Goal: Task Accomplishment & Management: Manage account settings

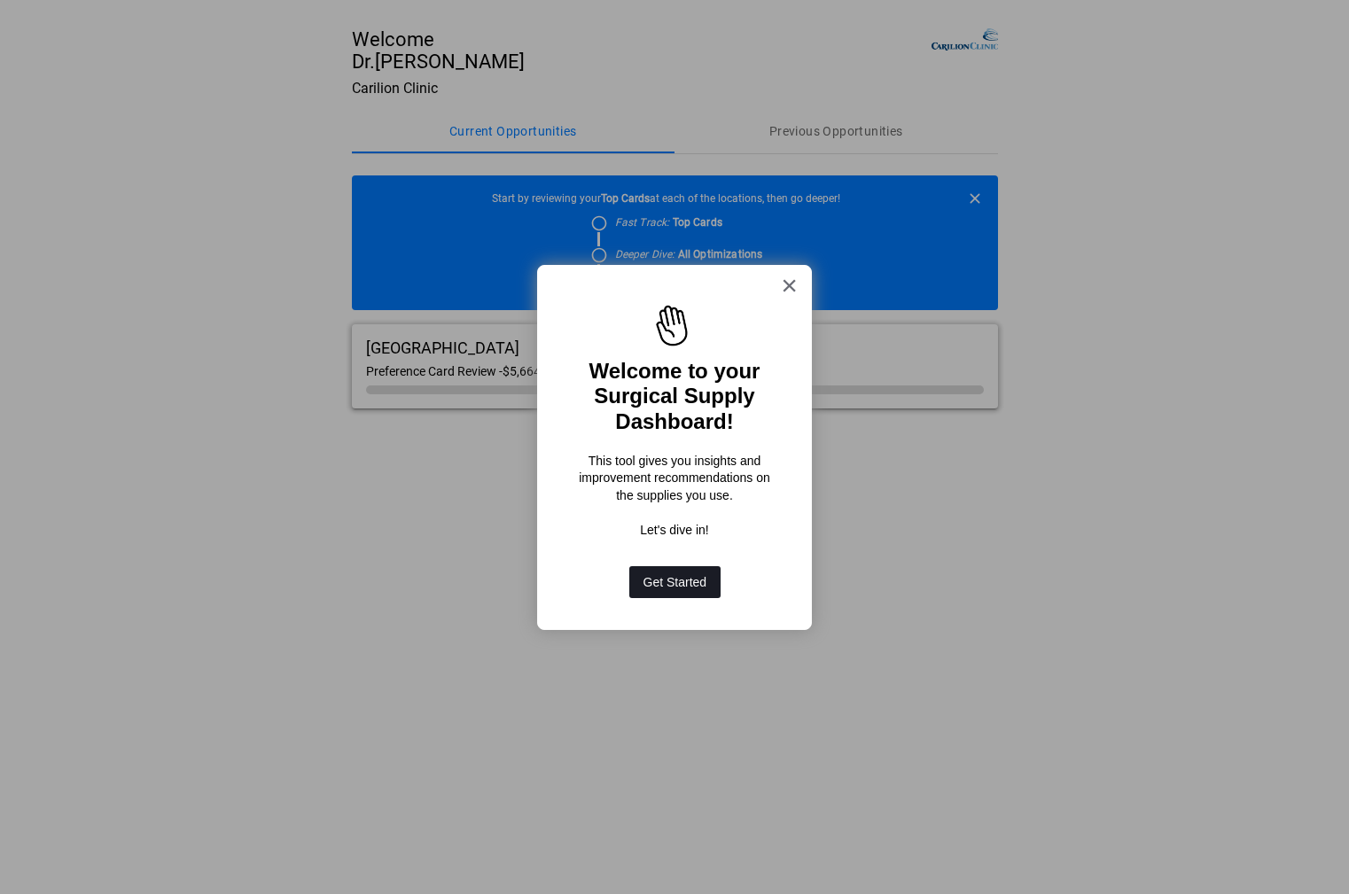
click at [669, 575] on button "Get Started" at bounding box center [675, 582] width 92 height 32
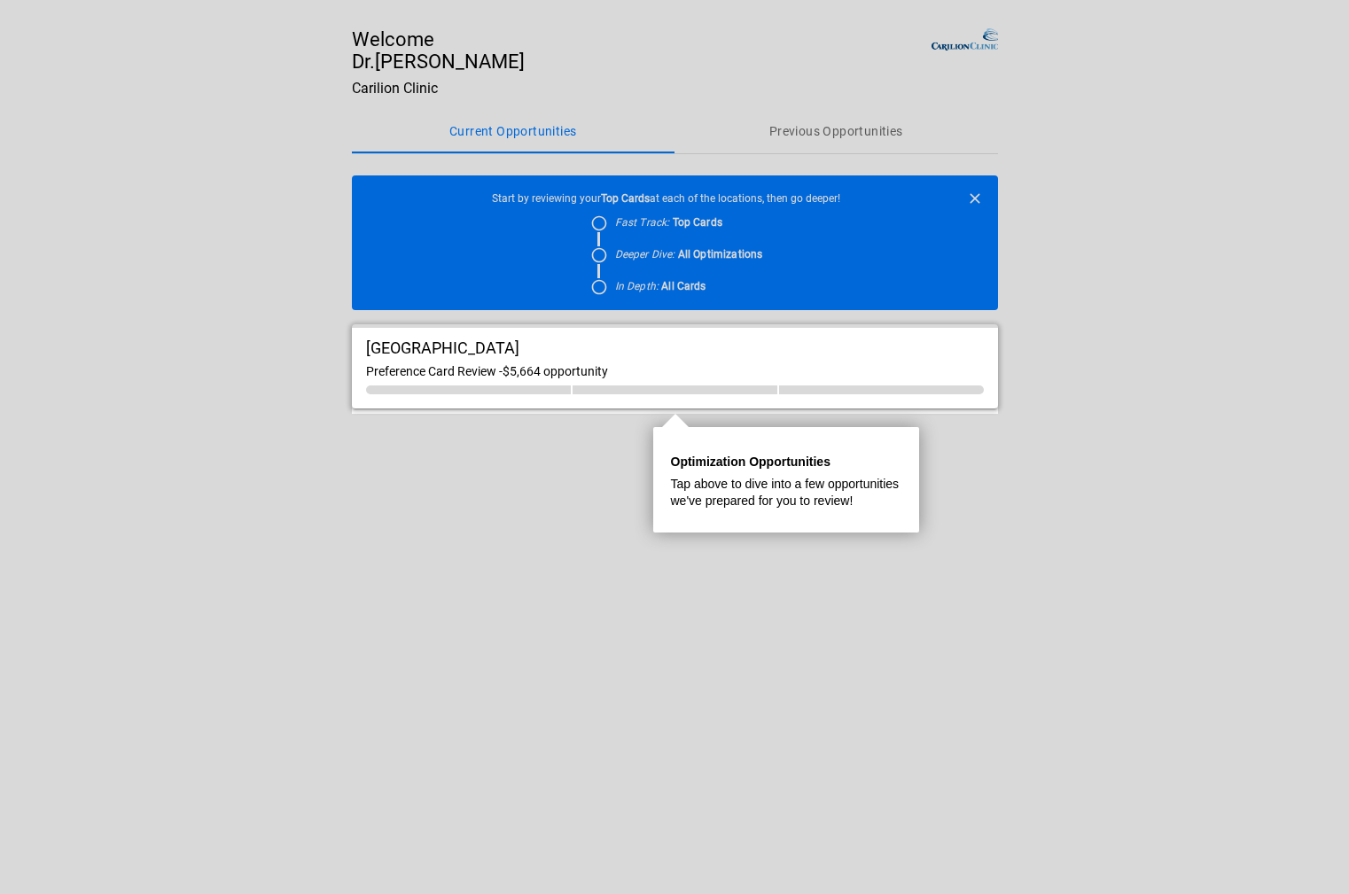
click at [819, 494] on p "Tap above to dive into a few opportunities we've prepared for you to review!" at bounding box center [786, 493] width 230 height 35
click at [688, 218] on div at bounding box center [675, 164] width 646 height 328
click at [761, 480] on p "Tap above to dive into a few opportunities we've prepared for you to review!" at bounding box center [786, 493] width 230 height 35
click at [738, 405] on div "Roanoke Memorial Hospital Preference Card Review - $5,664 opportunity" at bounding box center [675, 366] width 646 height 84
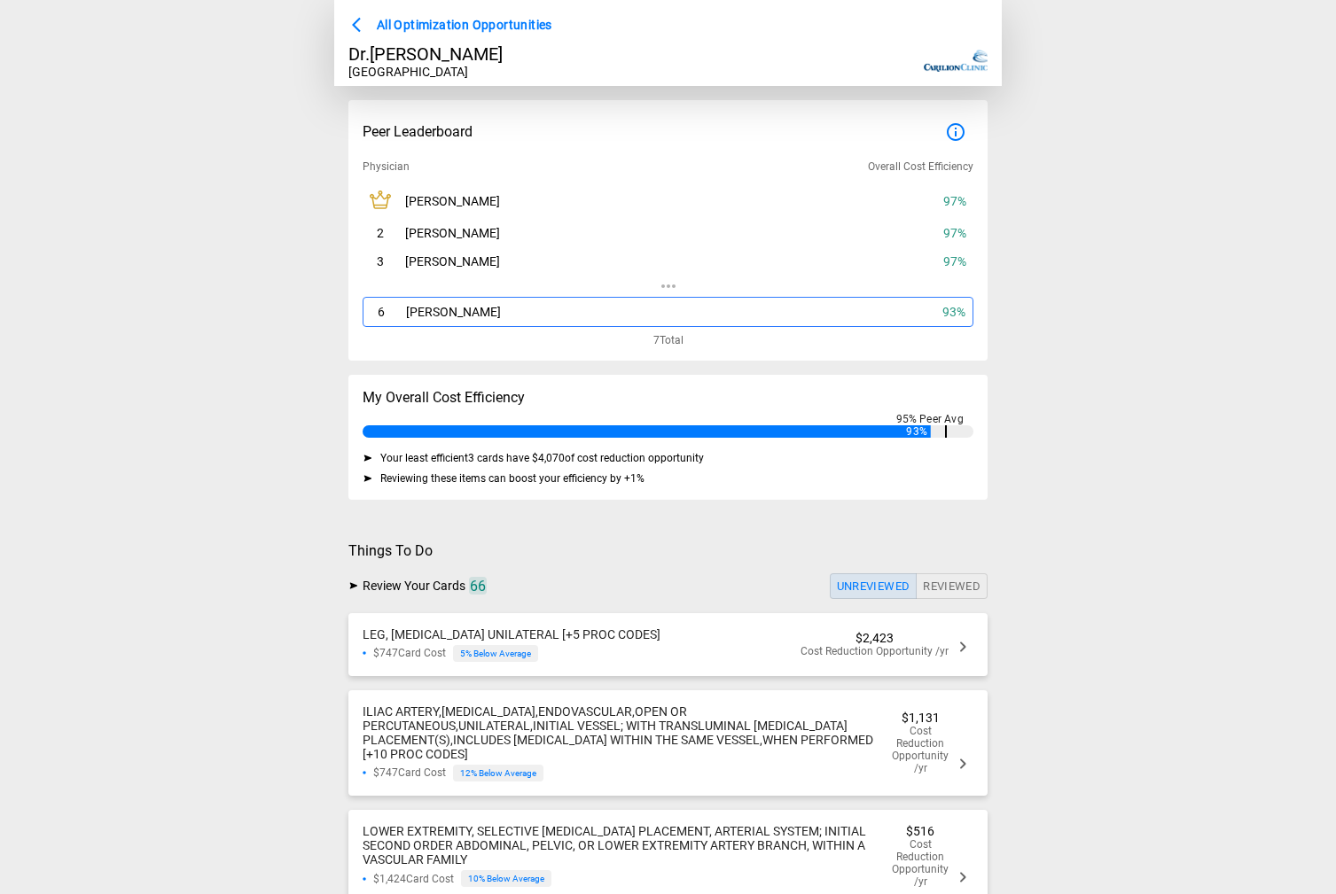
click at [528, 316] on div "6 Eric Ambroz 93 %" at bounding box center [669, 312] width 612 height 30
click at [479, 316] on div "6 Eric Ambroz 93 %" at bounding box center [669, 312] width 612 height 30
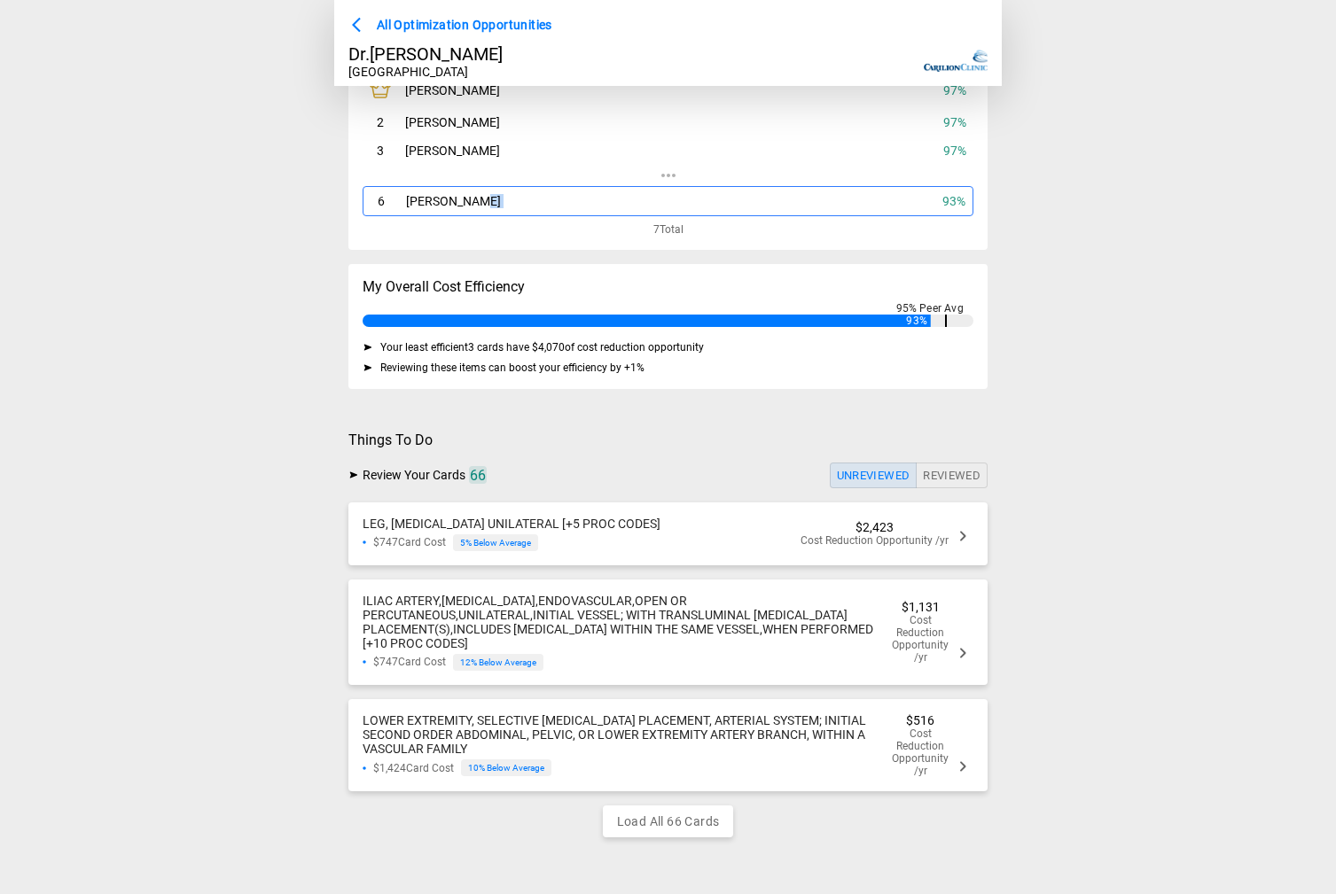
scroll to position [126, 0]
click at [620, 519] on span "LEG, ANGIOGRAPHY UNILATERAL [+5 PROC CODES]" at bounding box center [512, 524] width 298 height 14
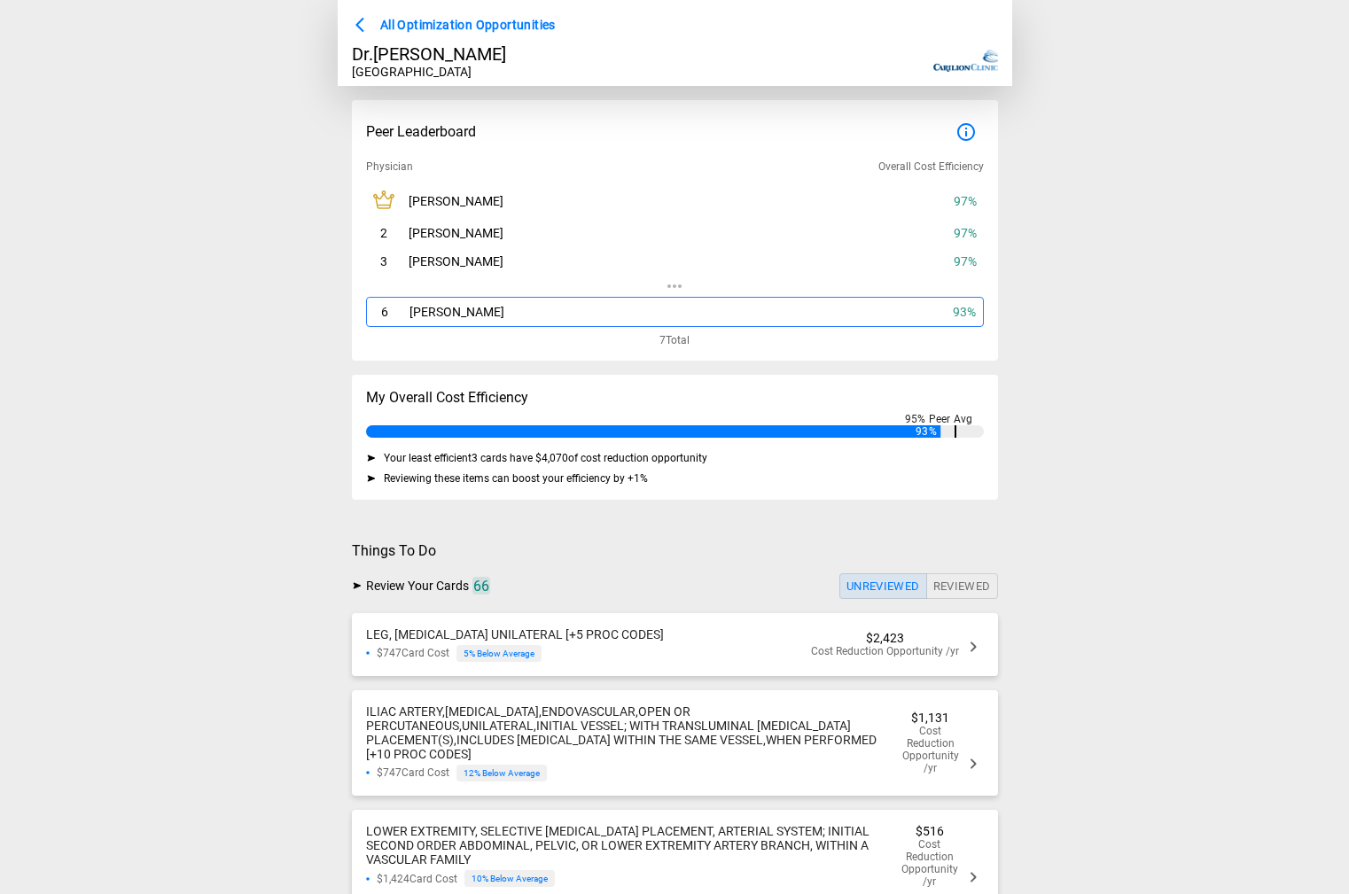
click at [620, 519] on main "All Optimization Opportunities Dr. Eric Ambroz Roanoke Memorial Hospital Peer L…" at bounding box center [674, 447] width 1349 height 894
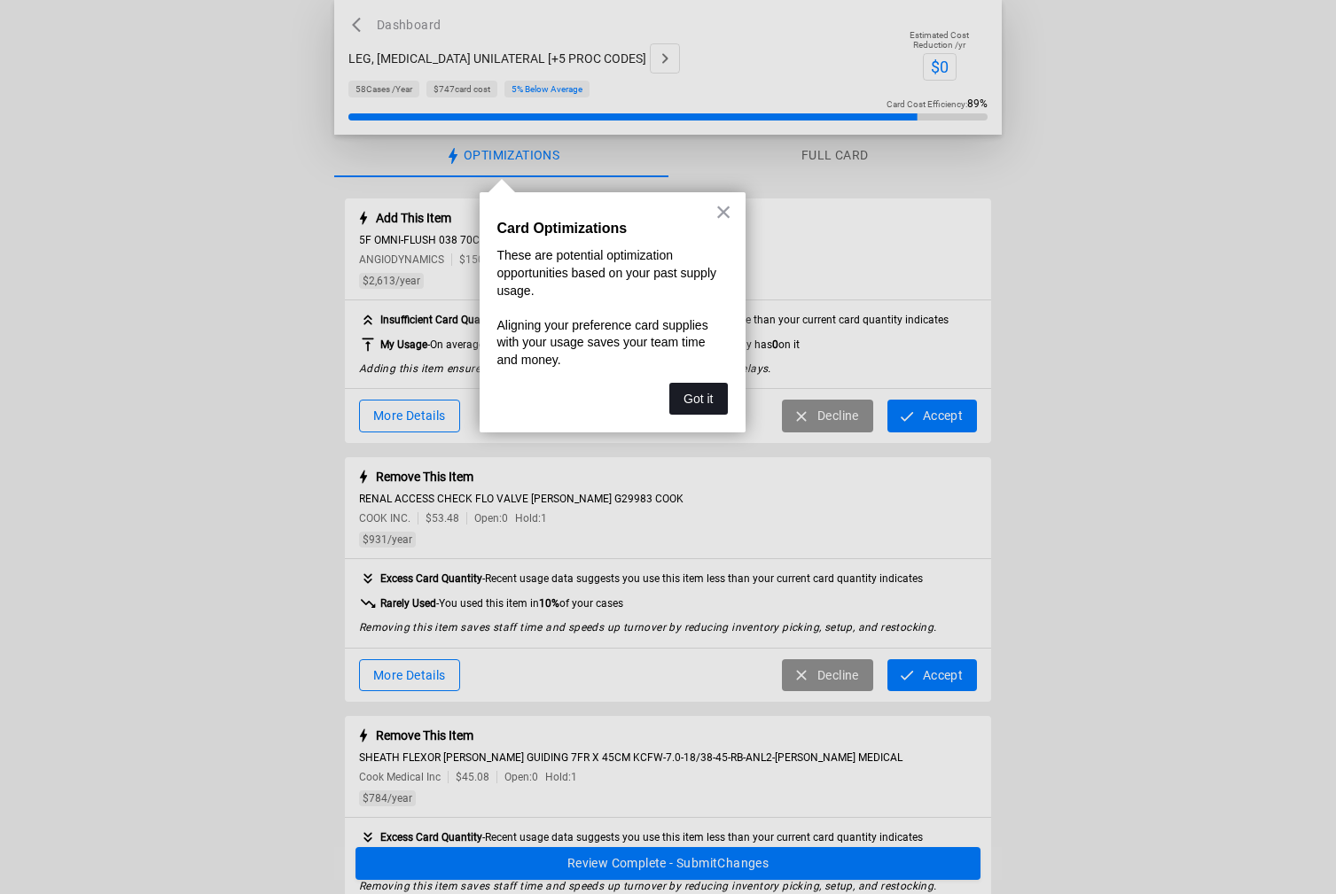
click at [691, 405] on button "Got it" at bounding box center [698, 399] width 58 height 32
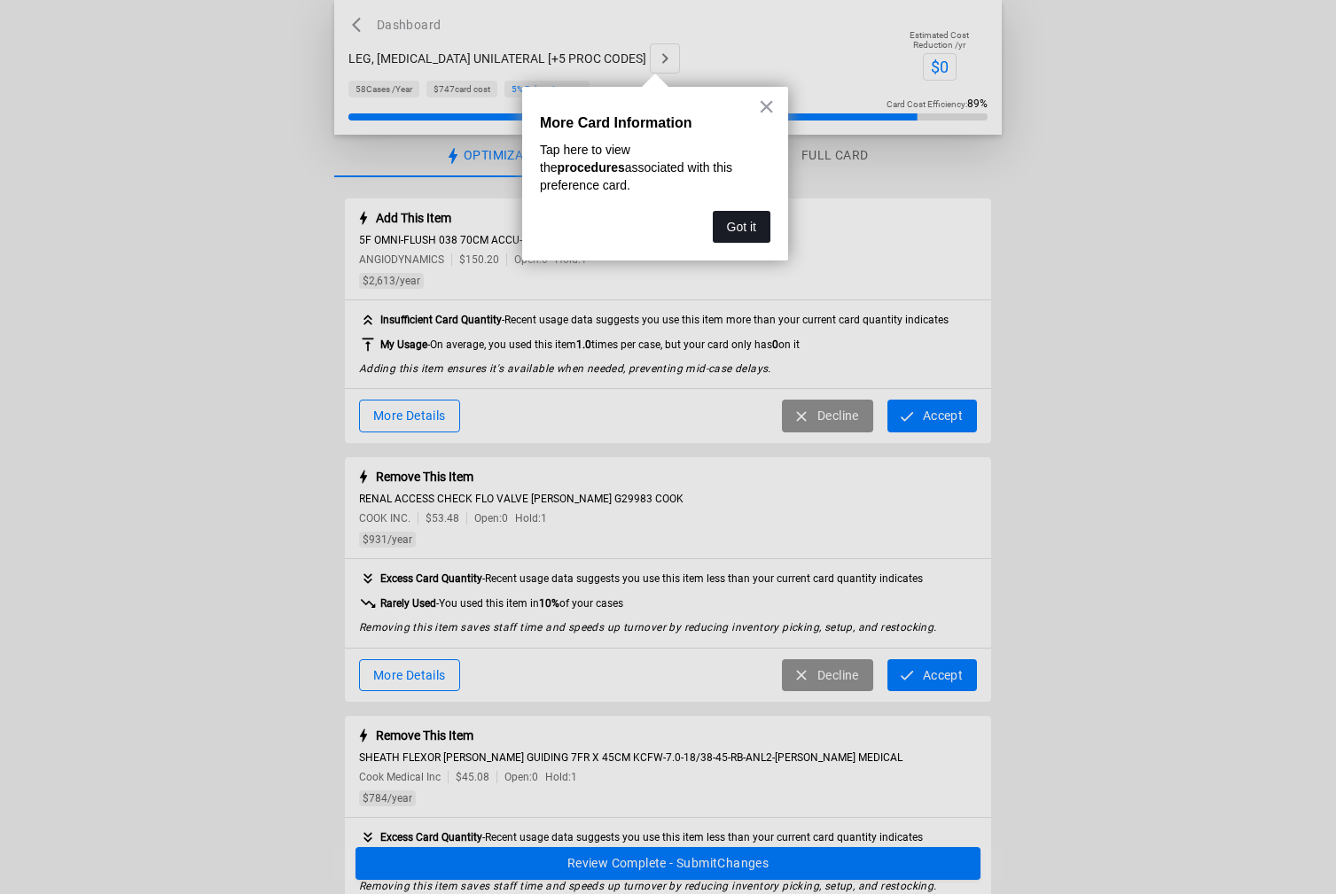
click at [741, 211] on button "Got it" at bounding box center [742, 227] width 58 height 32
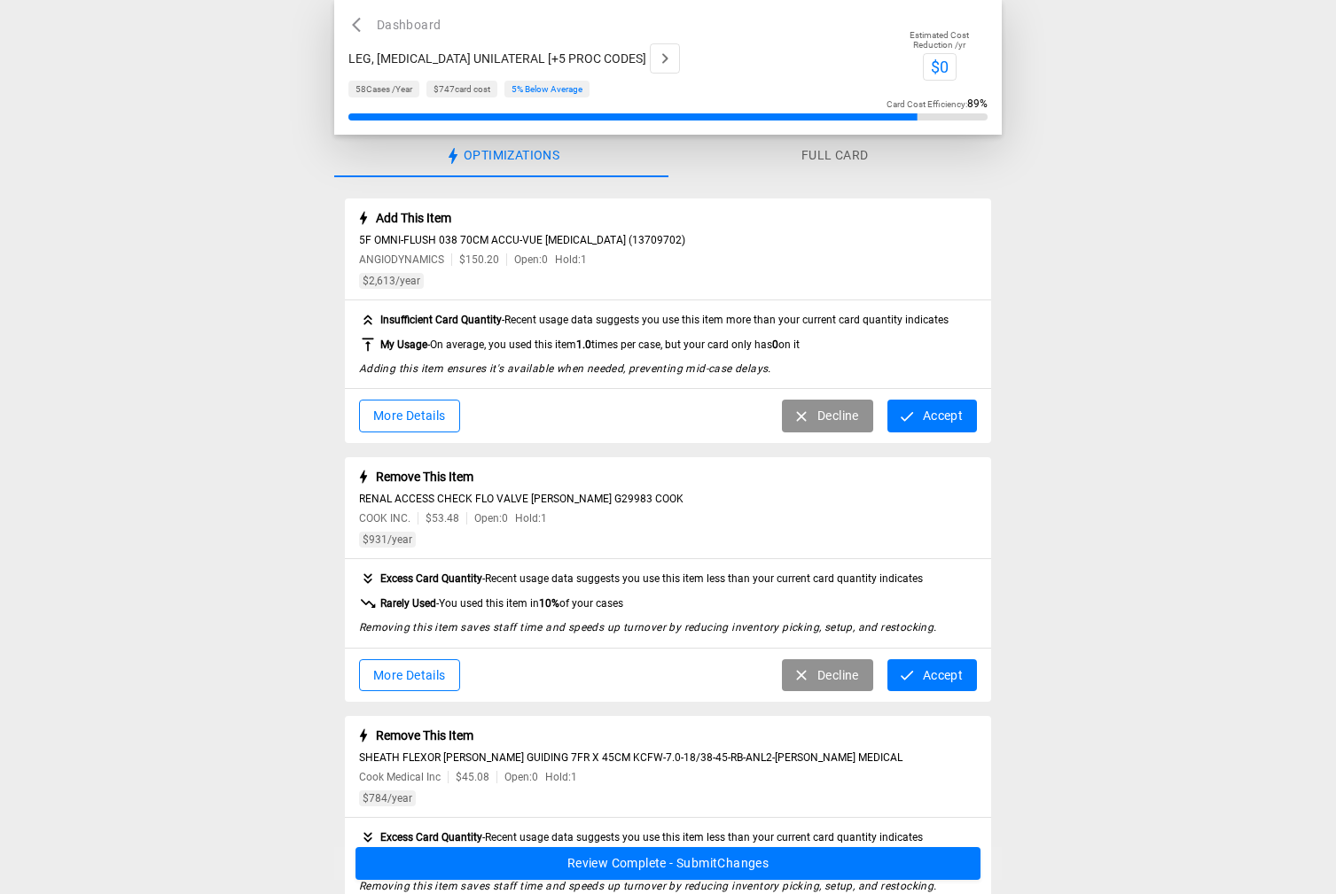
click at [675, 398] on div "More Details Decline Accept" at bounding box center [668, 416] width 647 height 54
click at [843, 341] on div "My Usage - On average, you used this item 1.0 times per case, but your card onl…" at bounding box center [668, 345] width 619 height 18
click at [921, 679] on button "Accept" at bounding box center [932, 676] width 90 height 33
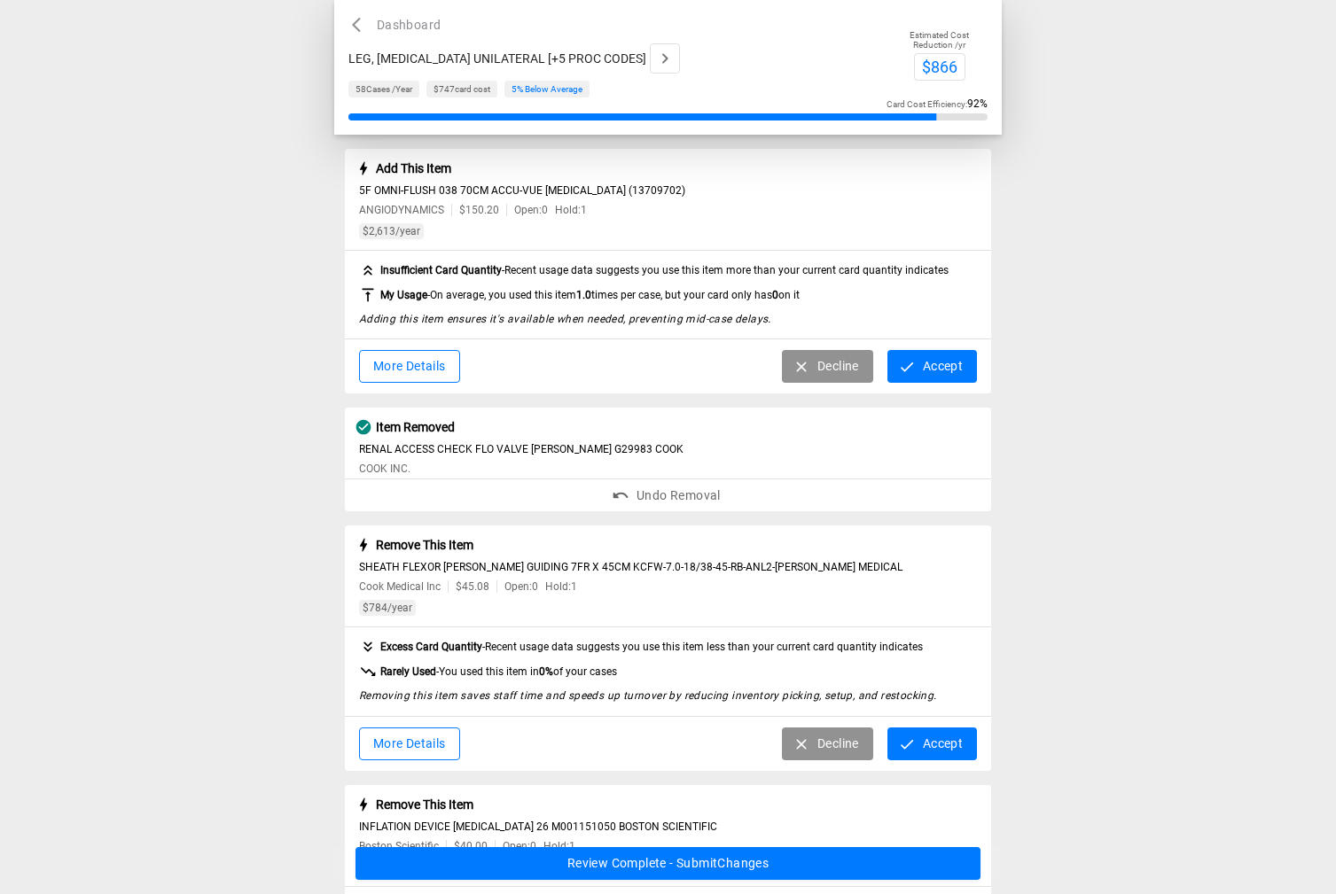
scroll to position [89, 0]
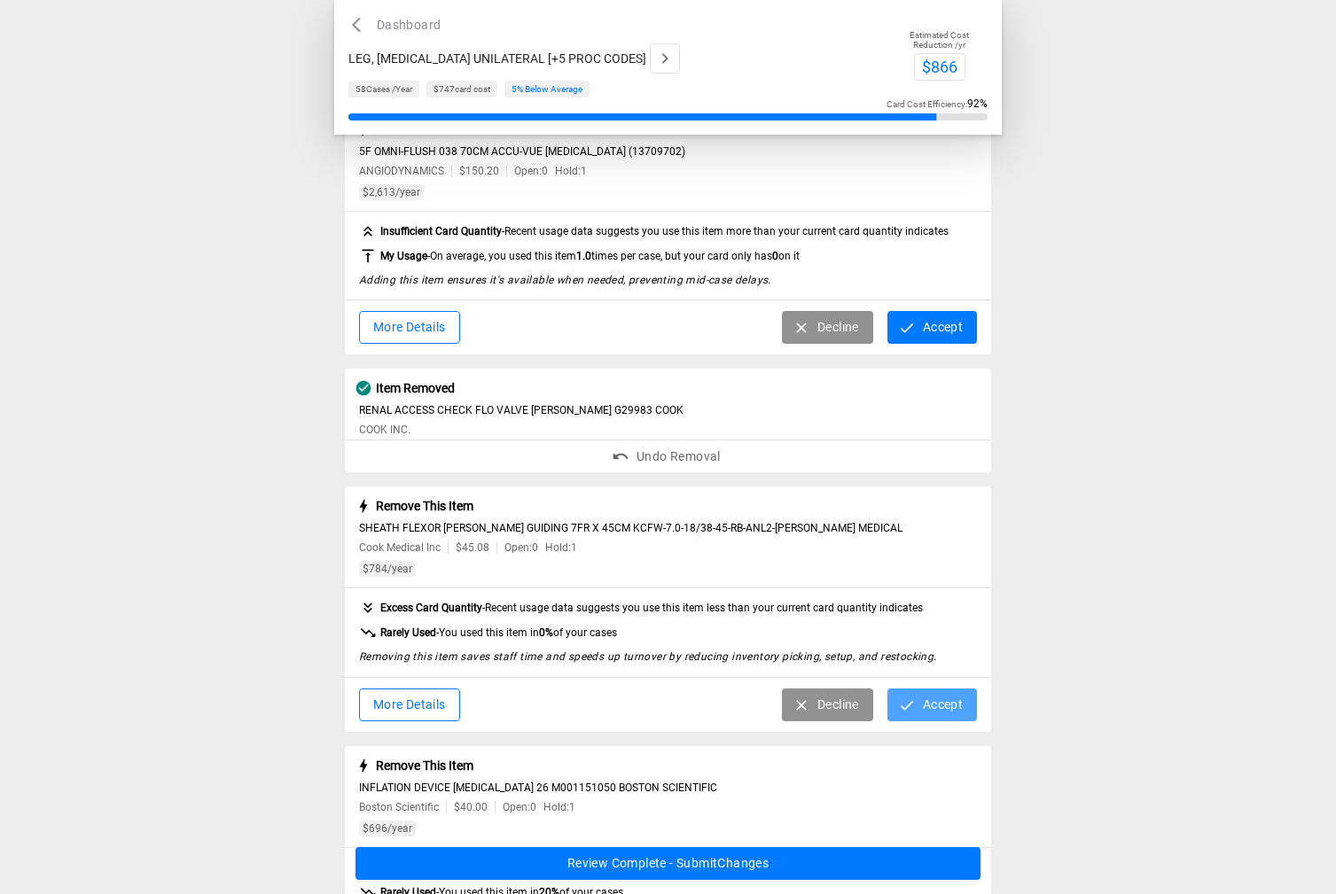
click at [929, 706] on button "Accept" at bounding box center [932, 705] width 90 height 33
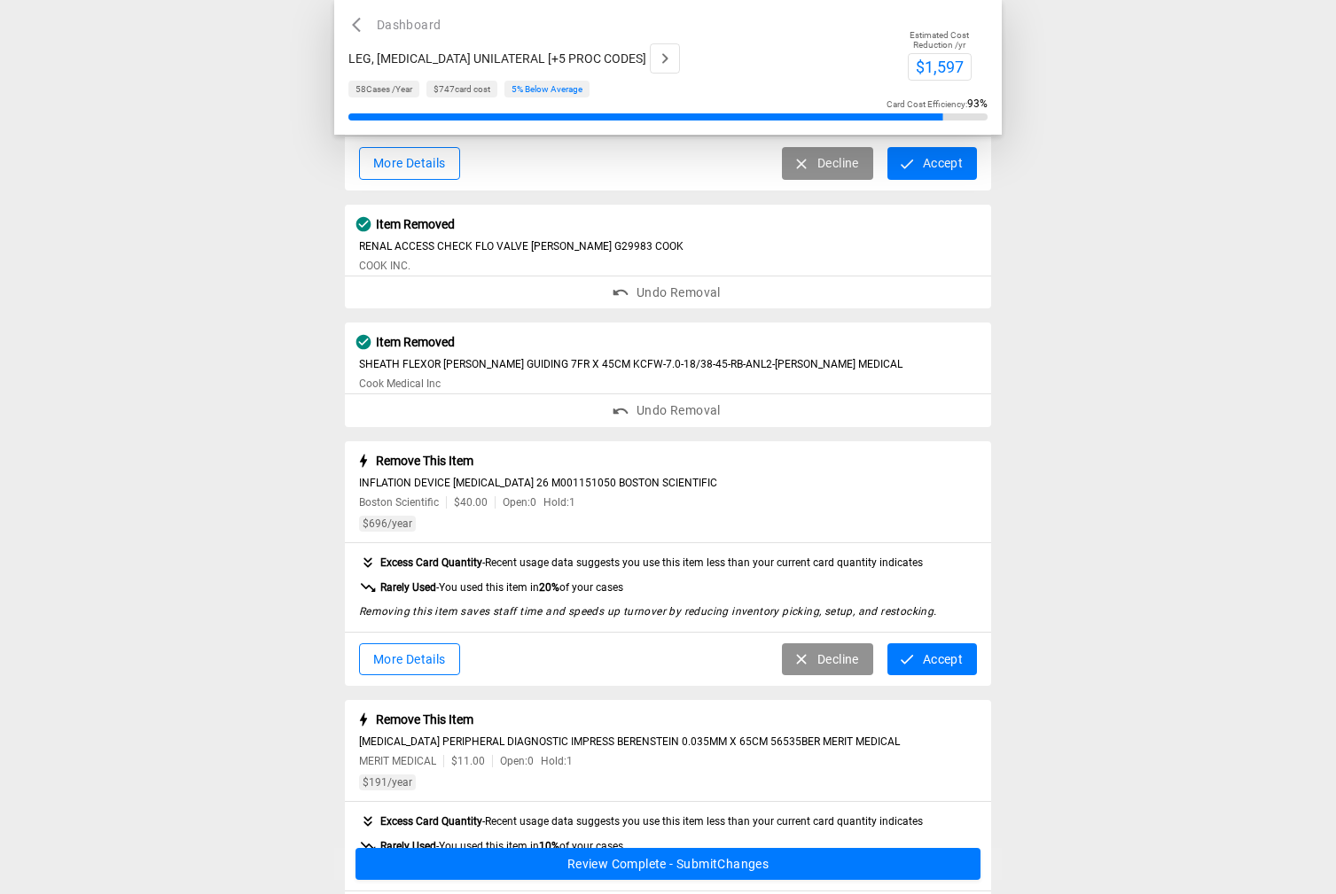
scroll to position [266, 0]
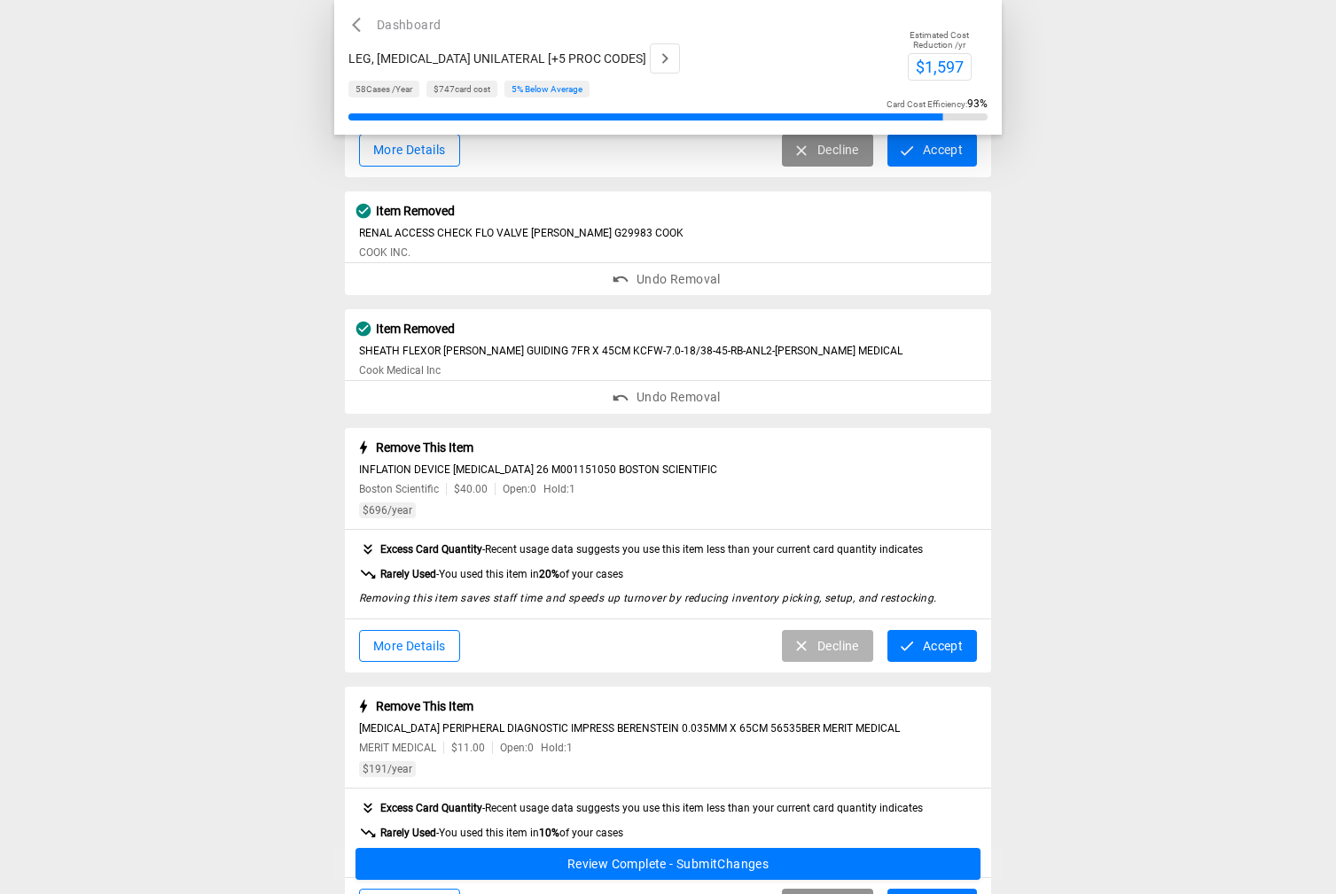
click at [824, 654] on button "Decline" at bounding box center [827, 646] width 91 height 33
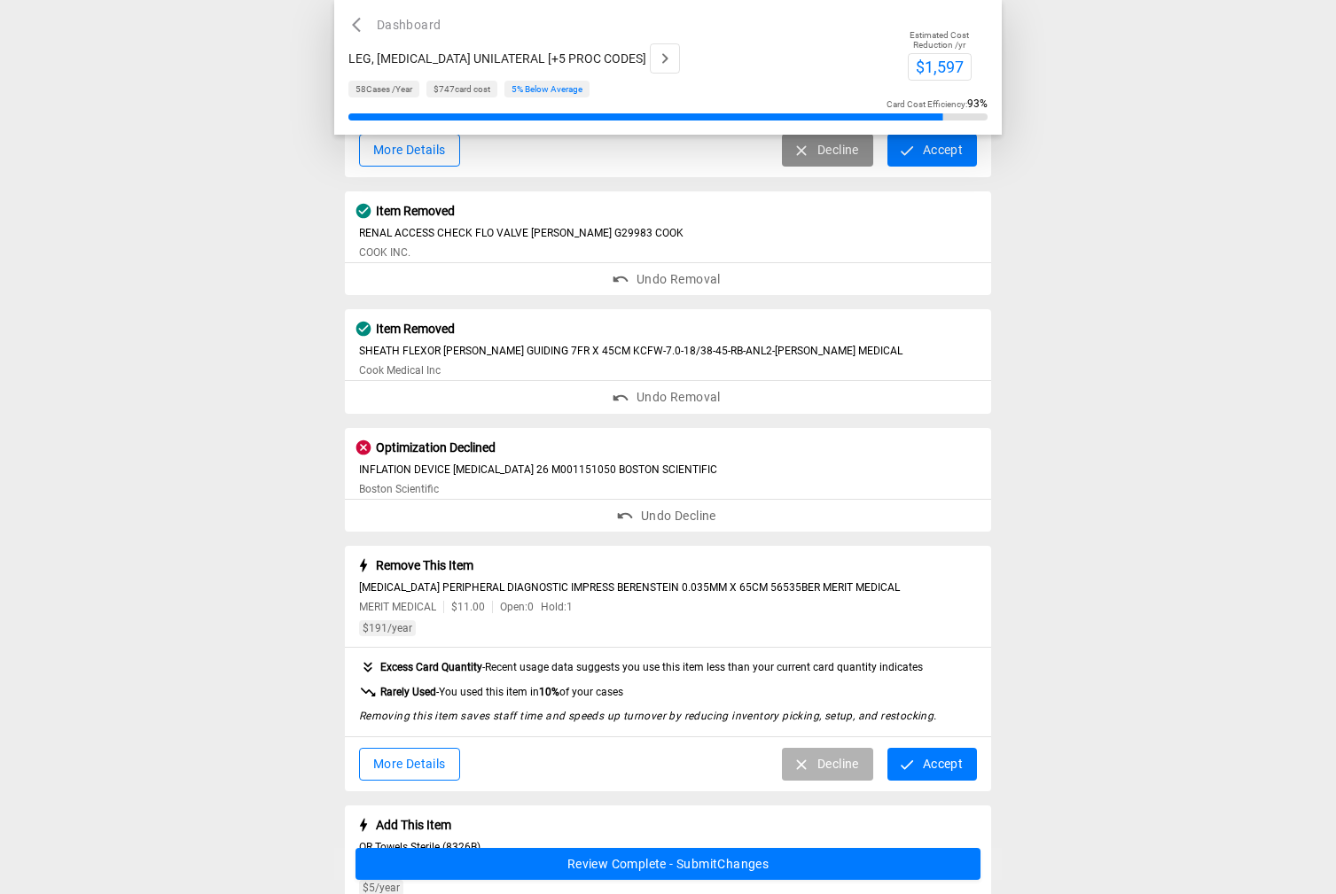
click at [817, 768] on button "Decline" at bounding box center [827, 764] width 91 height 33
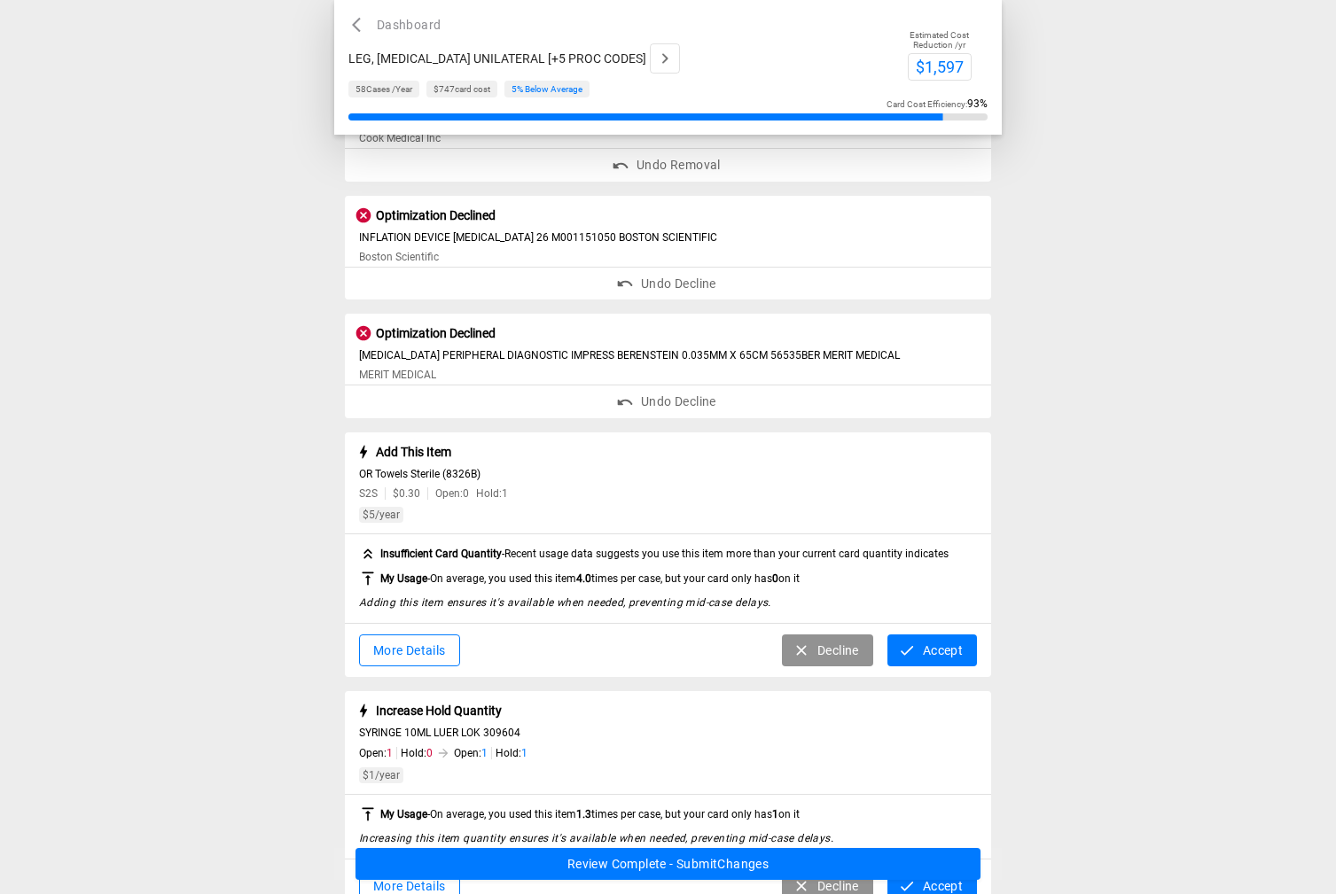
scroll to position [532, 0]
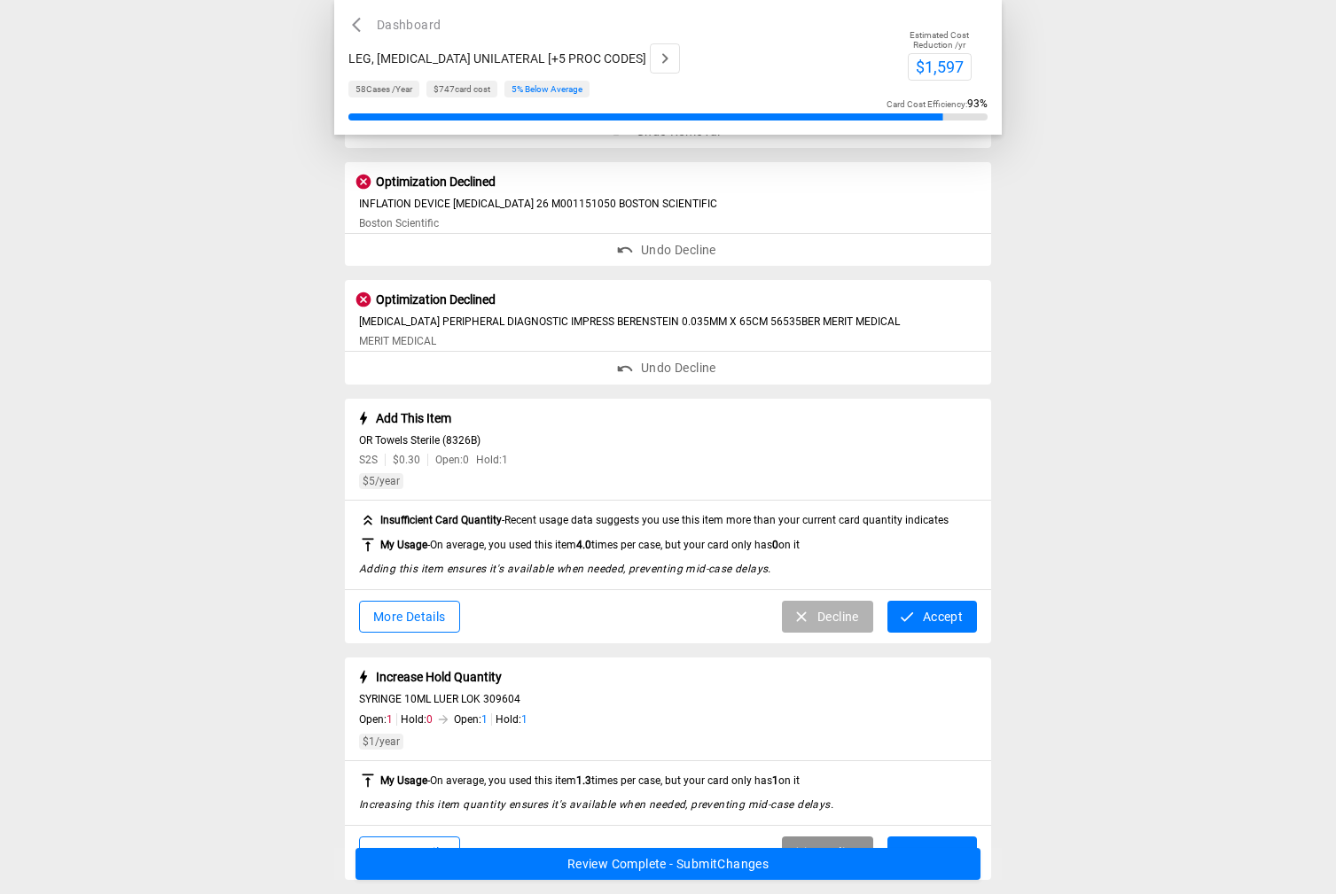
click at [806, 616] on icon "button" at bounding box center [802, 617] width 18 height 18
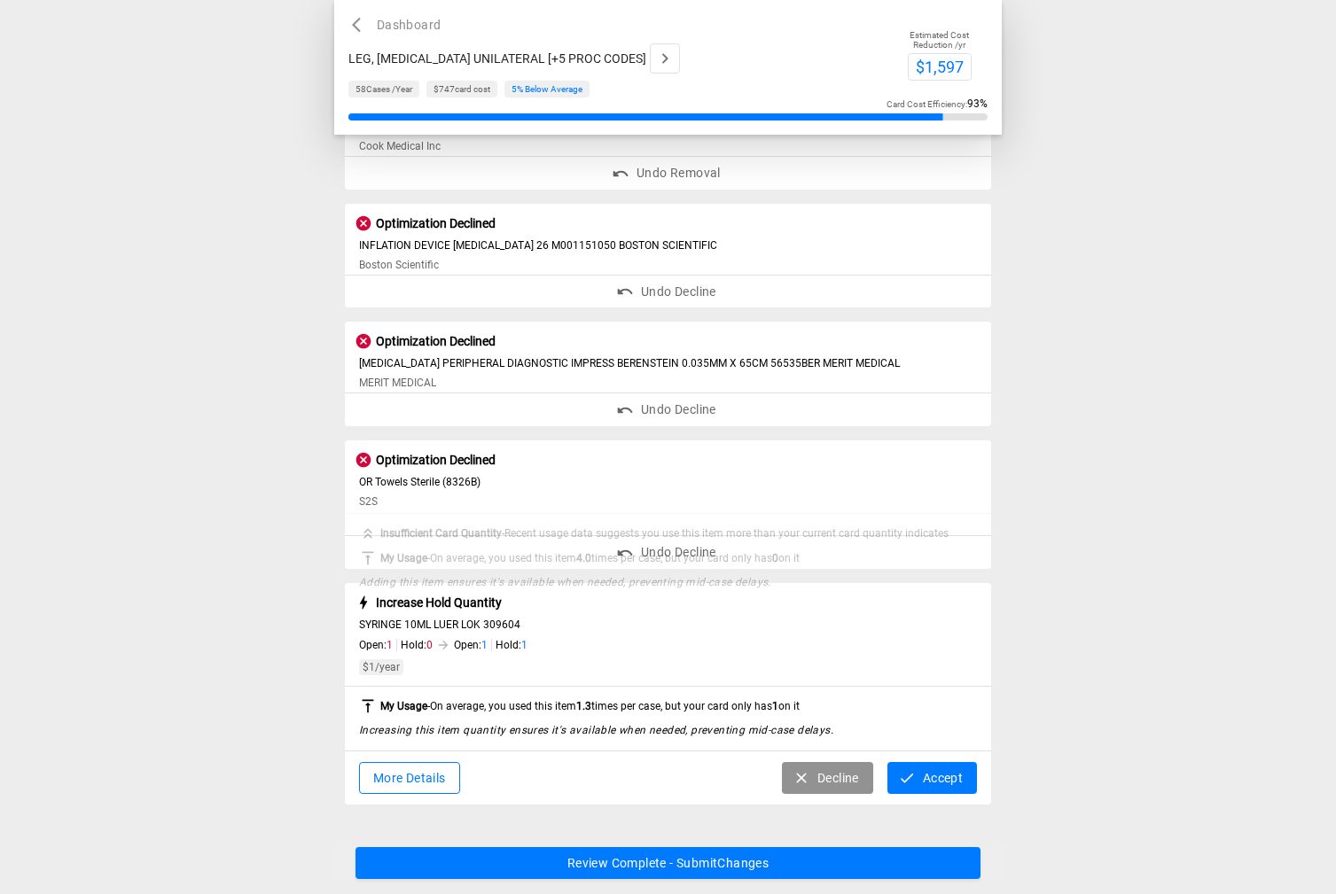
scroll to position [467, 0]
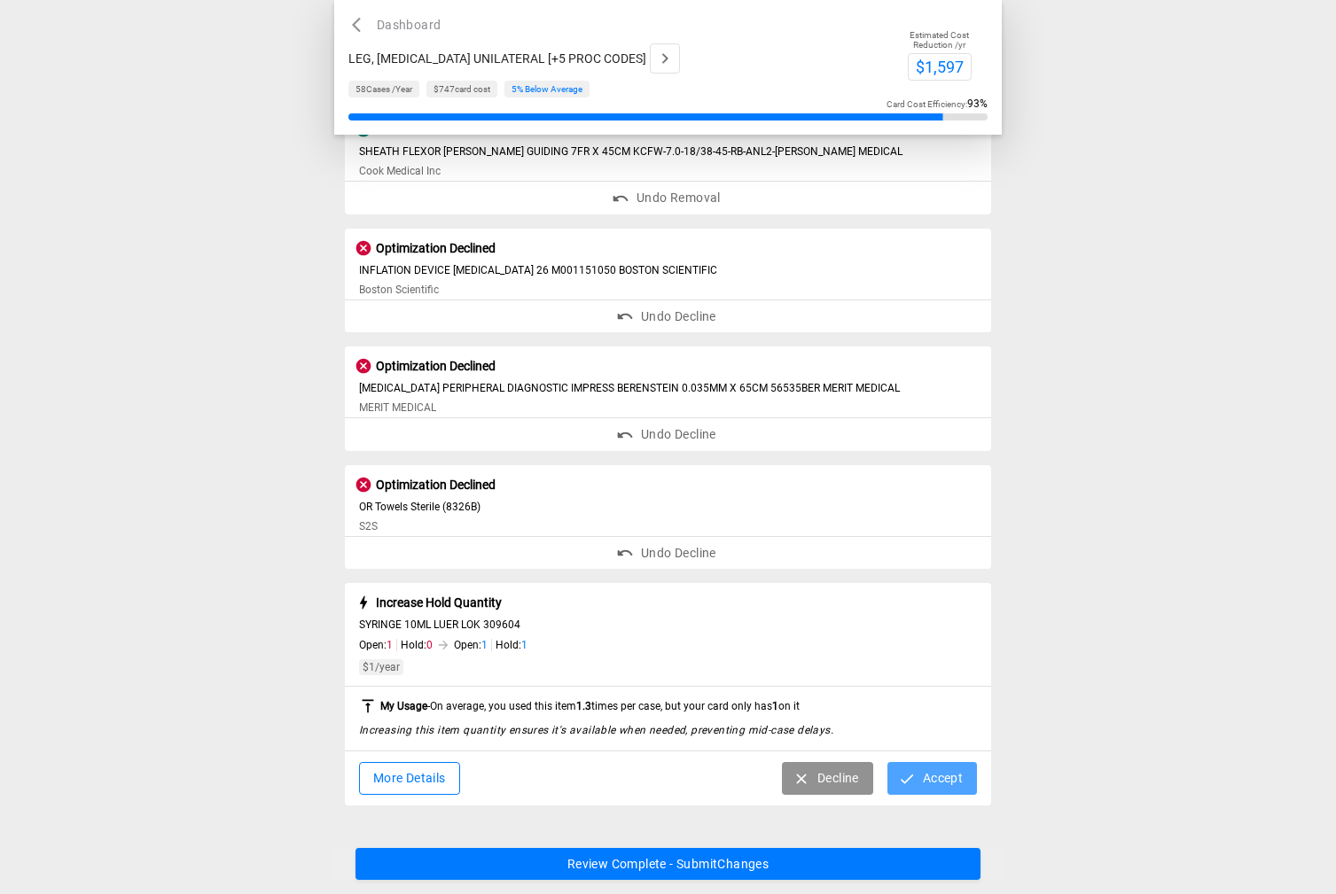
click at [921, 785] on button "Accept" at bounding box center [932, 778] width 90 height 33
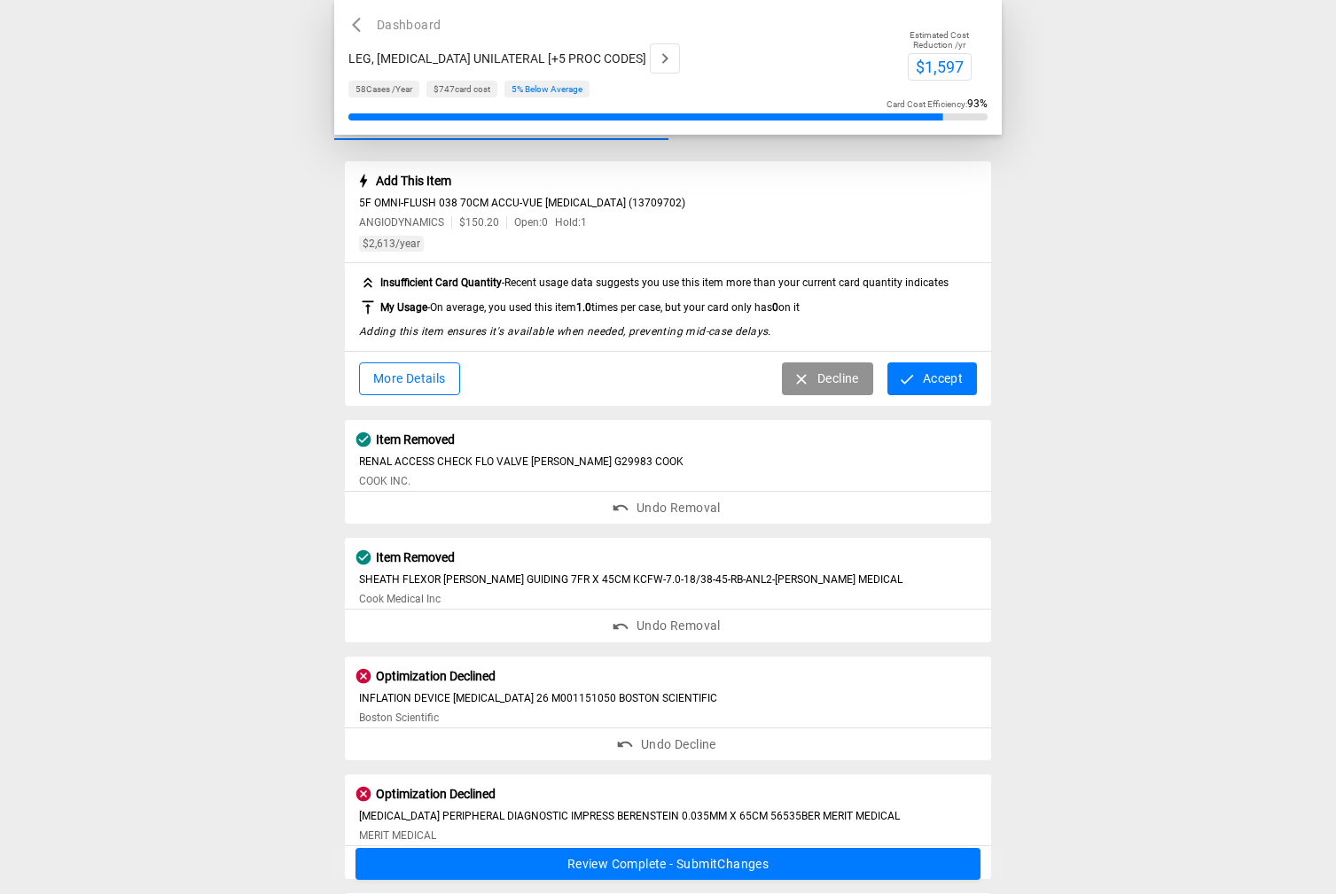
scroll to position [0, 0]
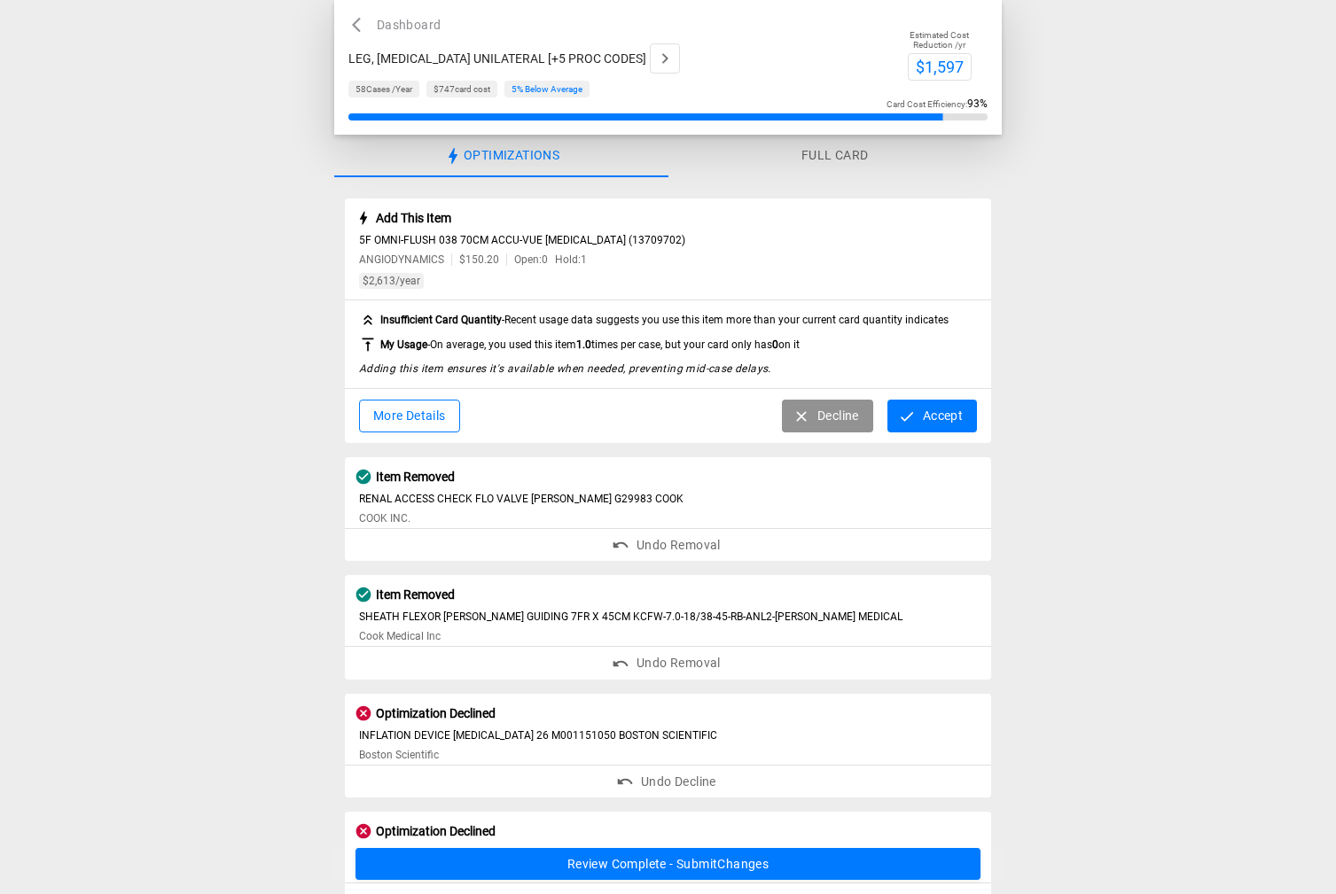
click at [795, 414] on icon "button" at bounding box center [802, 417] width 18 height 18
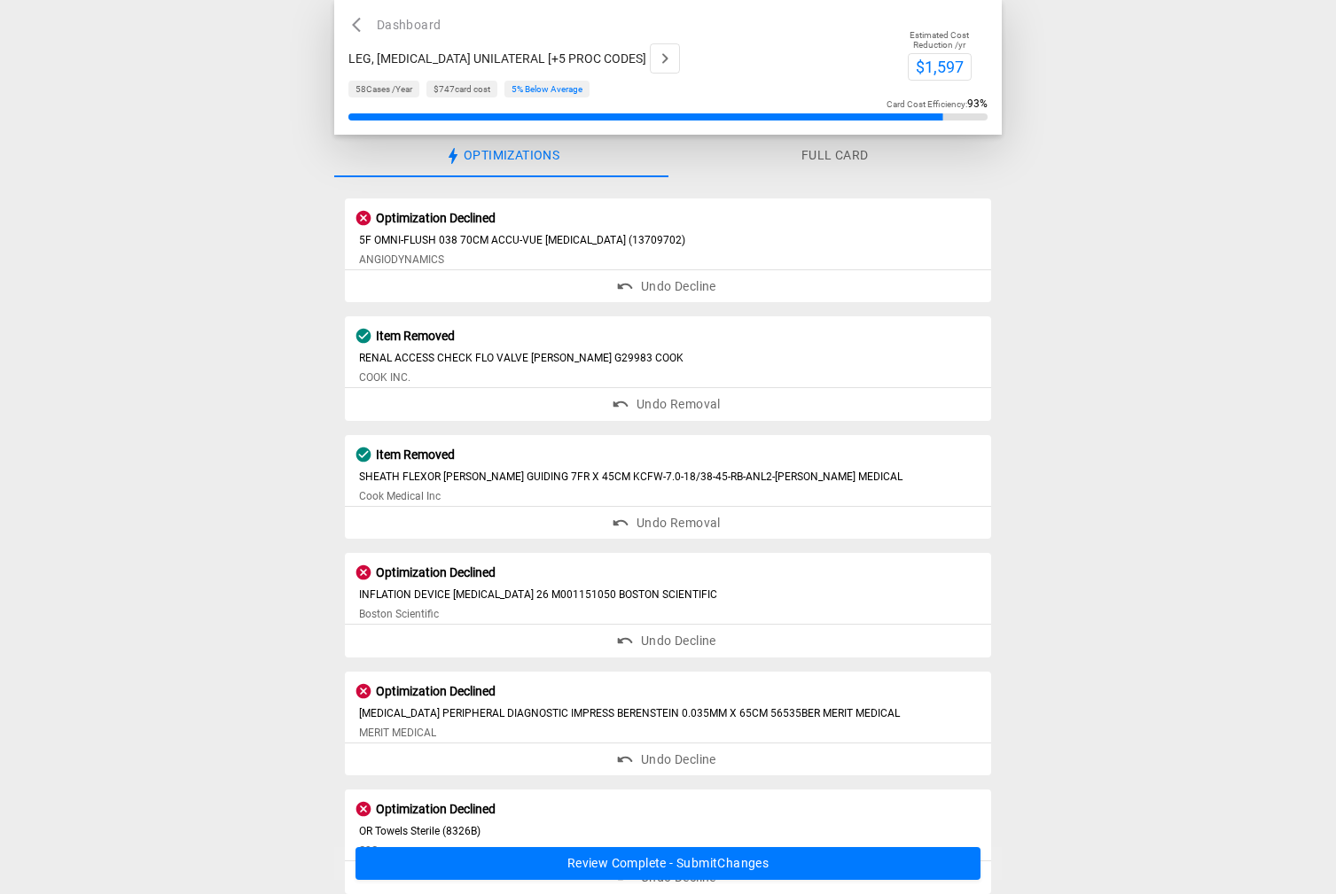
click at [727, 869] on button "Review Complete - Submit Changes" at bounding box center [668, 864] width 626 height 33
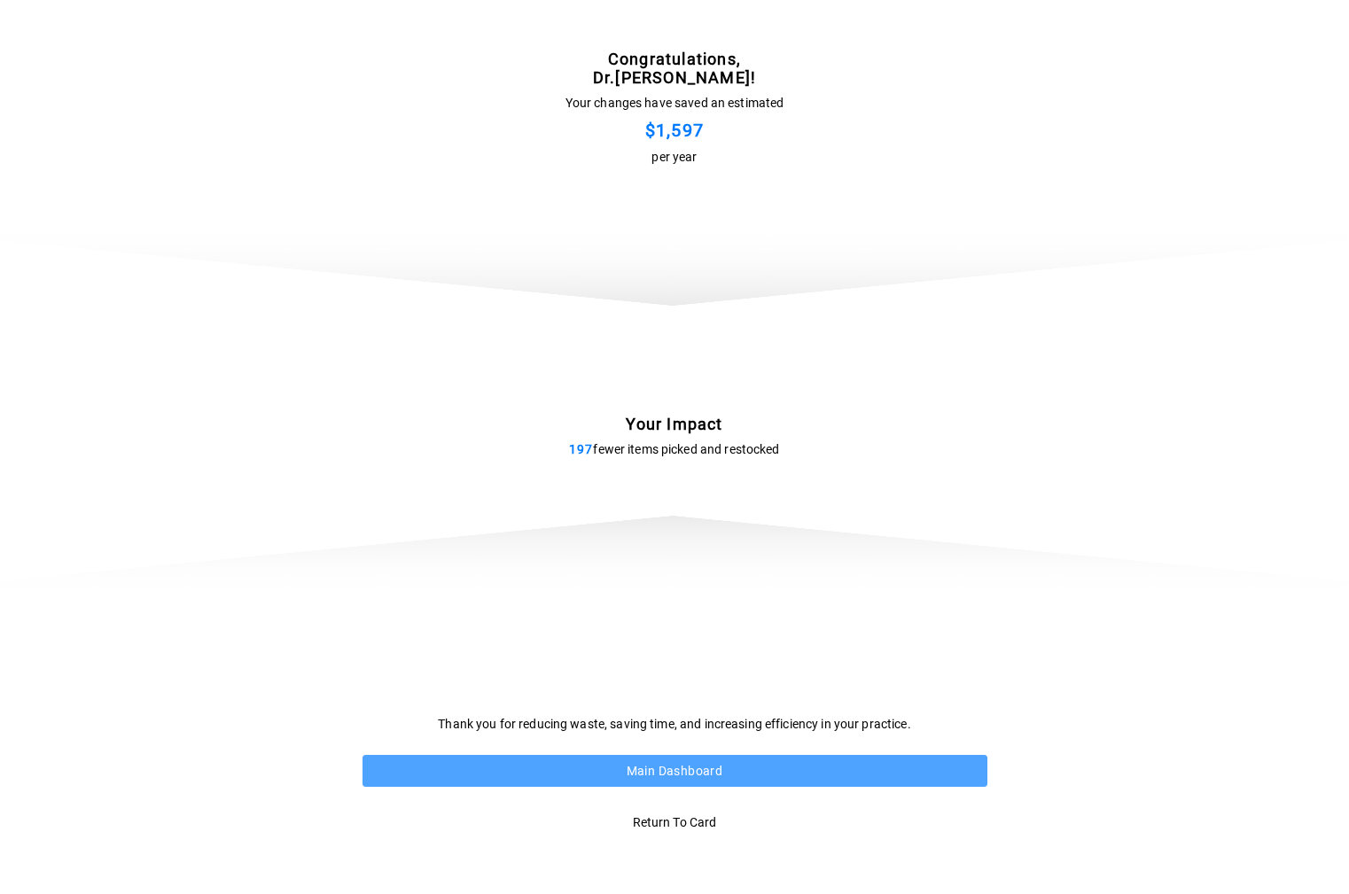
click at [681, 769] on button "Main Dashboard" at bounding box center [675, 771] width 625 height 33
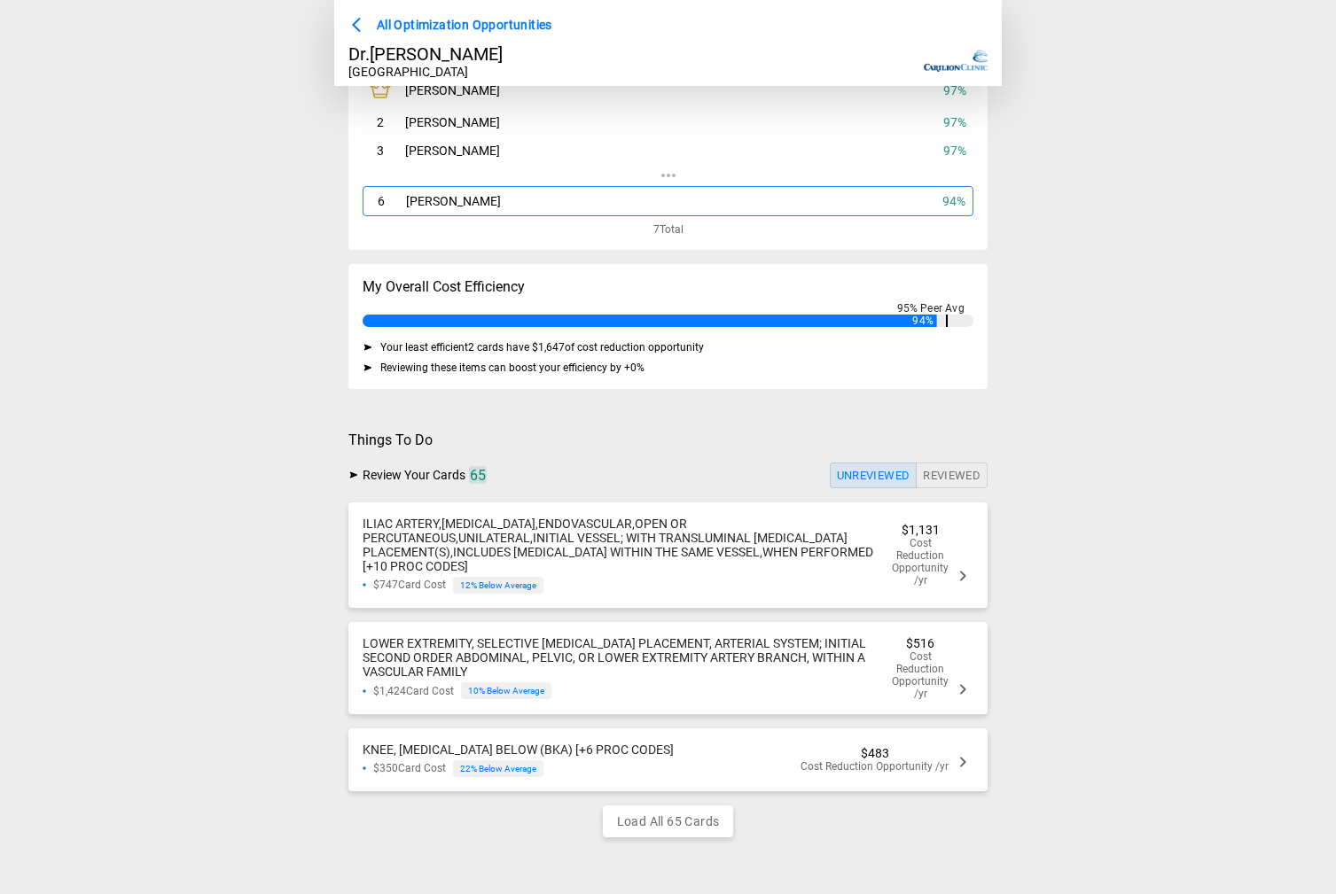
scroll to position [126, 0]
click at [551, 547] on span "ILIAC ARTERY,REVASCULARIZATION,ENDOVASCULAR,OPEN OR PERCUTANEOUS,UNILATERAL,INI…" at bounding box center [618, 545] width 511 height 57
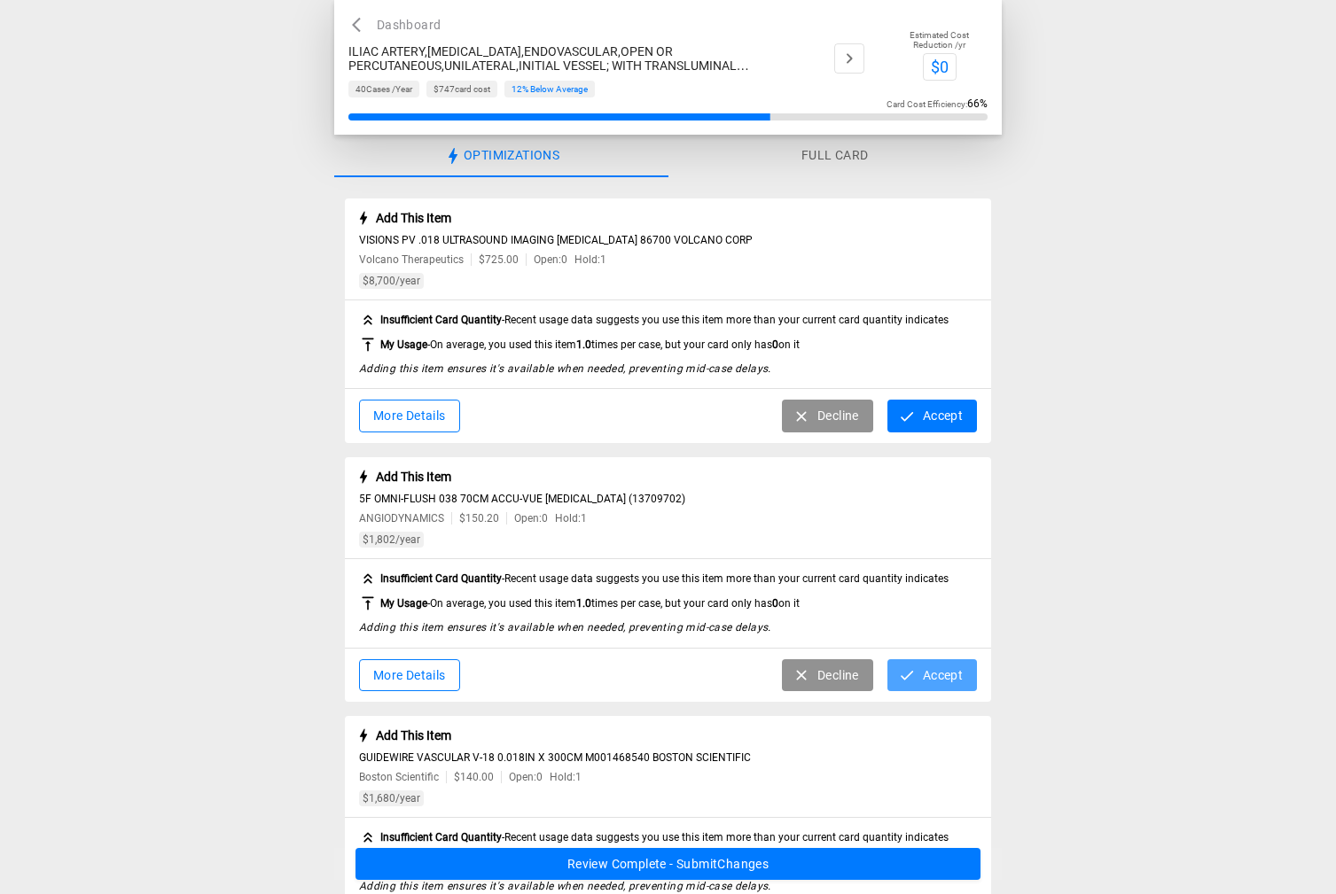
click at [915, 684] on icon "button" at bounding box center [907, 676] width 18 height 18
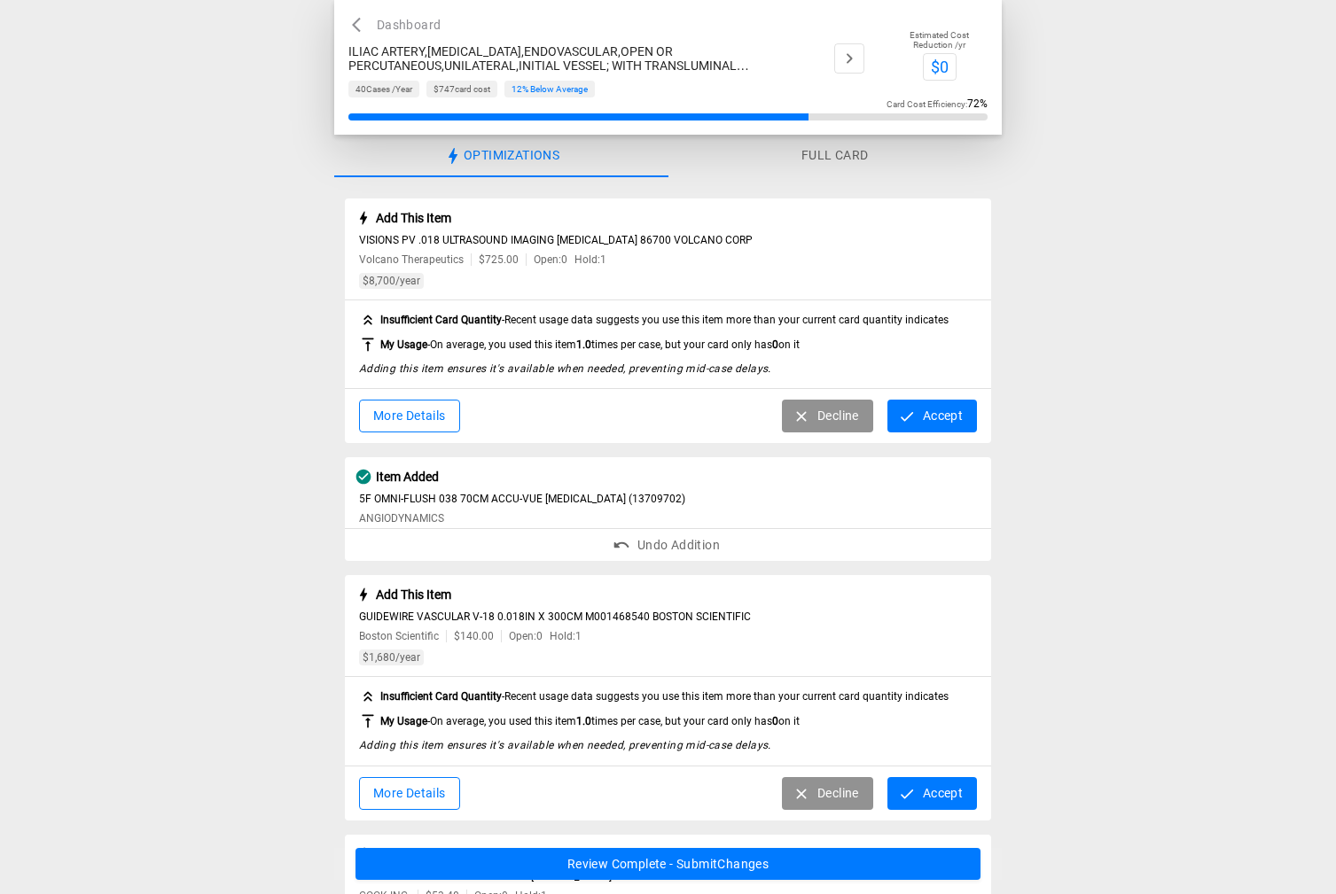
click at [933, 425] on button "Accept" at bounding box center [932, 416] width 90 height 33
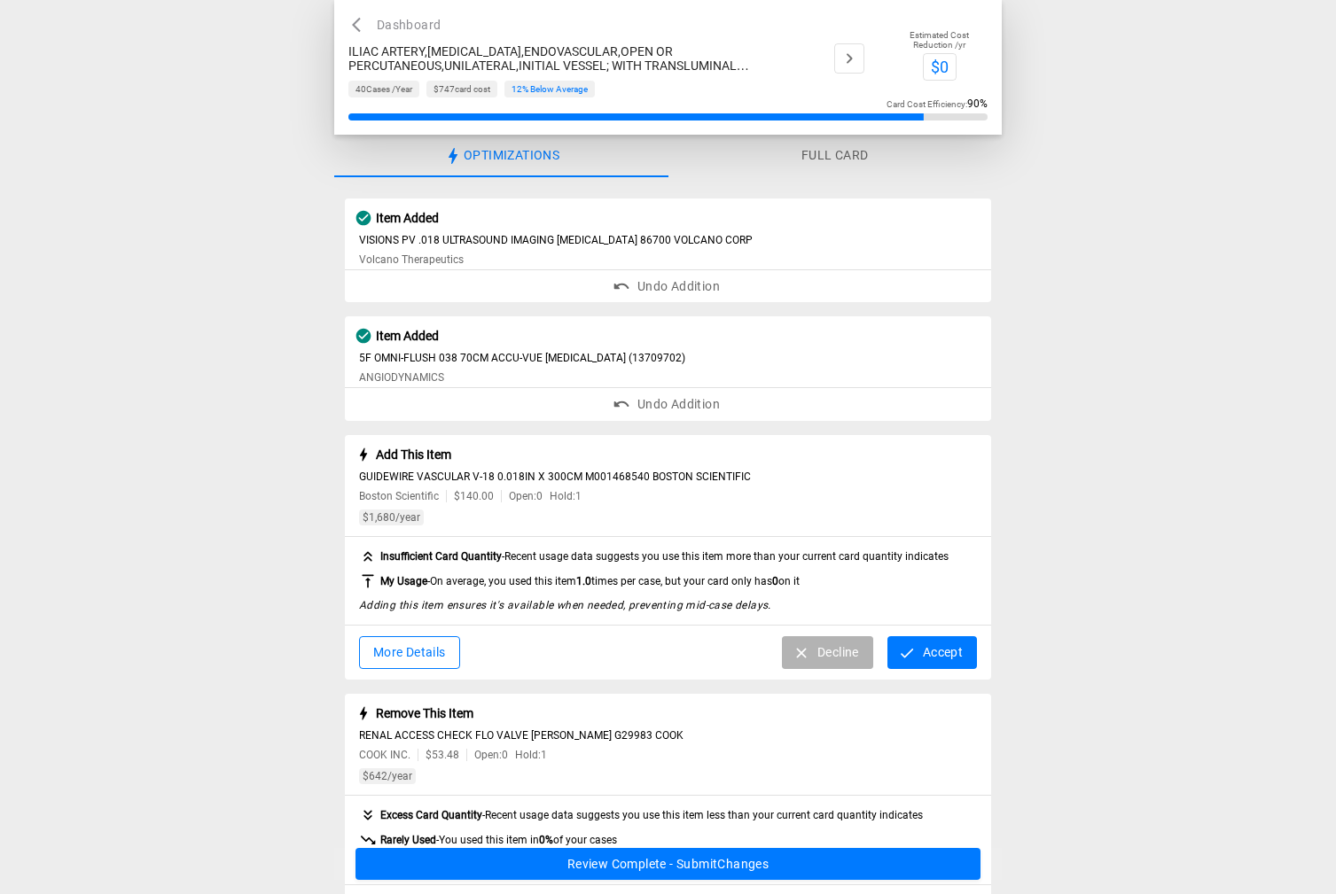
click at [844, 660] on button "Decline" at bounding box center [827, 652] width 91 height 33
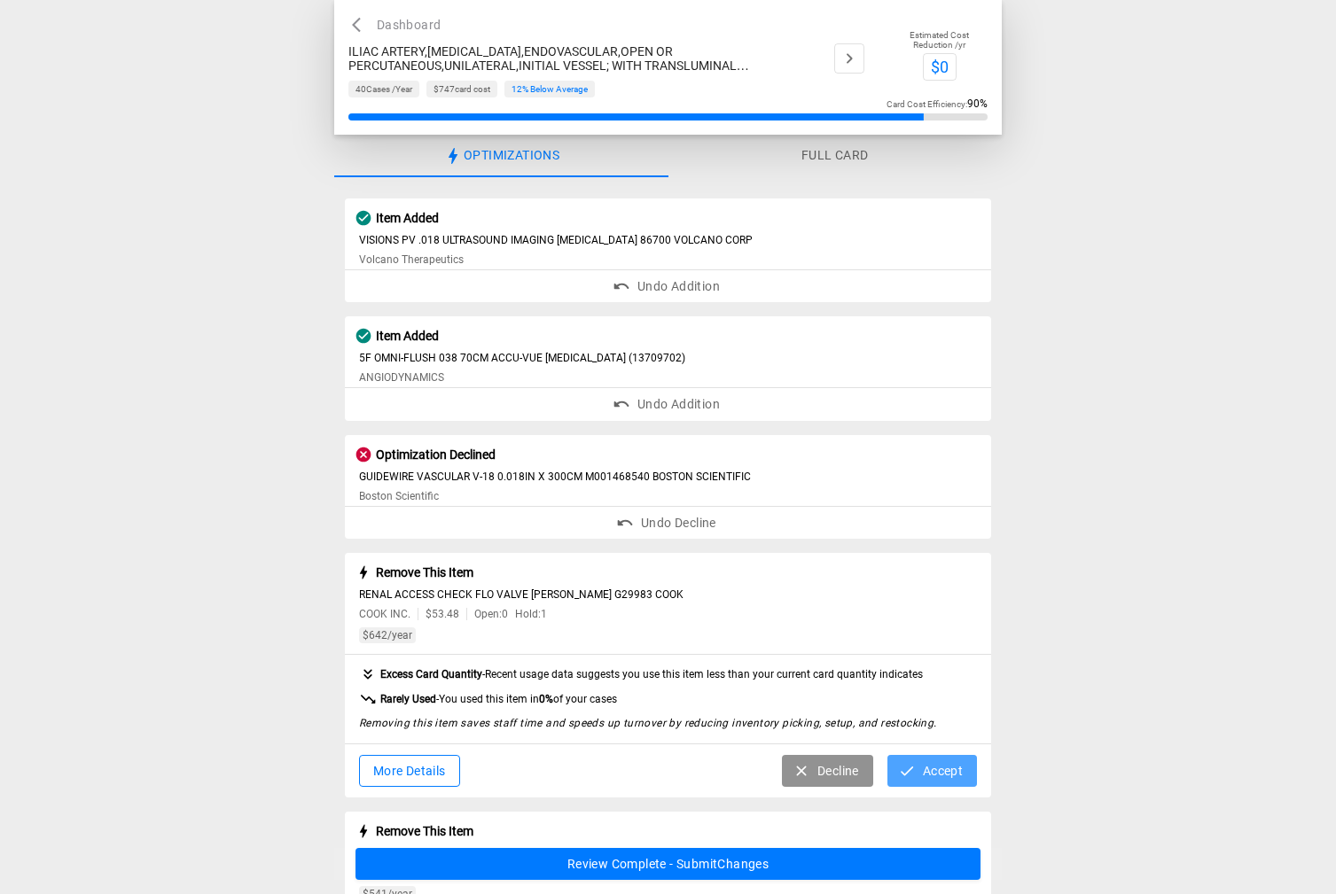
click at [928, 772] on button "Accept" at bounding box center [932, 771] width 90 height 33
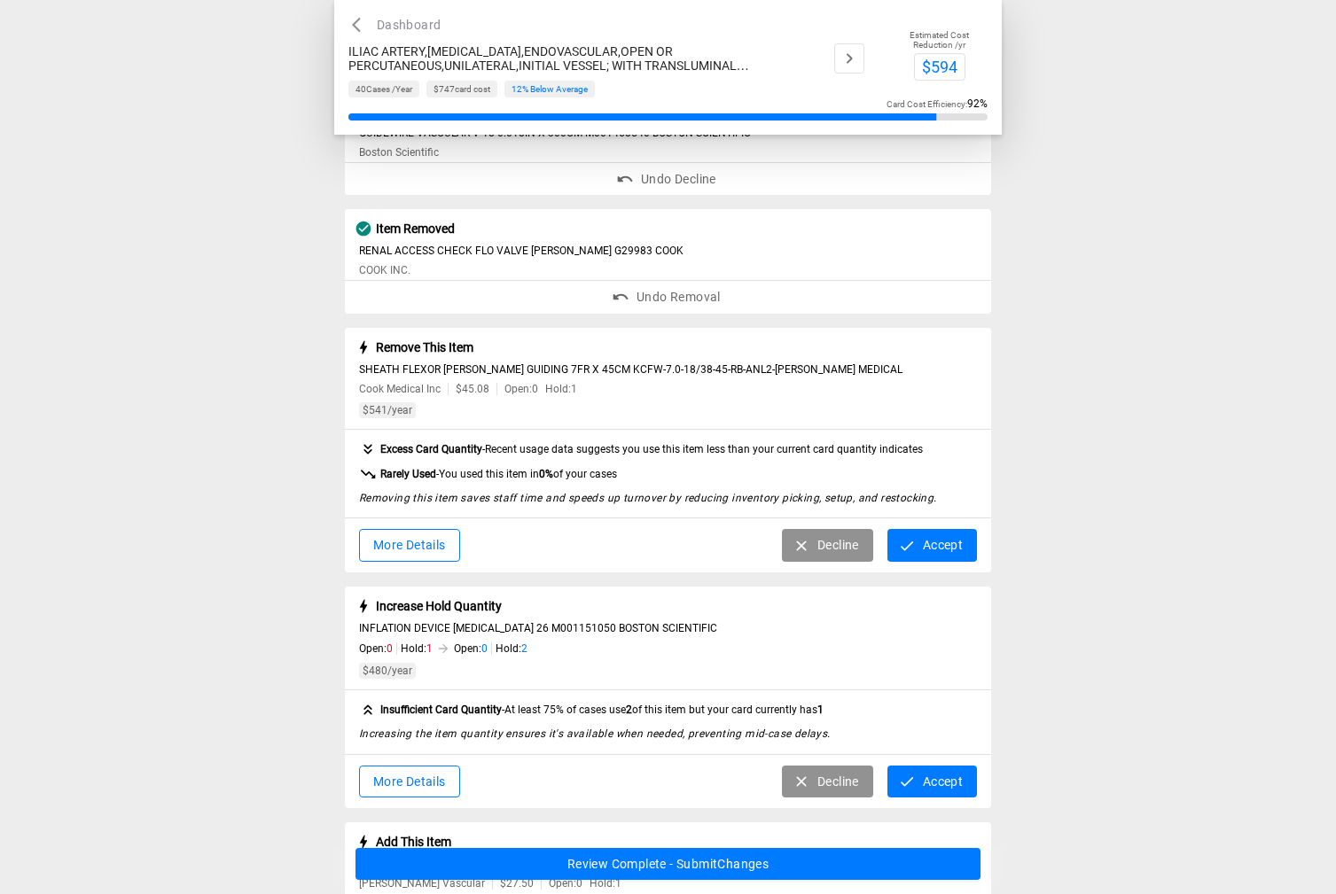
scroll to position [355, 0]
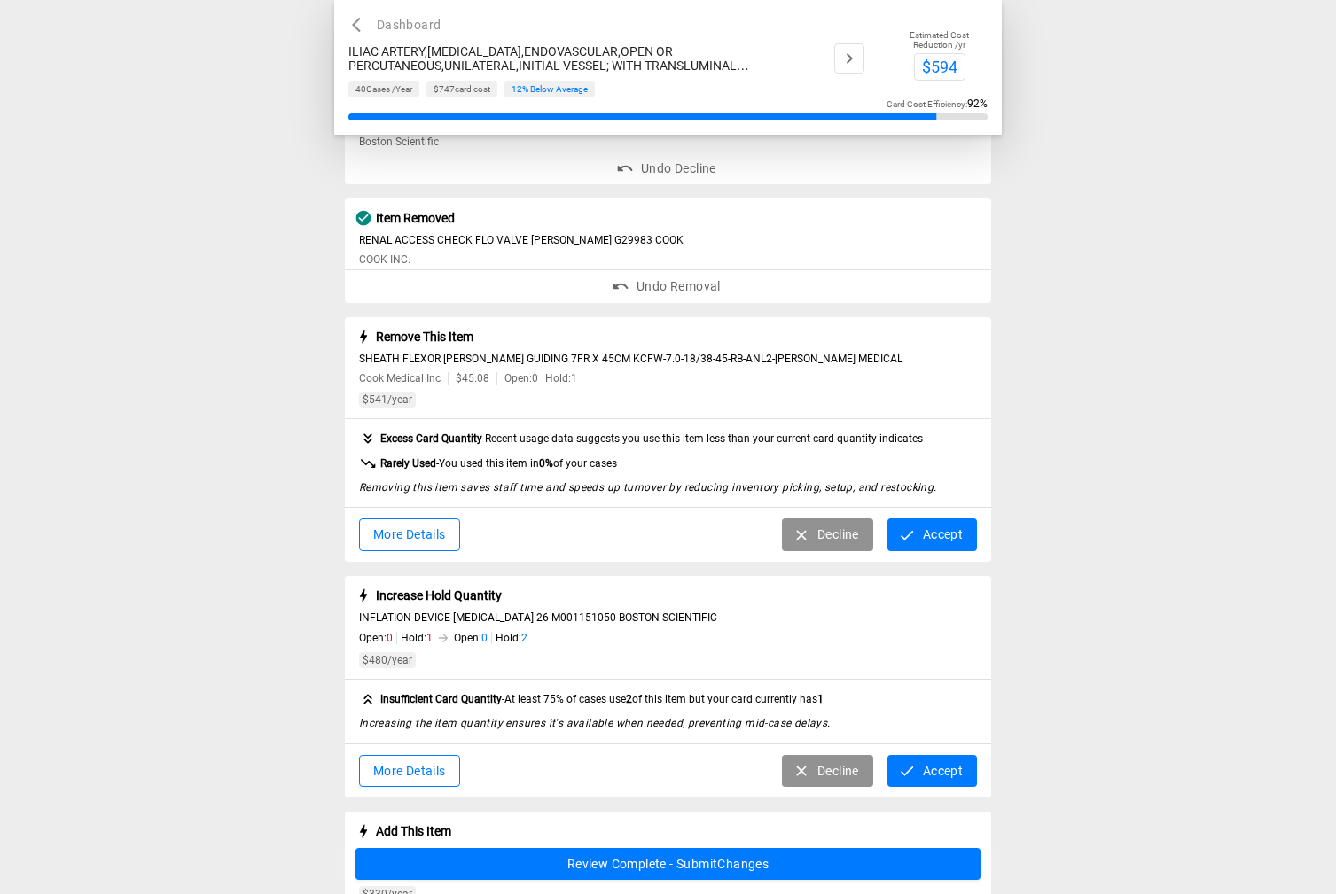
click at [910, 538] on icon "button" at bounding box center [907, 536] width 18 height 18
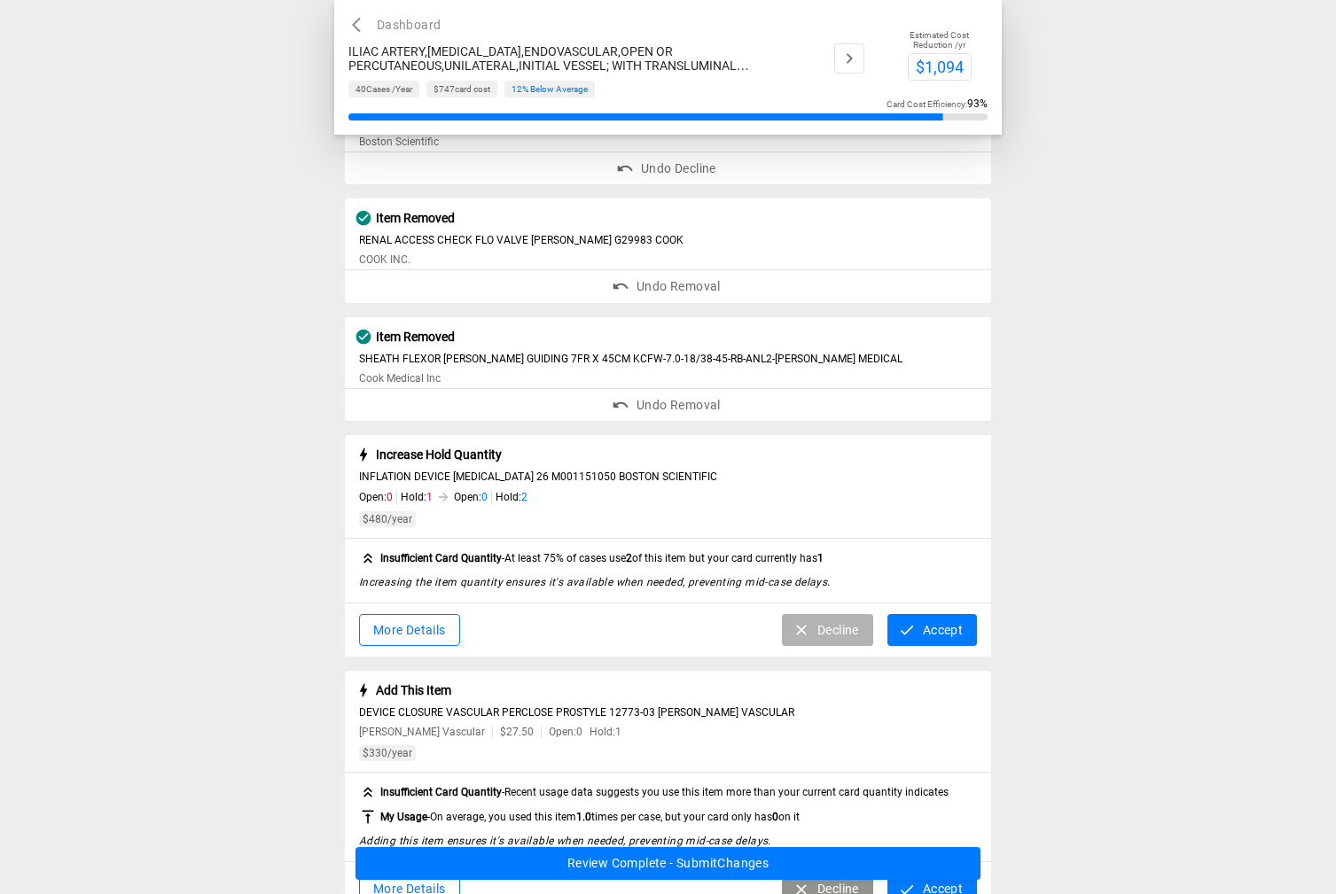
click at [813, 636] on button "Decline" at bounding box center [827, 630] width 91 height 33
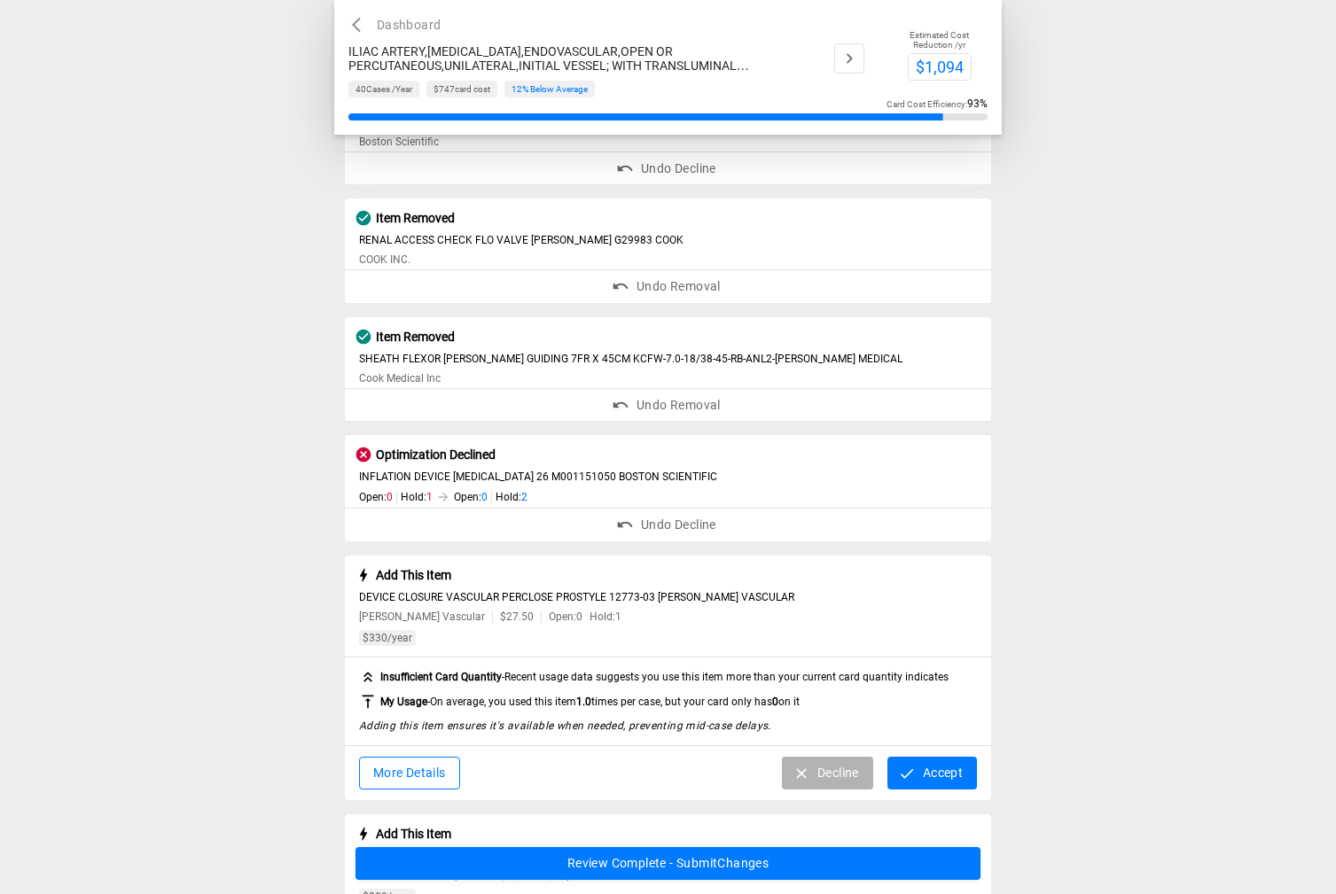
click at [819, 777] on button "Decline" at bounding box center [827, 773] width 91 height 33
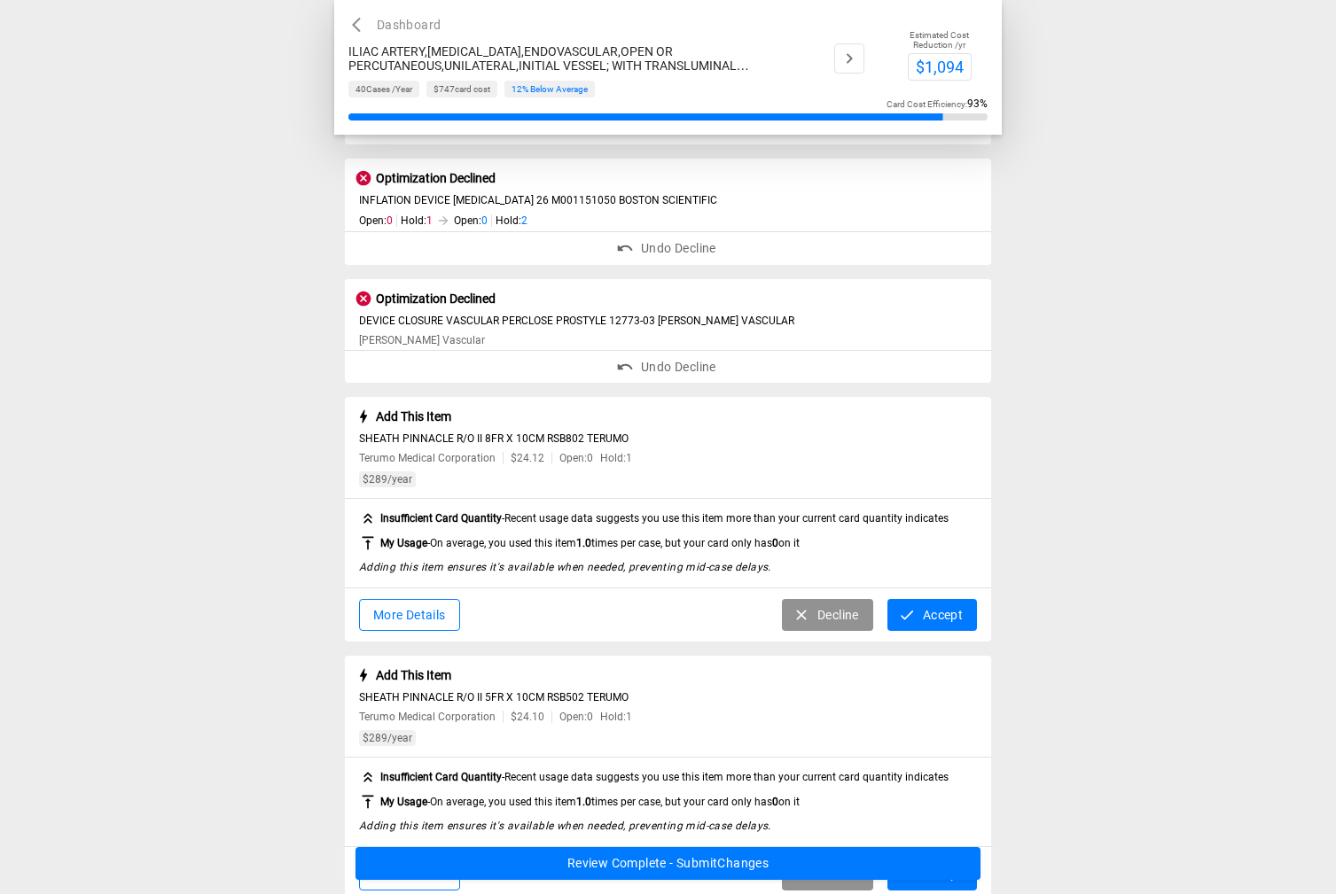
scroll to position [709, 0]
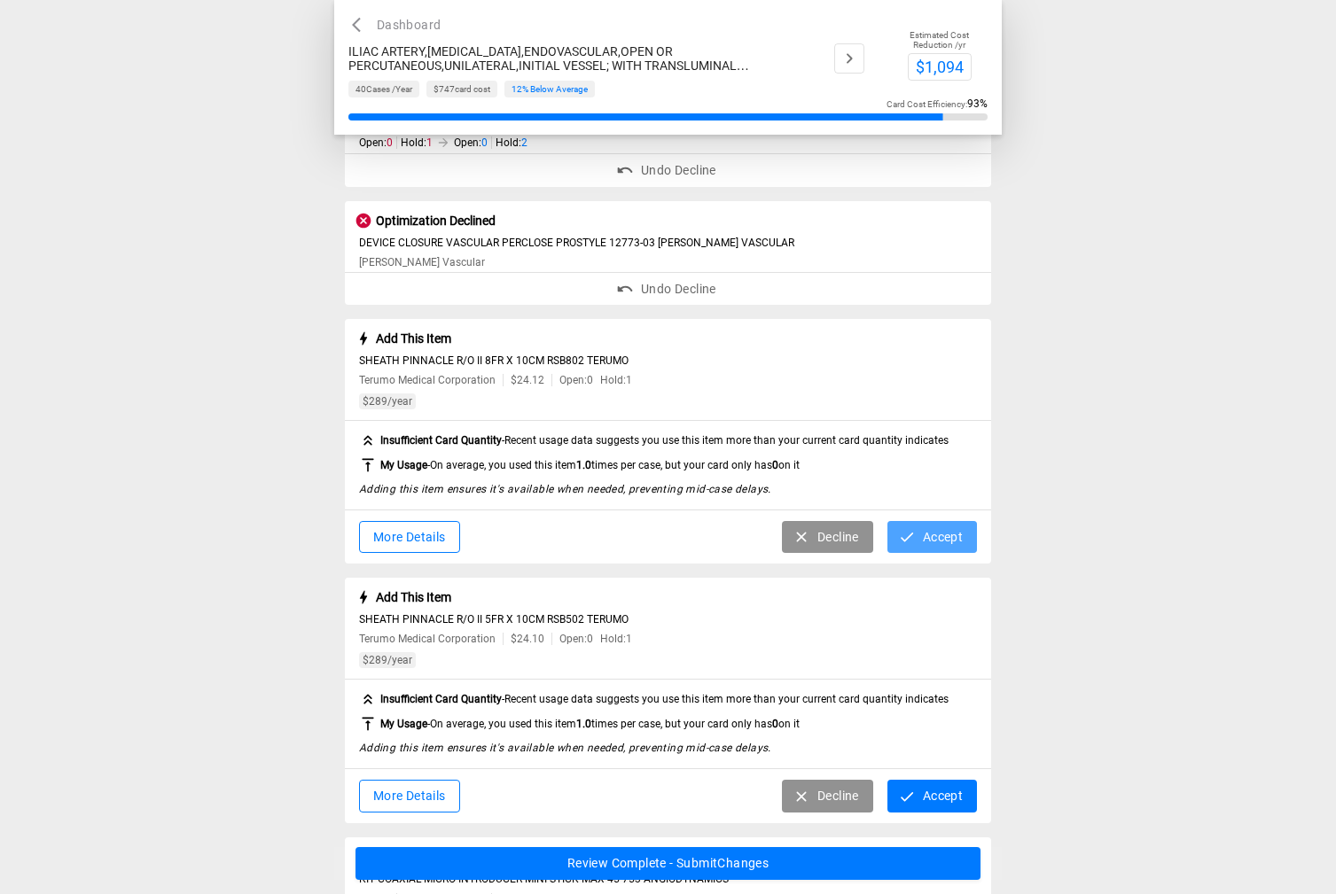
click at [921, 540] on button "Accept" at bounding box center [932, 537] width 90 height 33
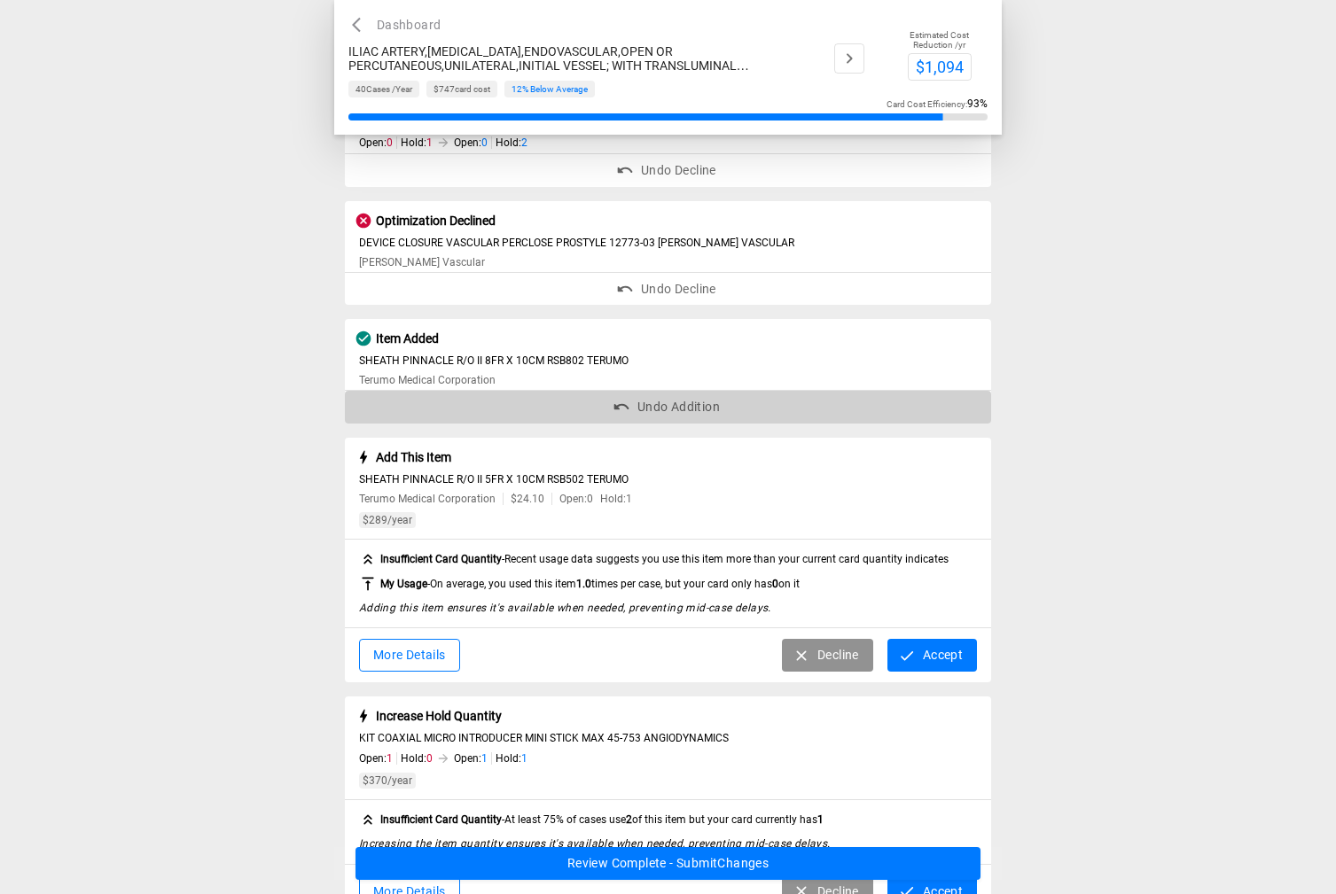
click at [660, 410] on button "Undo Addition" at bounding box center [668, 407] width 647 height 33
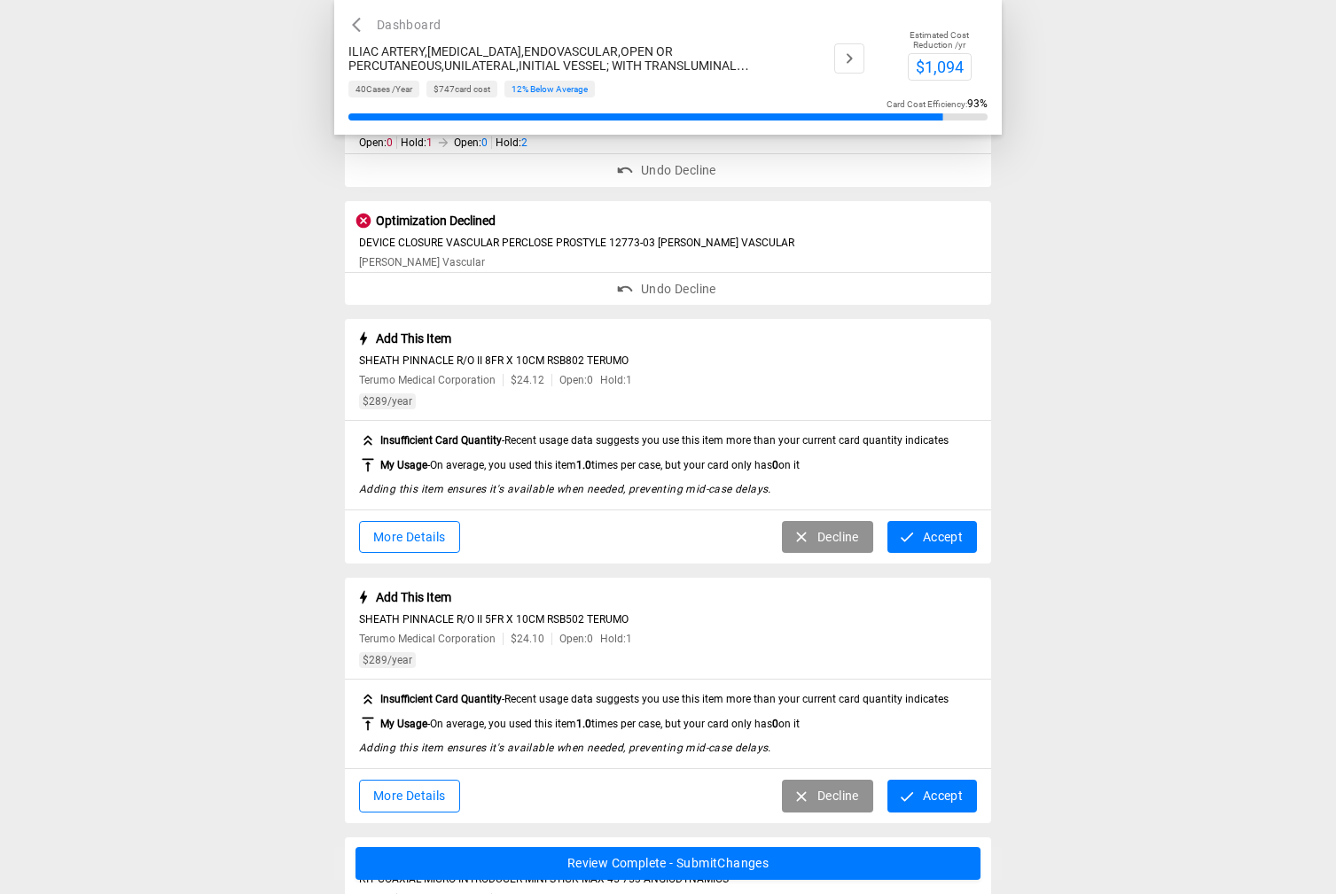
click at [820, 535] on button "Decline" at bounding box center [827, 537] width 91 height 33
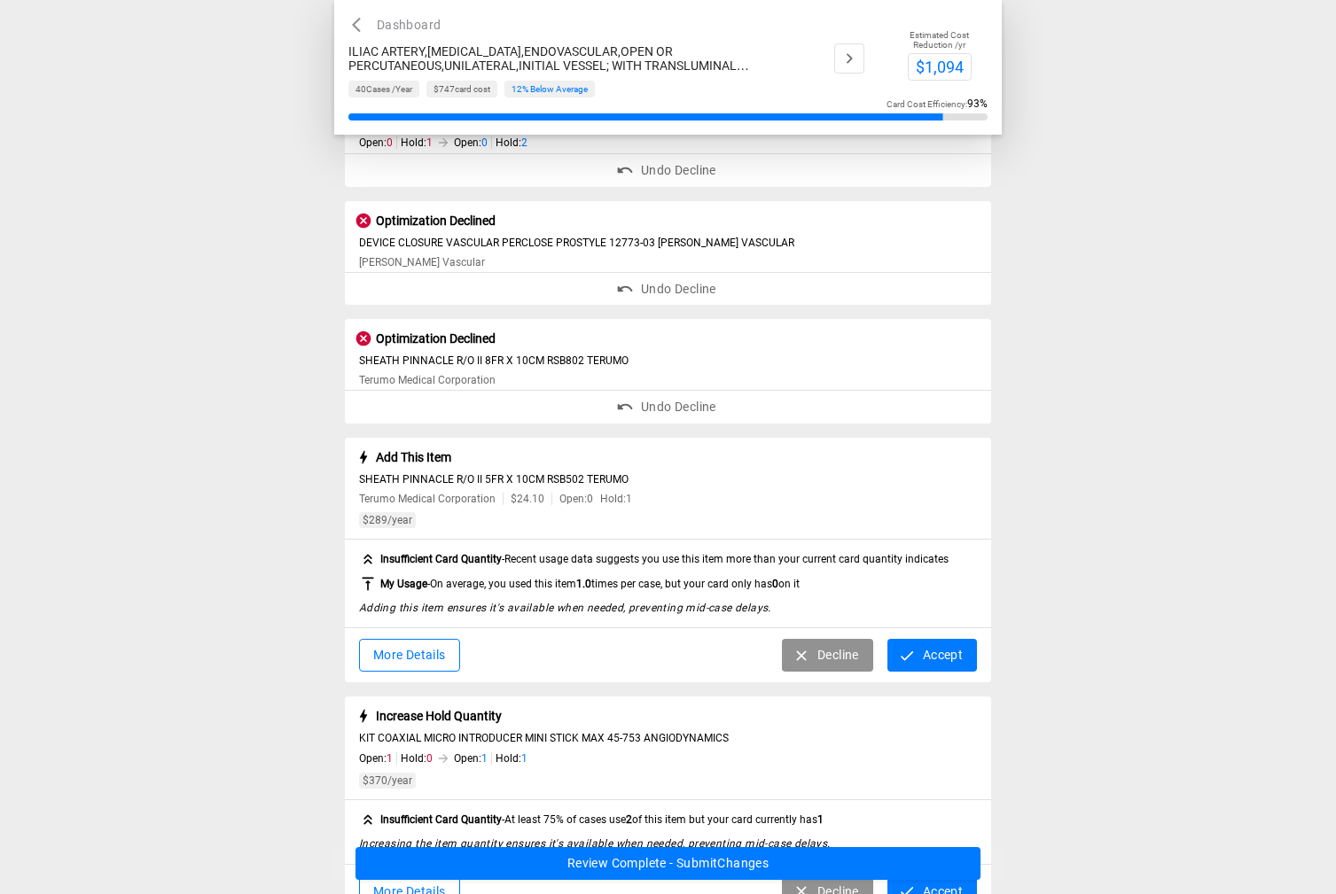
click at [657, 412] on button "Undo Decline" at bounding box center [668, 407] width 647 height 33
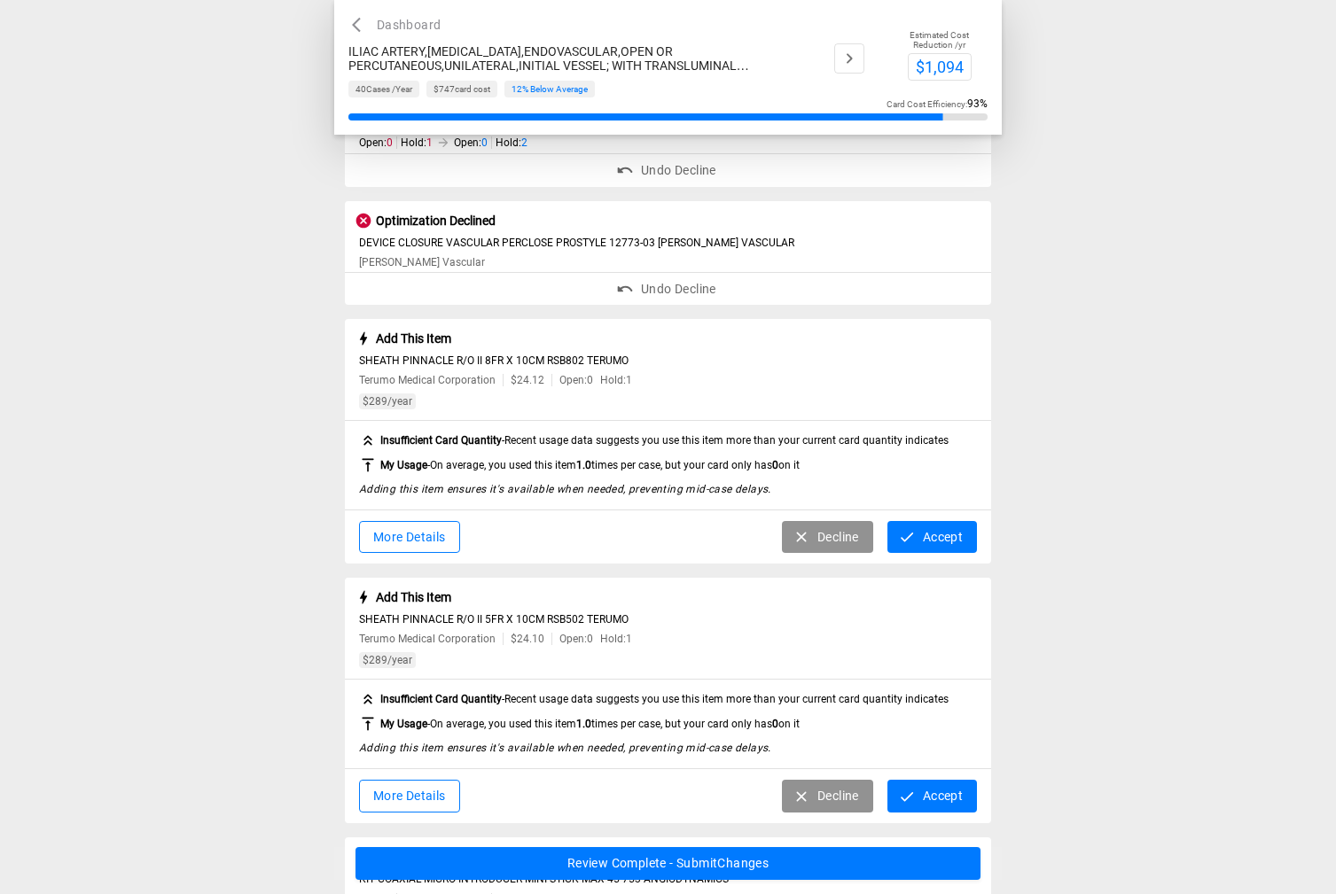
click at [925, 543] on button "Accept" at bounding box center [932, 537] width 90 height 33
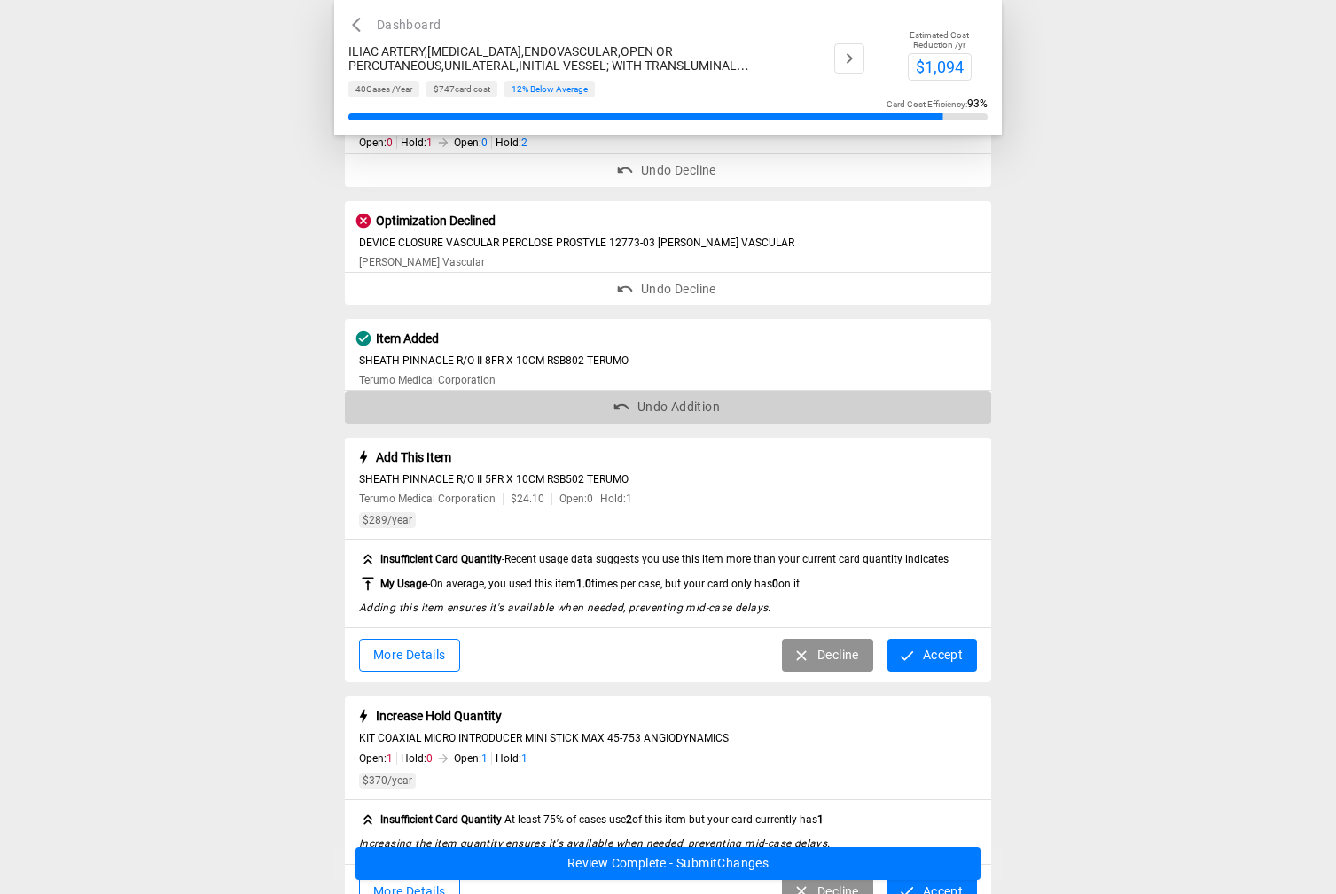
click at [642, 405] on button "Undo Addition" at bounding box center [668, 407] width 647 height 33
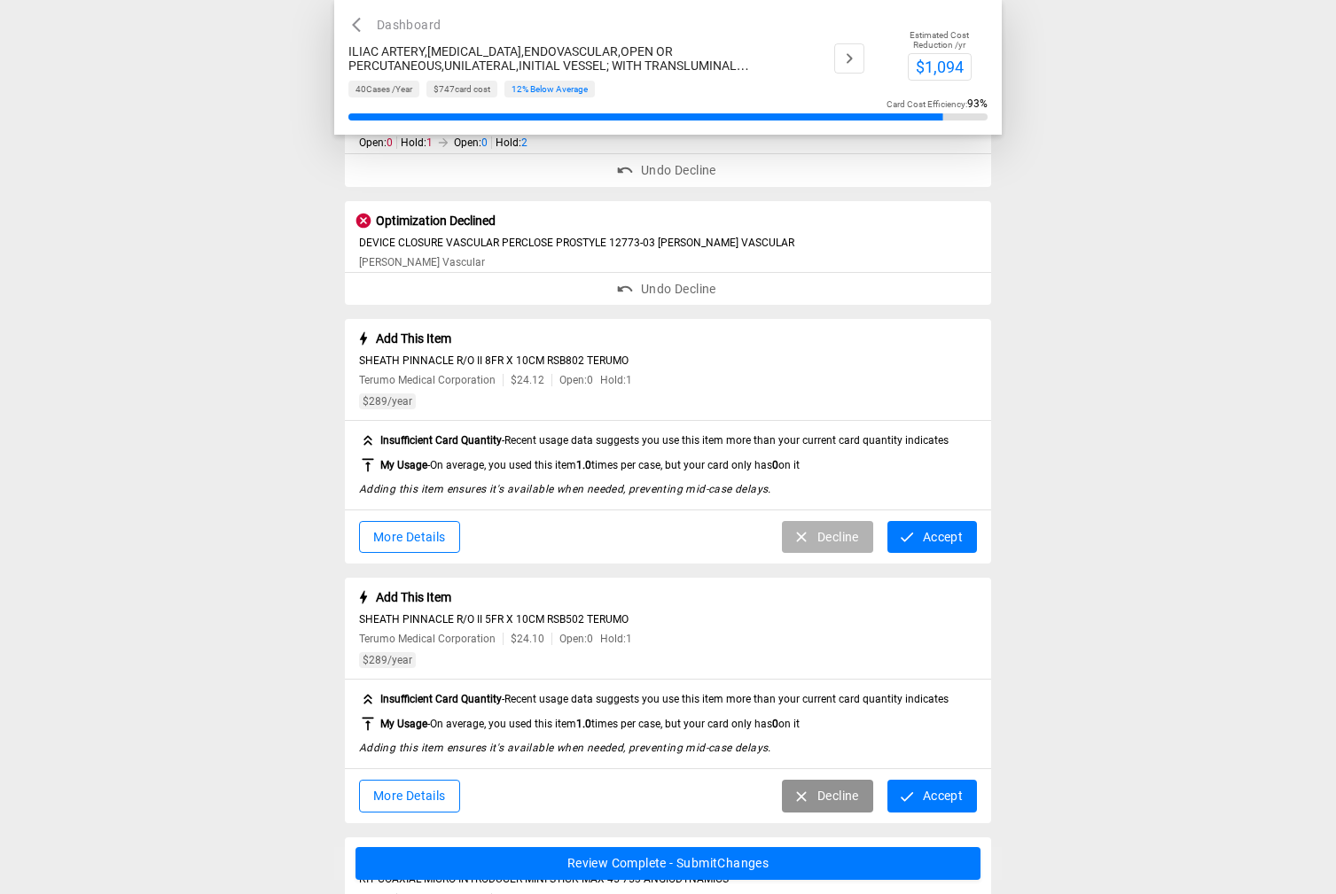
click at [811, 531] on button "Decline" at bounding box center [827, 537] width 91 height 33
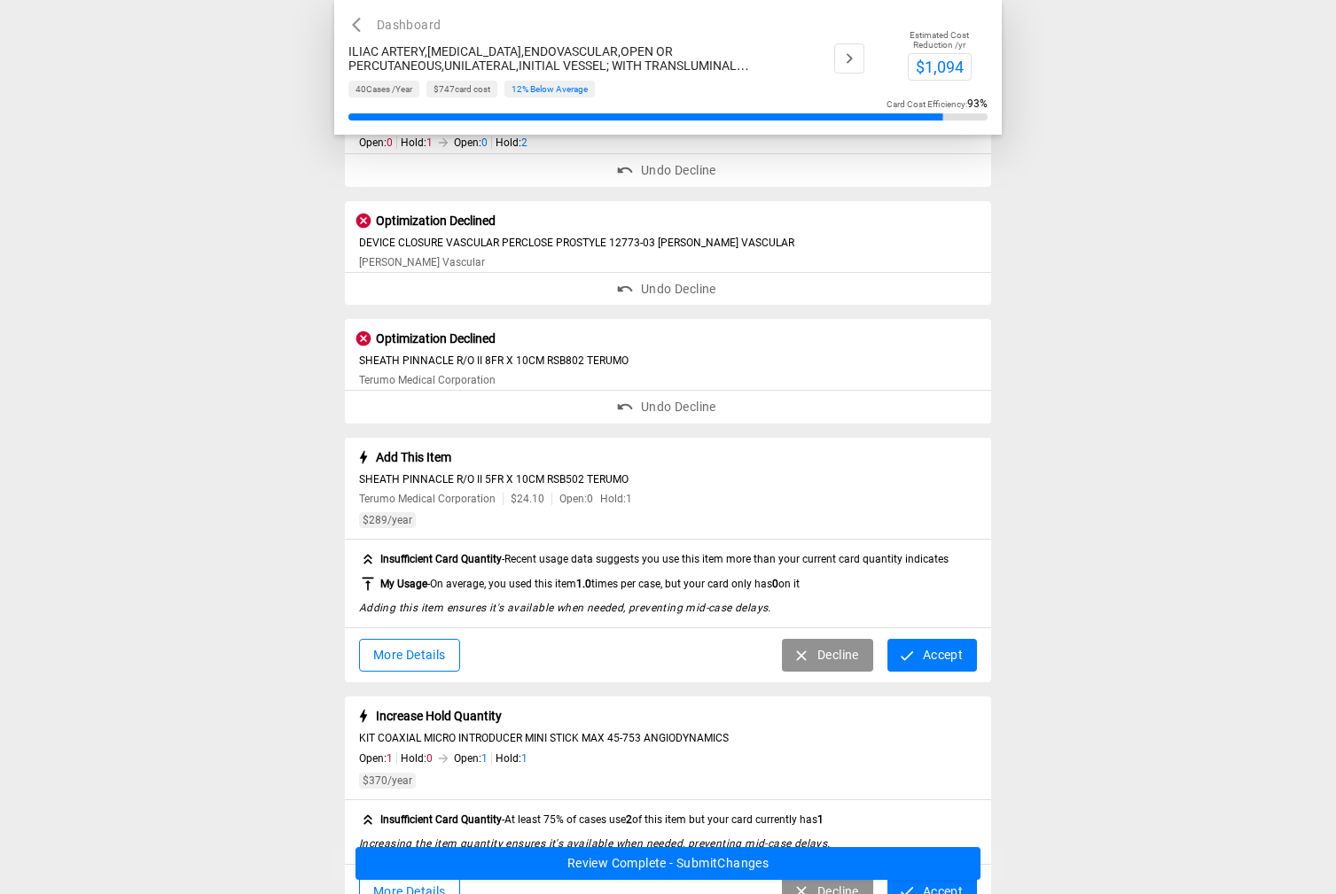
click at [932, 657] on button "Accept" at bounding box center [932, 655] width 90 height 33
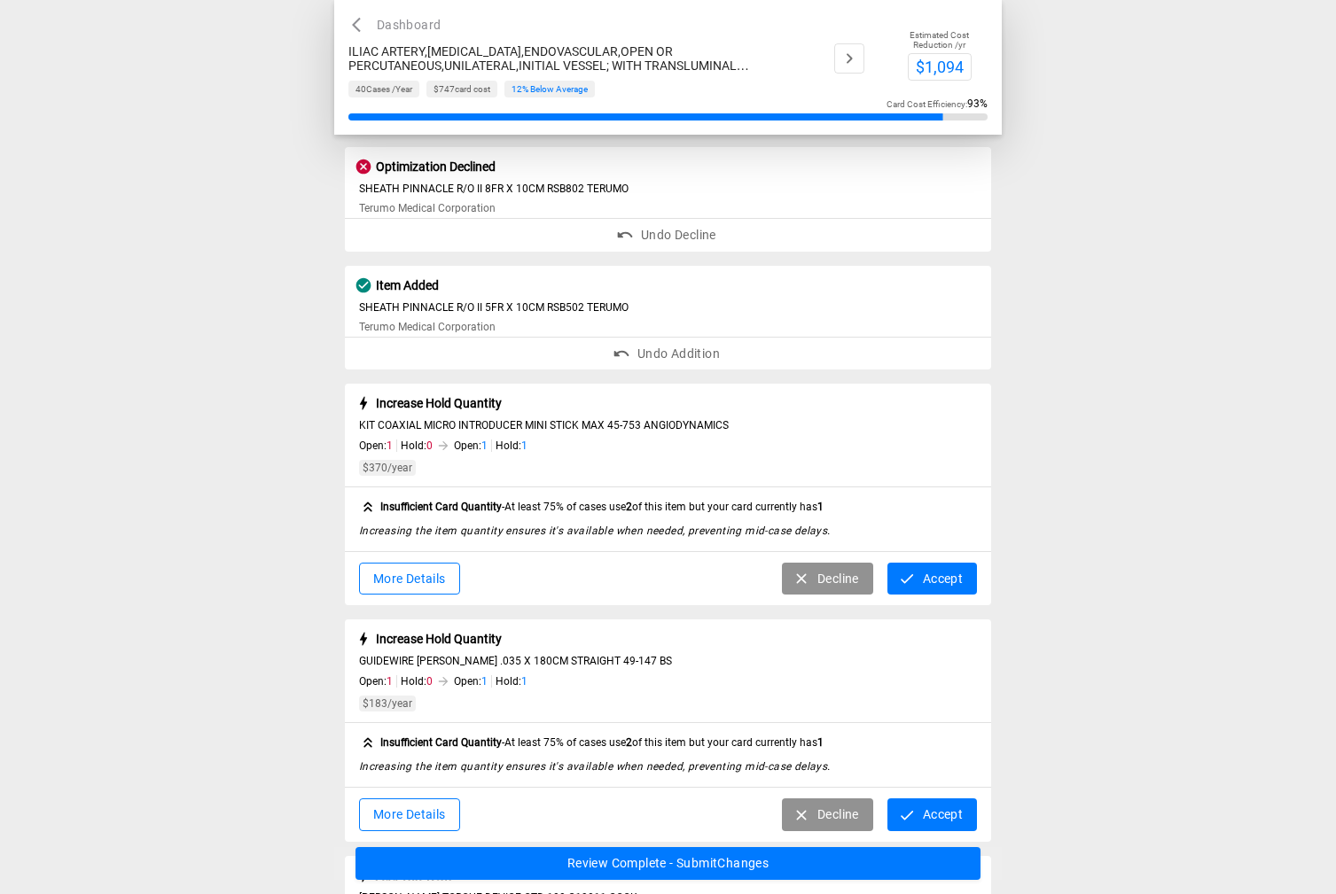
scroll to position [886, 0]
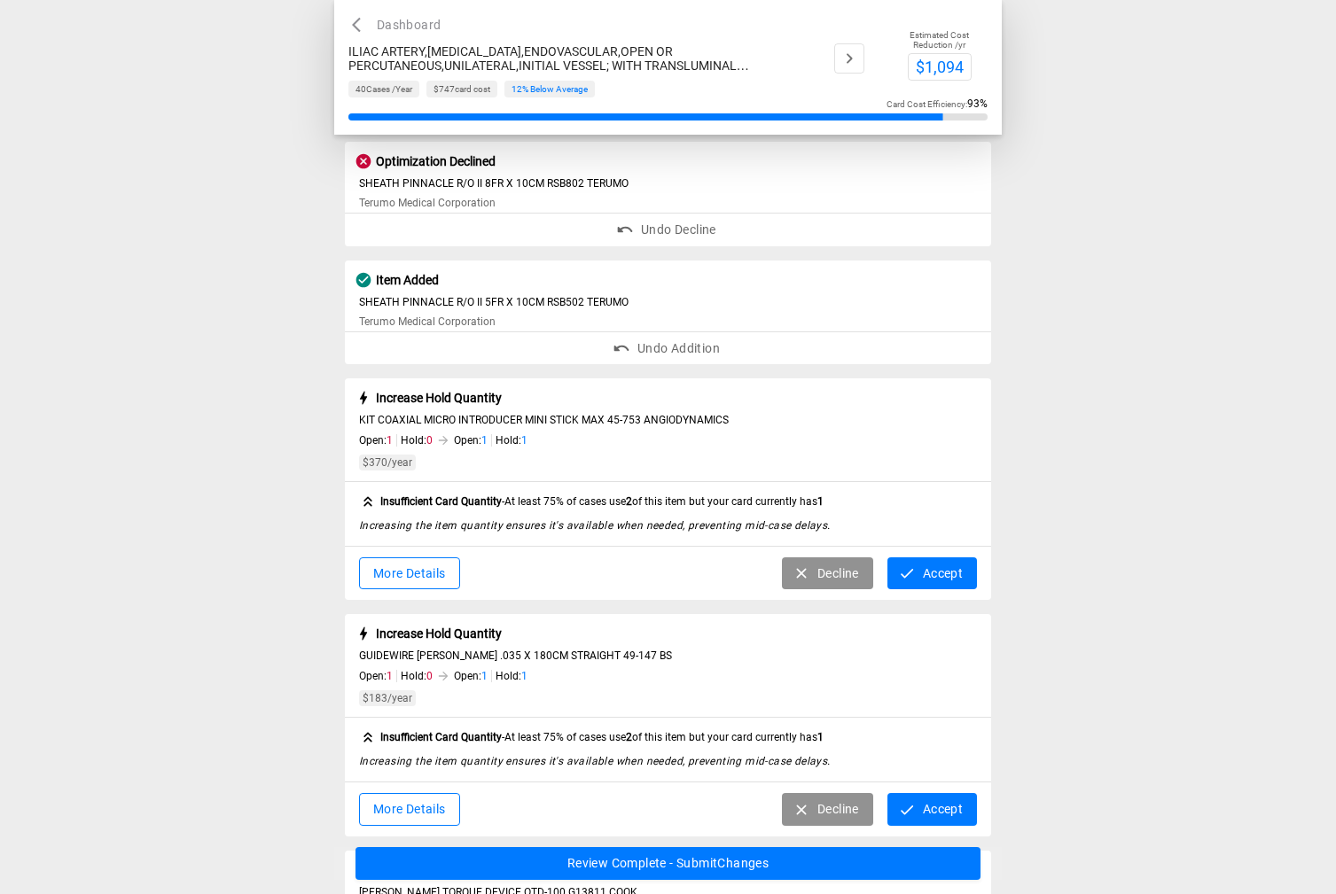
click at [834, 574] on button "Decline" at bounding box center [827, 574] width 91 height 33
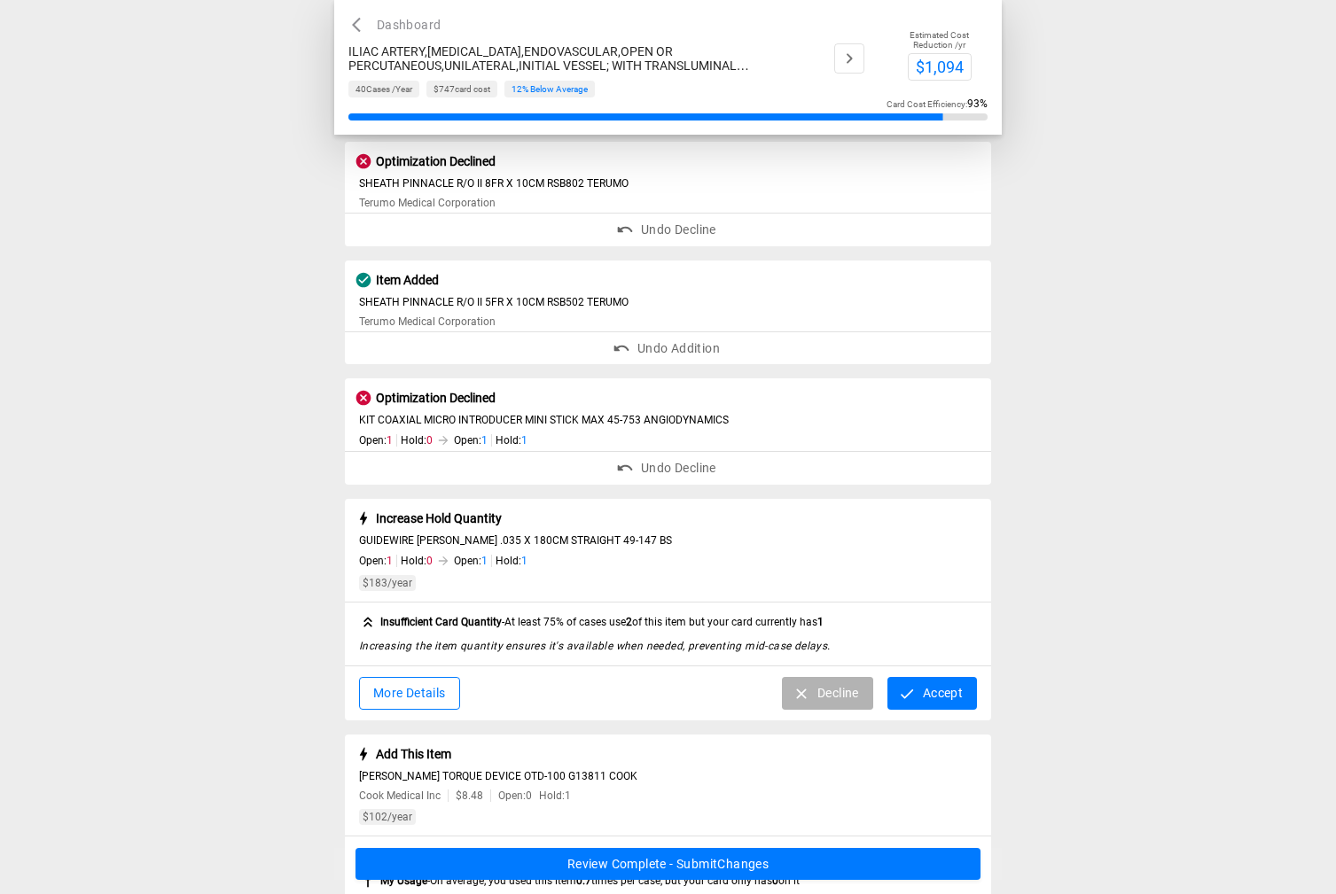
click at [816, 686] on button "Decline" at bounding box center [827, 693] width 91 height 33
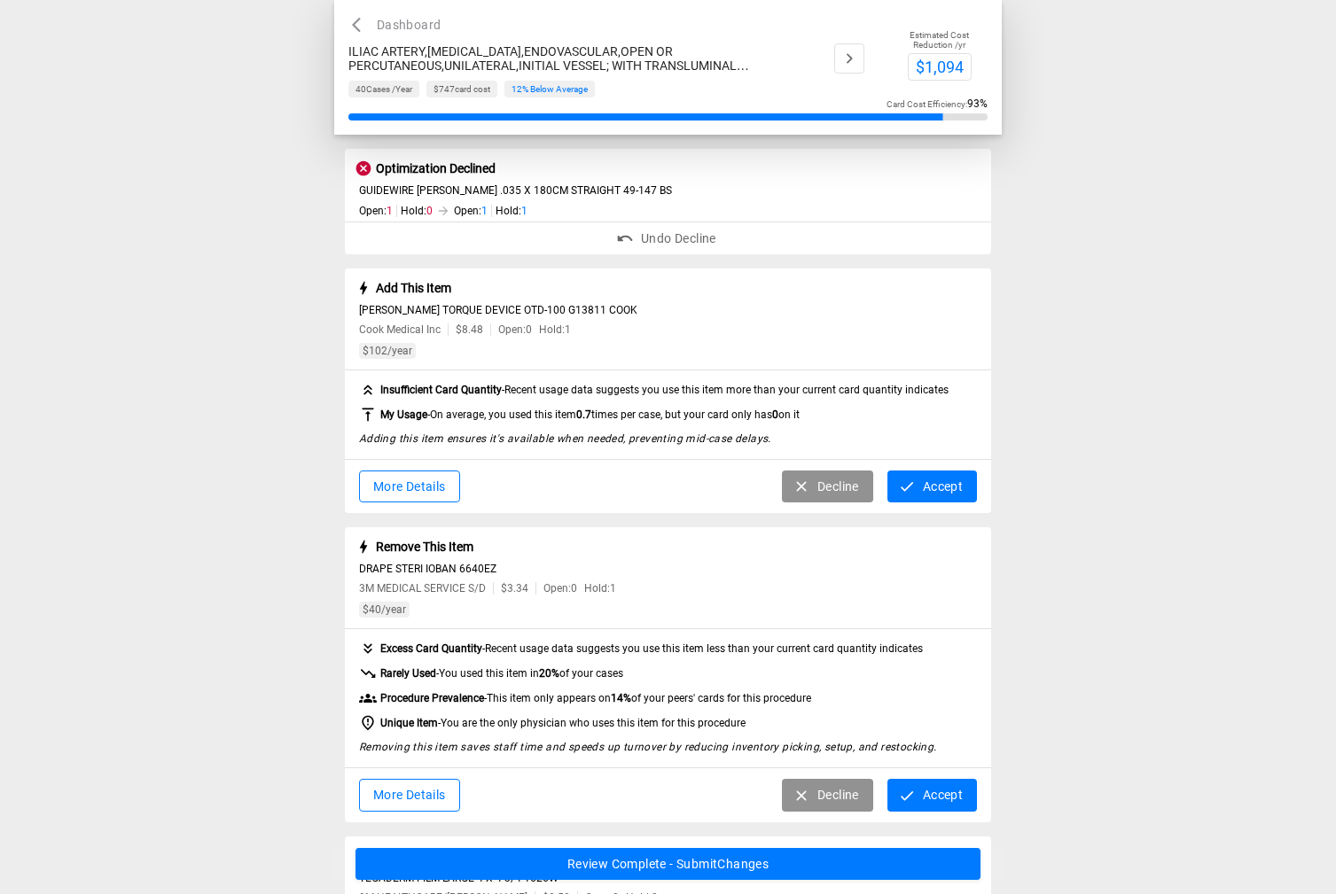
scroll to position [1241, 0]
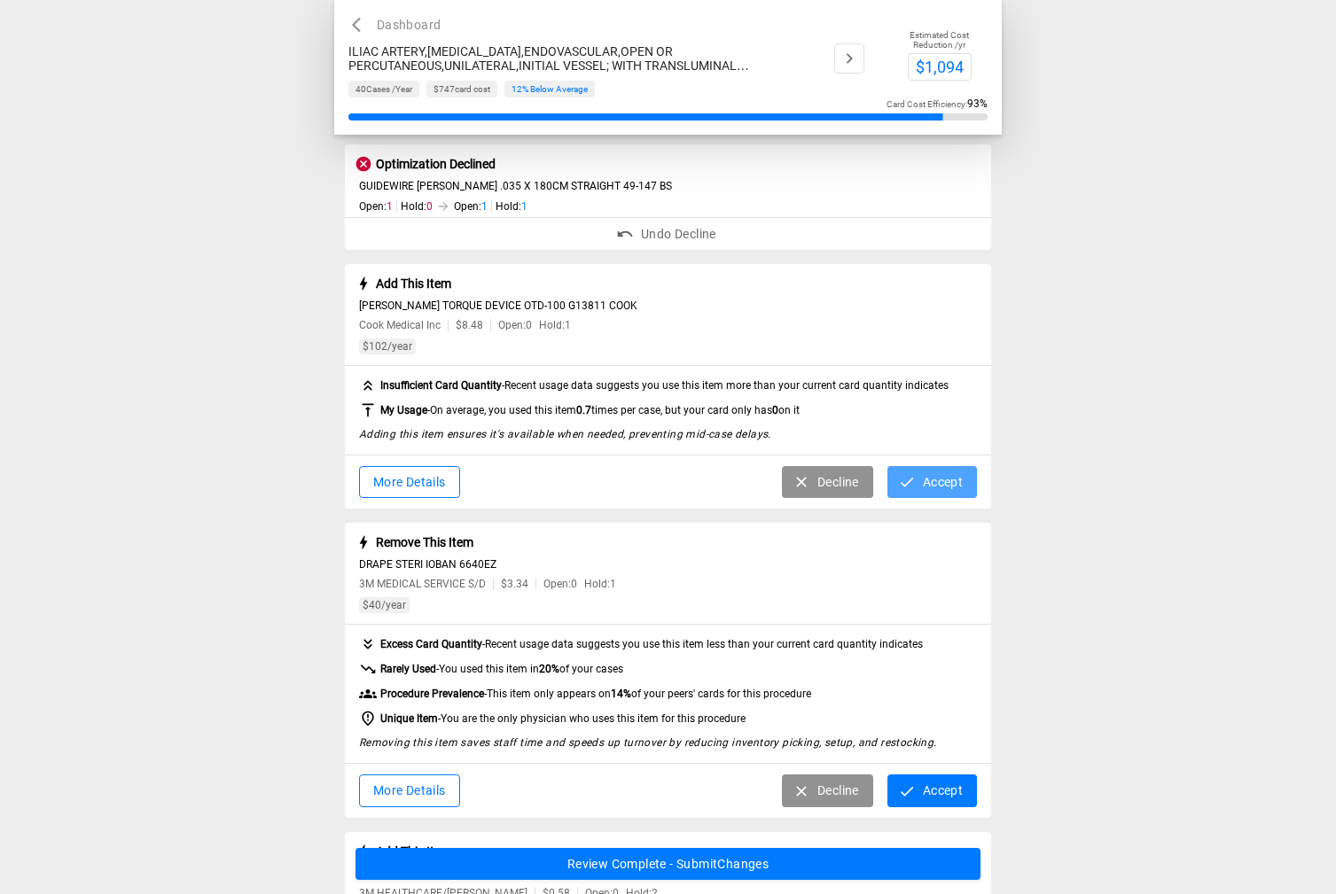
click at [932, 481] on button "Accept" at bounding box center [932, 482] width 90 height 33
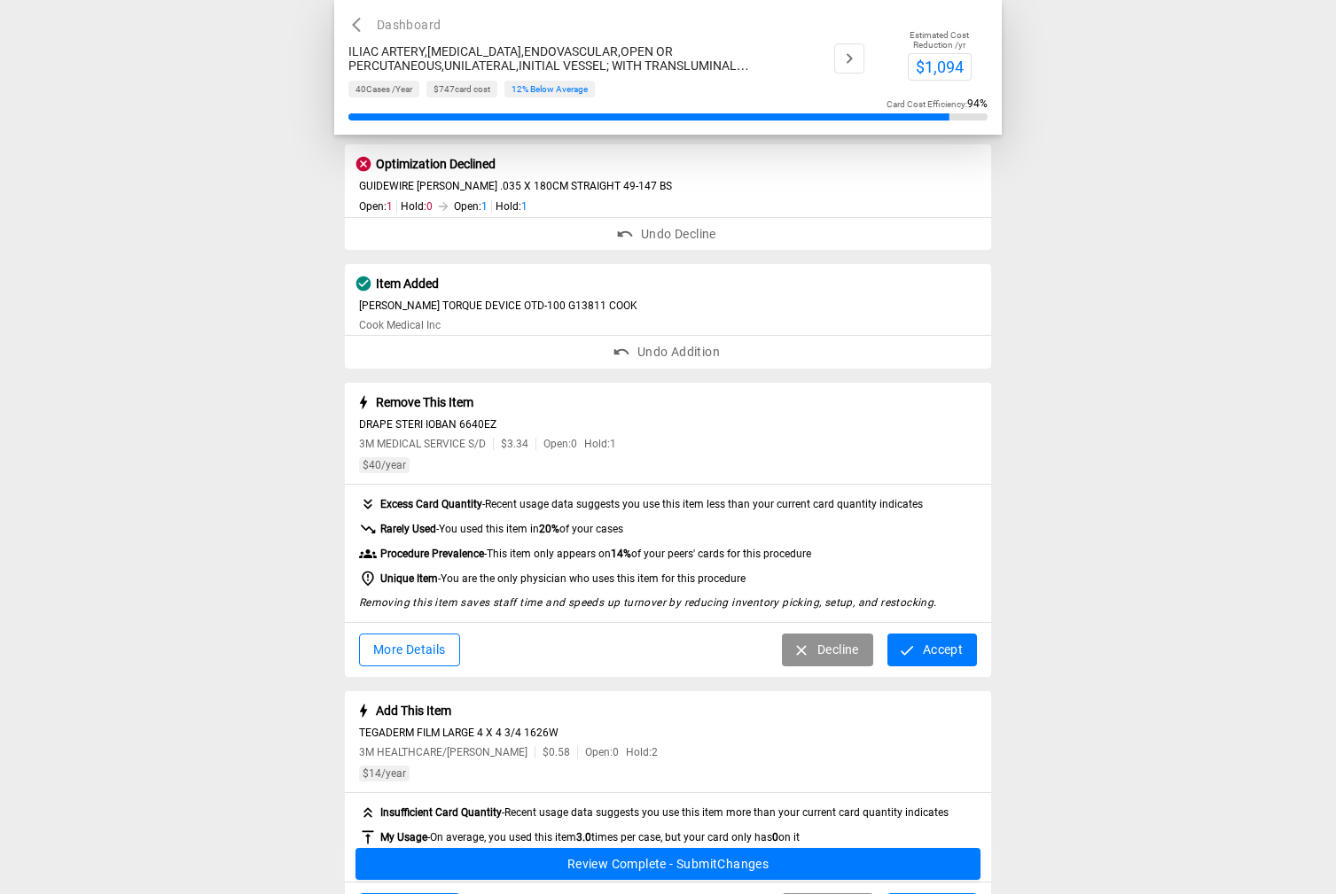
drag, startPoint x: 828, startPoint y: 656, endPoint x: 934, endPoint y: 681, distance: 109.2
click at [934, 680] on div "Item Added VISIONS PV .018 ULTRASOUND IMAGING CATHETER 86700 VOLCANO CORP Volca…" at bounding box center [668, 89] width 668 height 2306
drag, startPoint x: 926, startPoint y: 644, endPoint x: 925, endPoint y: 654, distance: 9.9
click at [926, 645] on button "Accept" at bounding box center [932, 650] width 90 height 33
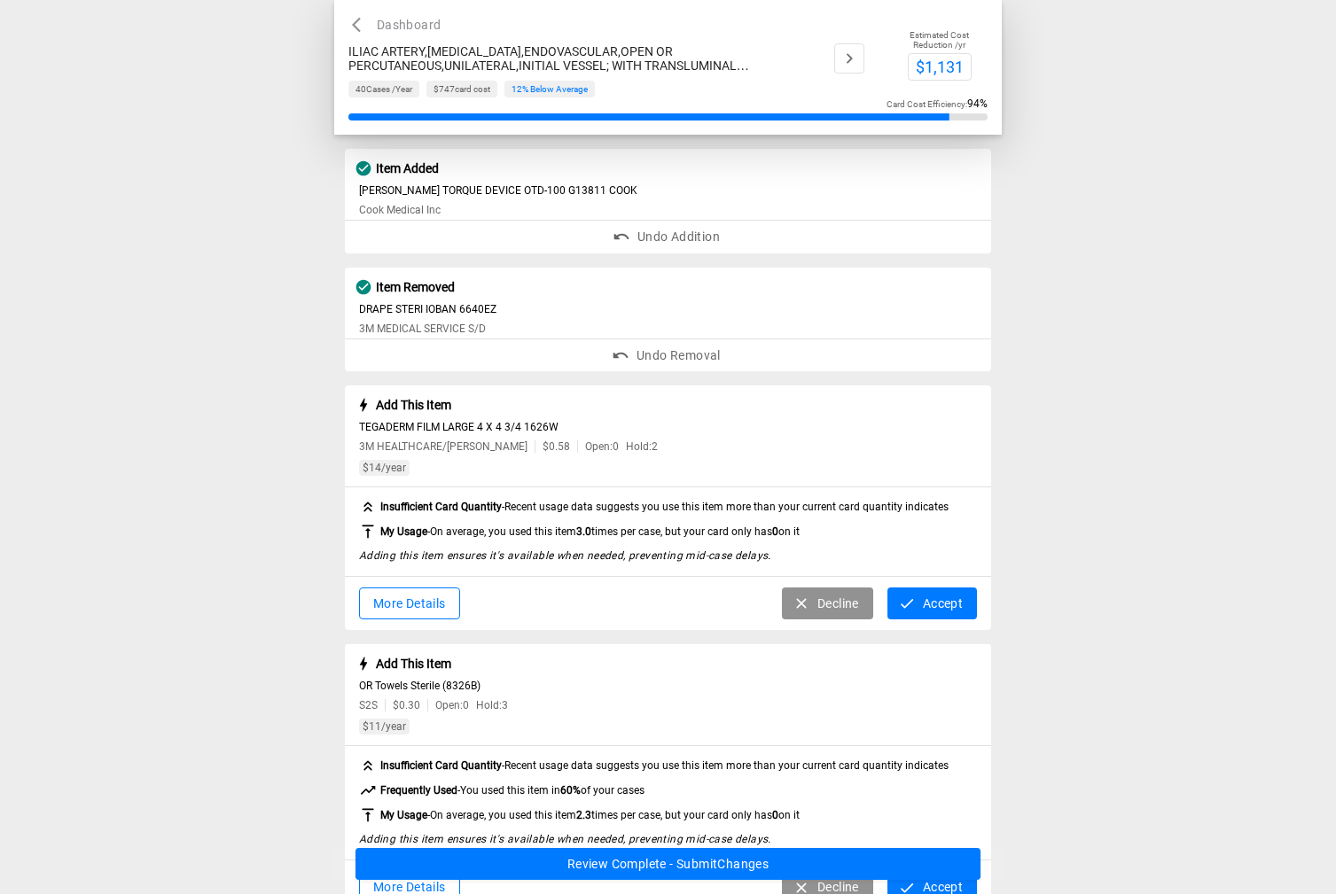
scroll to position [1467, 0]
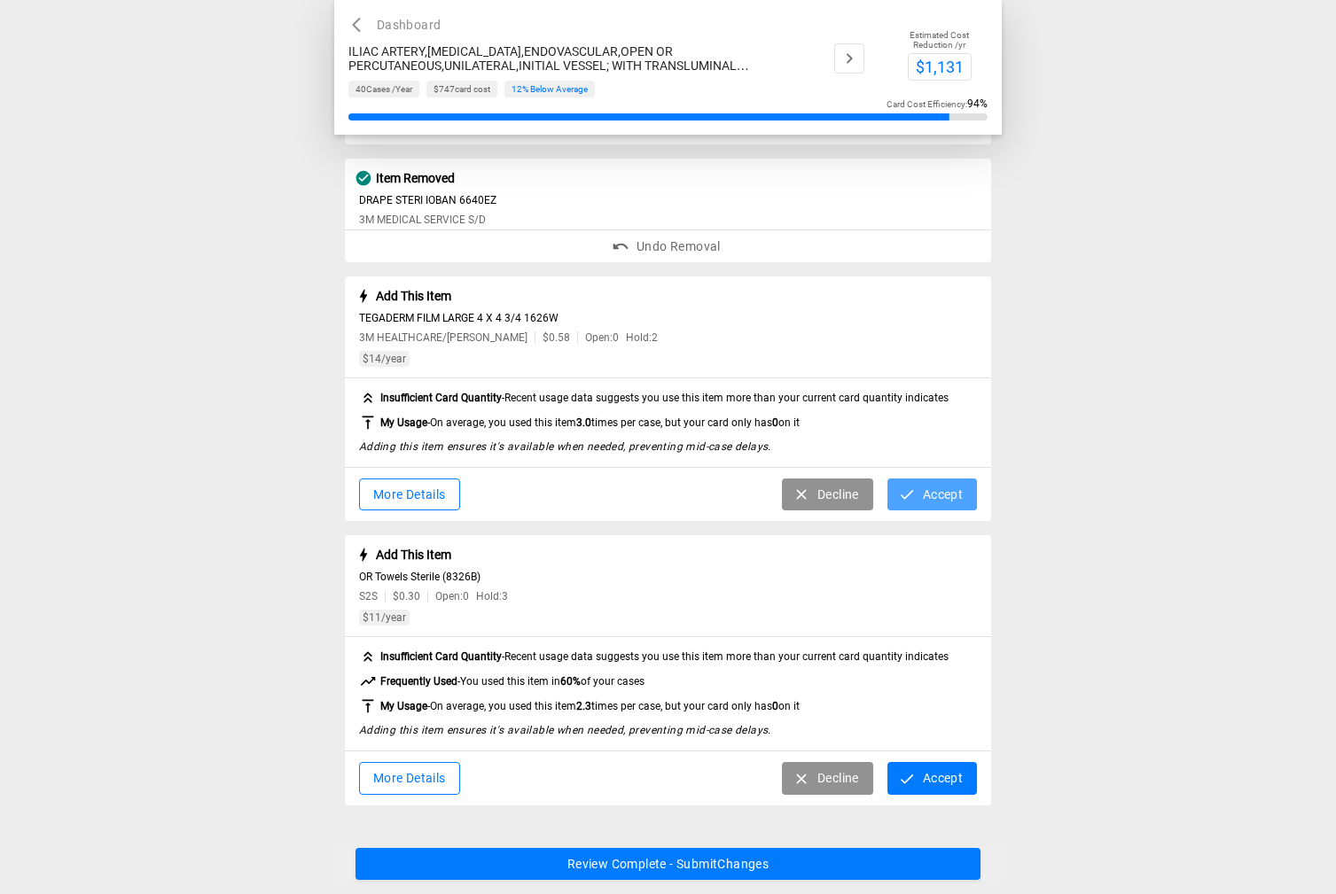
click at [925, 490] on button "Accept" at bounding box center [932, 495] width 90 height 33
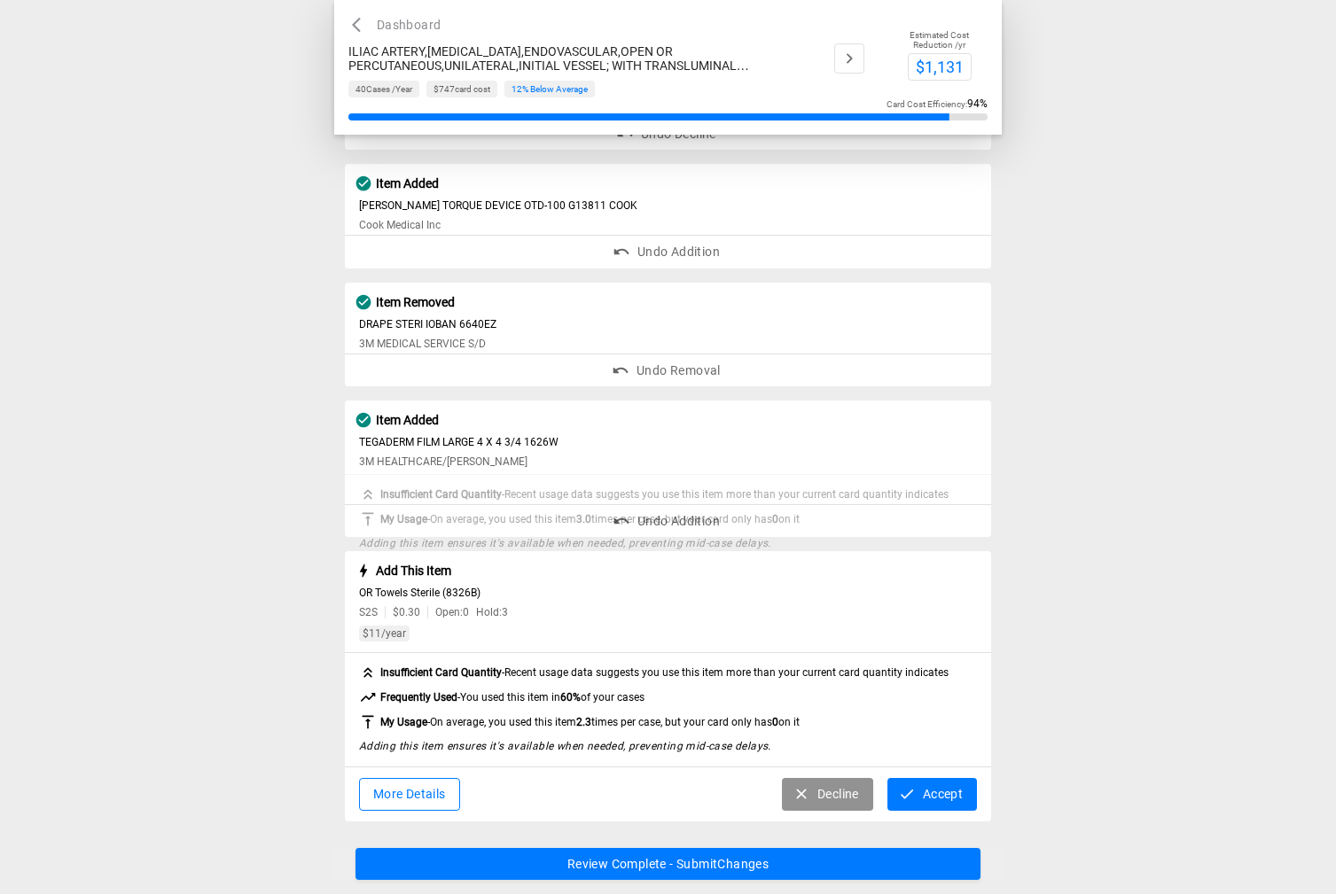
scroll to position [1326, 0]
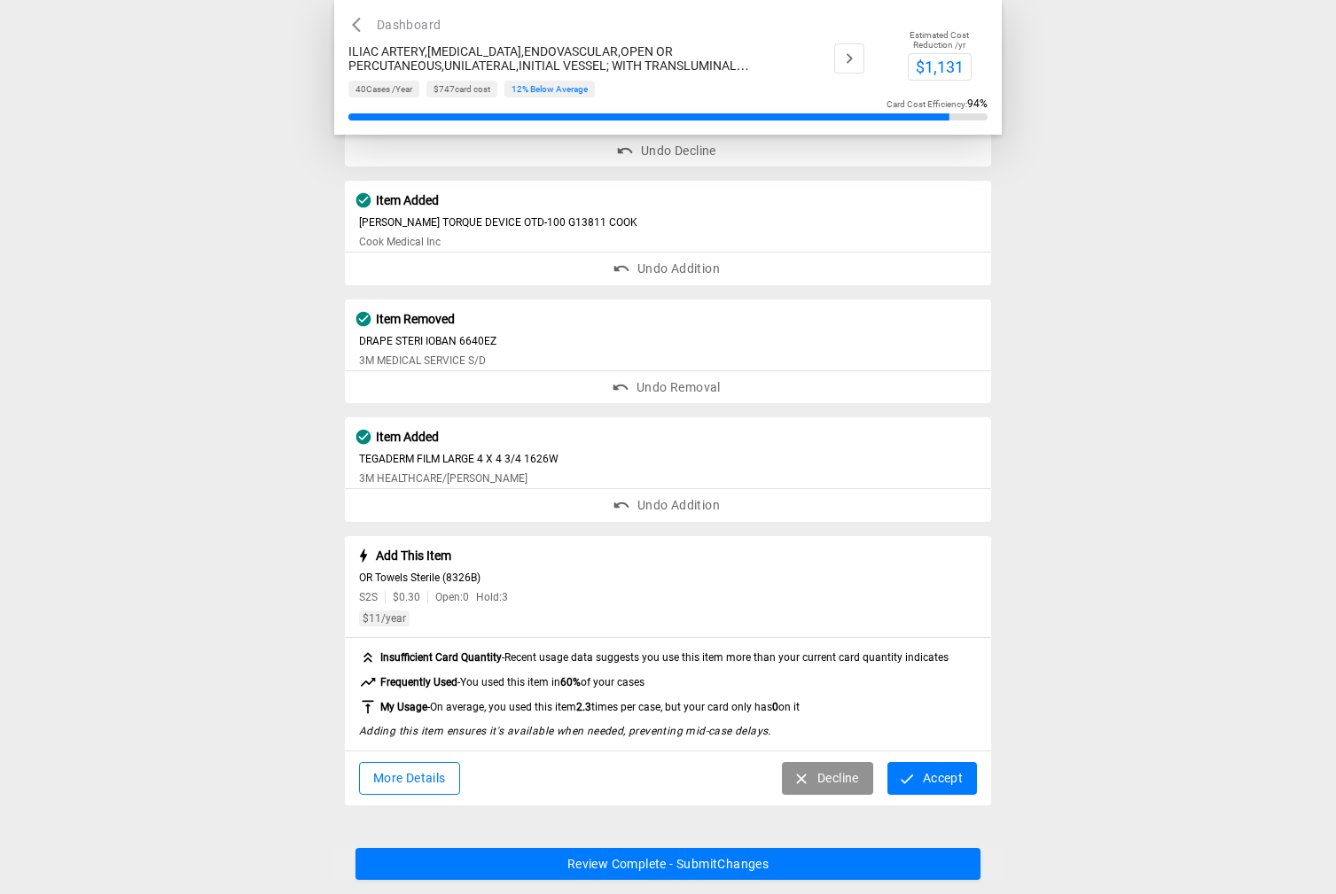
click at [821, 770] on button "Decline" at bounding box center [827, 778] width 91 height 33
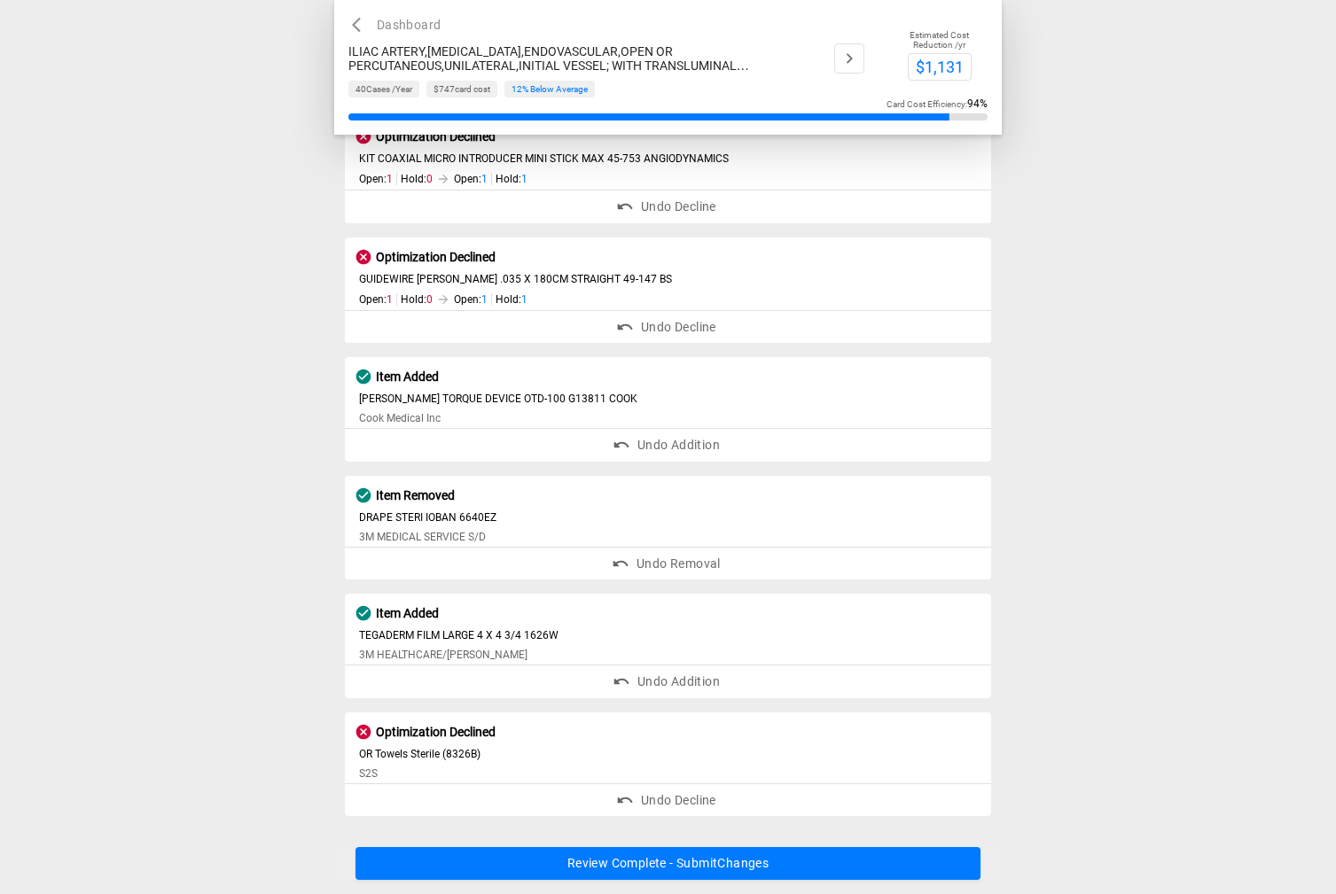
scroll to position [1161, 0]
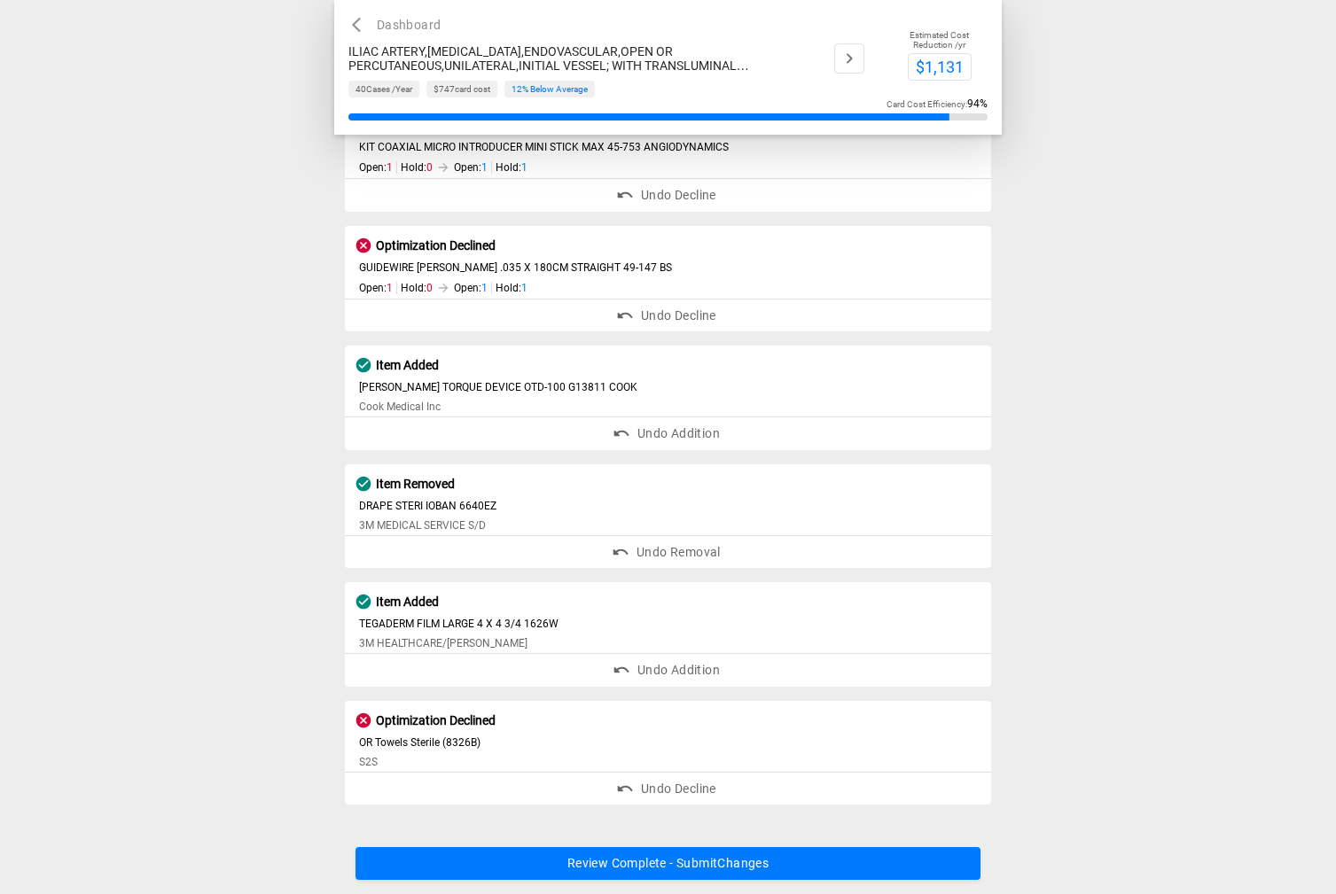
click at [748, 865] on button "Review Complete - Submit Changes" at bounding box center [668, 864] width 626 height 33
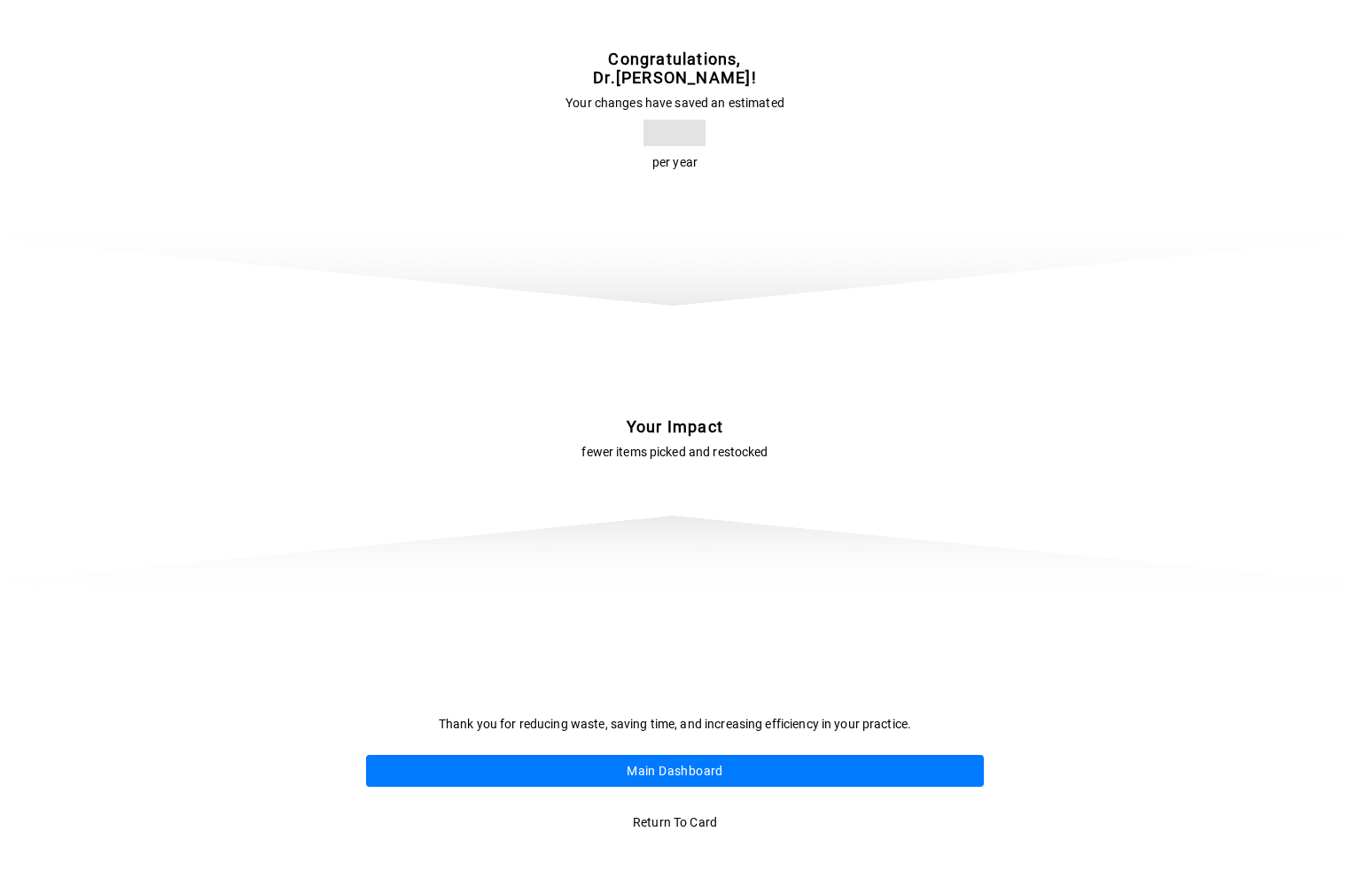
scroll to position [0, 0]
click at [679, 770] on button "Main Dashboard" at bounding box center [675, 771] width 625 height 33
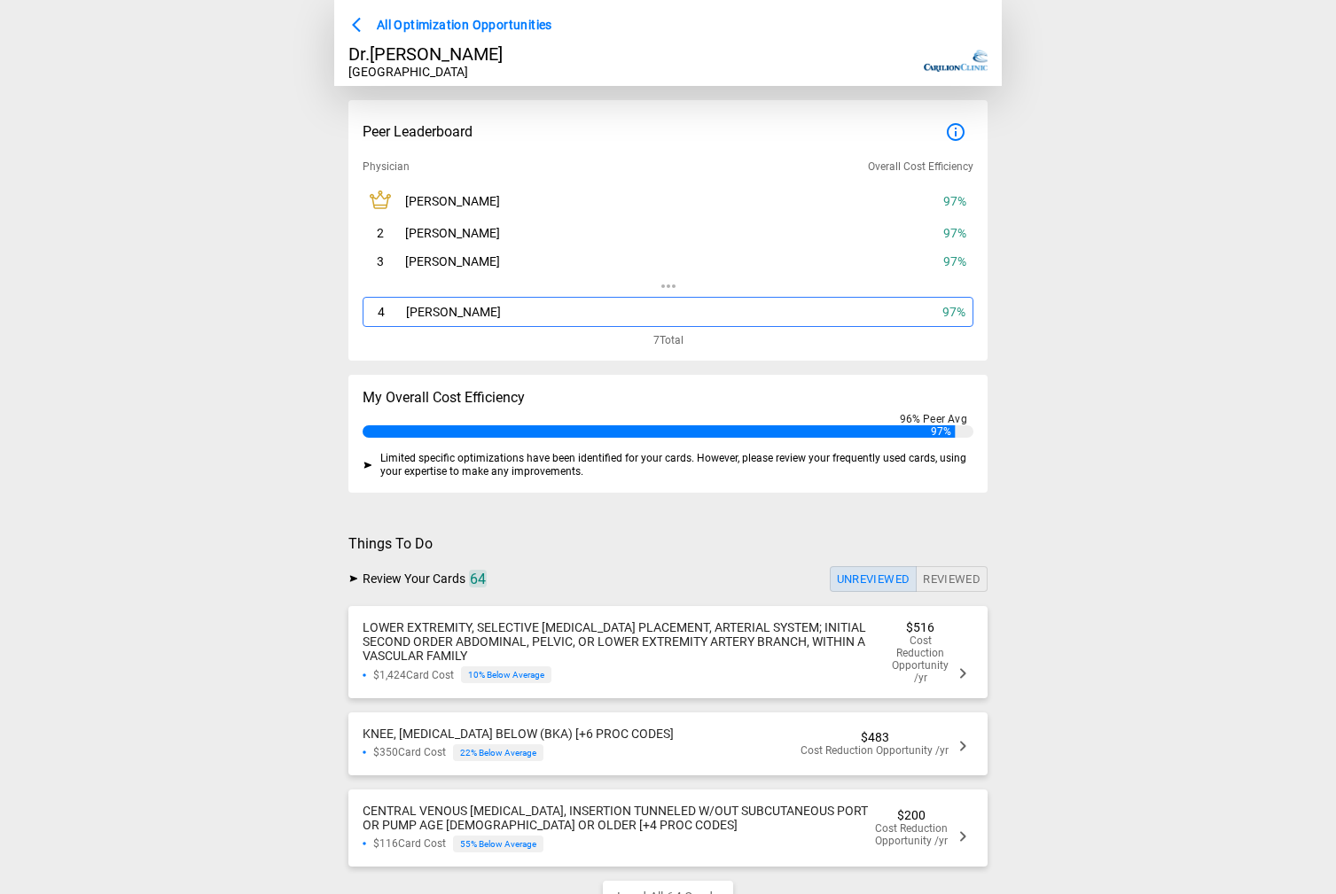
click at [647, 753] on div "$350 Card Cost 22 % Below Average" at bounding box center [518, 753] width 311 height 17
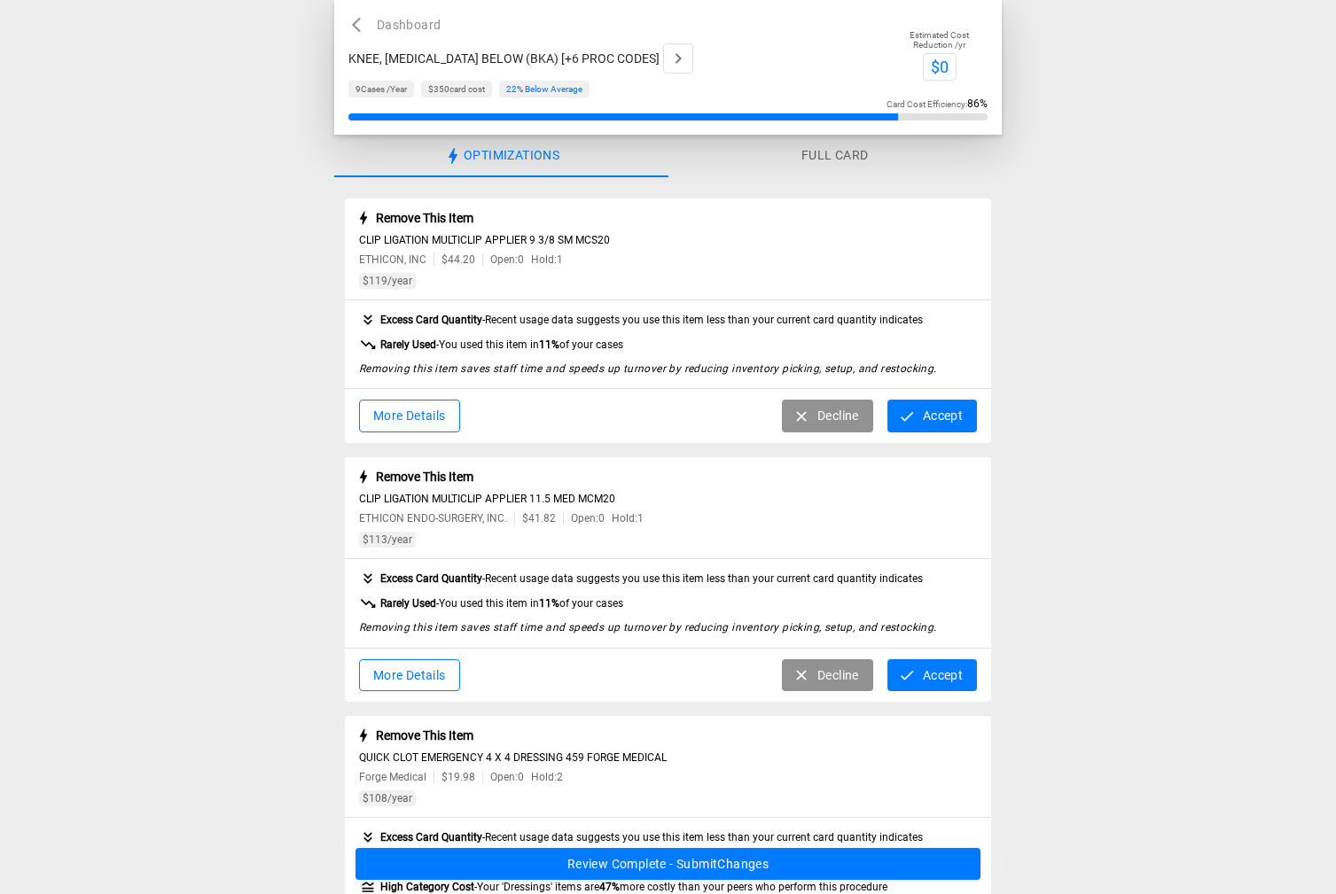
click at [933, 422] on button "Accept" at bounding box center [932, 416] width 90 height 33
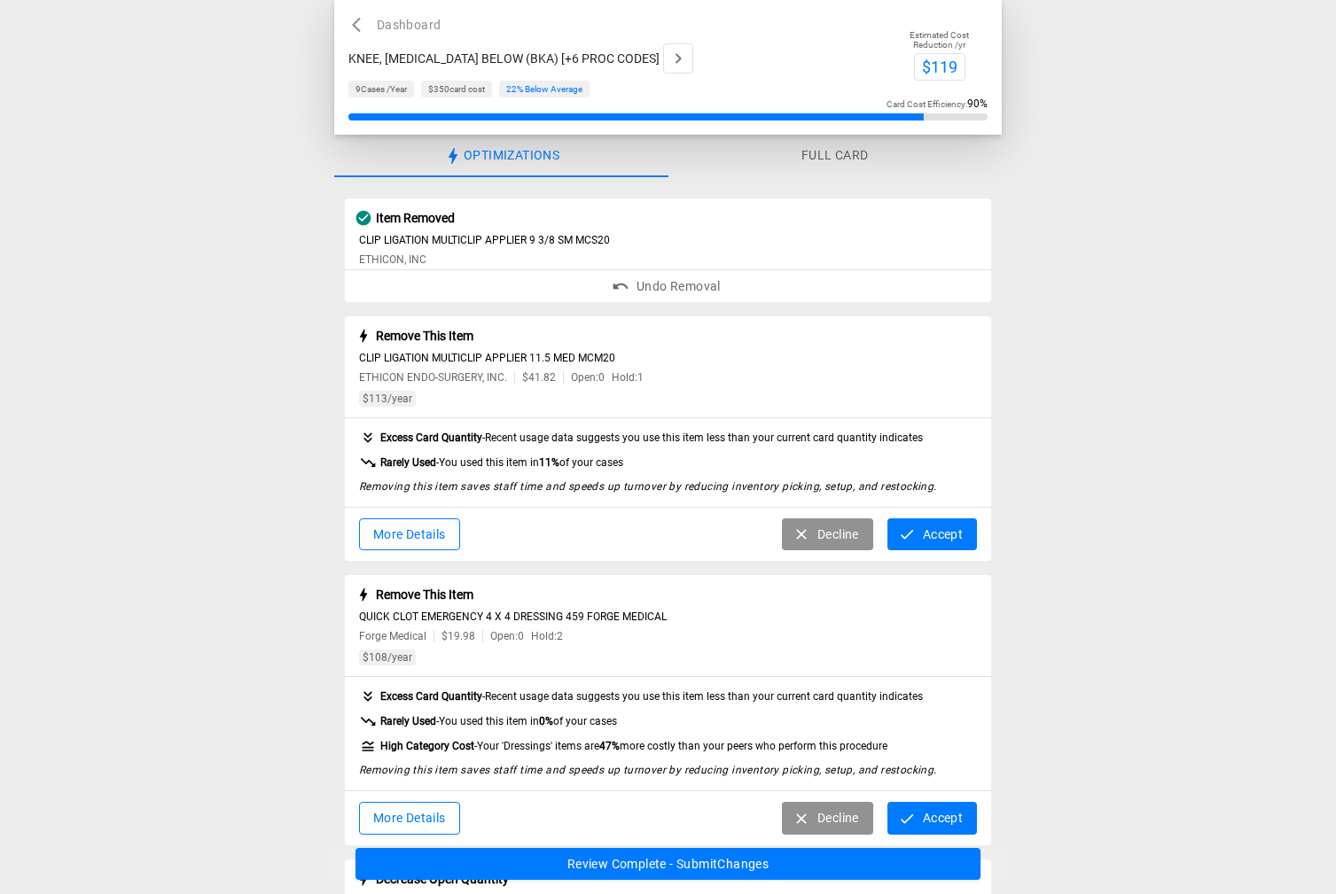
click at [912, 536] on icon "button" at bounding box center [907, 535] width 18 height 18
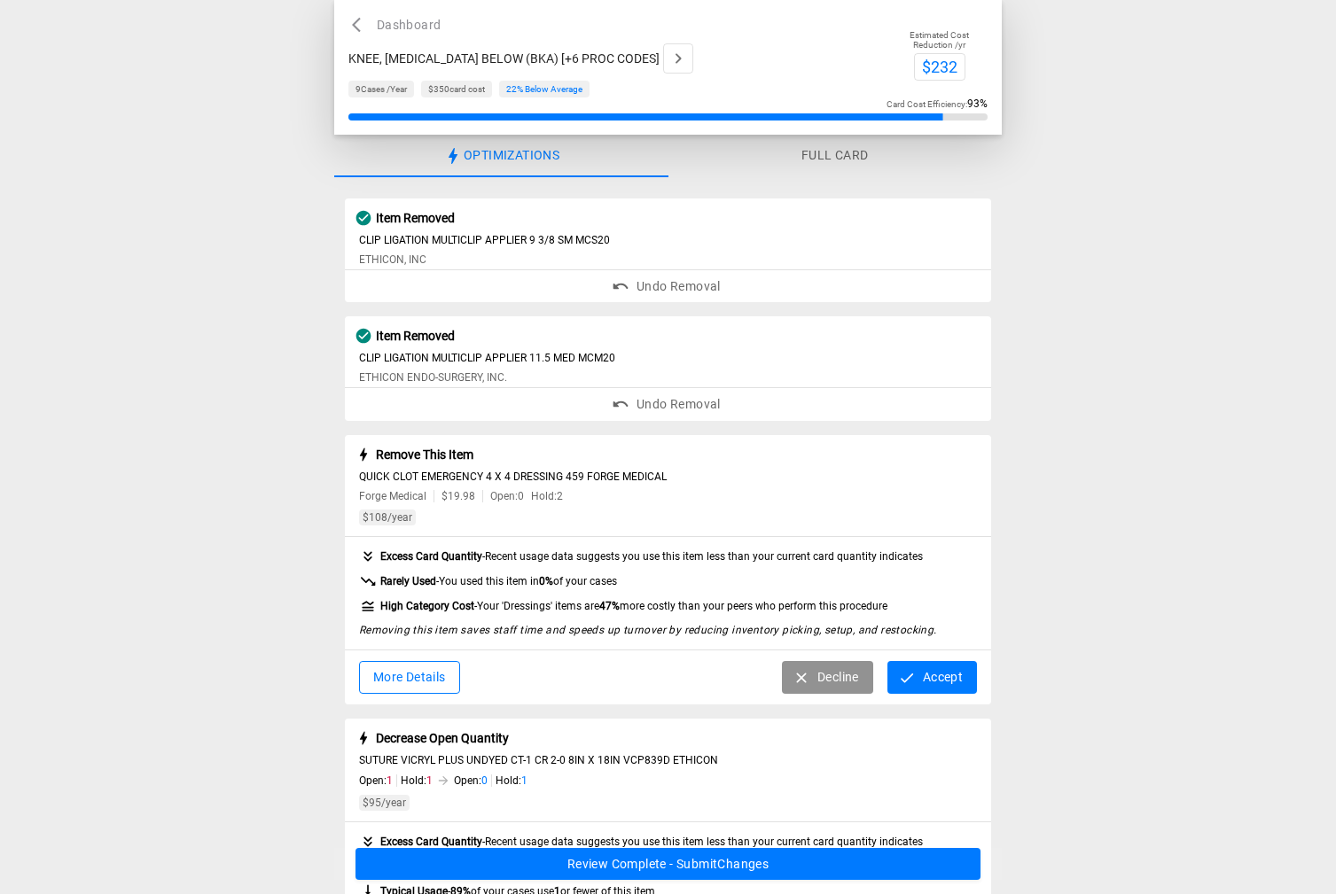
click at [928, 673] on button "Accept" at bounding box center [932, 677] width 90 height 33
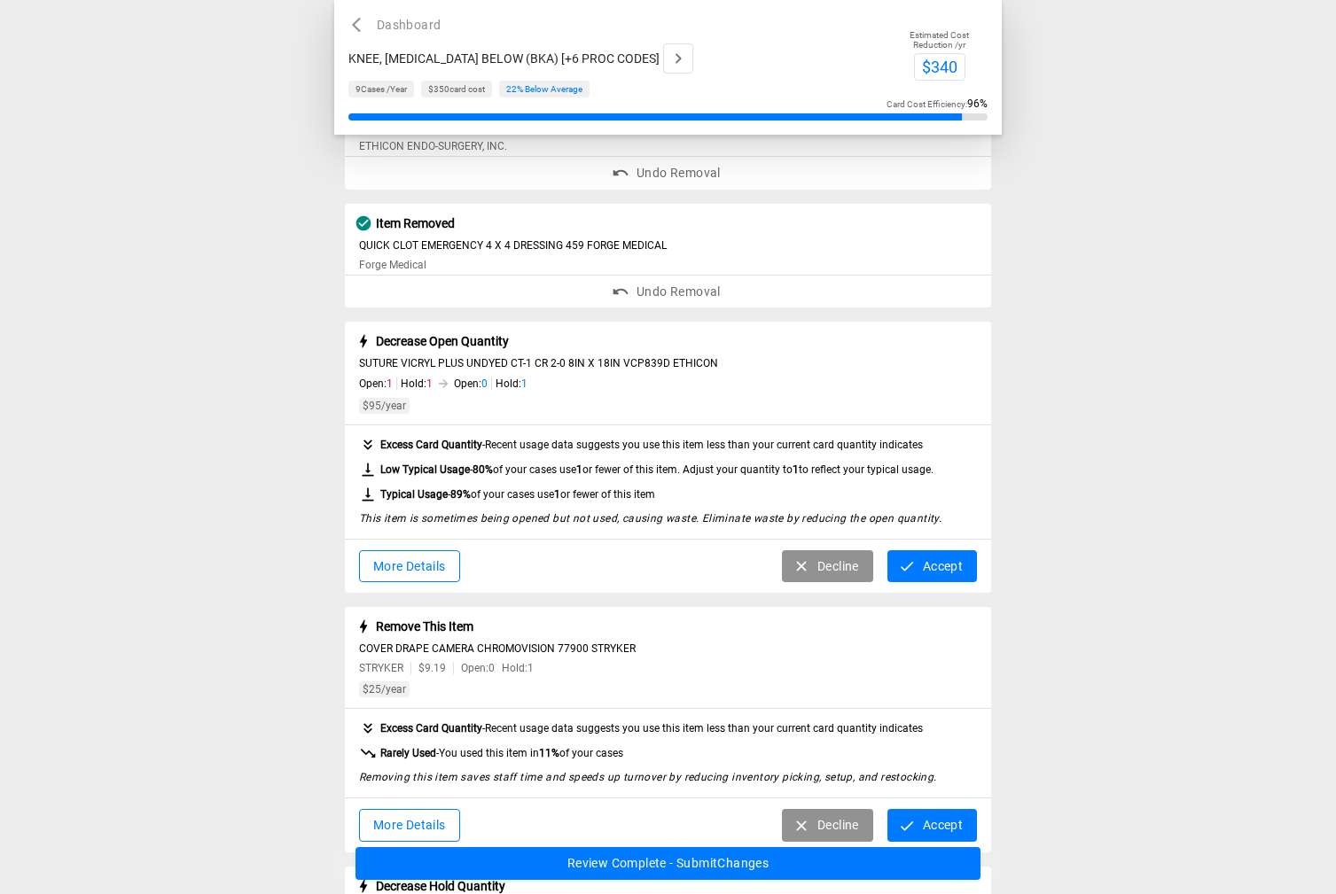
scroll to position [266, 0]
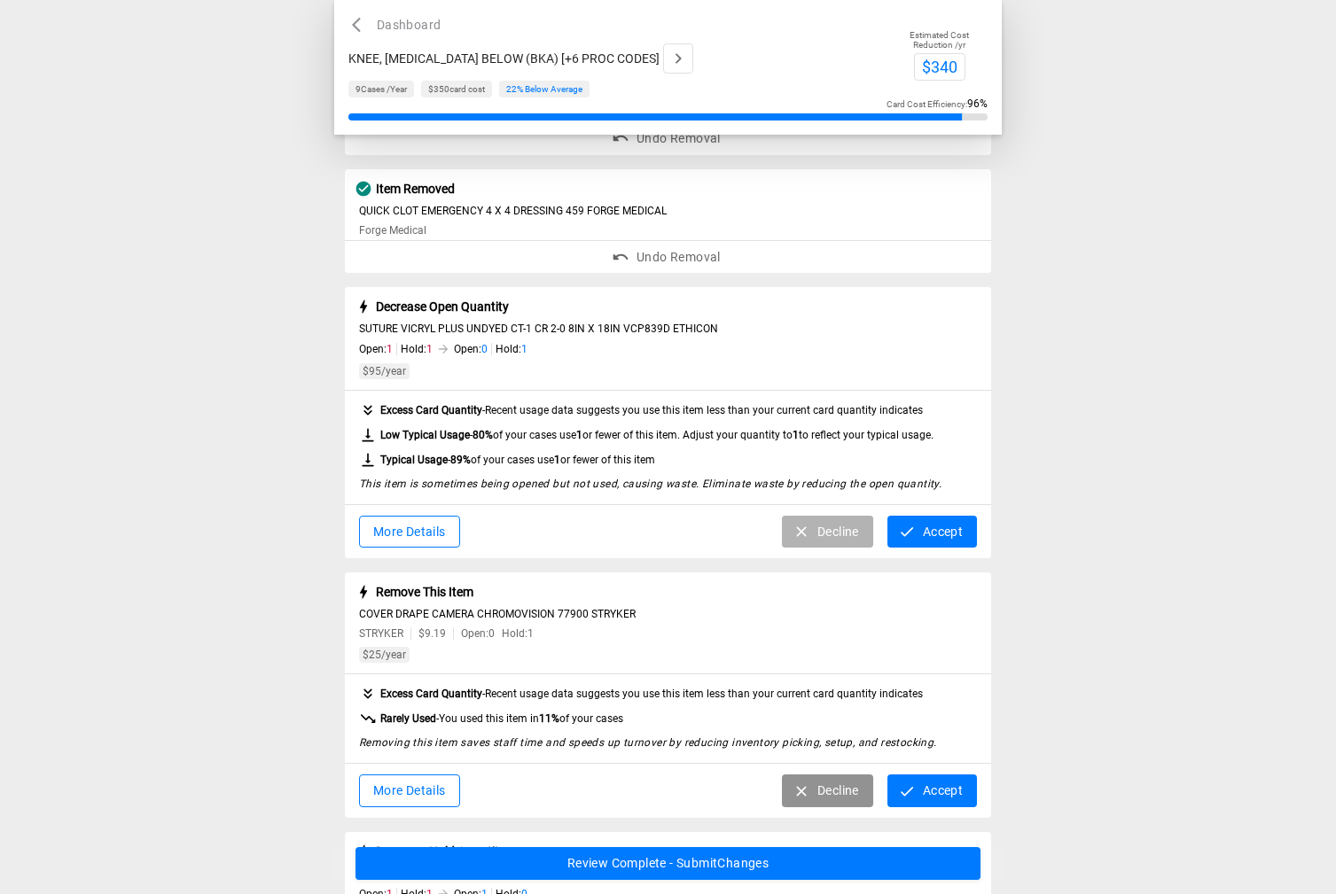
click at [824, 533] on button "Decline" at bounding box center [827, 532] width 91 height 33
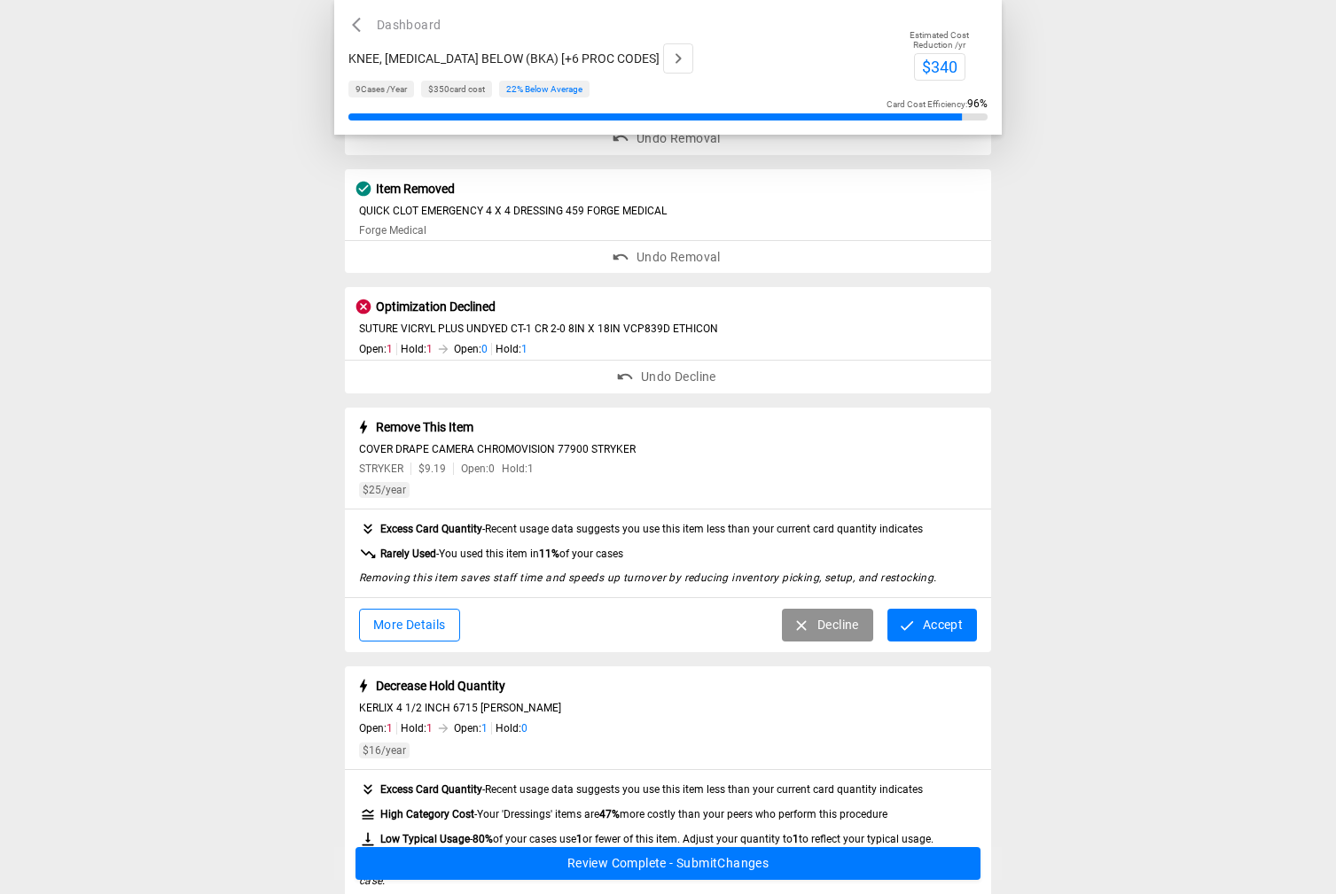
click at [944, 624] on button "Accept" at bounding box center [932, 625] width 90 height 33
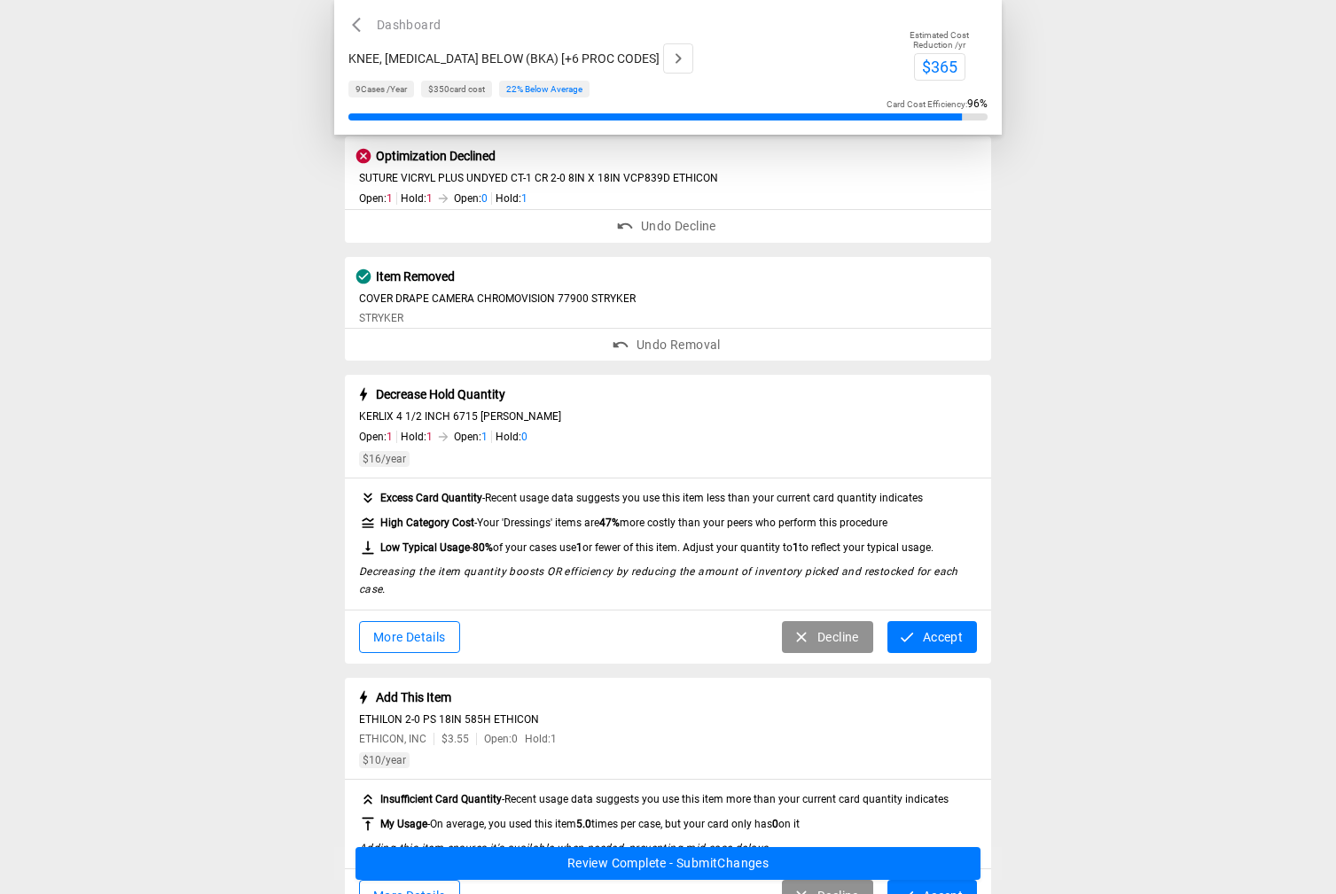
scroll to position [443, 0]
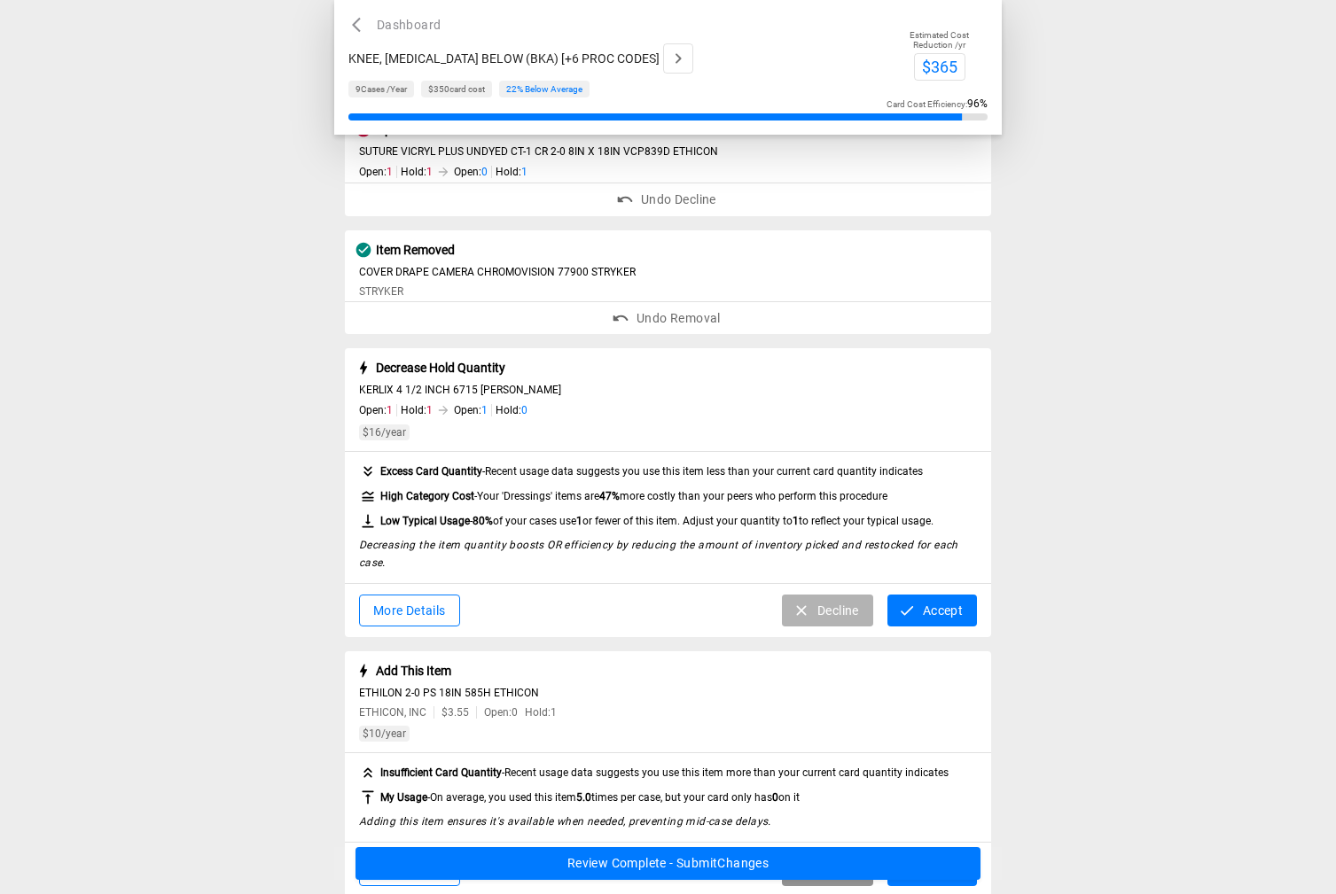
click at [832, 608] on button "Decline" at bounding box center [827, 611] width 91 height 33
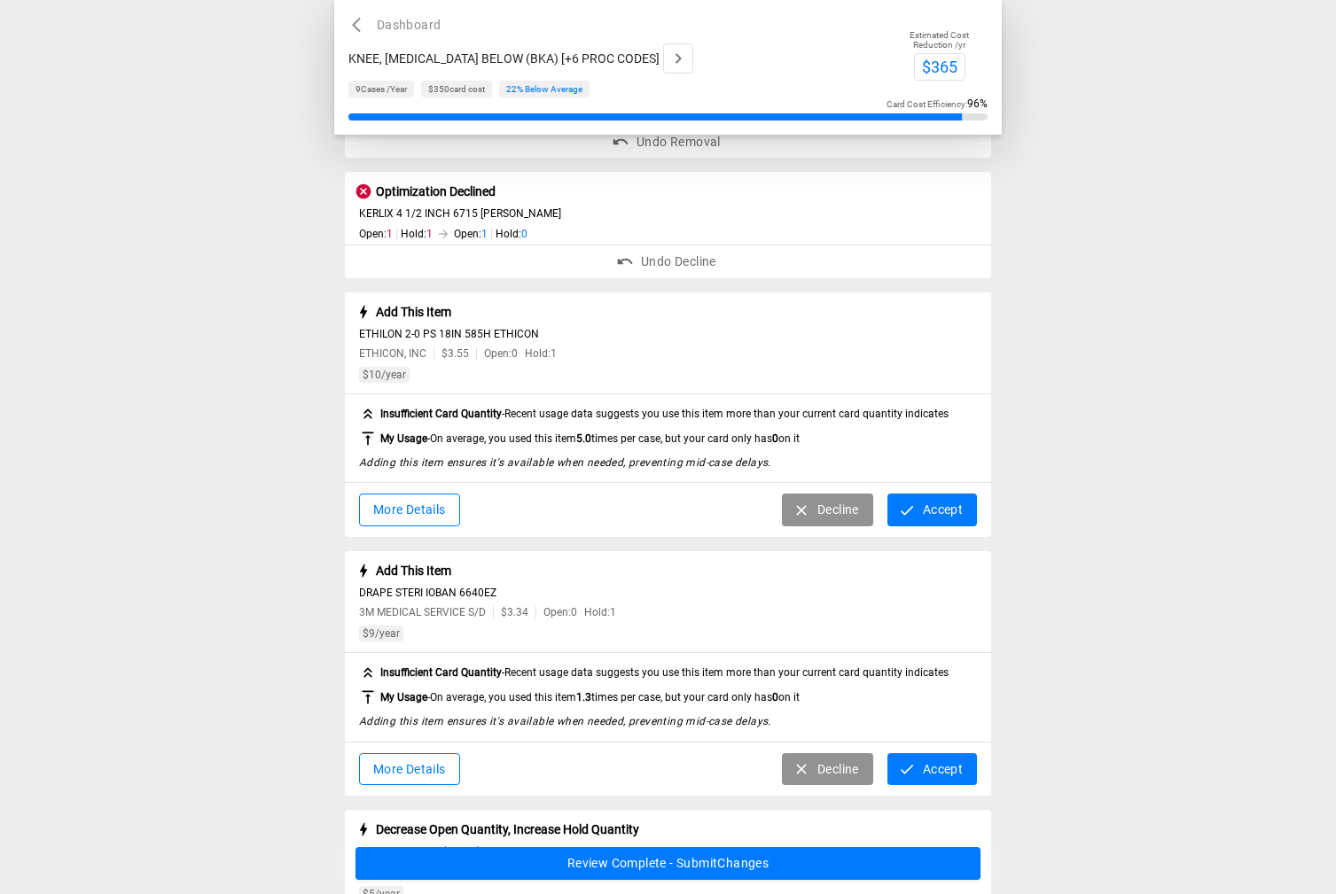
scroll to position [621, 0]
drag, startPoint x: 827, startPoint y: 503, endPoint x: 698, endPoint y: 507, distance: 129.5
click at [698, 507] on div "More Details Decline Accept" at bounding box center [668, 509] width 647 height 54
click at [961, 513] on button "Accept" at bounding box center [932, 509] width 90 height 33
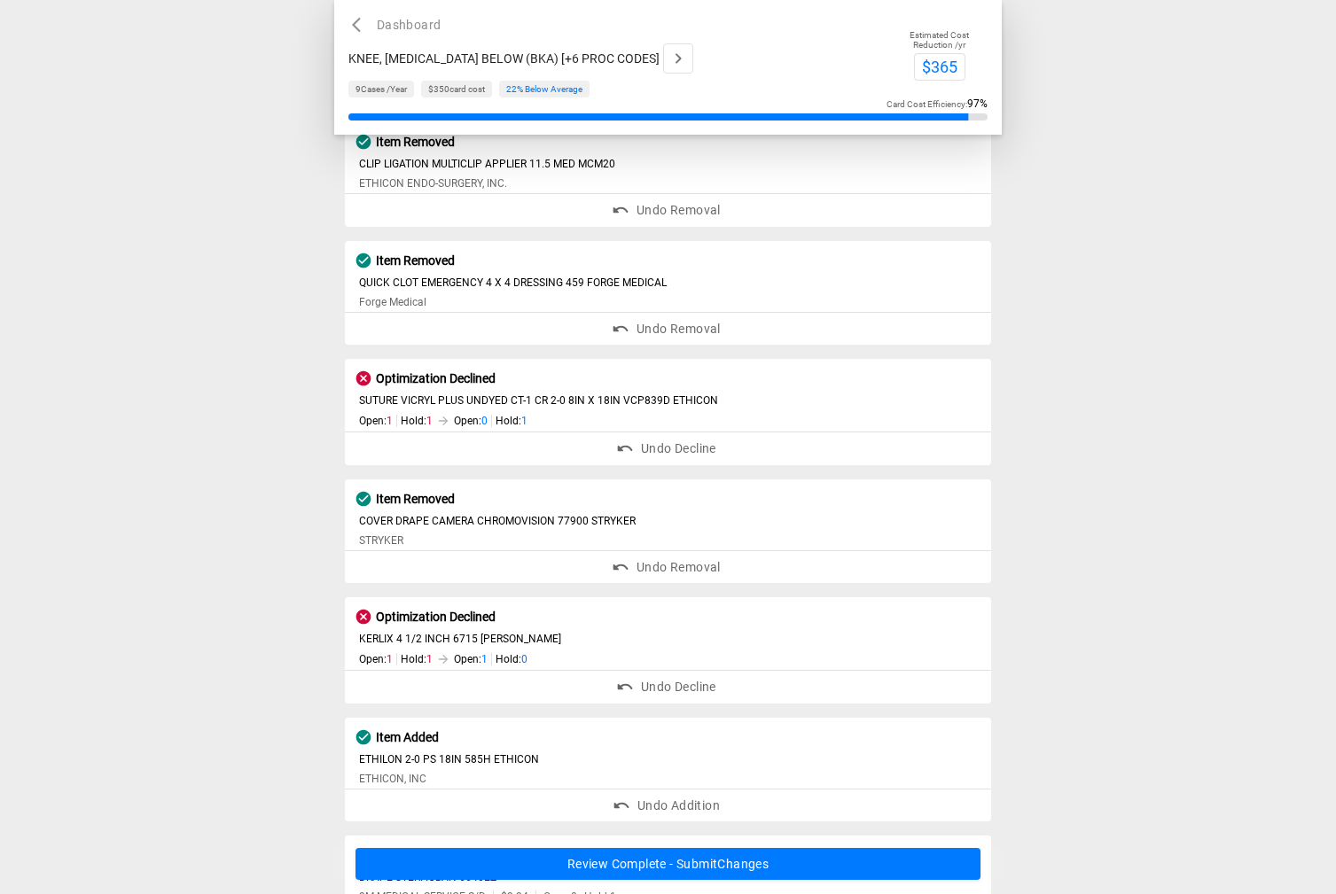
scroll to position [89, 0]
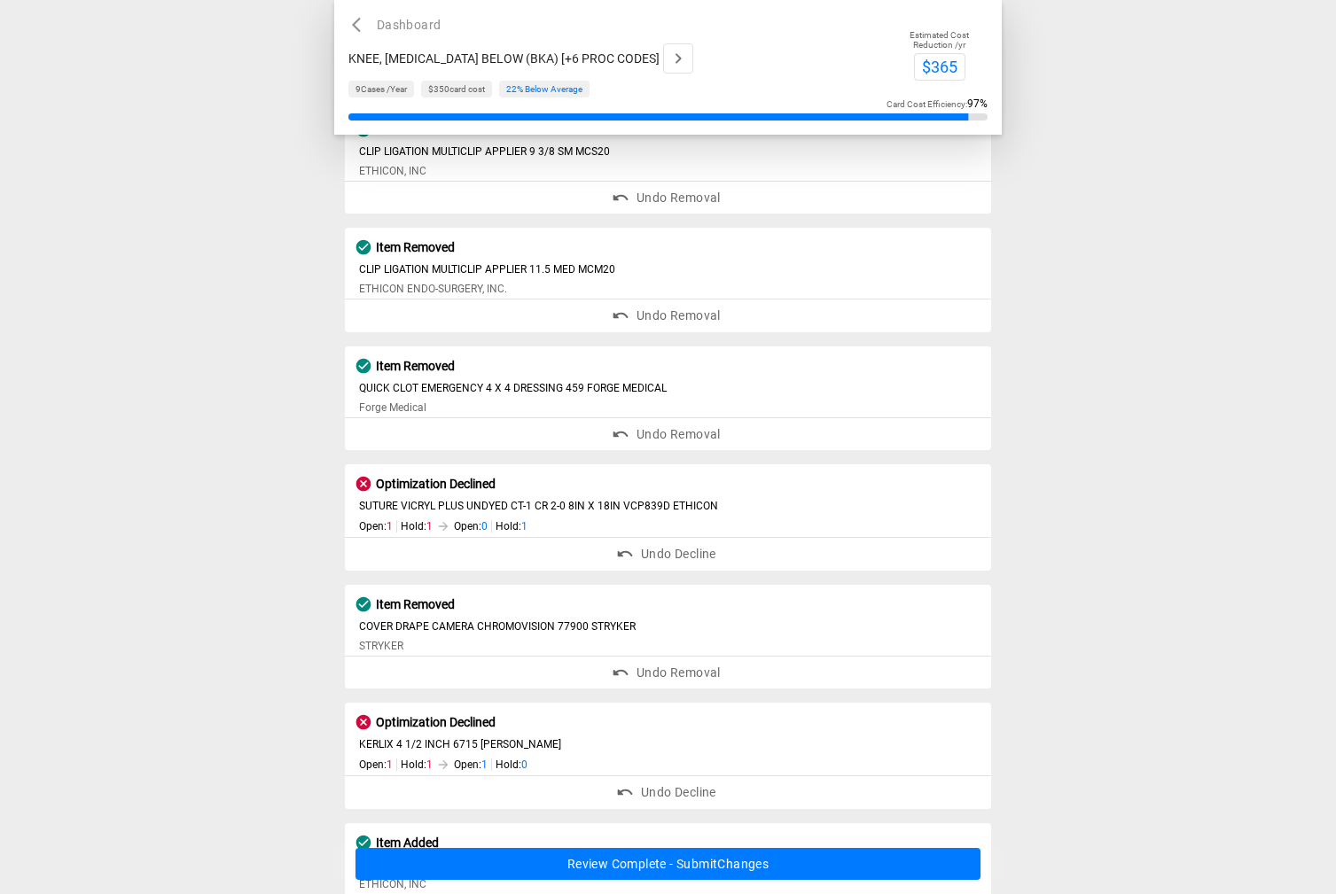
click at [728, 515] on em "Removing this item saves staff time and speeds up turnover by reducing inventor…" at bounding box center [648, 511] width 578 height 12
click at [632, 501] on div "Excess Card Quantity - Recent usage data suggests you use this item less than y…" at bounding box center [668, 474] width 619 height 113
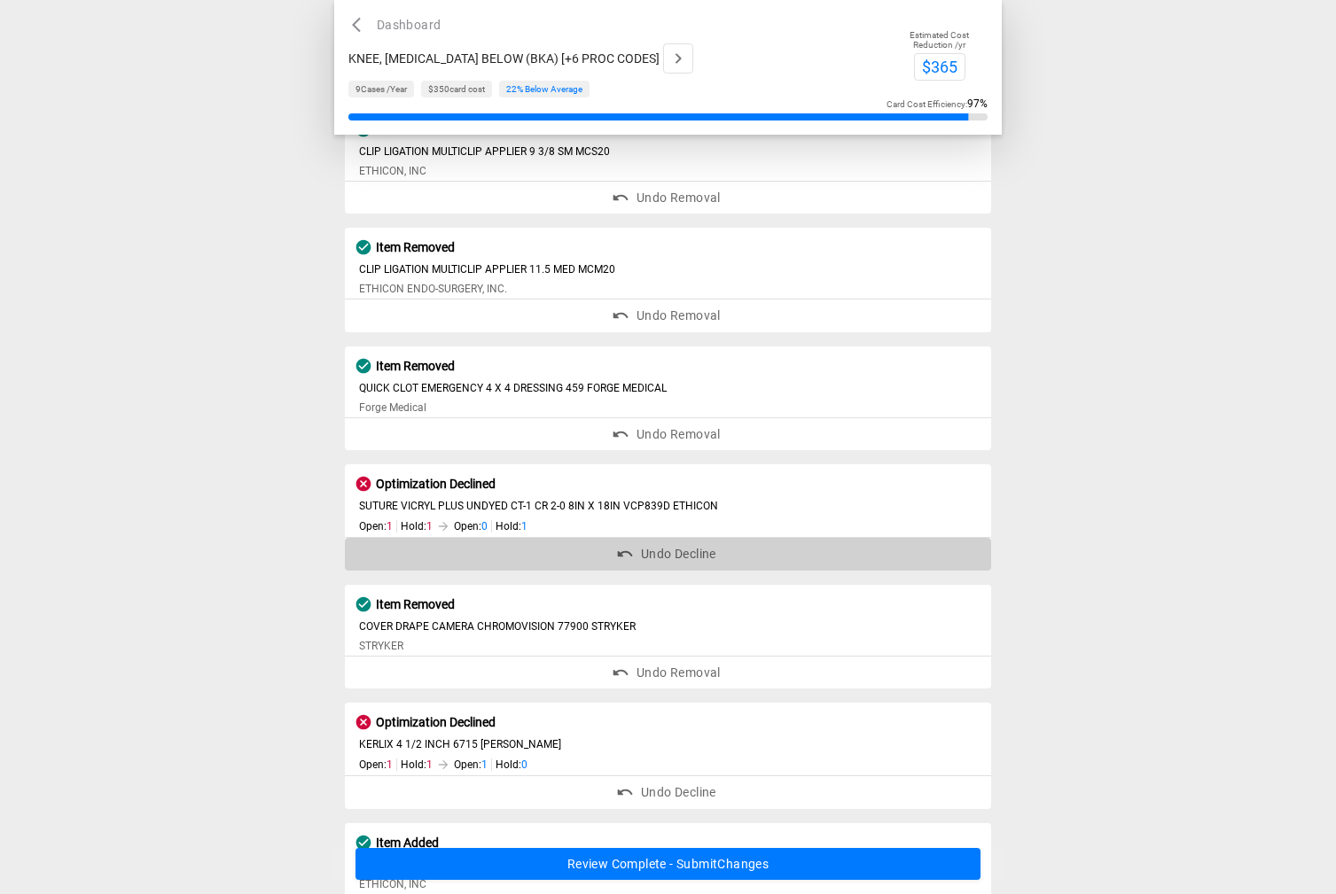
click at [652, 550] on button "Undo Decline" at bounding box center [668, 554] width 647 height 33
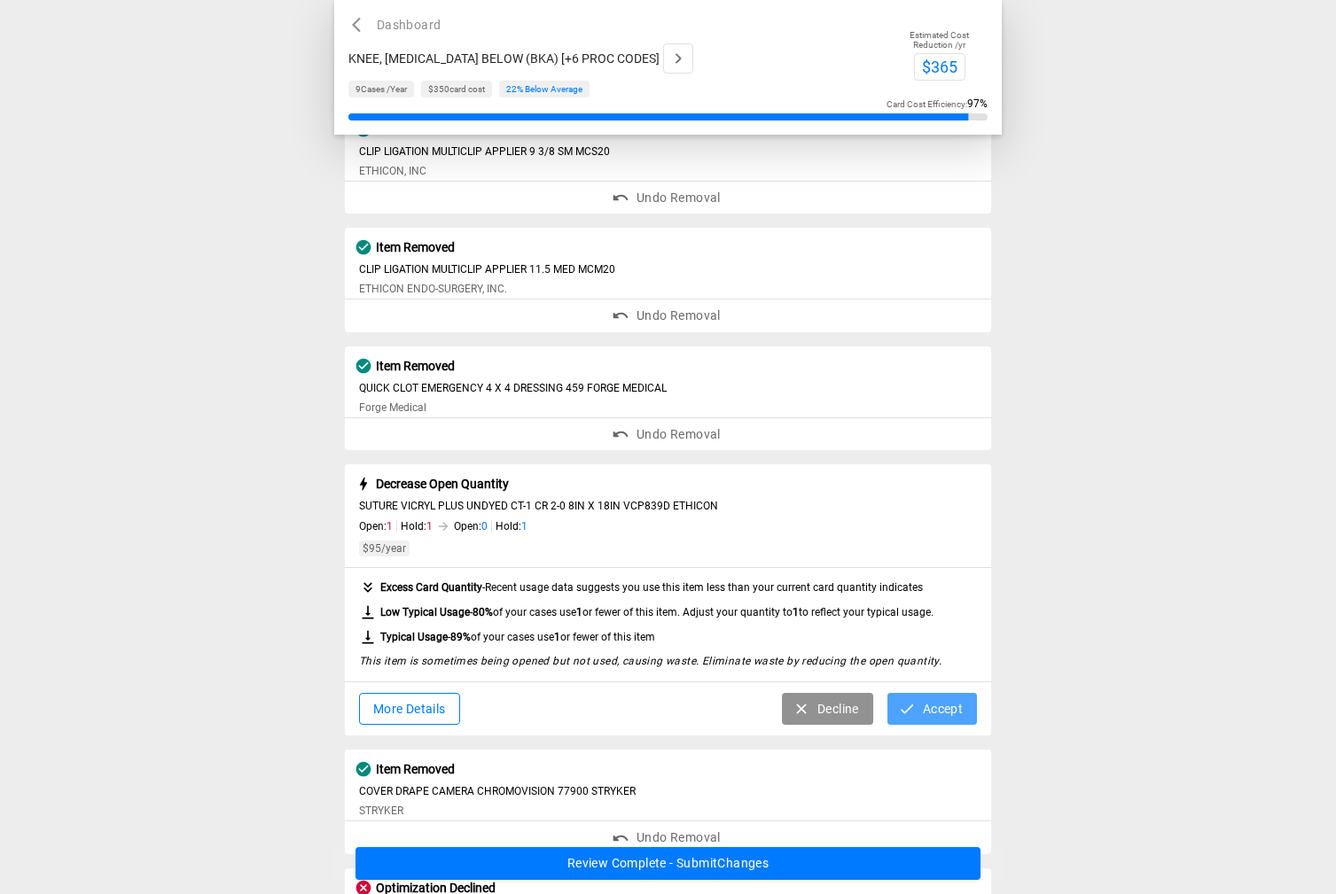
click at [926, 707] on button "Accept" at bounding box center [932, 709] width 90 height 33
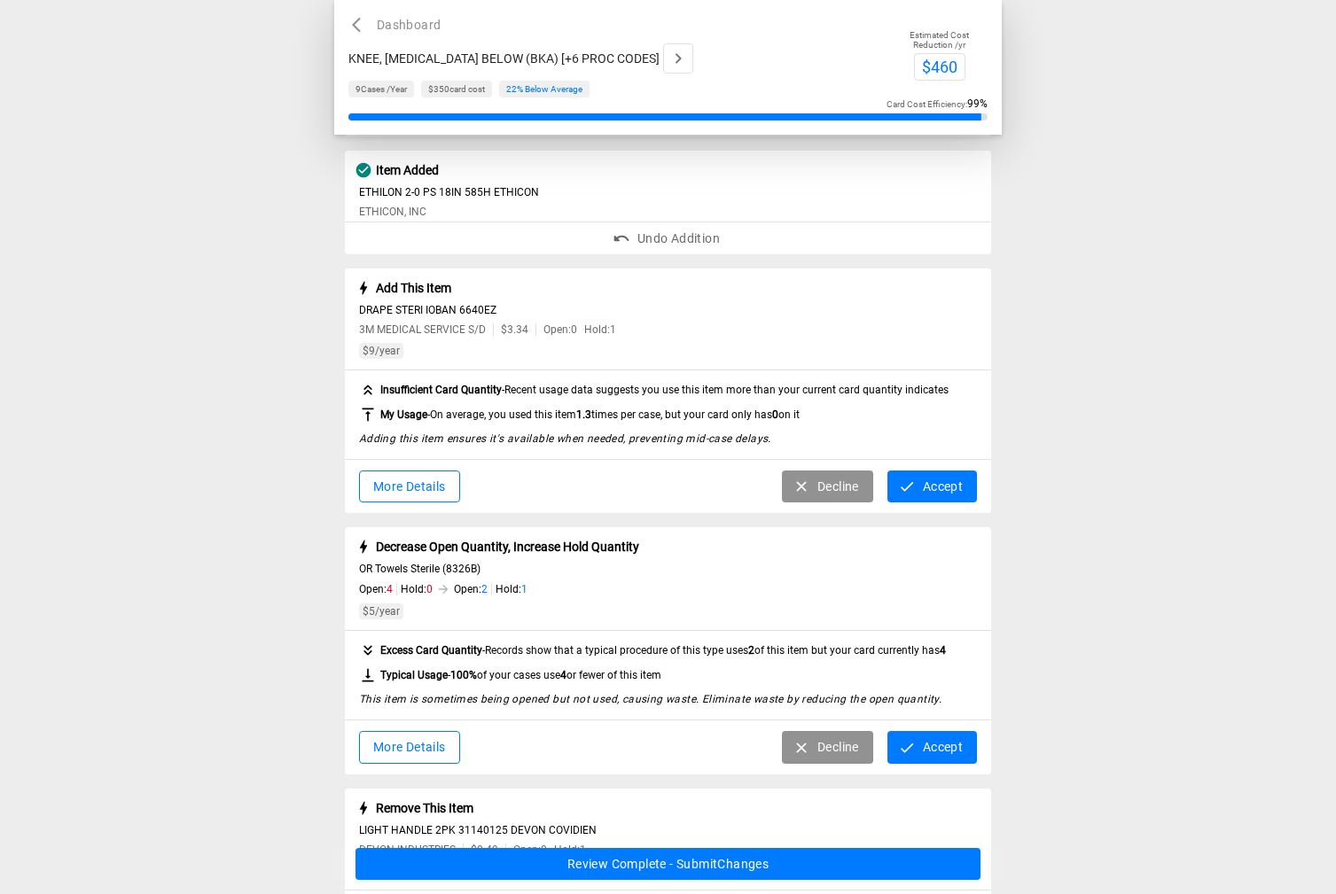
scroll to position [1302, 0]
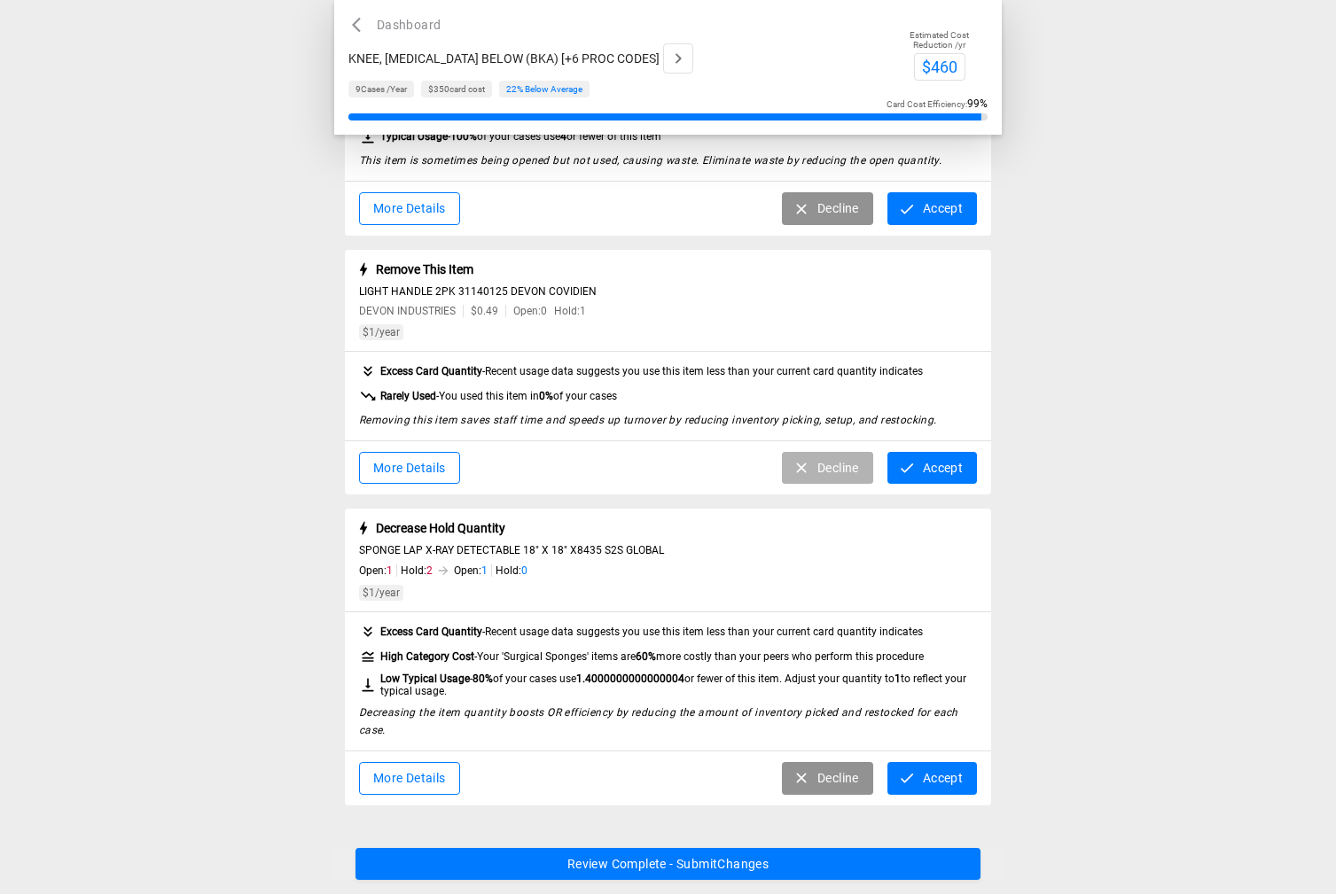
click at [825, 461] on button "Decline" at bounding box center [827, 468] width 91 height 33
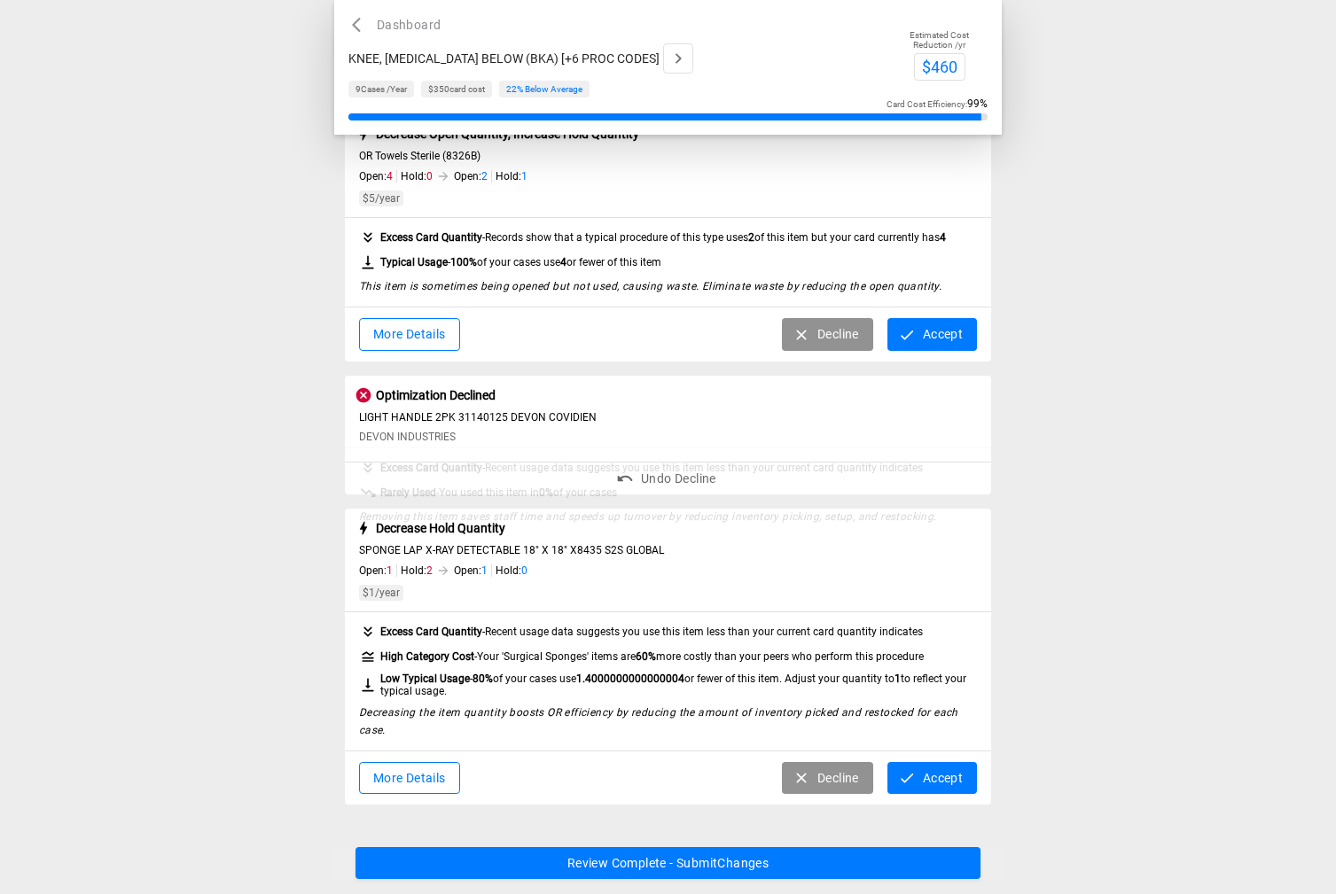
scroll to position [1161, 0]
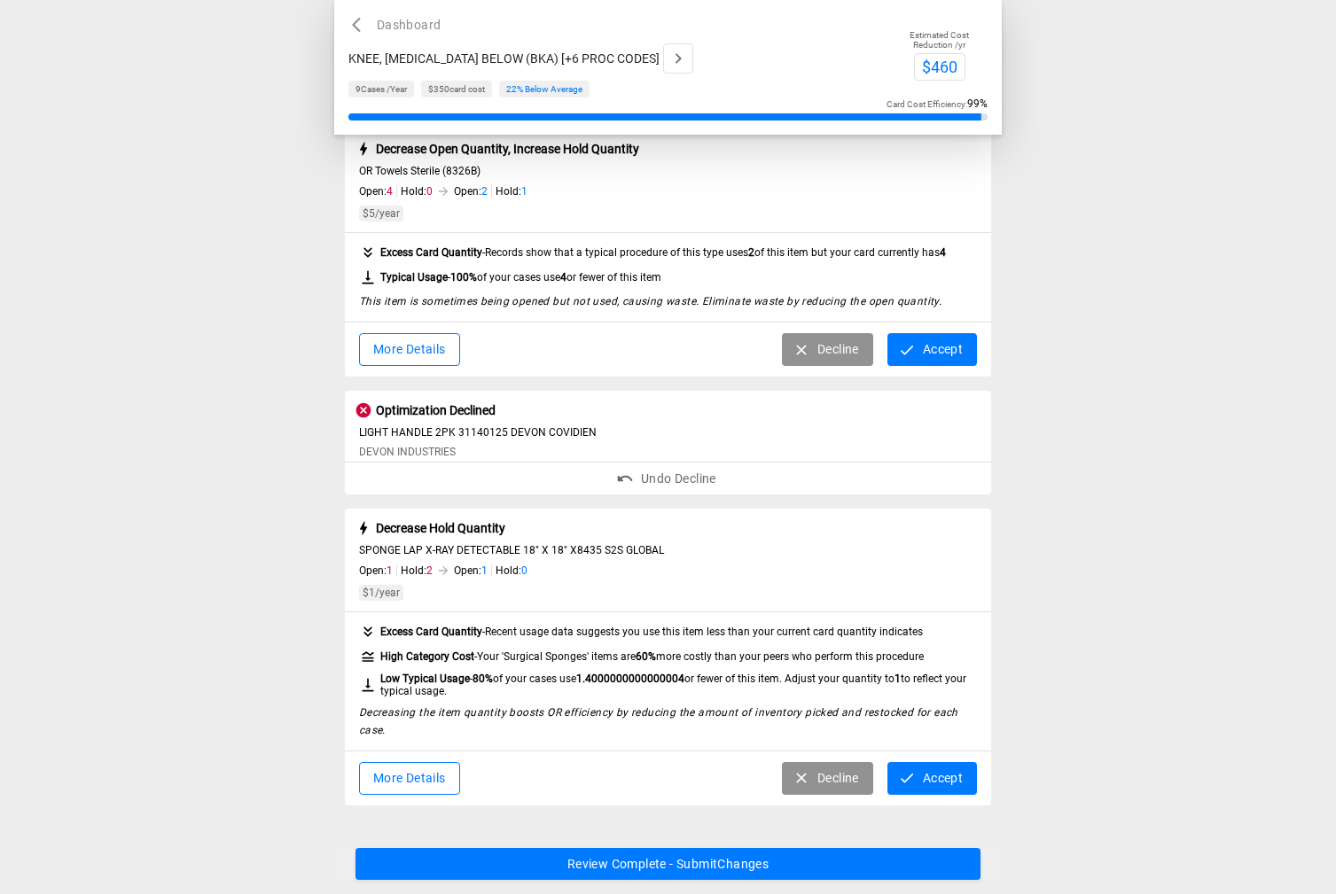
click at [839, 774] on button "Decline" at bounding box center [827, 778] width 91 height 33
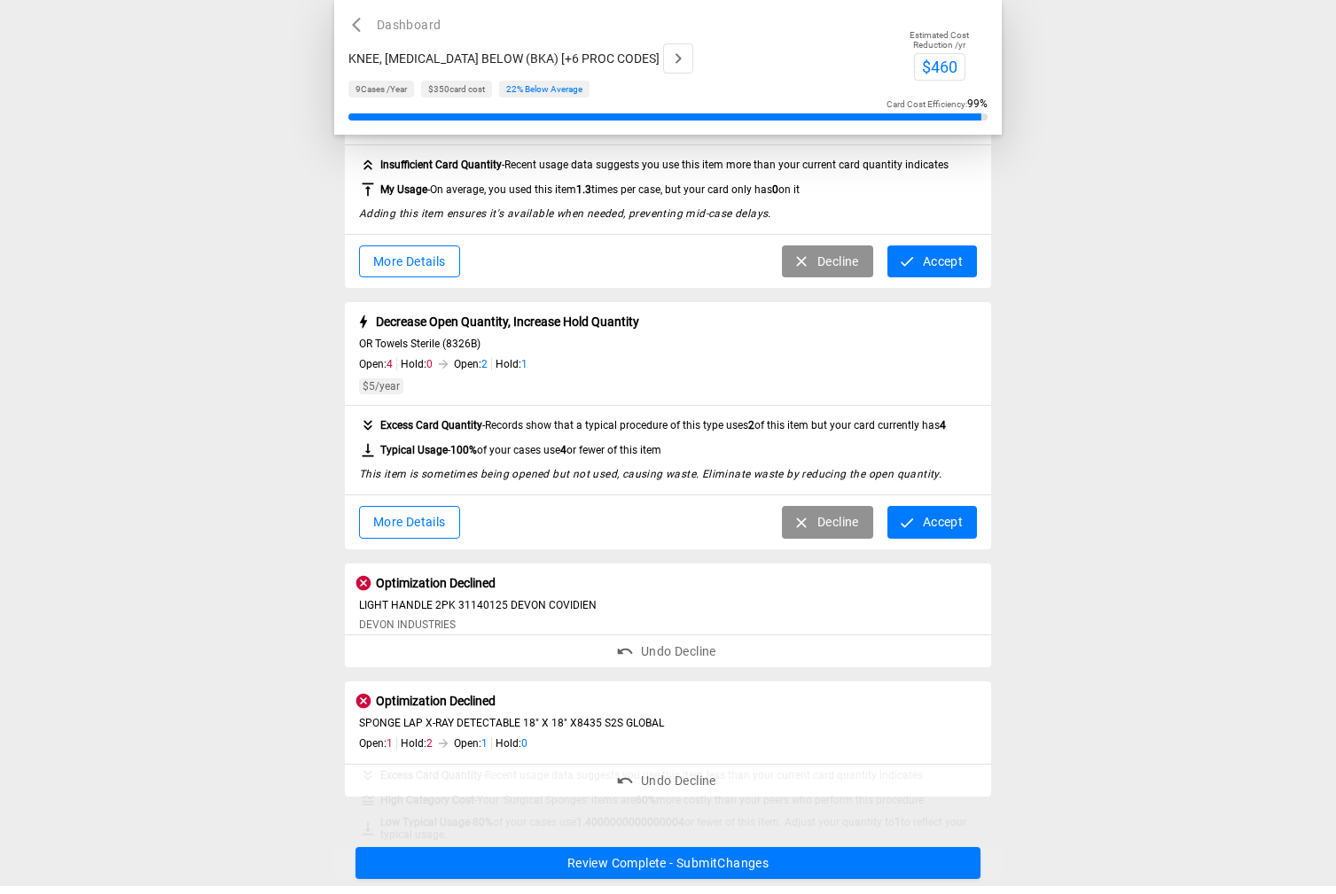
scroll to position [988, 0]
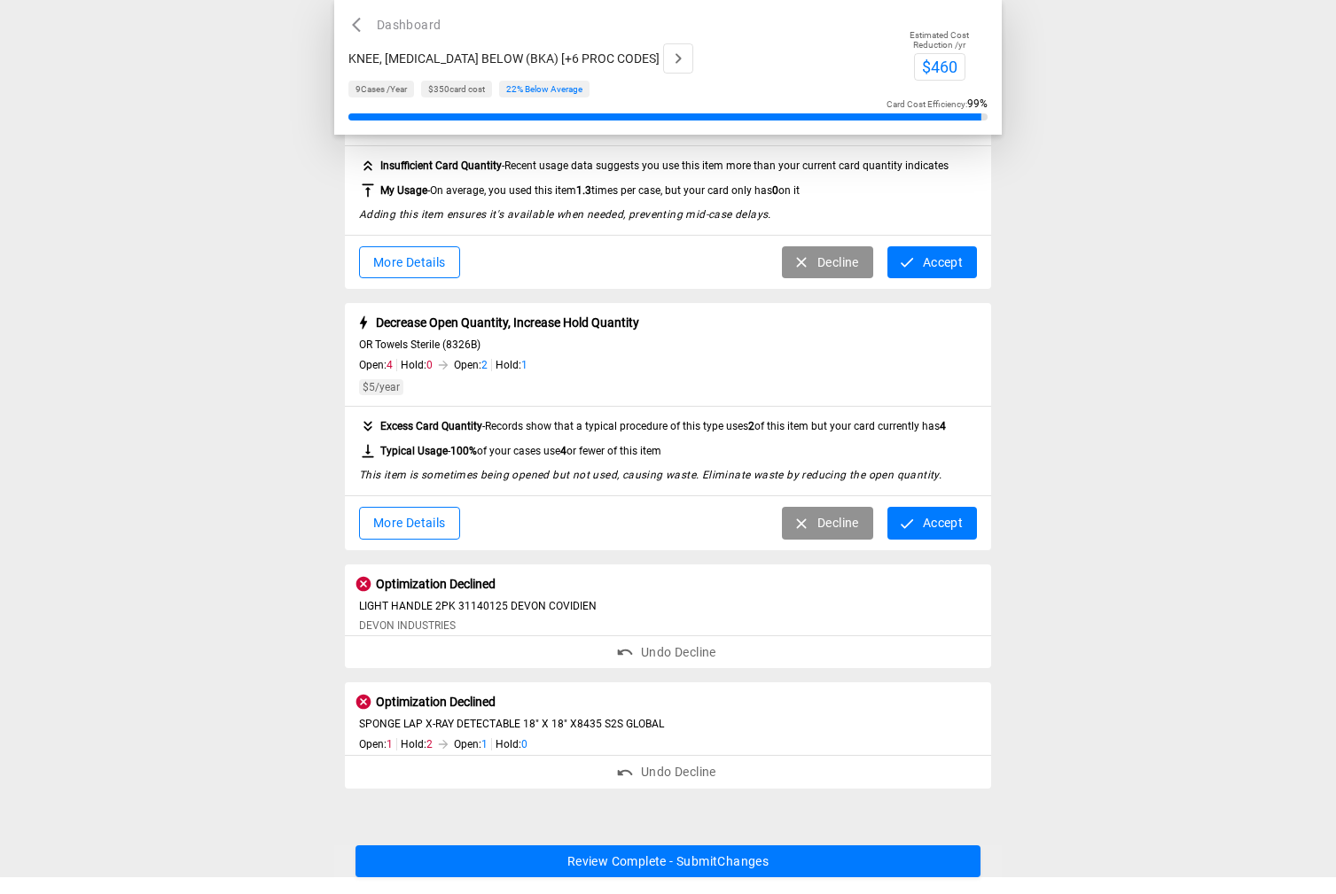
click at [929, 512] on button "Accept" at bounding box center [932, 523] width 90 height 33
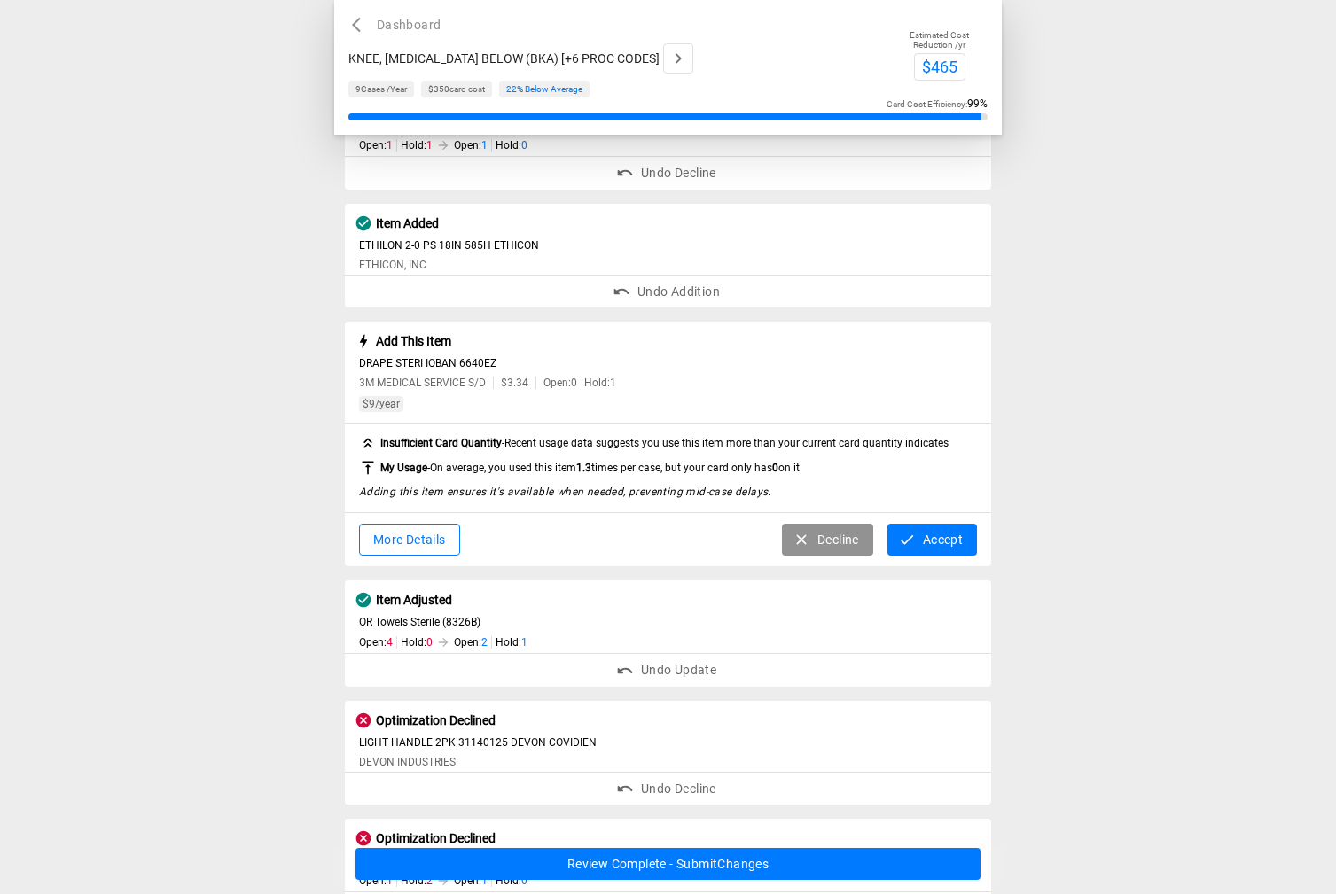
scroll to position [669, 0]
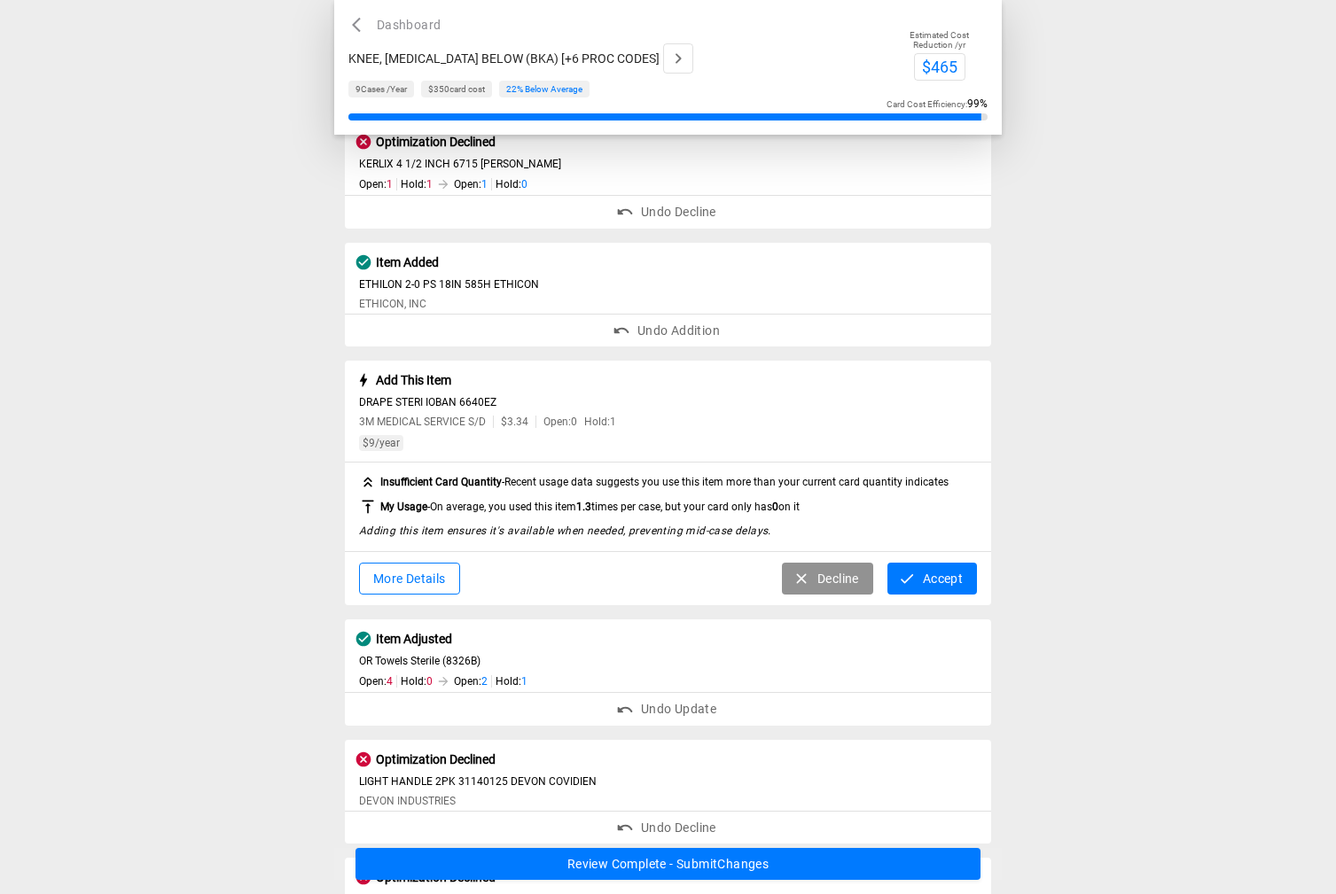
click at [814, 578] on button "Decline" at bounding box center [827, 579] width 91 height 33
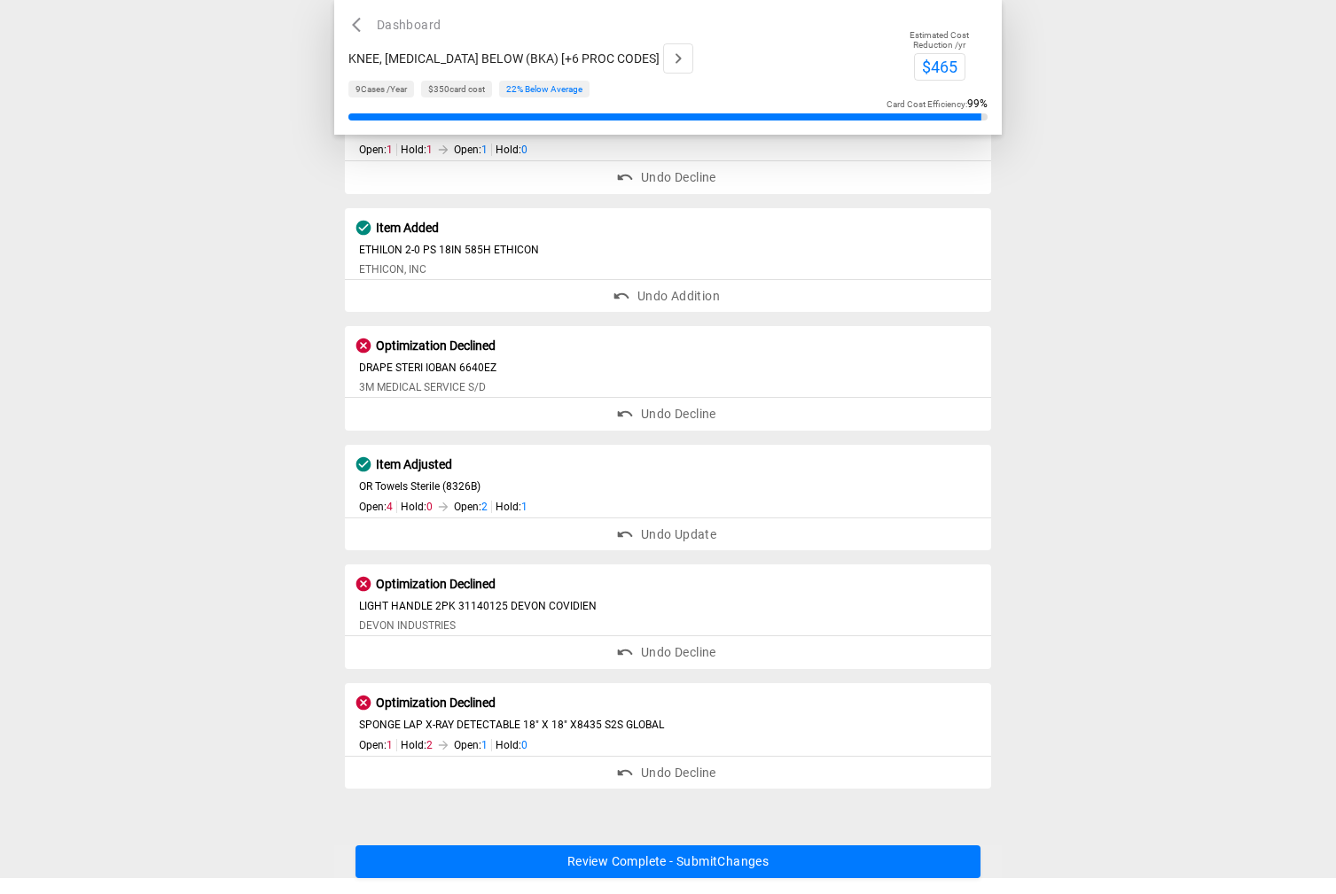
scroll to position [706, 0]
click at [800, 873] on button "Review Complete - Submit Changes" at bounding box center [668, 862] width 626 height 33
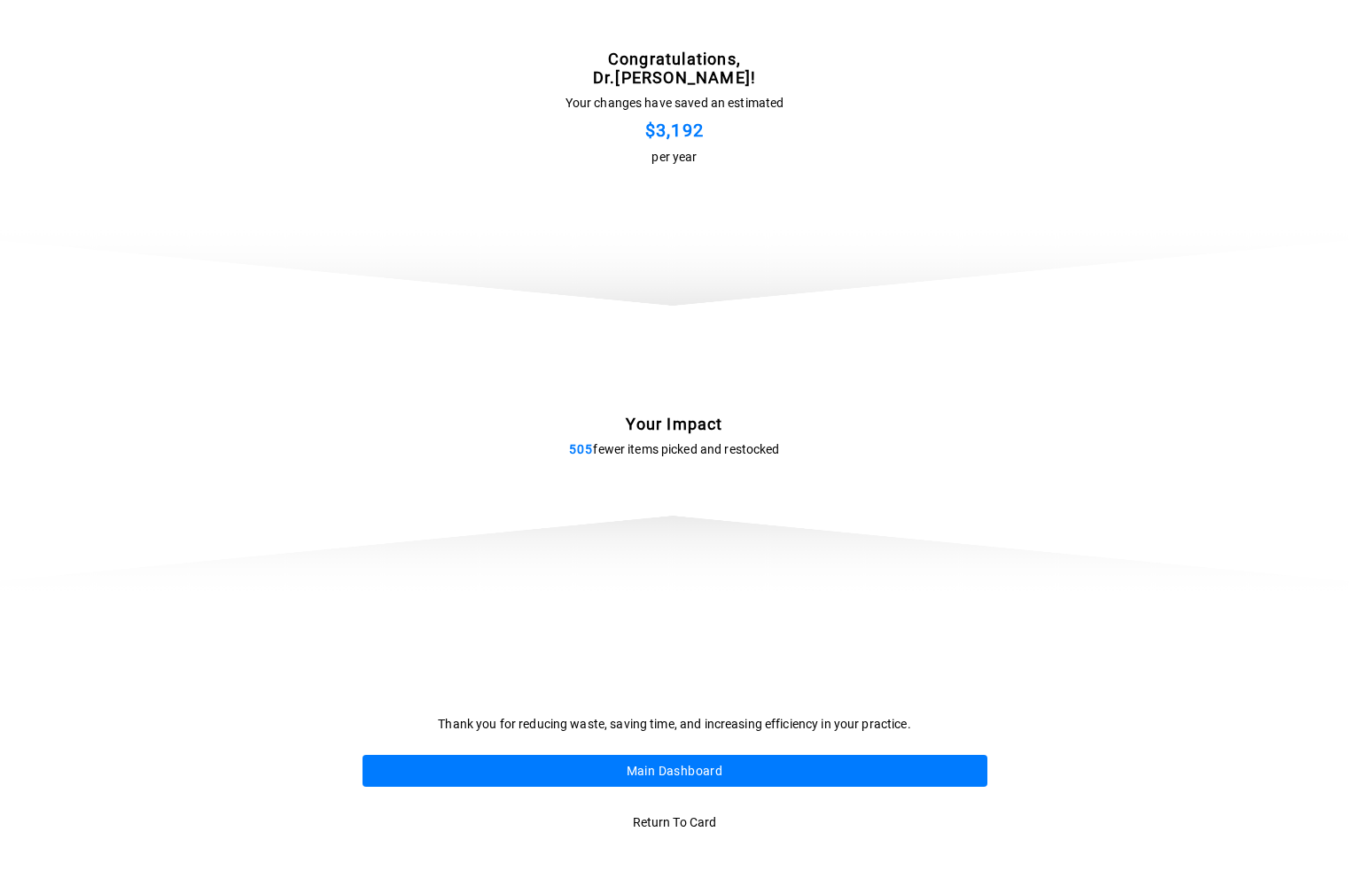
click at [687, 768] on button "Main Dashboard" at bounding box center [675, 771] width 625 height 33
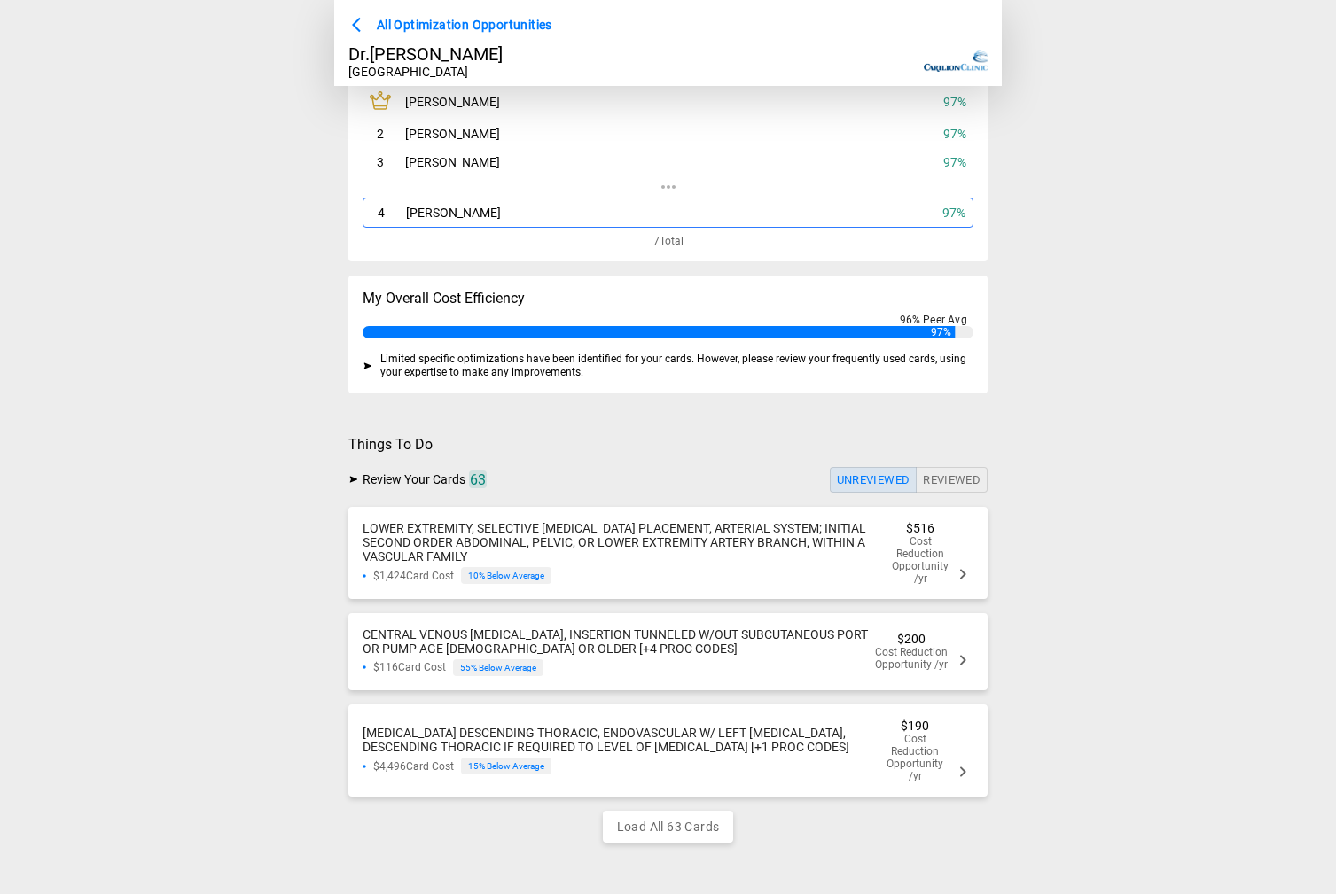
scroll to position [116, 0]
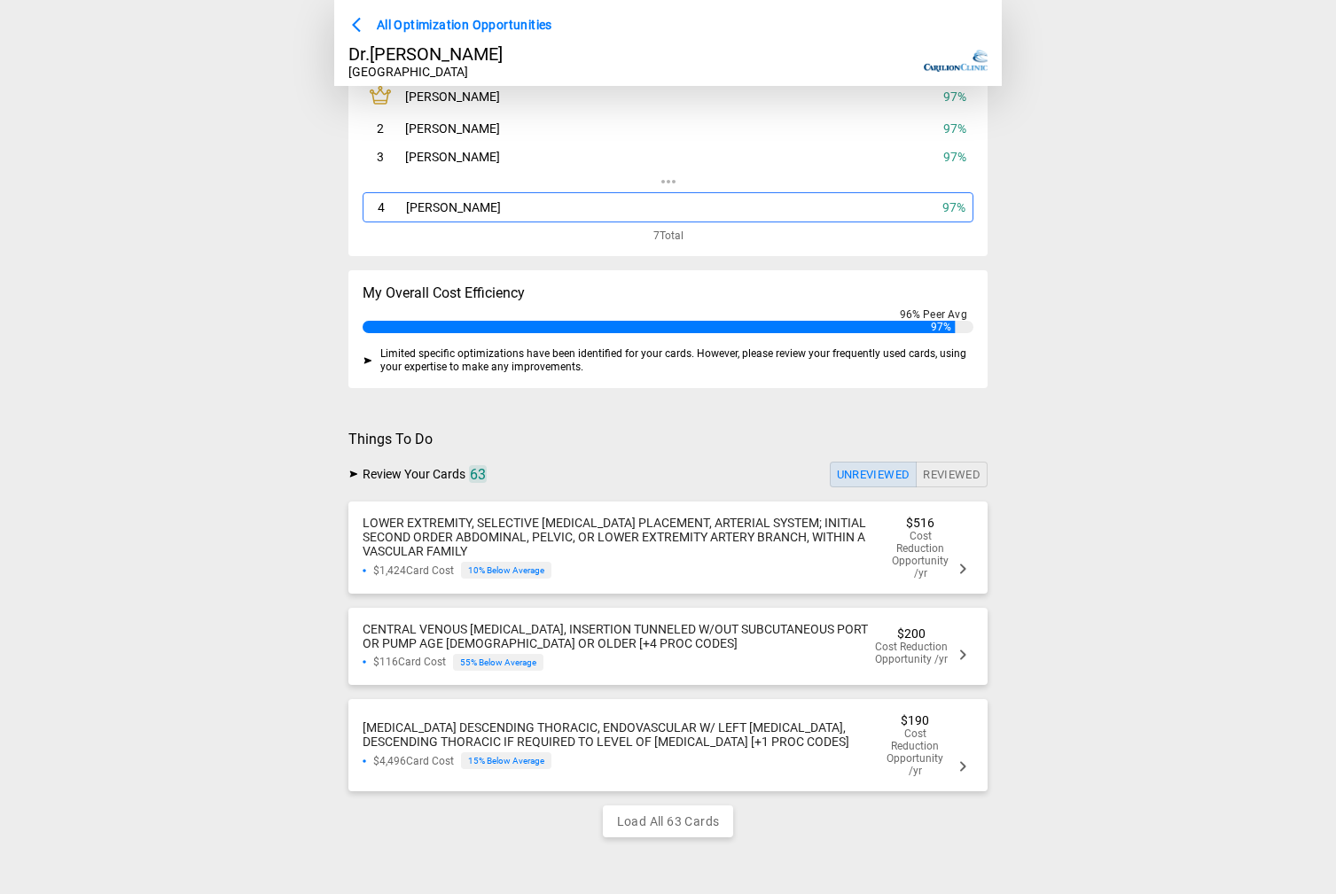
drag, startPoint x: 683, startPoint y: 550, endPoint x: 685, endPoint y: 560, distance: 10.8
click at [684, 550] on div "LOWER EXTREMITY, SELECTIVE CATHETER PLACEMENT, ARTERIAL SYSTEM; INITIAL SECOND …" at bounding box center [627, 537] width 529 height 43
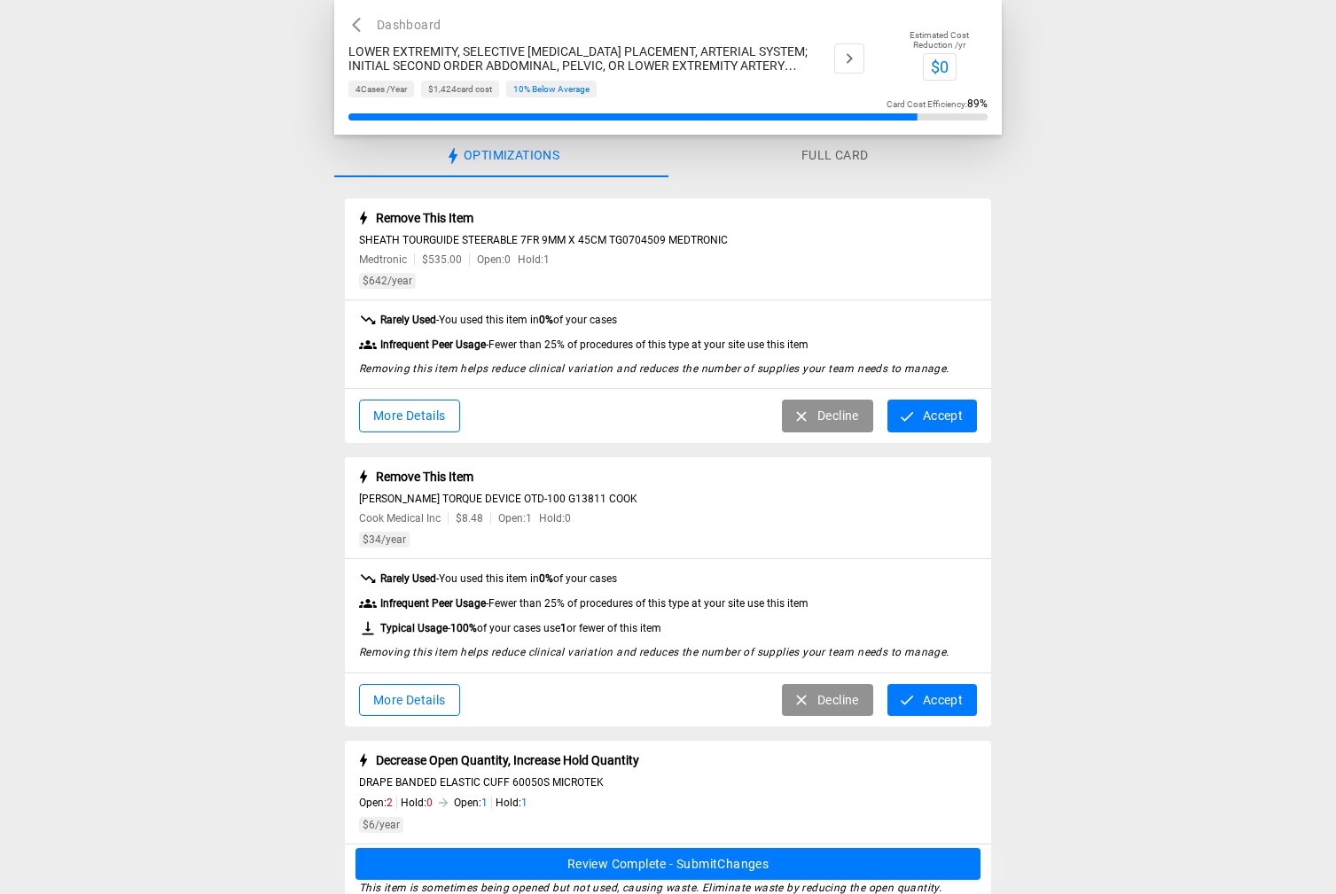
click at [932, 409] on button "Accept" at bounding box center [932, 416] width 90 height 33
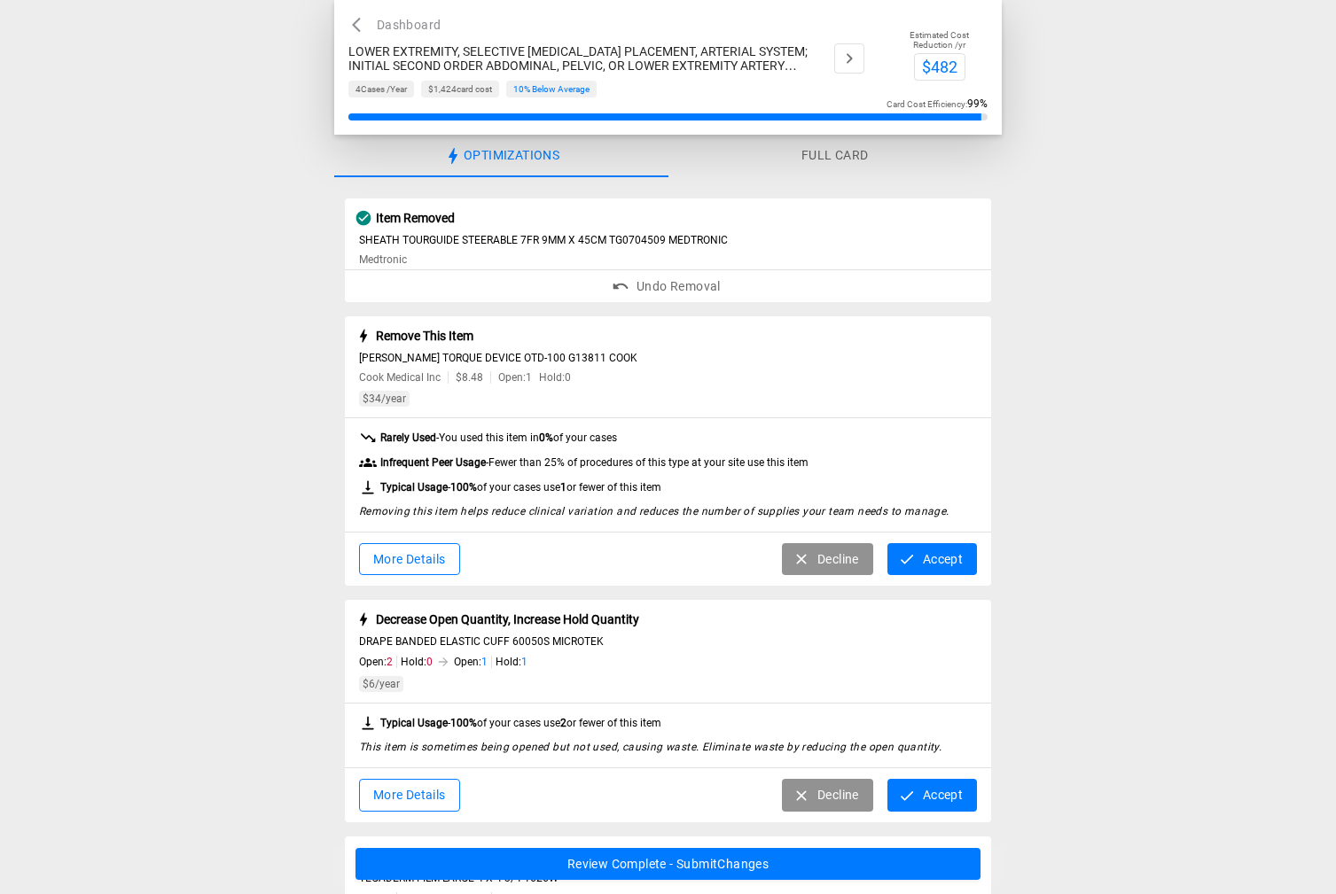
click at [946, 562] on button "Accept" at bounding box center [932, 559] width 90 height 33
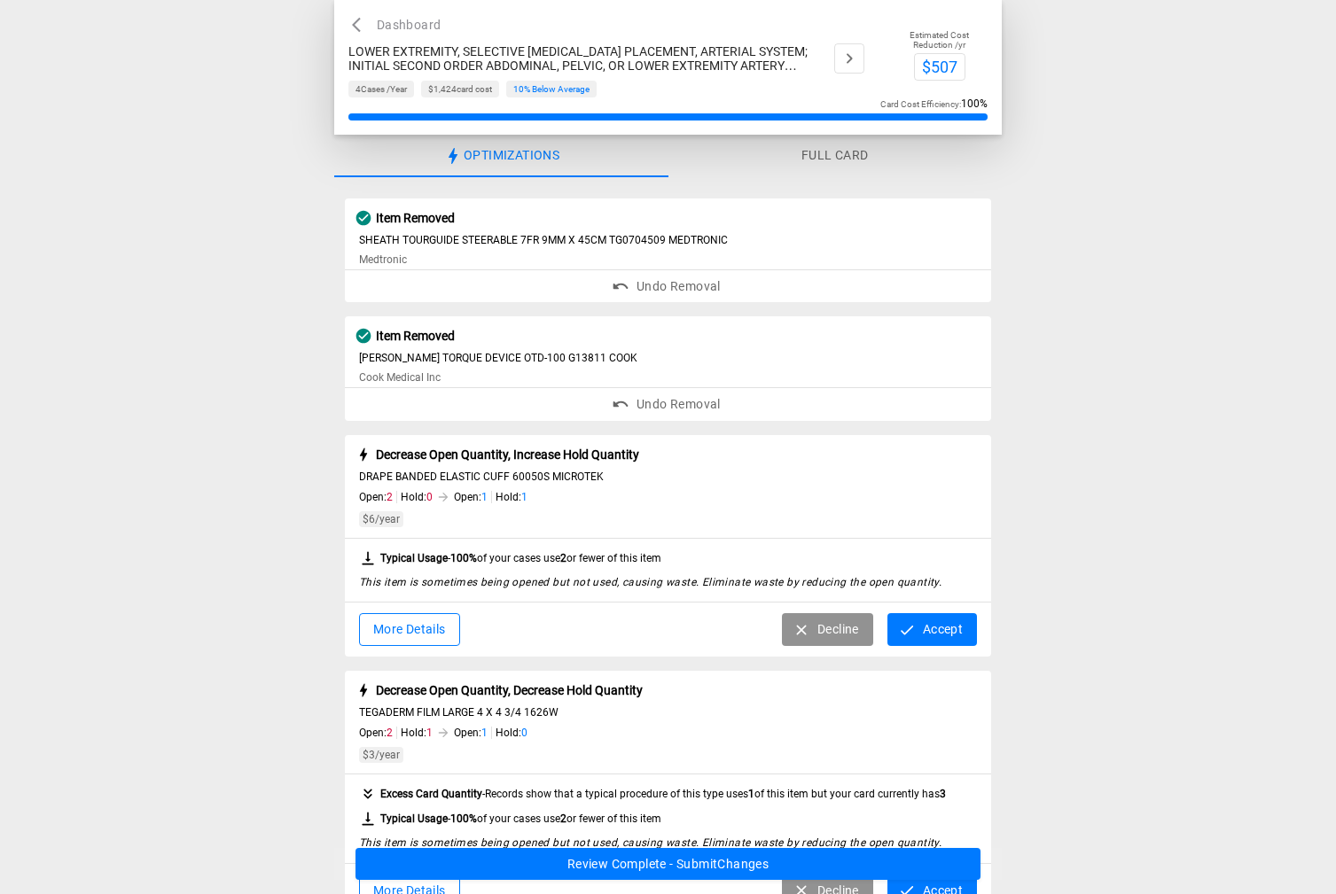
click at [901, 635] on icon "button" at bounding box center [907, 630] width 18 height 18
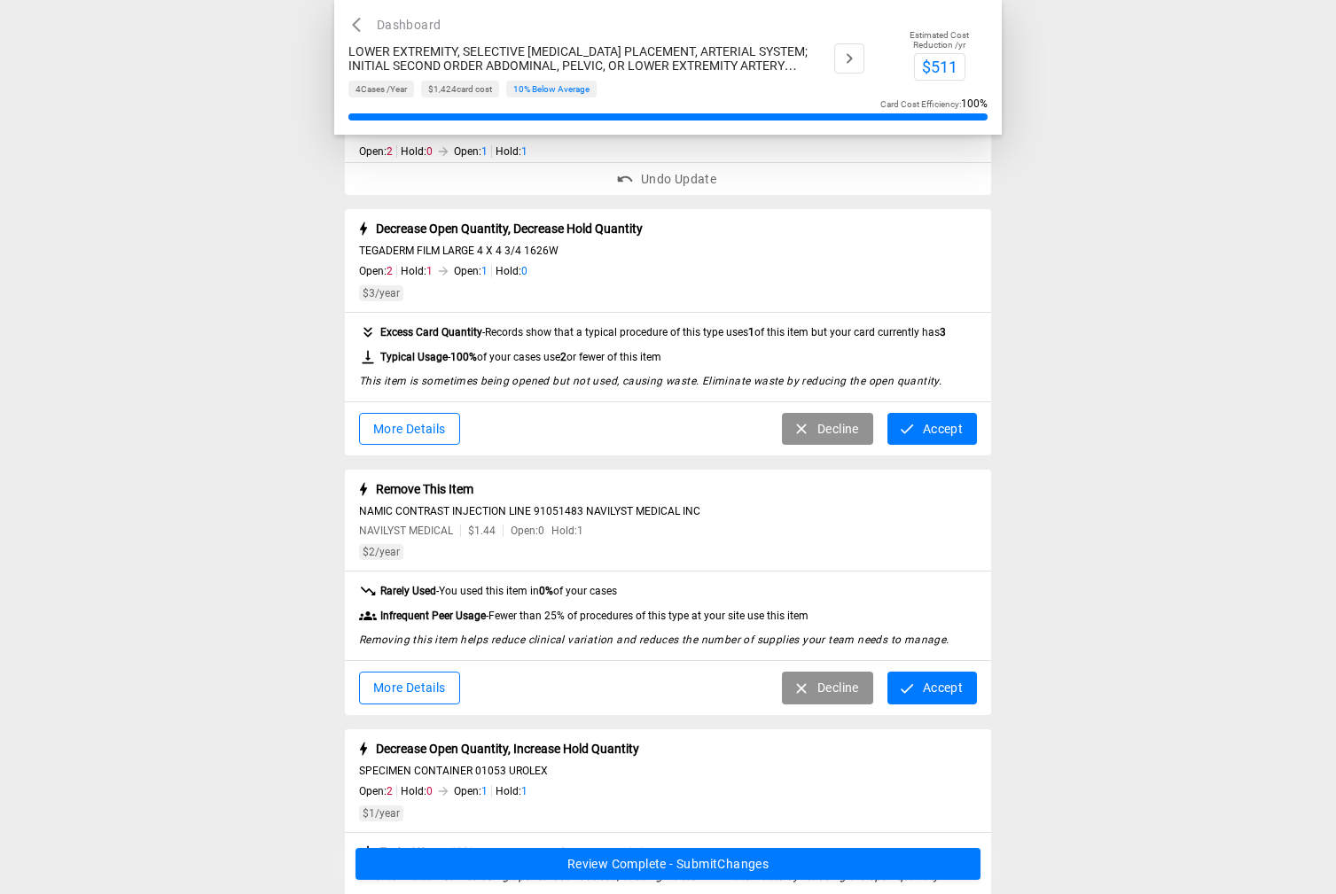
scroll to position [355, 0]
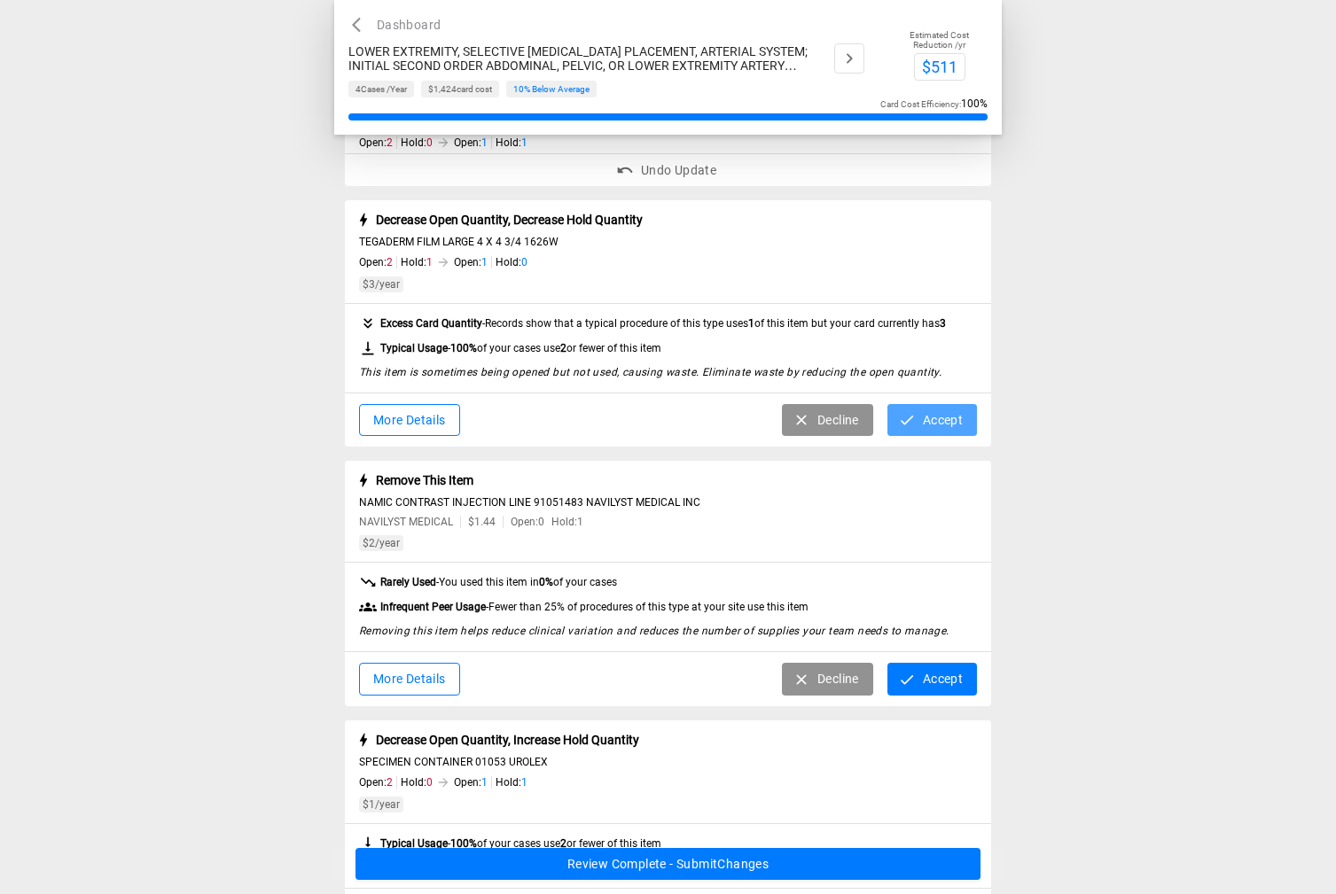
click at [928, 422] on button "Accept" at bounding box center [932, 420] width 90 height 33
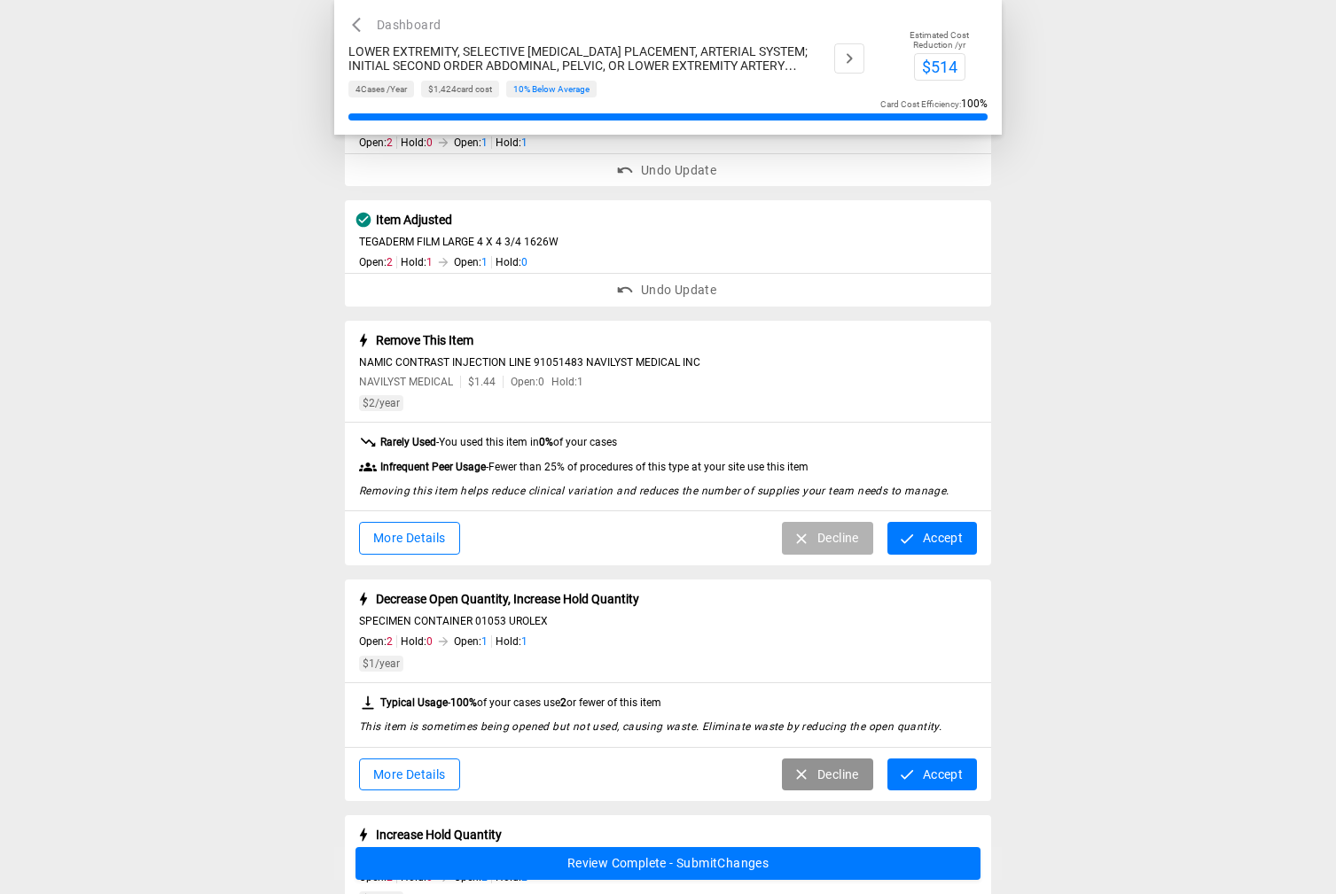
click at [824, 541] on button "Decline" at bounding box center [827, 538] width 91 height 33
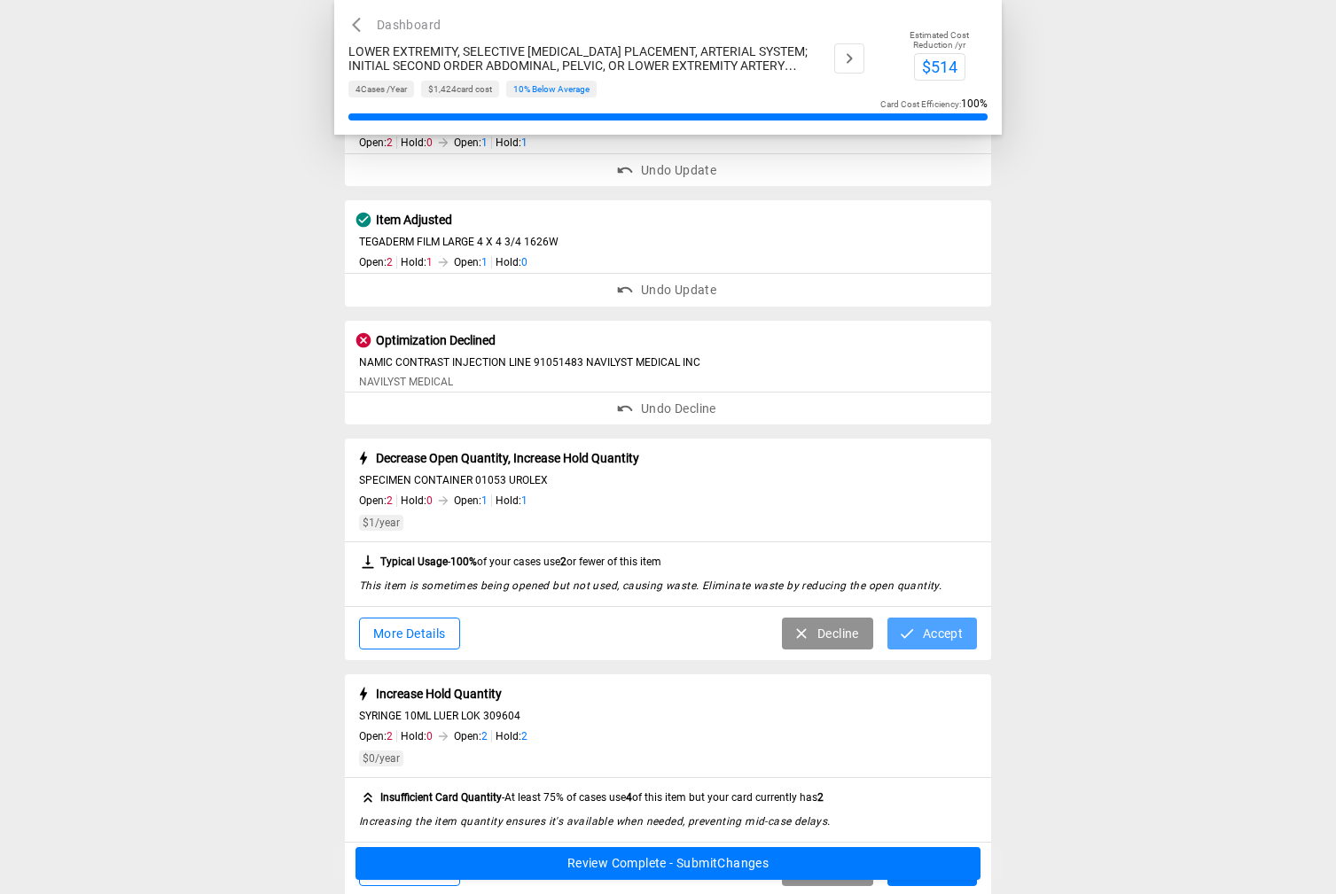
click at [944, 633] on button "Accept" at bounding box center [932, 634] width 90 height 33
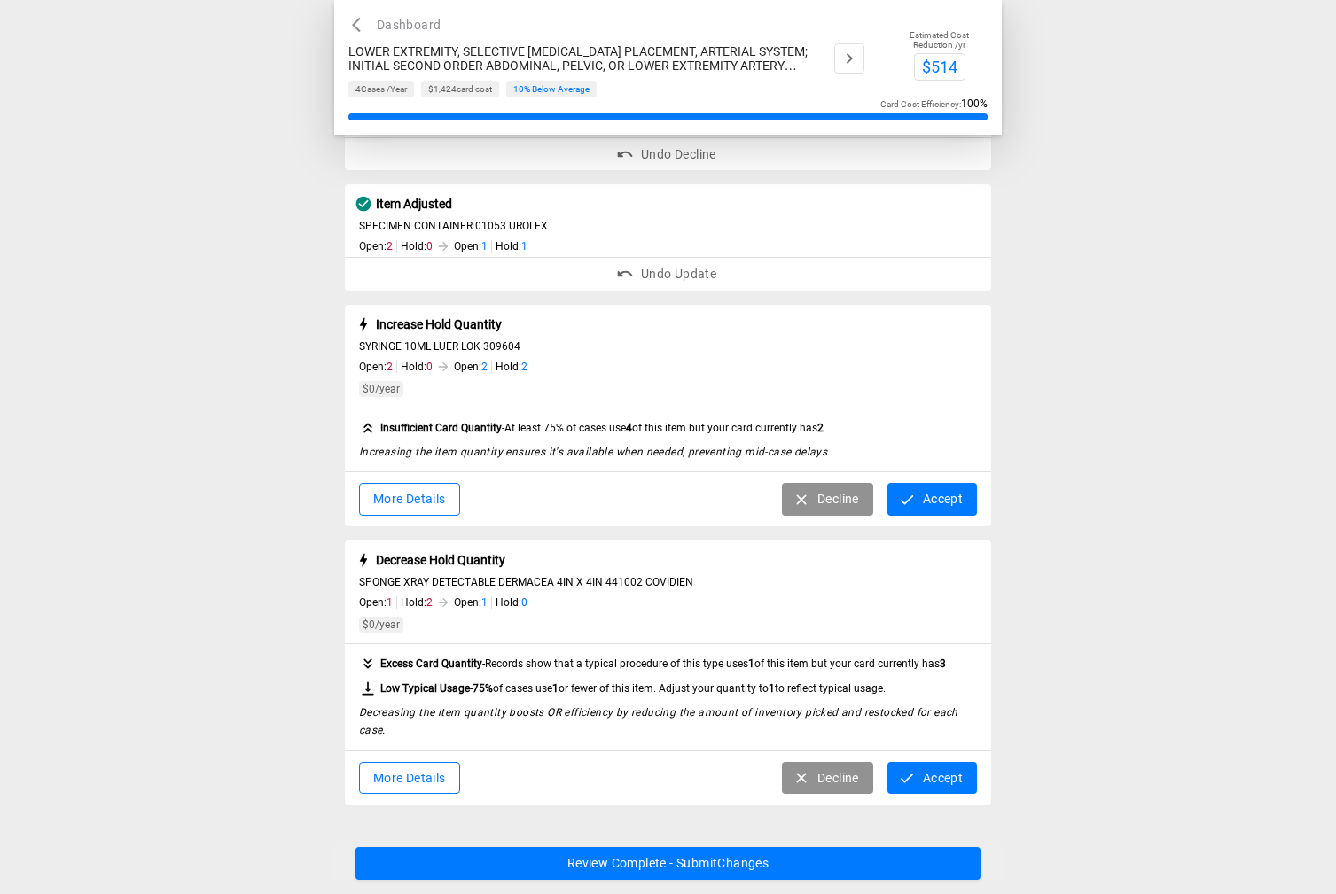
click at [936, 497] on button "Accept" at bounding box center [932, 499] width 90 height 33
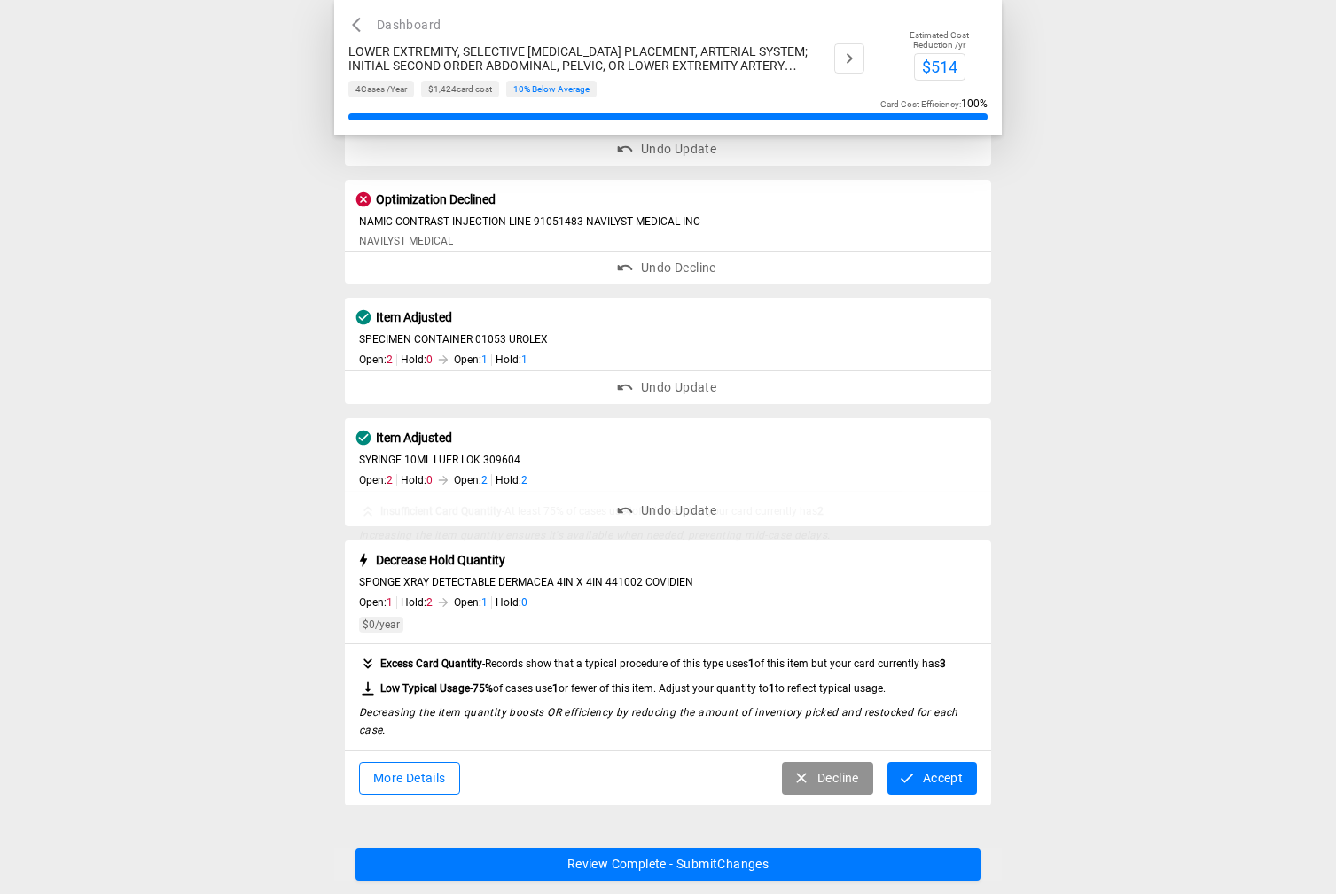
scroll to position [495, 0]
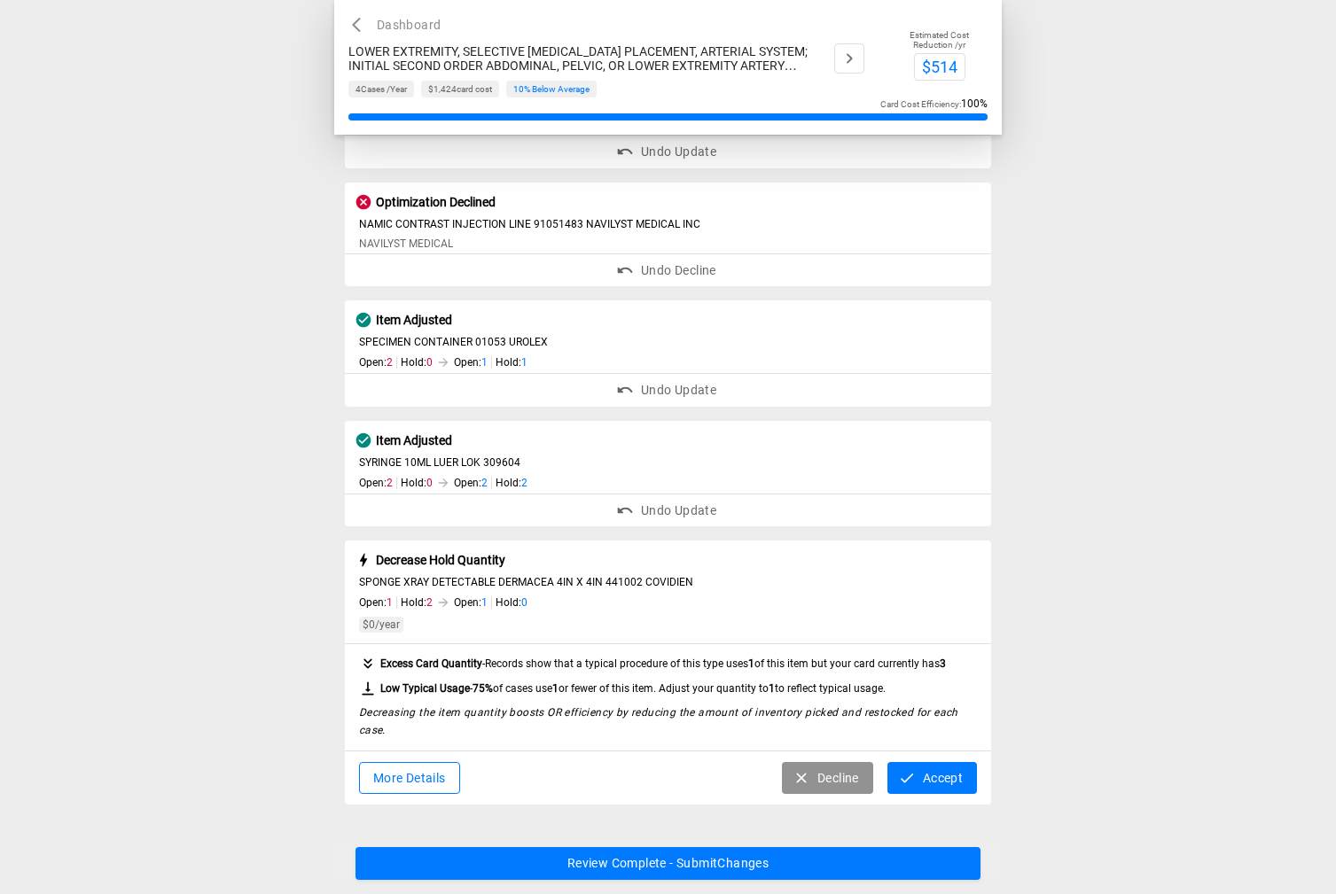
click at [845, 771] on button "Decline" at bounding box center [827, 778] width 91 height 33
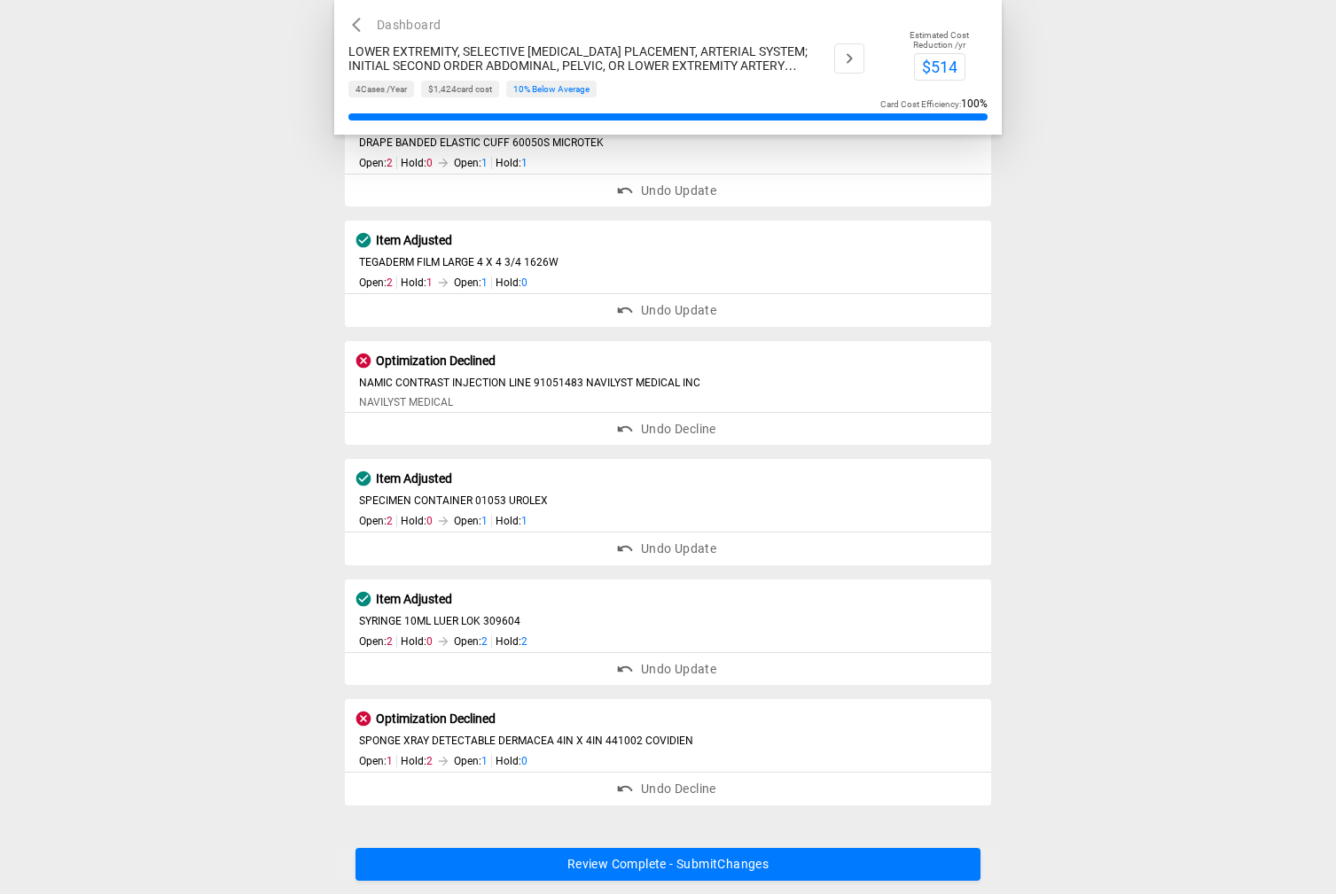
scroll to position [336, 0]
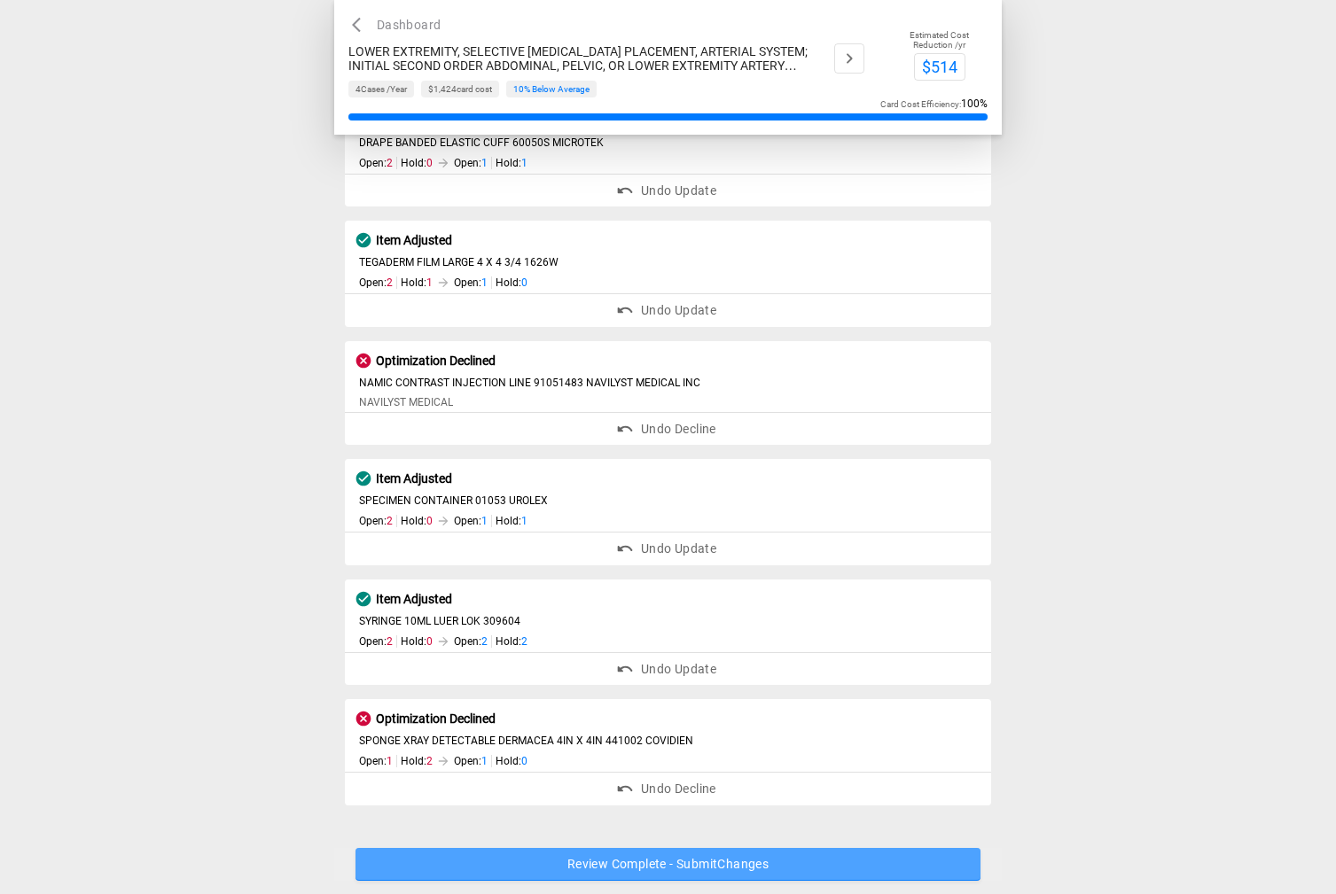
click at [795, 850] on button "Review Complete - Submit Changes" at bounding box center [668, 864] width 626 height 33
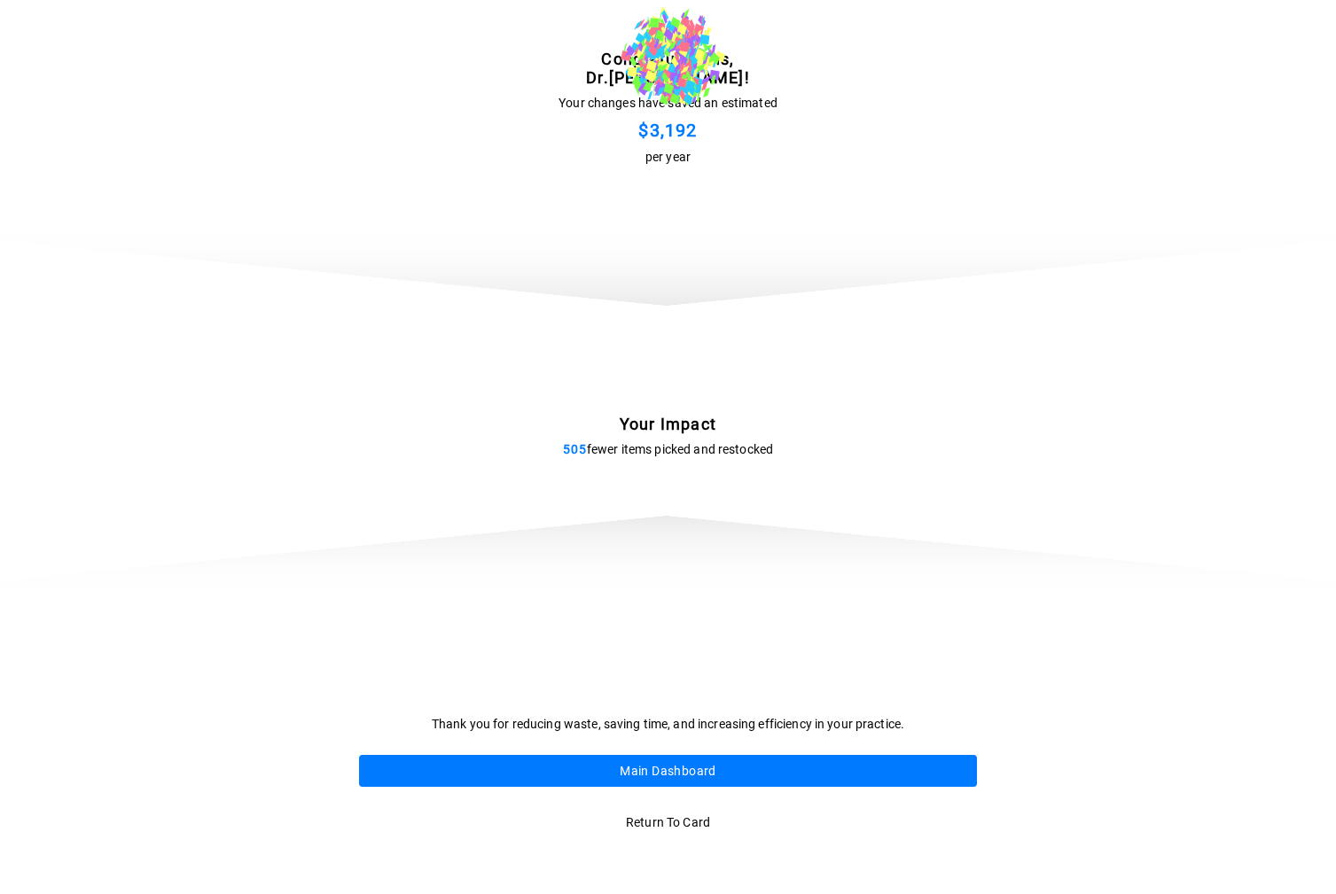
scroll to position [0, 0]
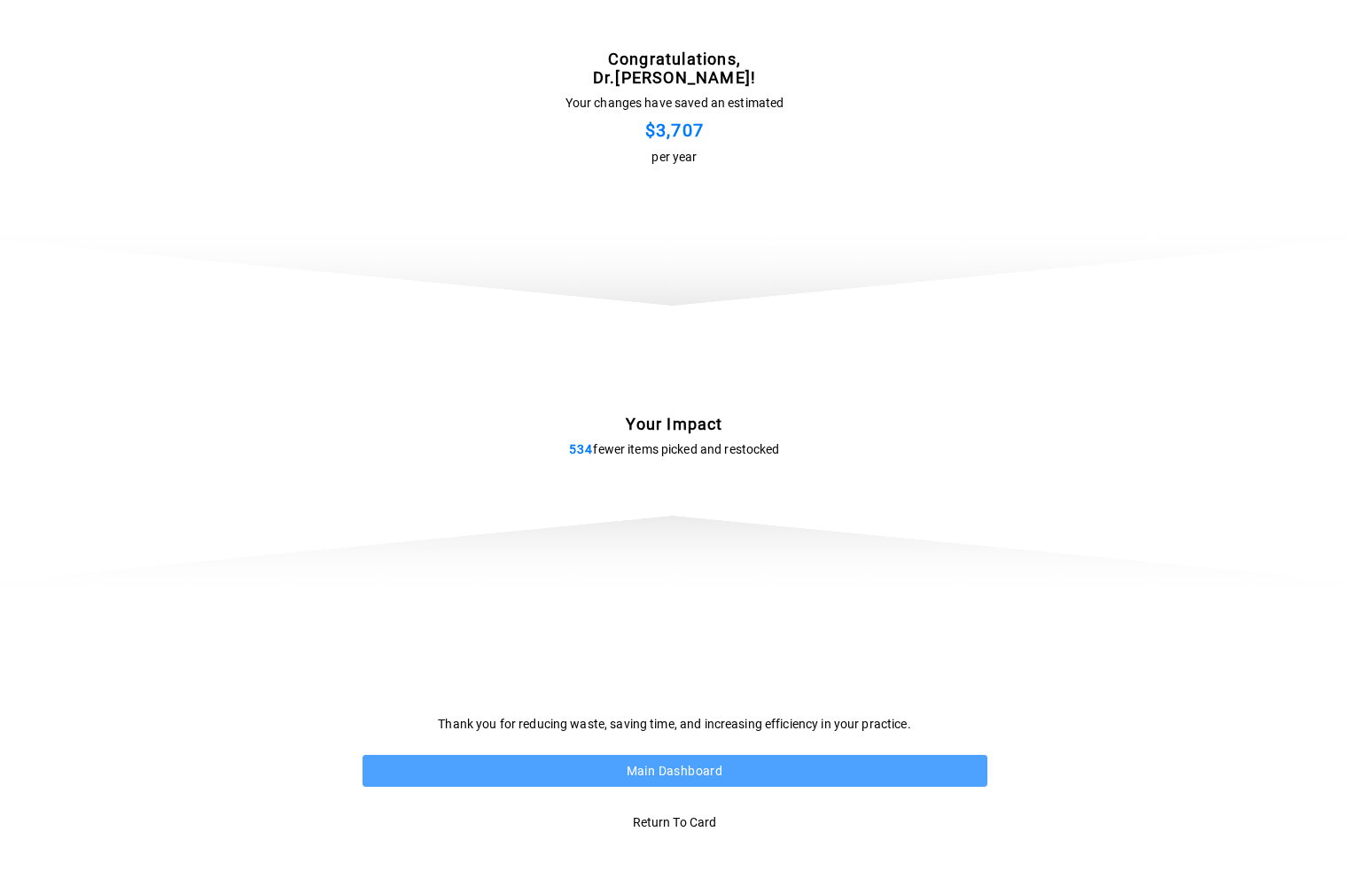
click at [668, 769] on button "Main Dashboard" at bounding box center [675, 771] width 625 height 33
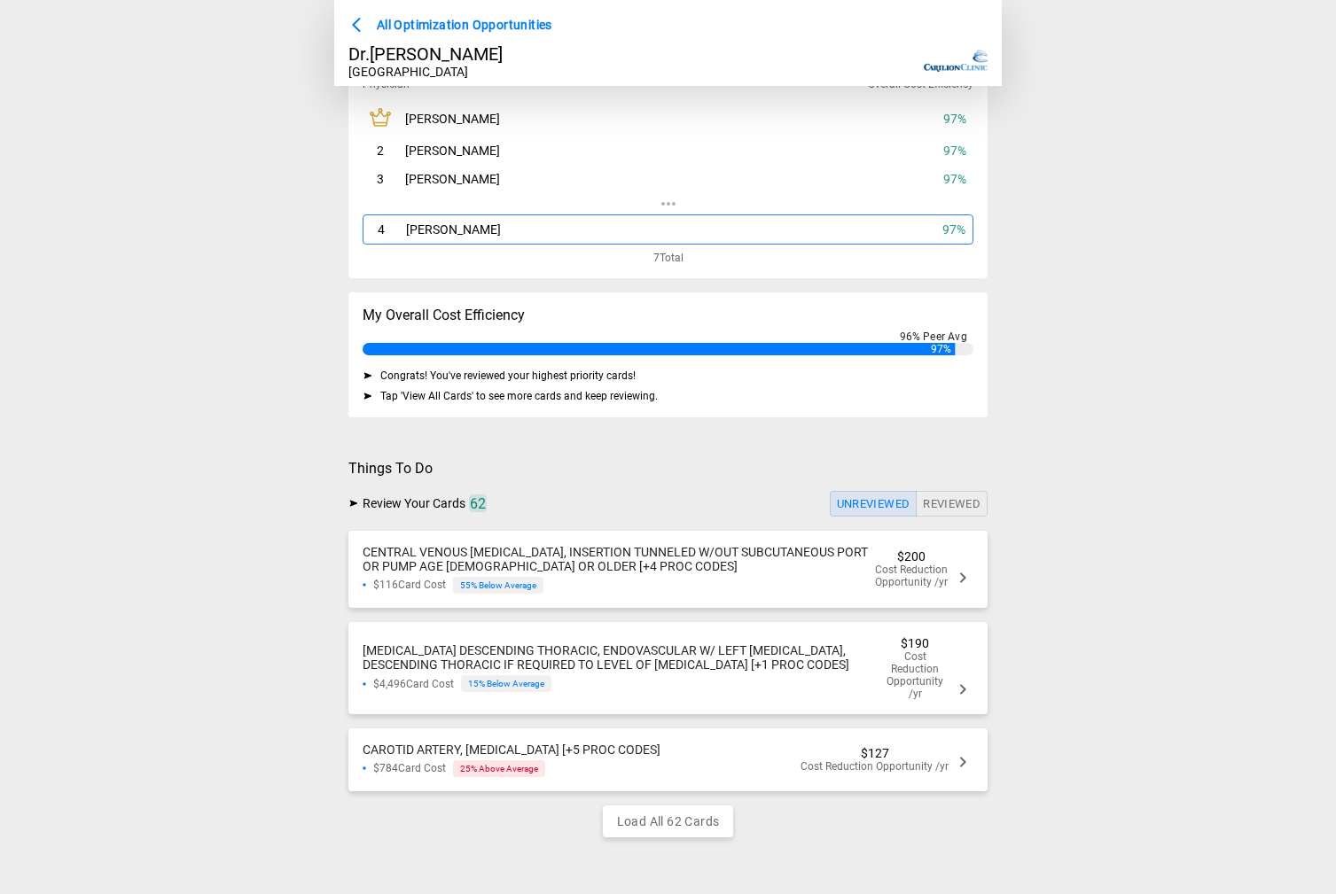
scroll to position [93, 0]
click at [643, 761] on div "$784 Card Cost 25 % Above Average" at bounding box center [512, 769] width 298 height 17
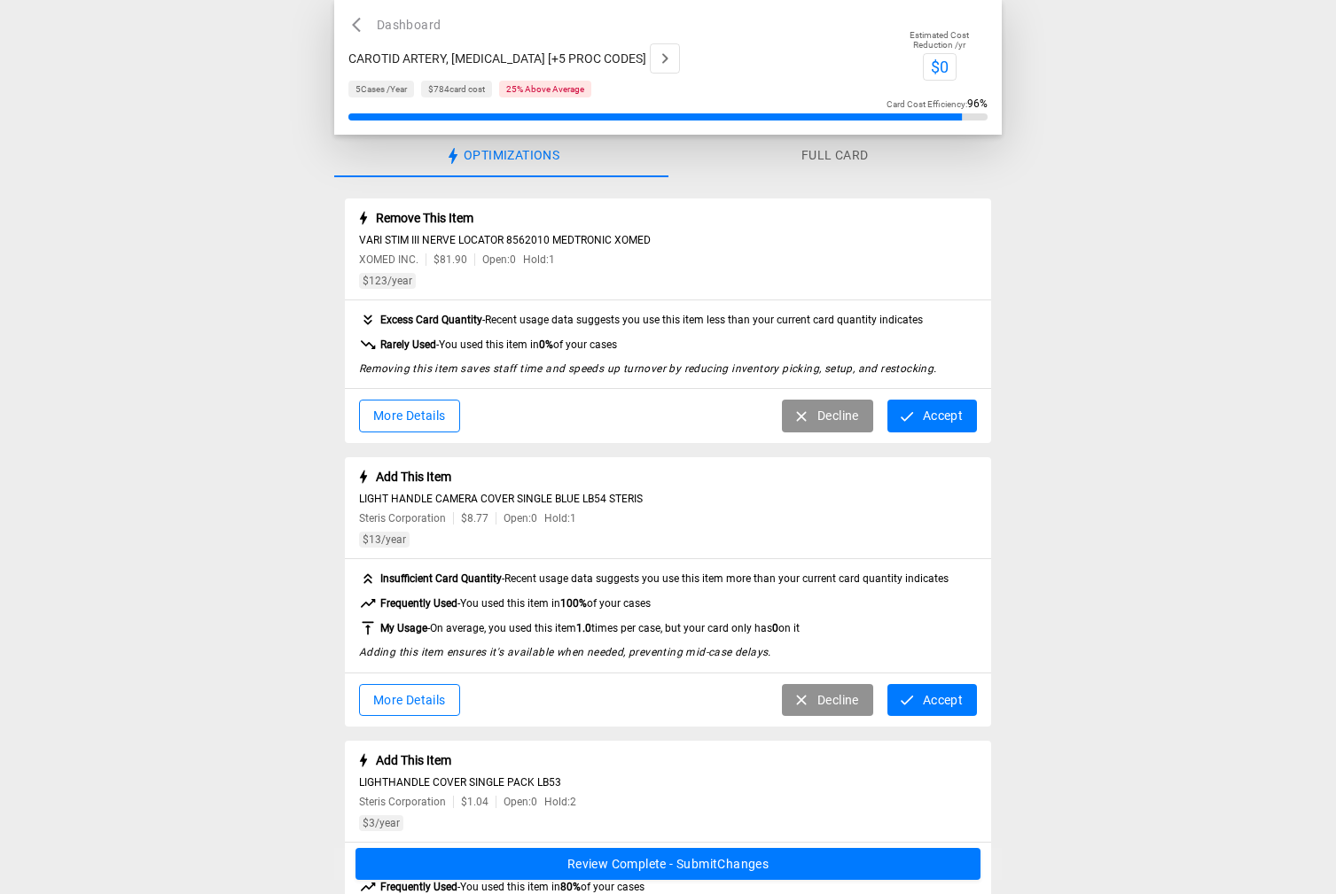
click at [935, 414] on button "Accept" at bounding box center [932, 416] width 90 height 33
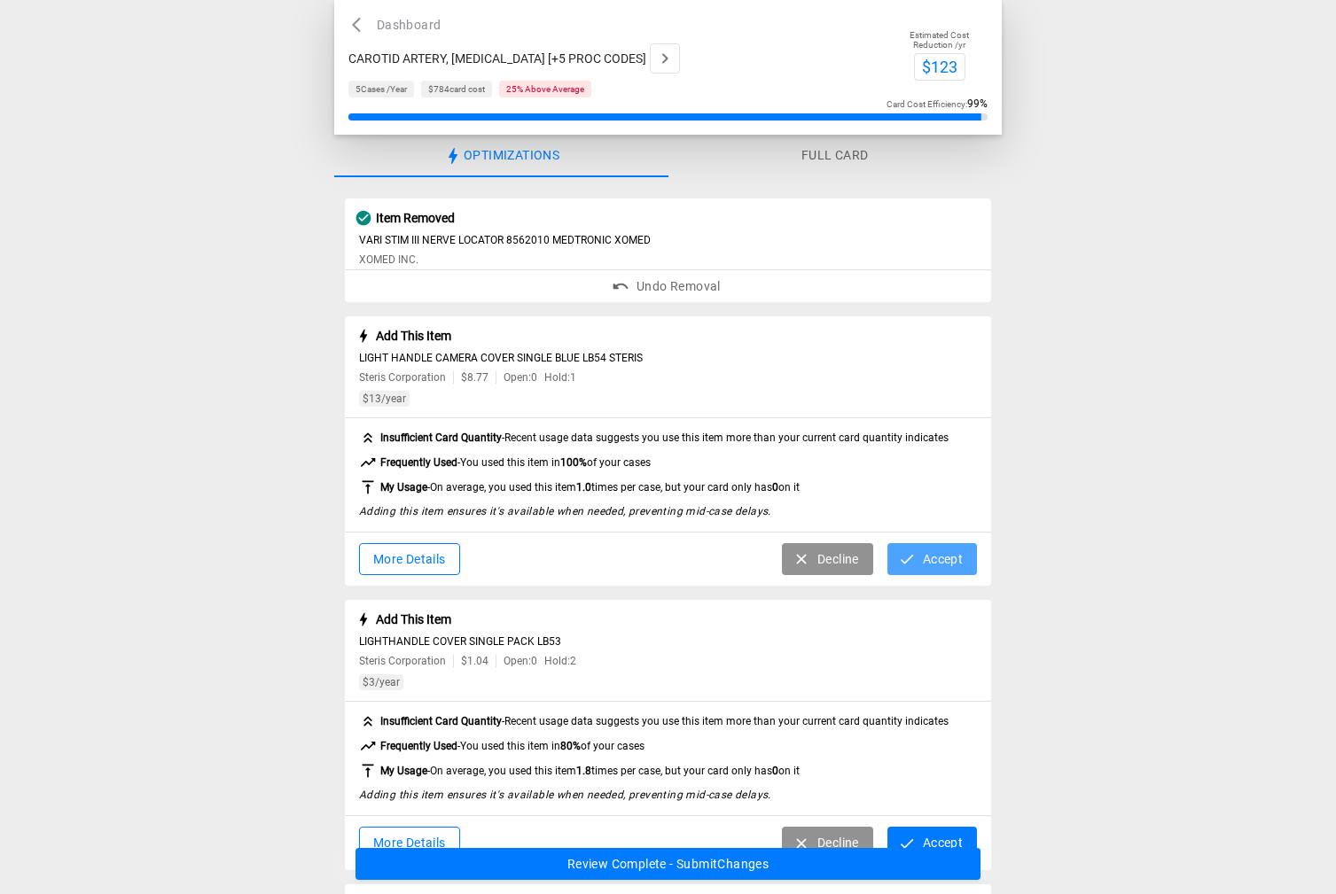
click at [957, 575] on button "Accept" at bounding box center [932, 559] width 90 height 33
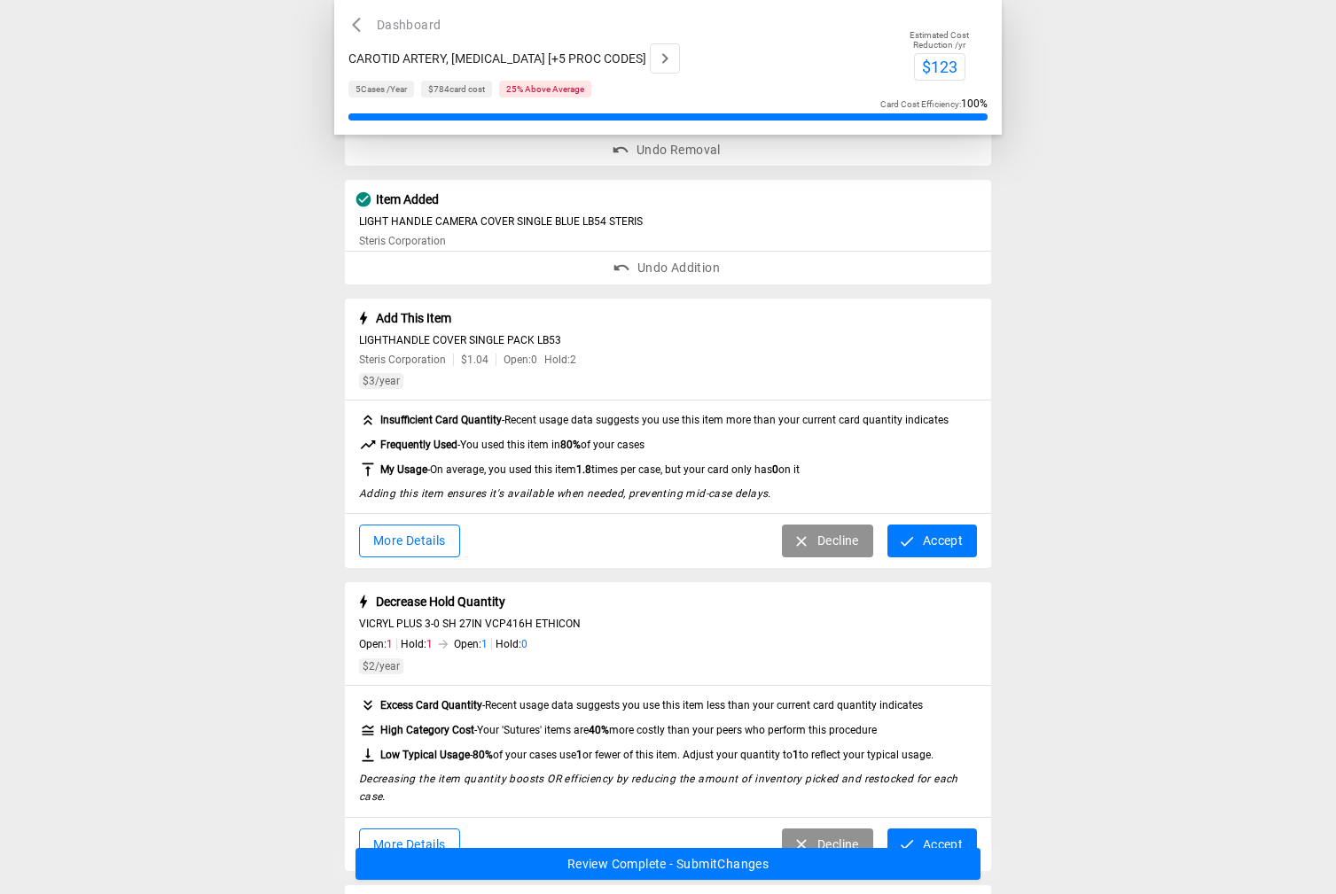
scroll to position [177, 0]
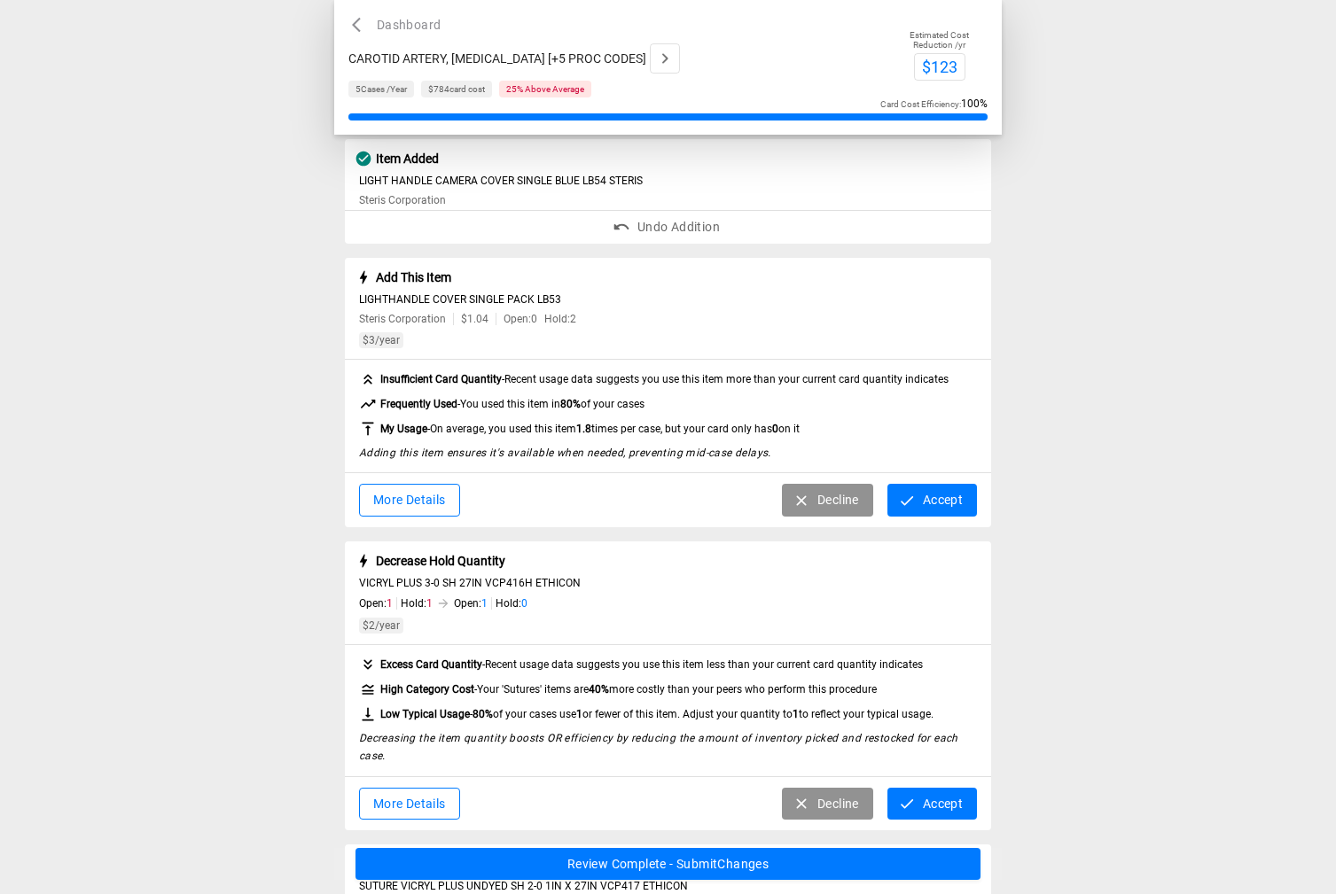
click at [925, 510] on button "Accept" at bounding box center [932, 500] width 90 height 33
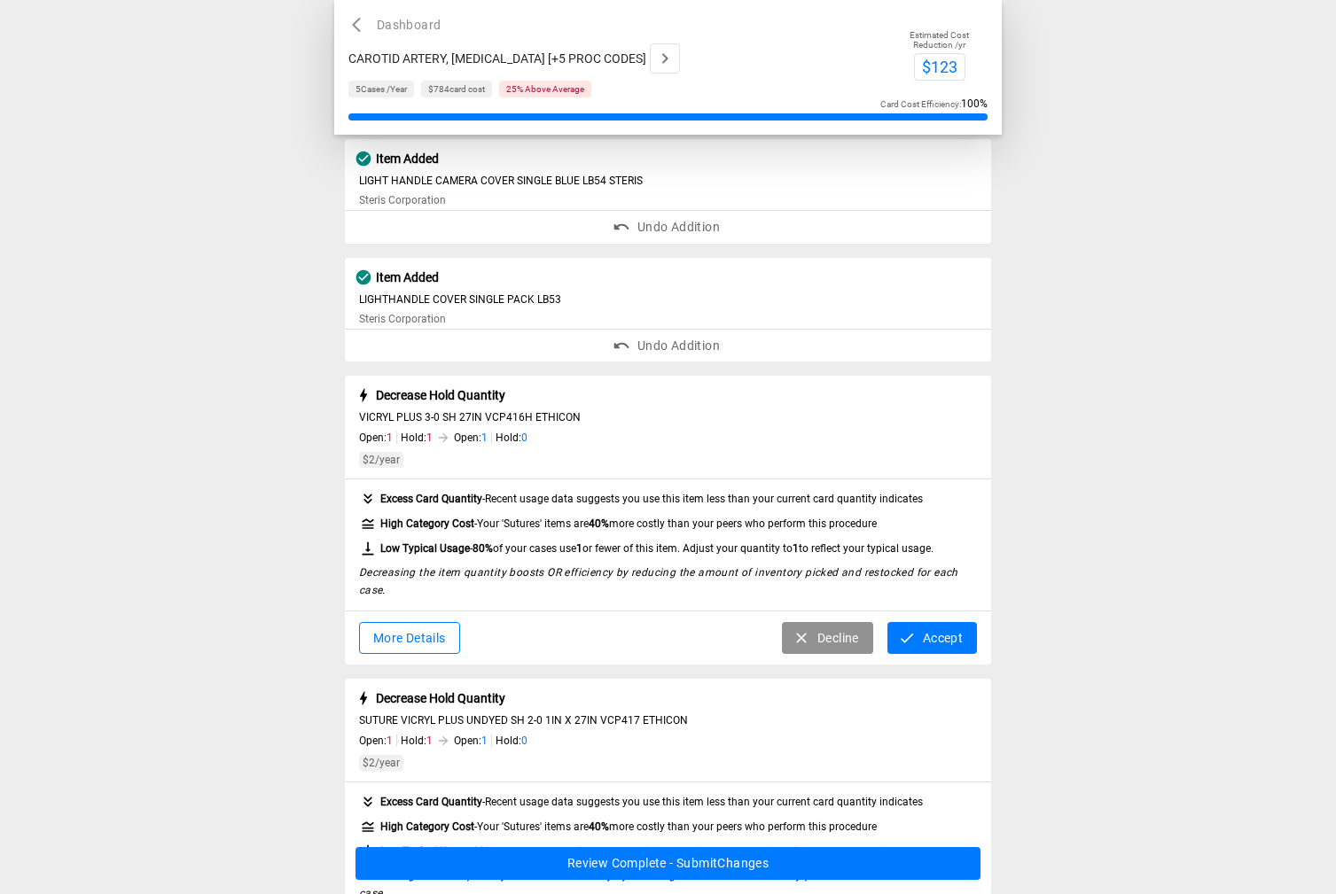
click at [941, 642] on button "Accept" at bounding box center [932, 638] width 90 height 33
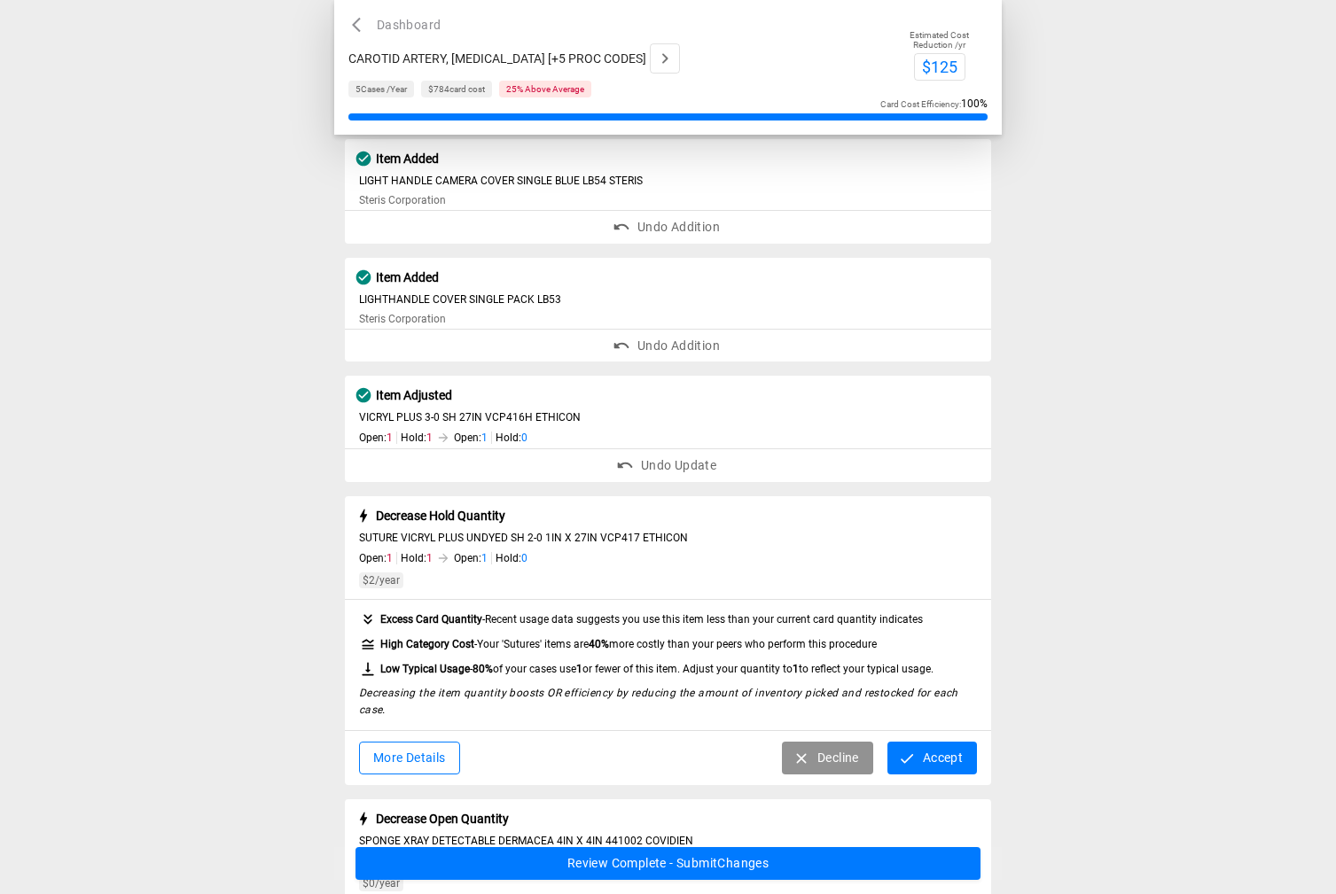
click at [925, 761] on button "Accept" at bounding box center [932, 758] width 90 height 33
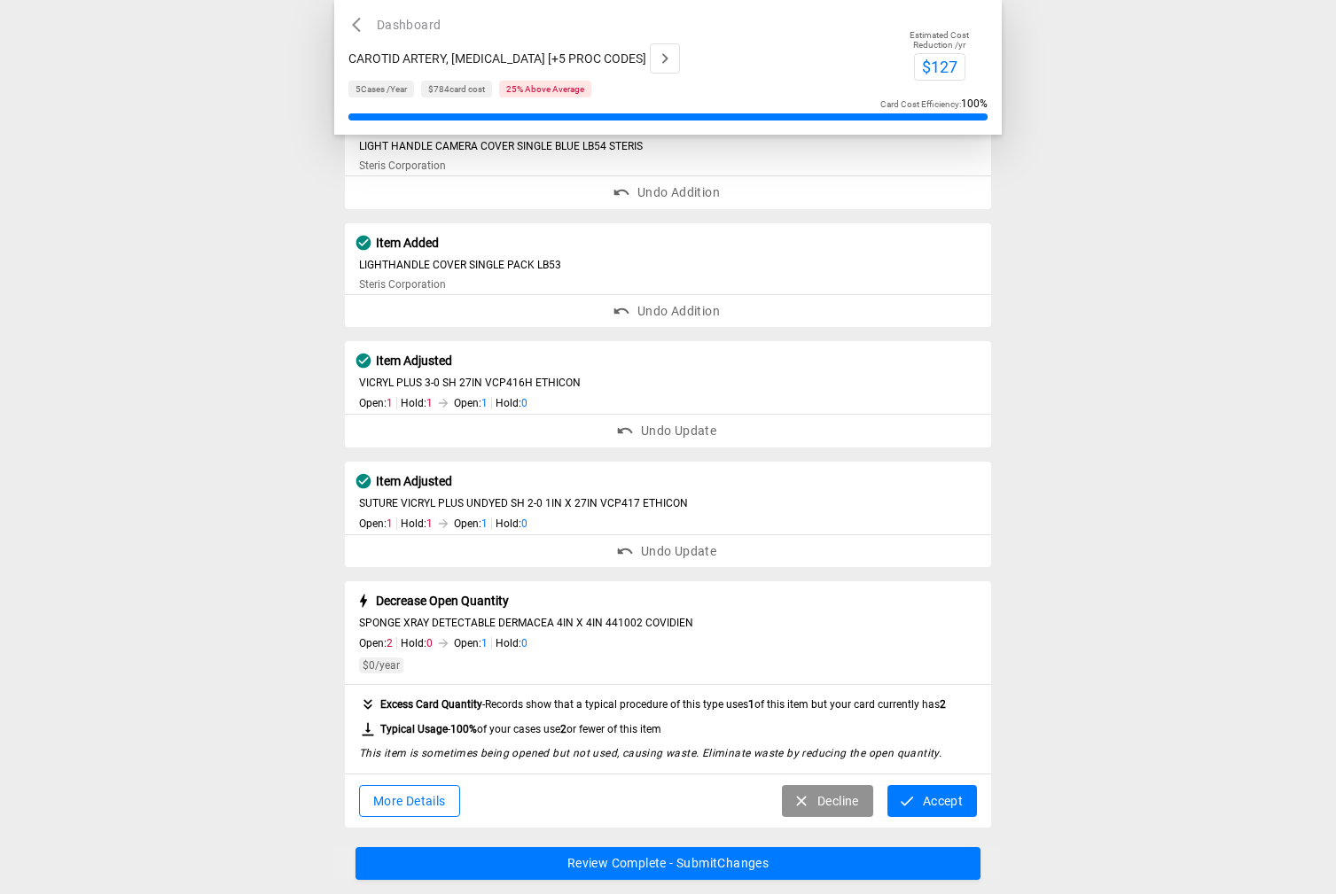
scroll to position [237, 0]
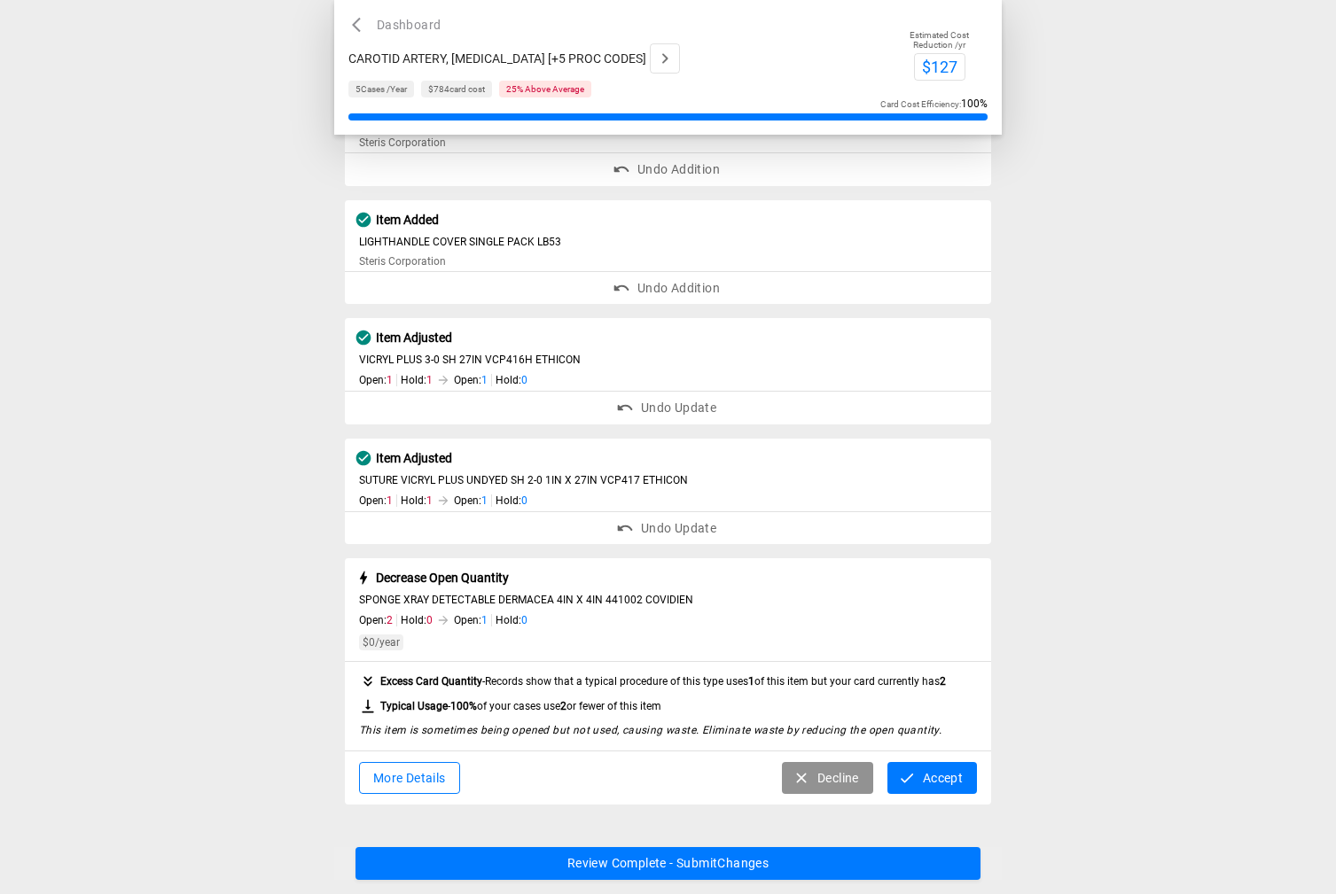
click at [821, 779] on button "Decline" at bounding box center [827, 778] width 91 height 33
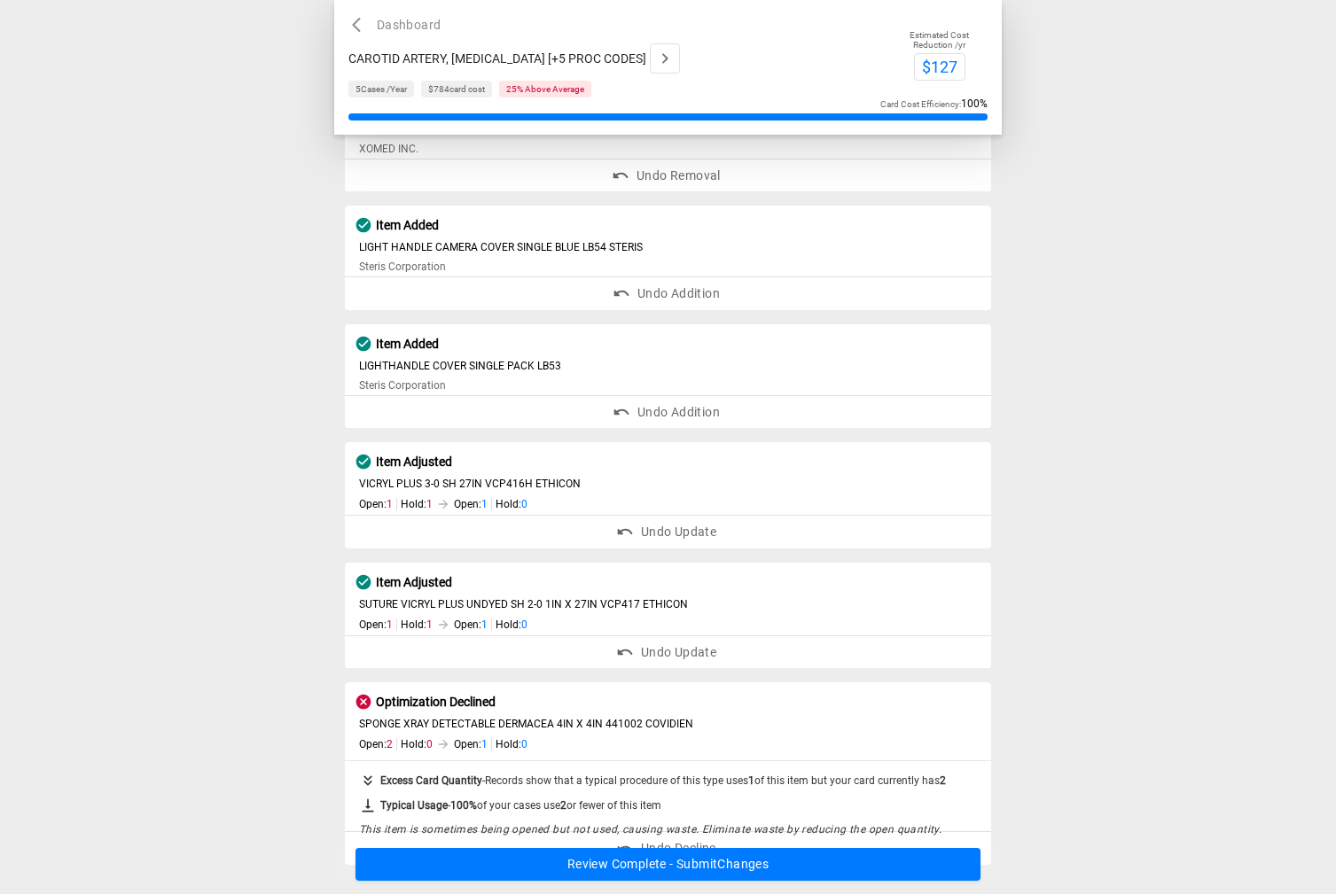
scroll to position [96, 0]
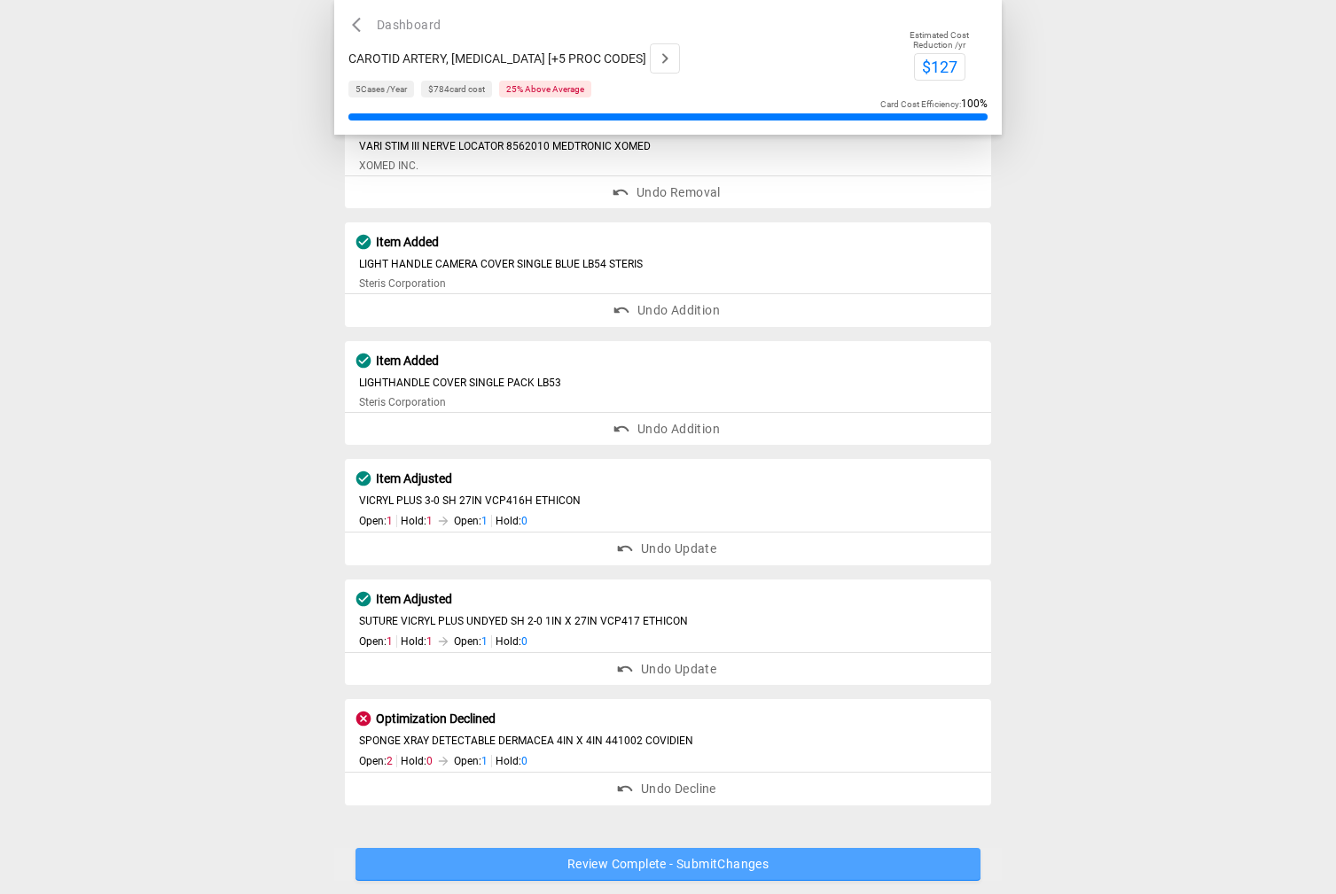
click at [748, 863] on button "Review Complete - Submit Changes" at bounding box center [668, 864] width 626 height 33
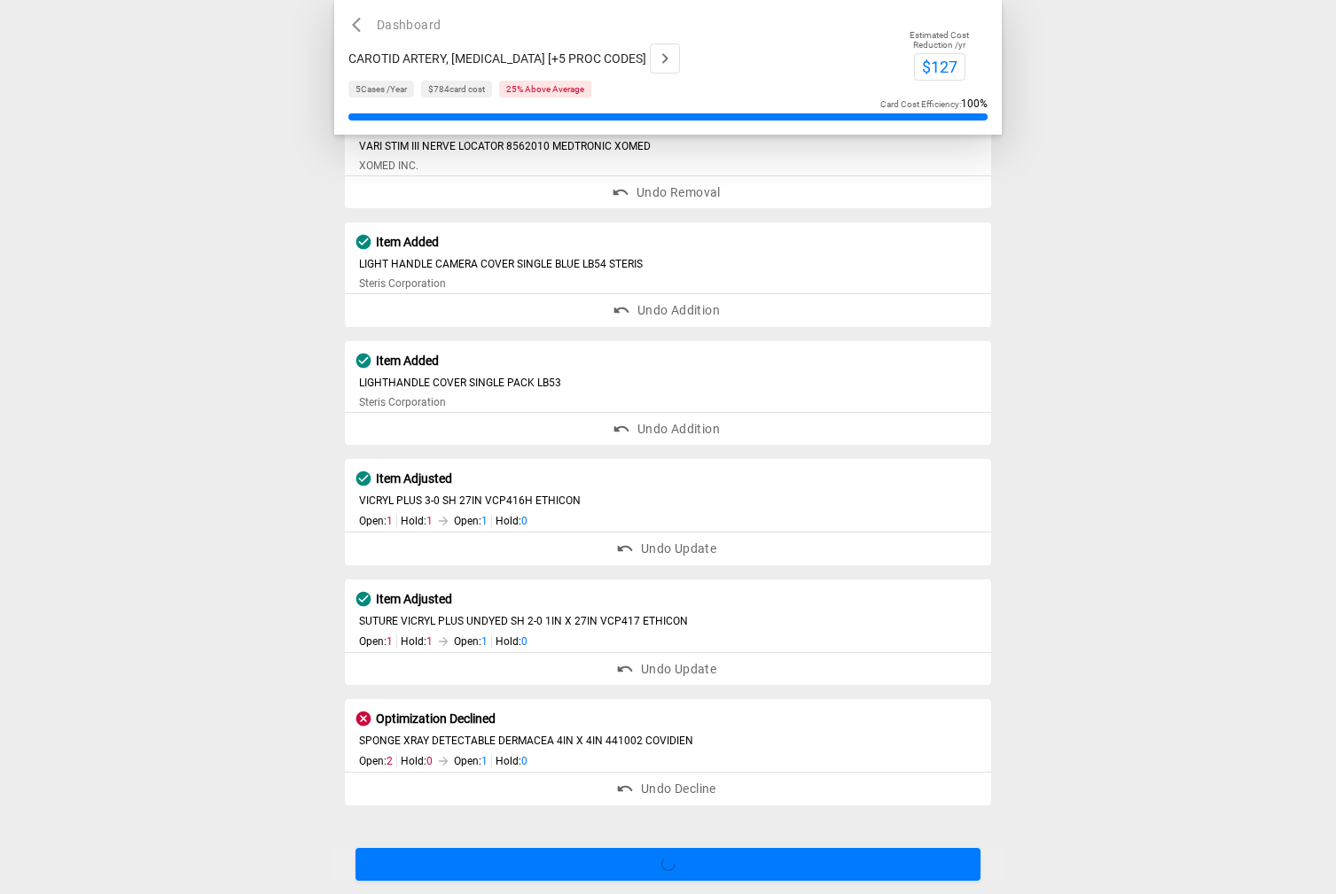
scroll to position [0, 0]
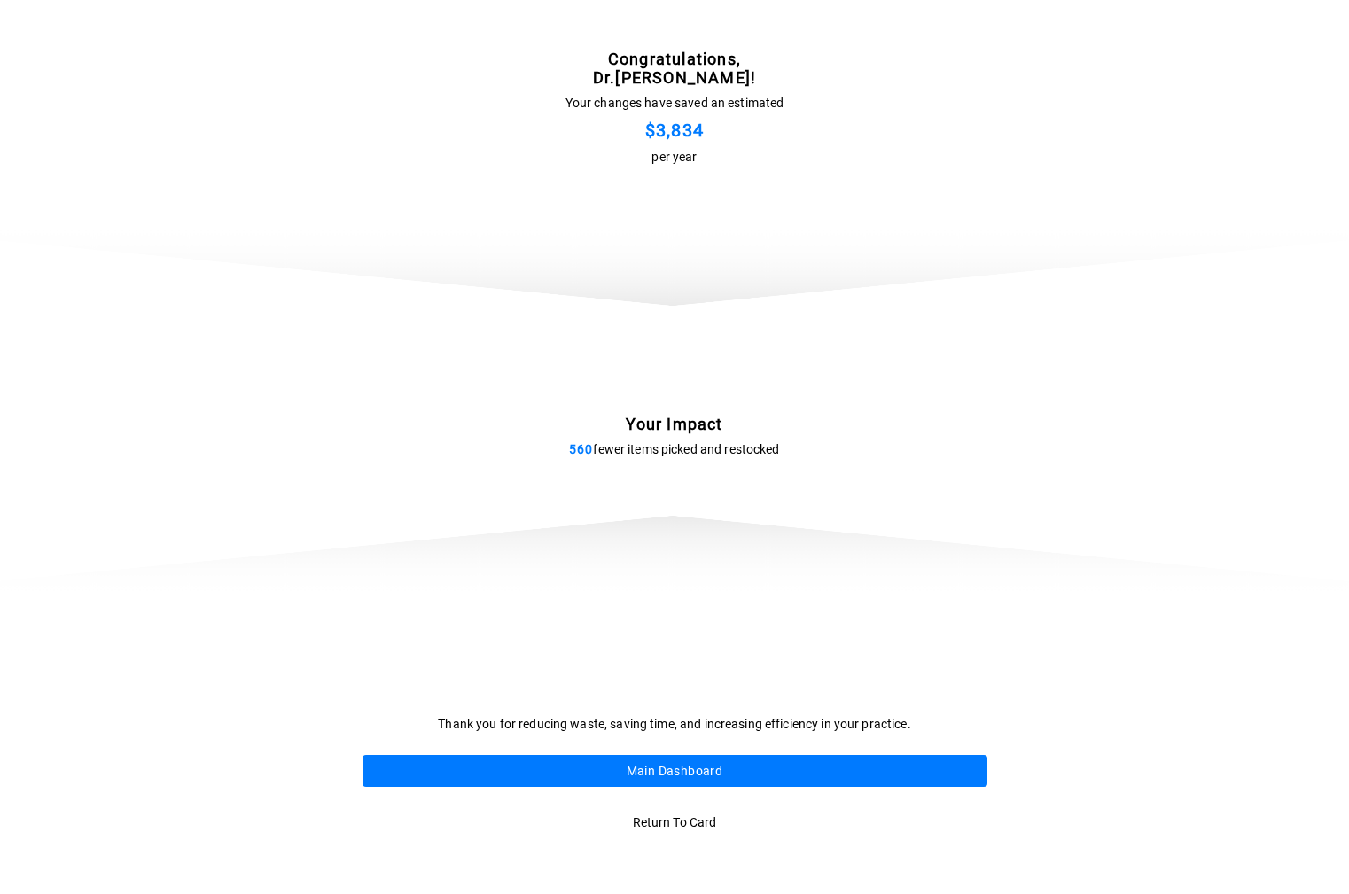
click at [693, 769] on button "Main Dashboard" at bounding box center [675, 771] width 625 height 33
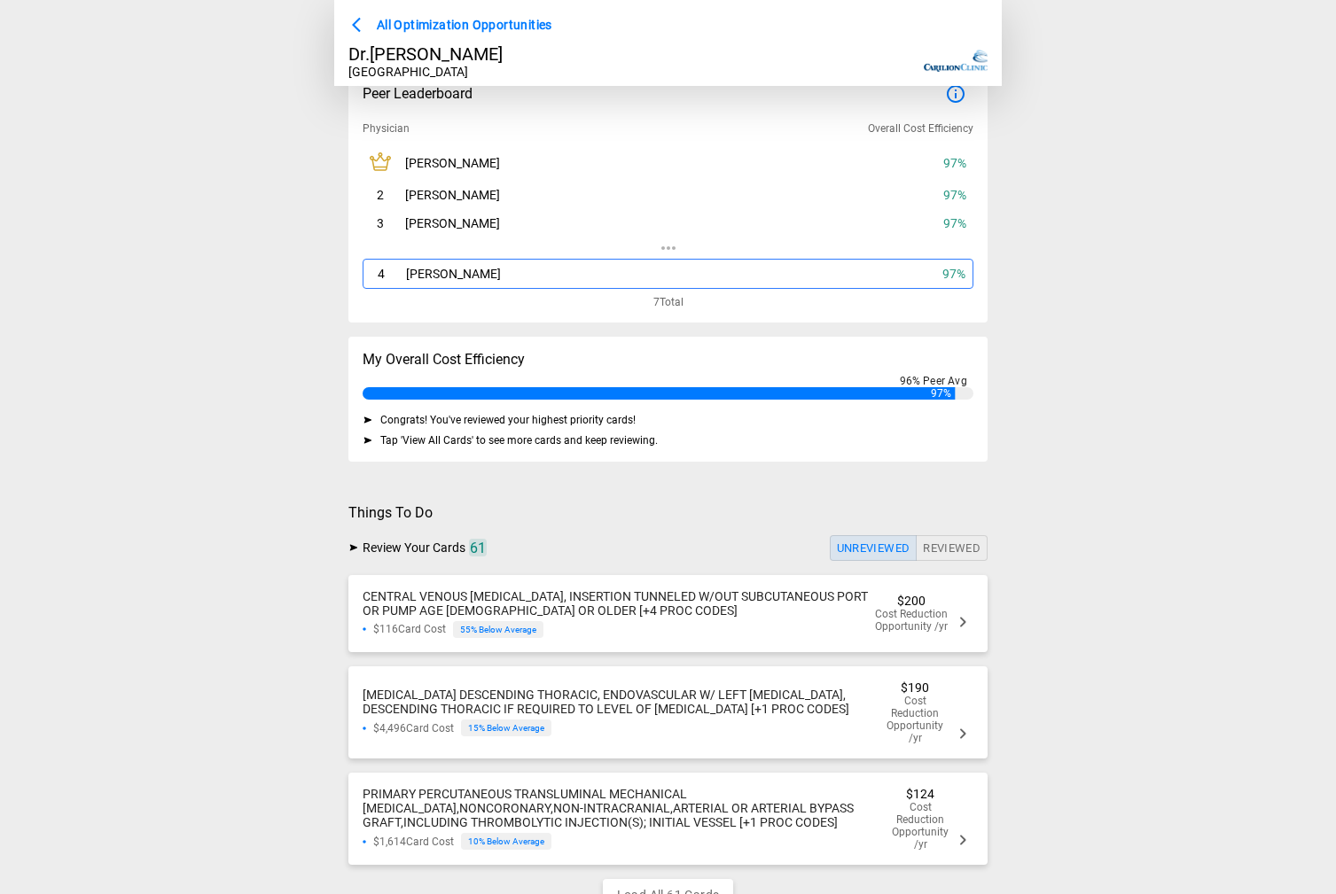
scroll to position [123, 0]
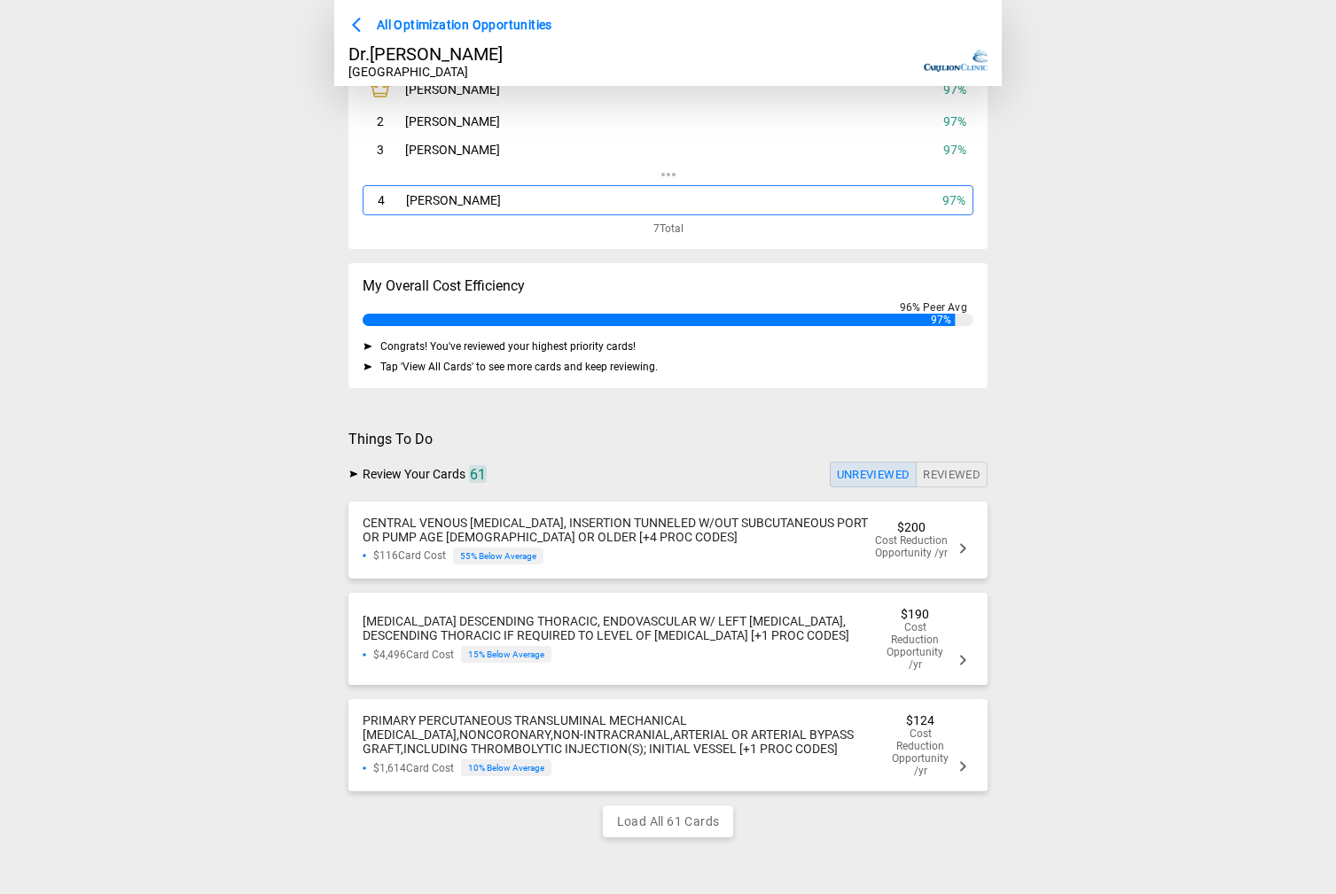
click at [607, 655] on div "$4,496 Card Cost 15 % Below Average" at bounding box center [622, 654] width 519 height 17
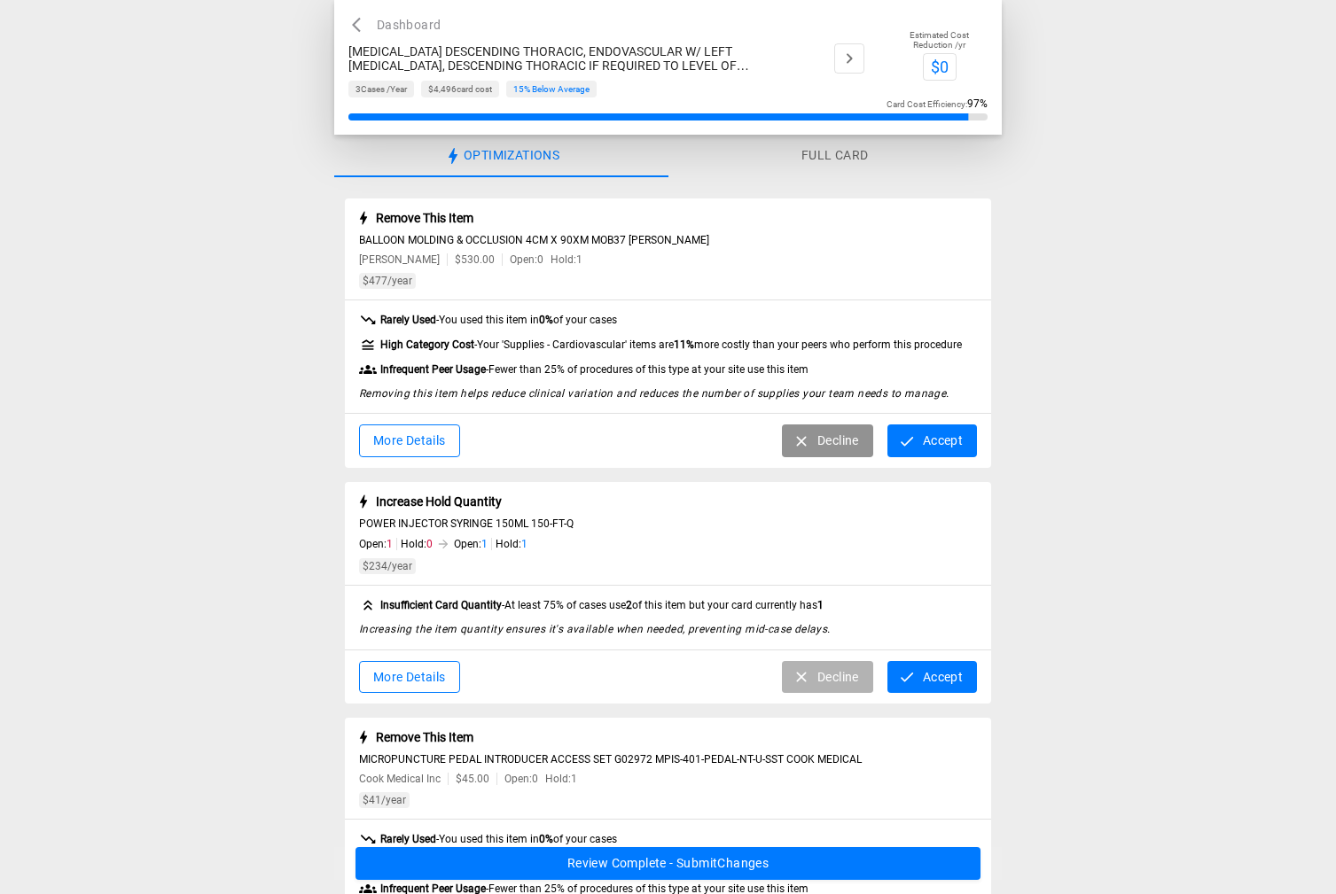
click at [847, 679] on button "Decline" at bounding box center [827, 677] width 91 height 33
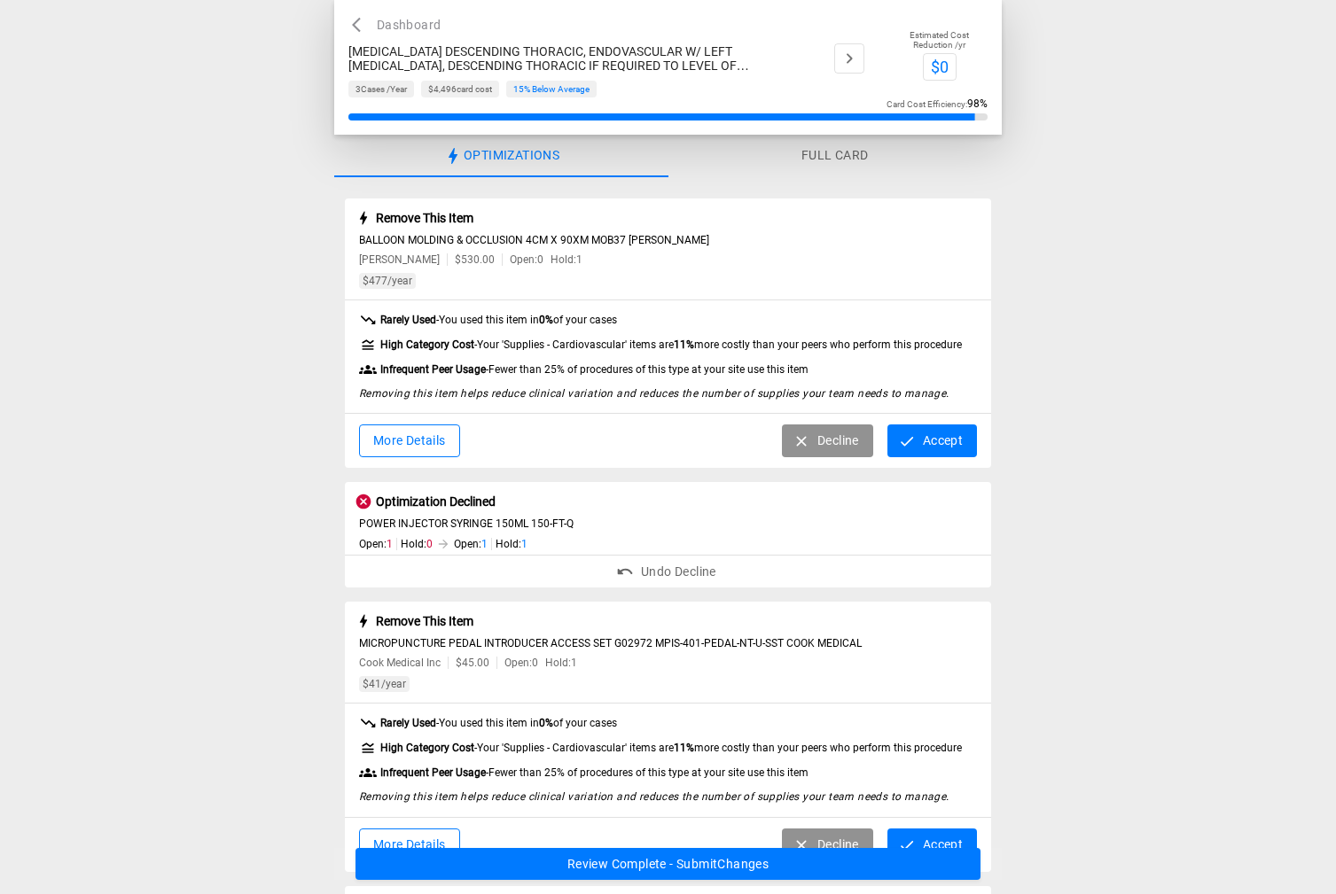
click at [918, 436] on button "Accept" at bounding box center [932, 441] width 90 height 33
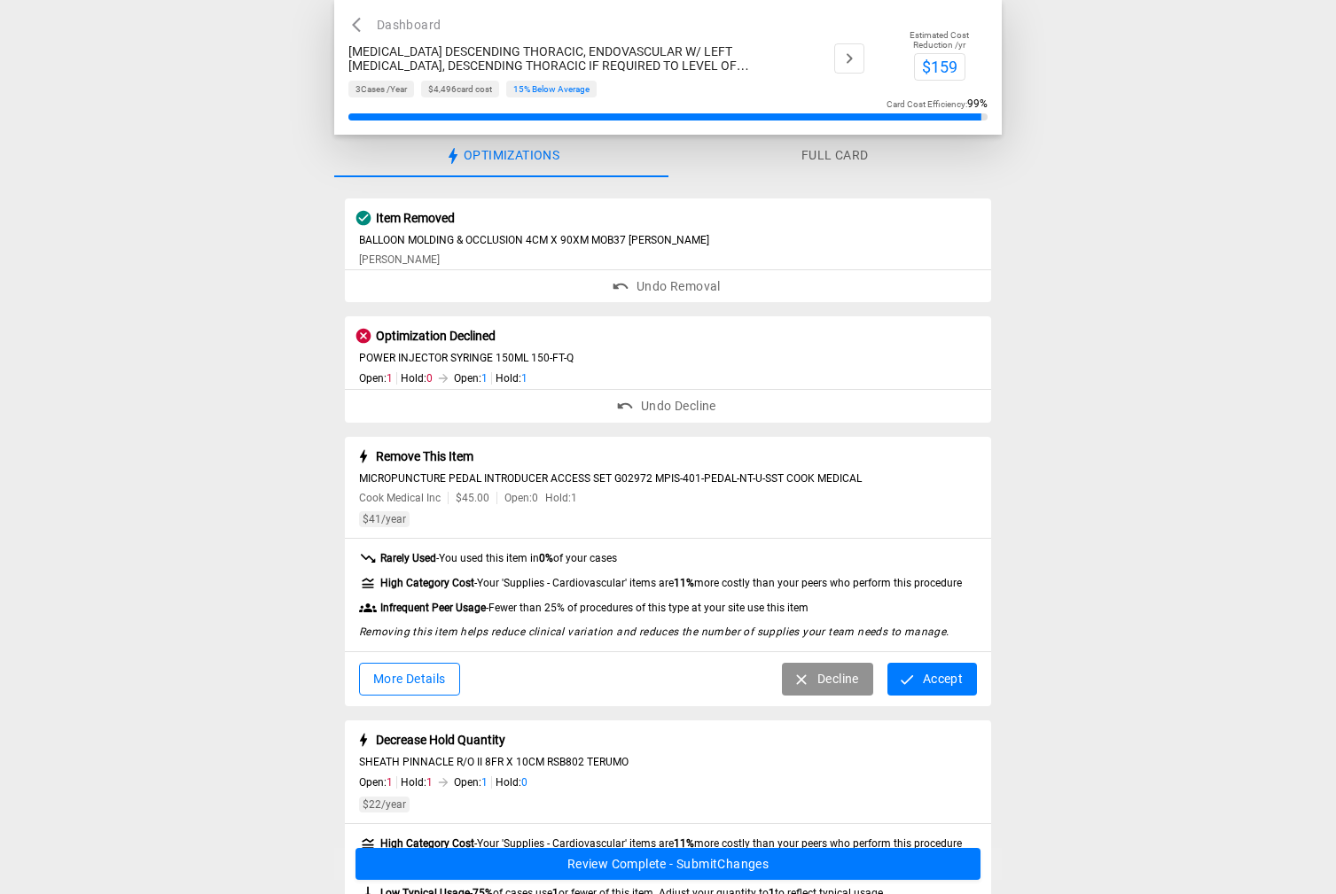
click at [923, 684] on button "Accept" at bounding box center [932, 679] width 90 height 33
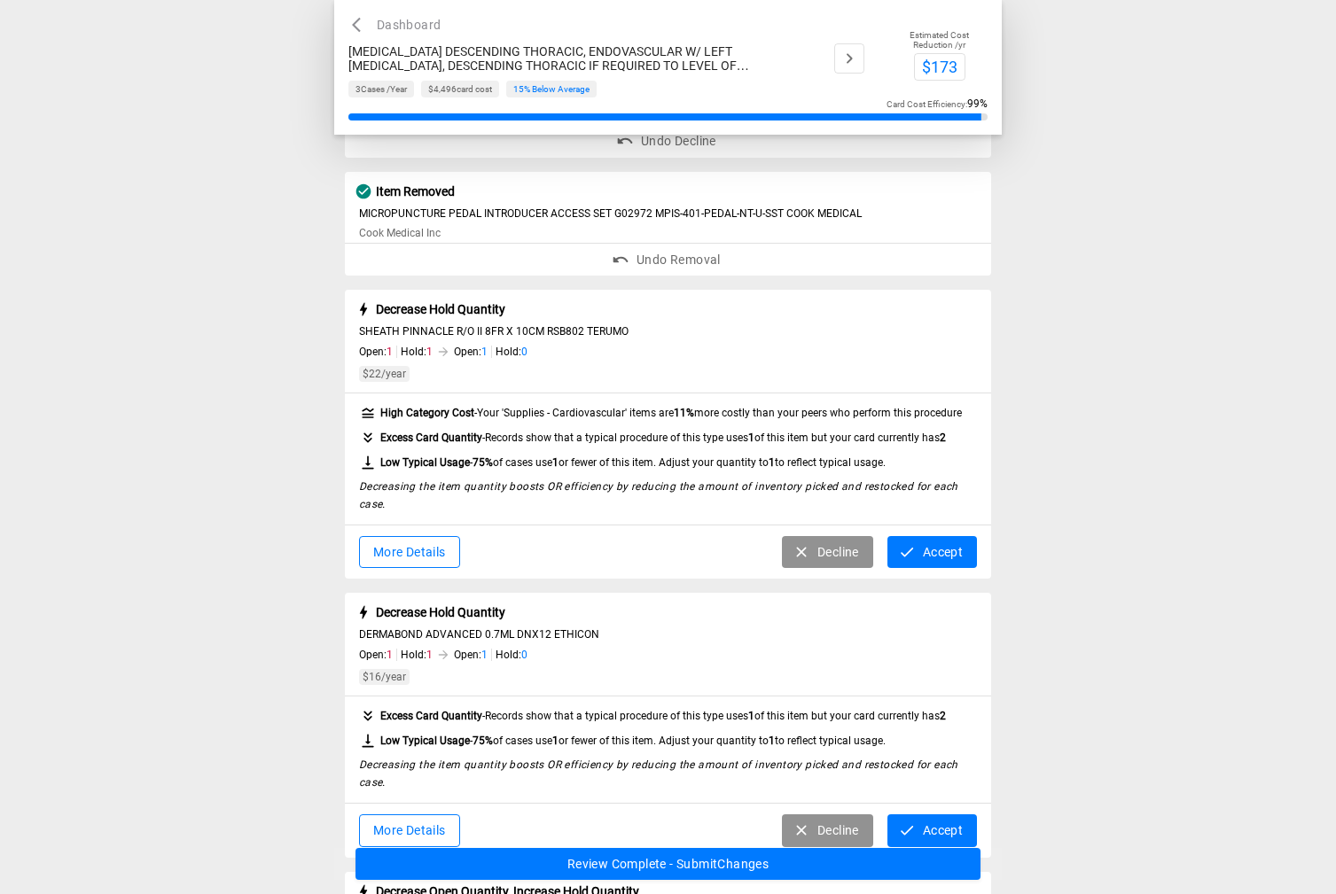
scroll to position [266, 0]
click at [918, 558] on button "Accept" at bounding box center [932, 551] width 90 height 33
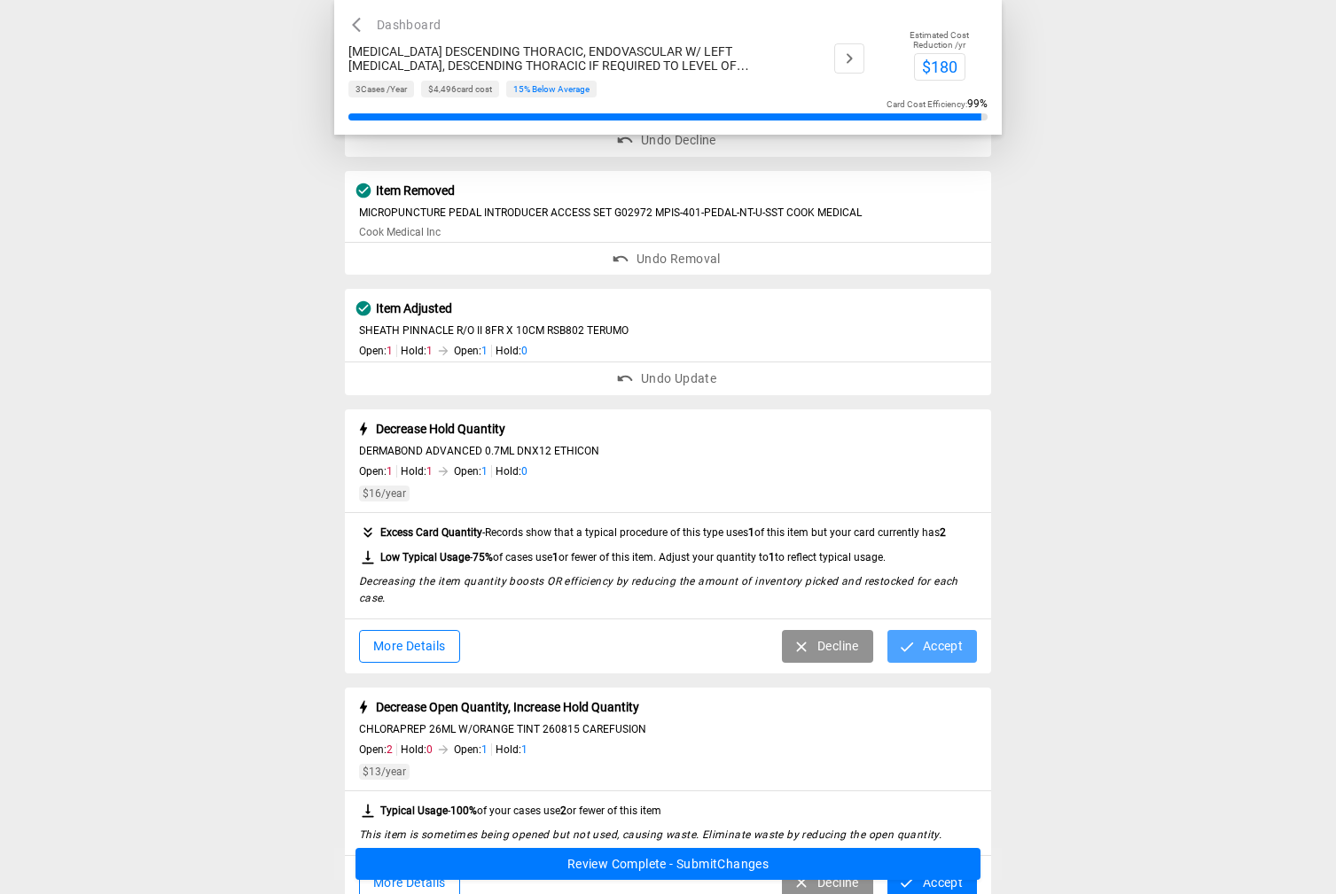
click at [899, 648] on icon "button" at bounding box center [907, 647] width 18 height 18
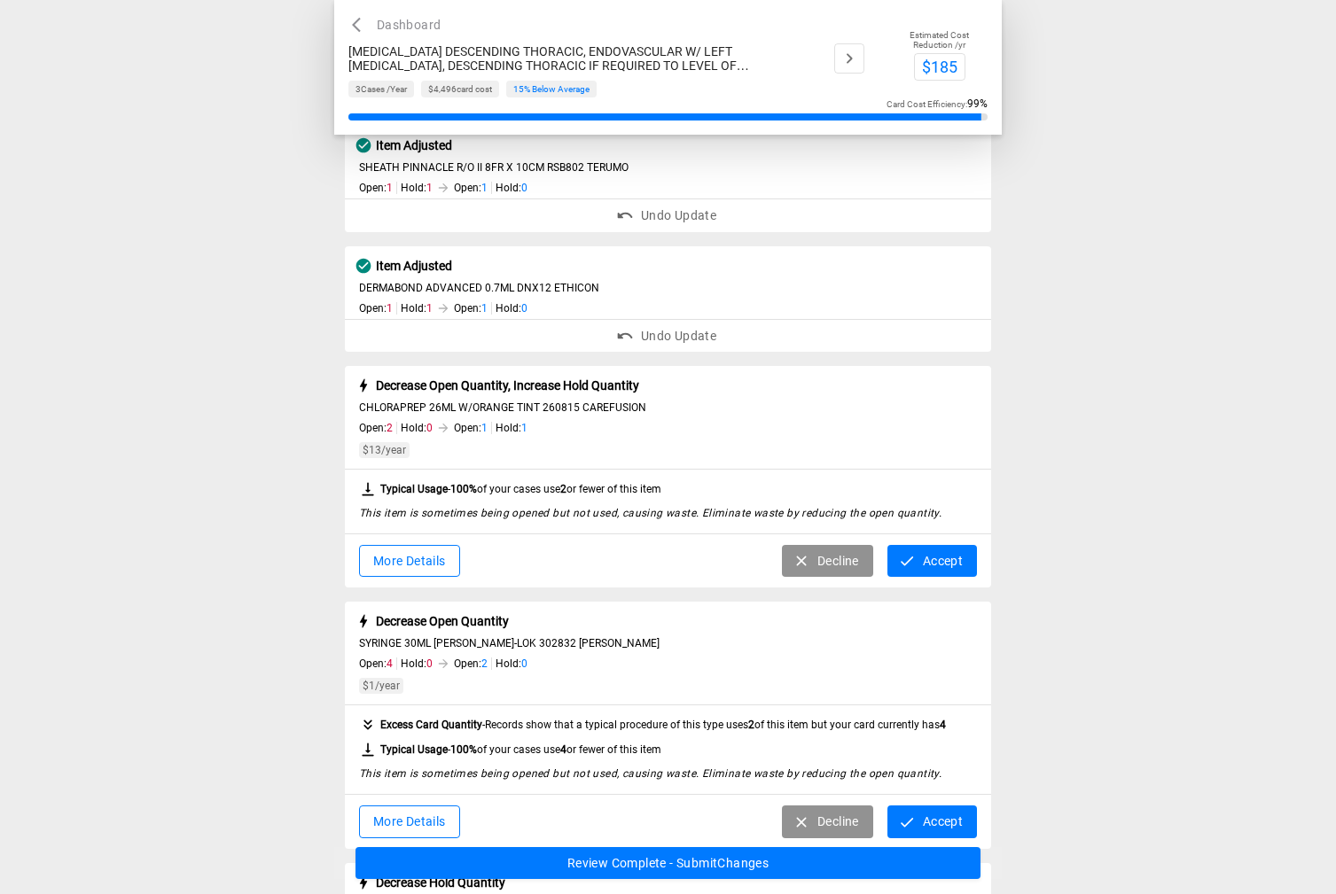
scroll to position [532, 0]
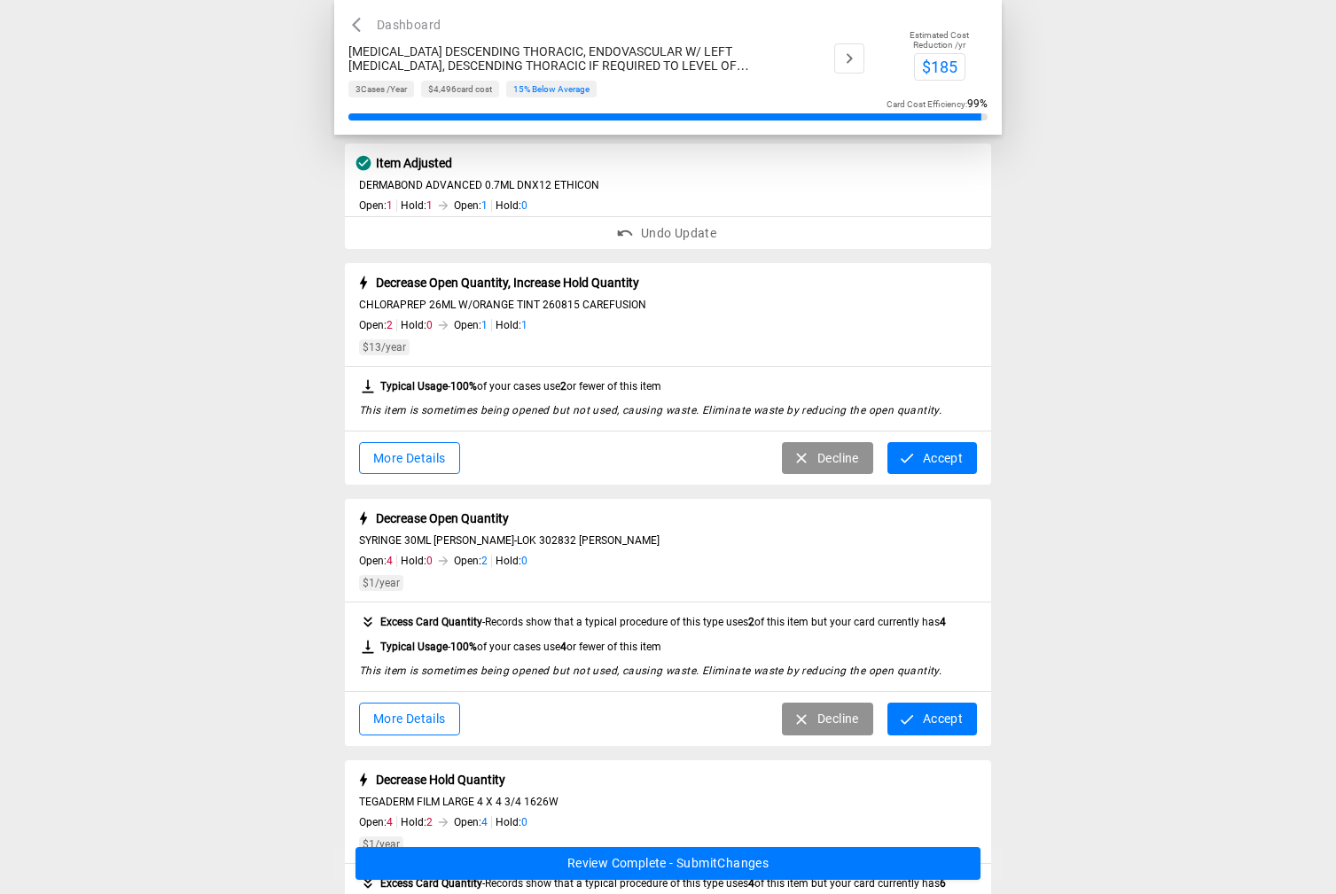
click at [816, 465] on button "Decline" at bounding box center [827, 458] width 91 height 33
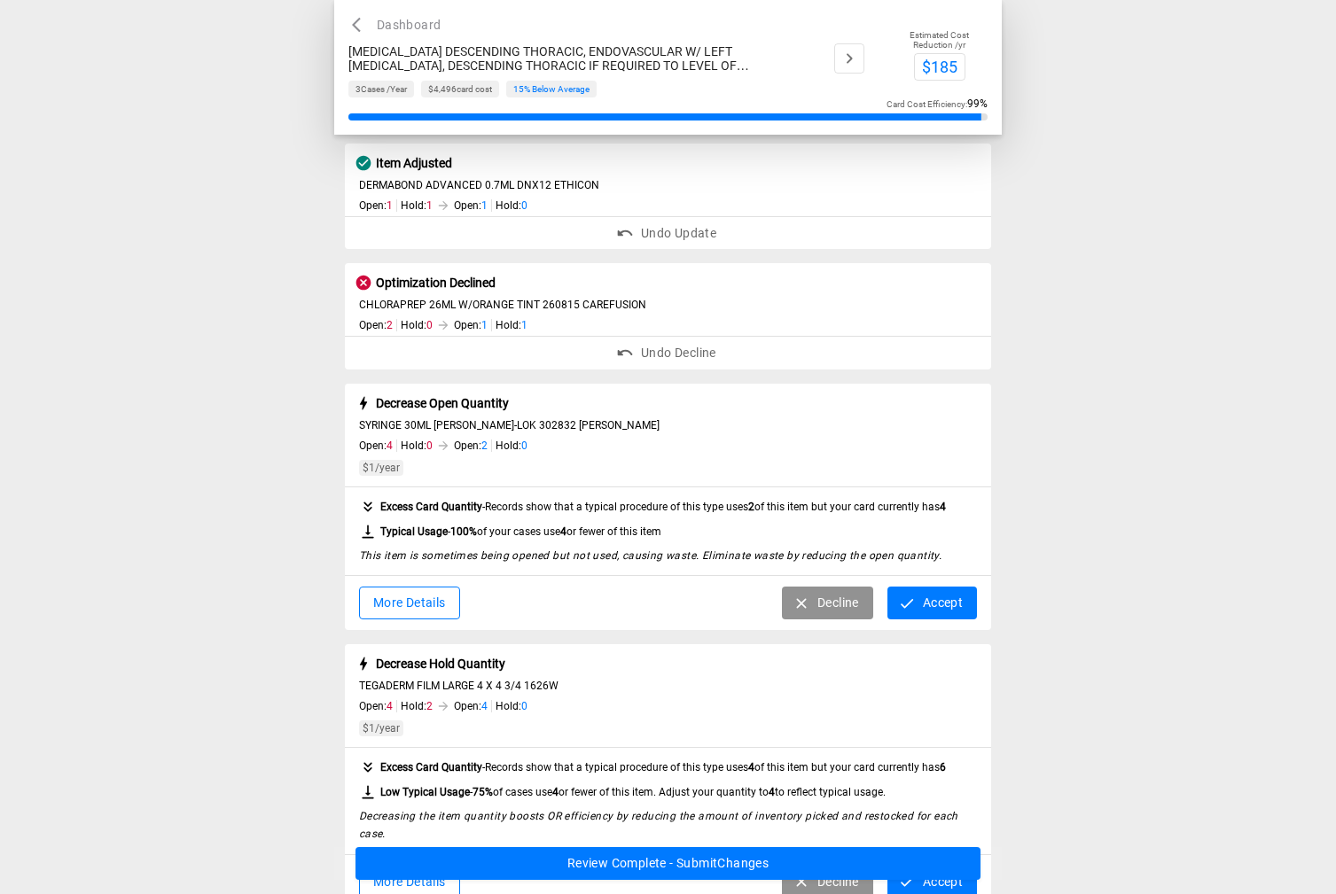
click at [908, 602] on icon "button" at bounding box center [907, 604] width 18 height 18
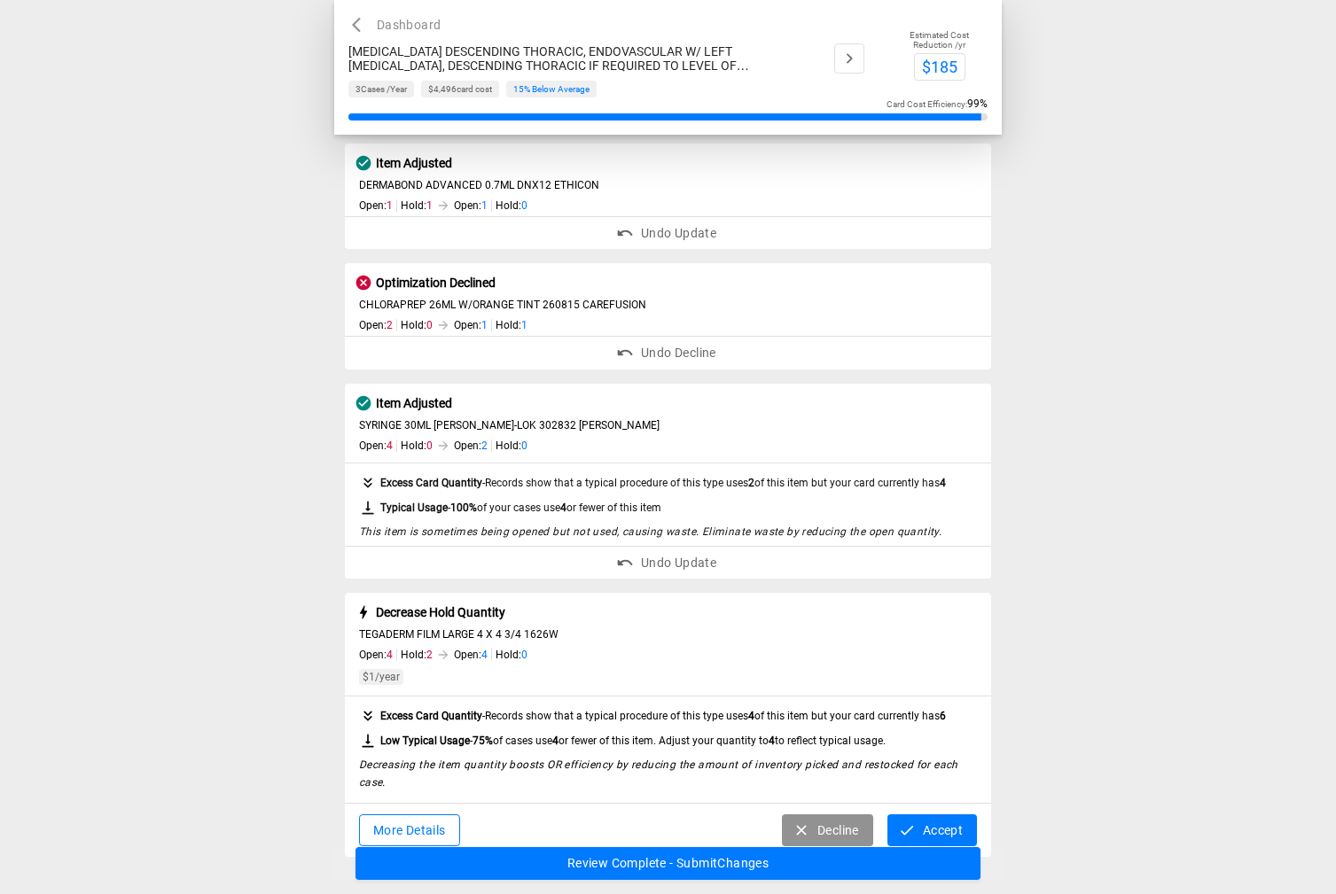
scroll to position [496, 0]
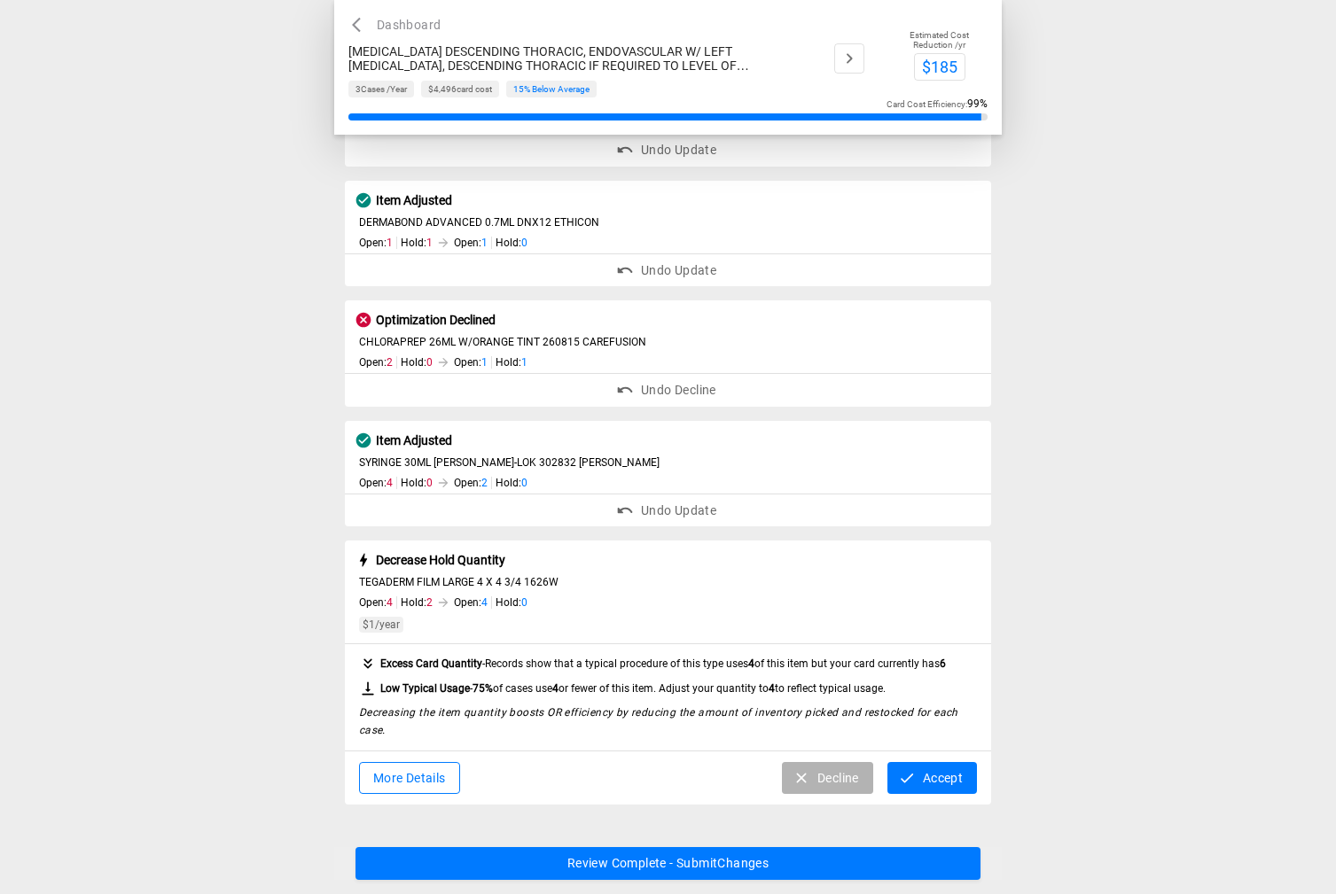
click at [818, 784] on button "Decline" at bounding box center [827, 778] width 91 height 33
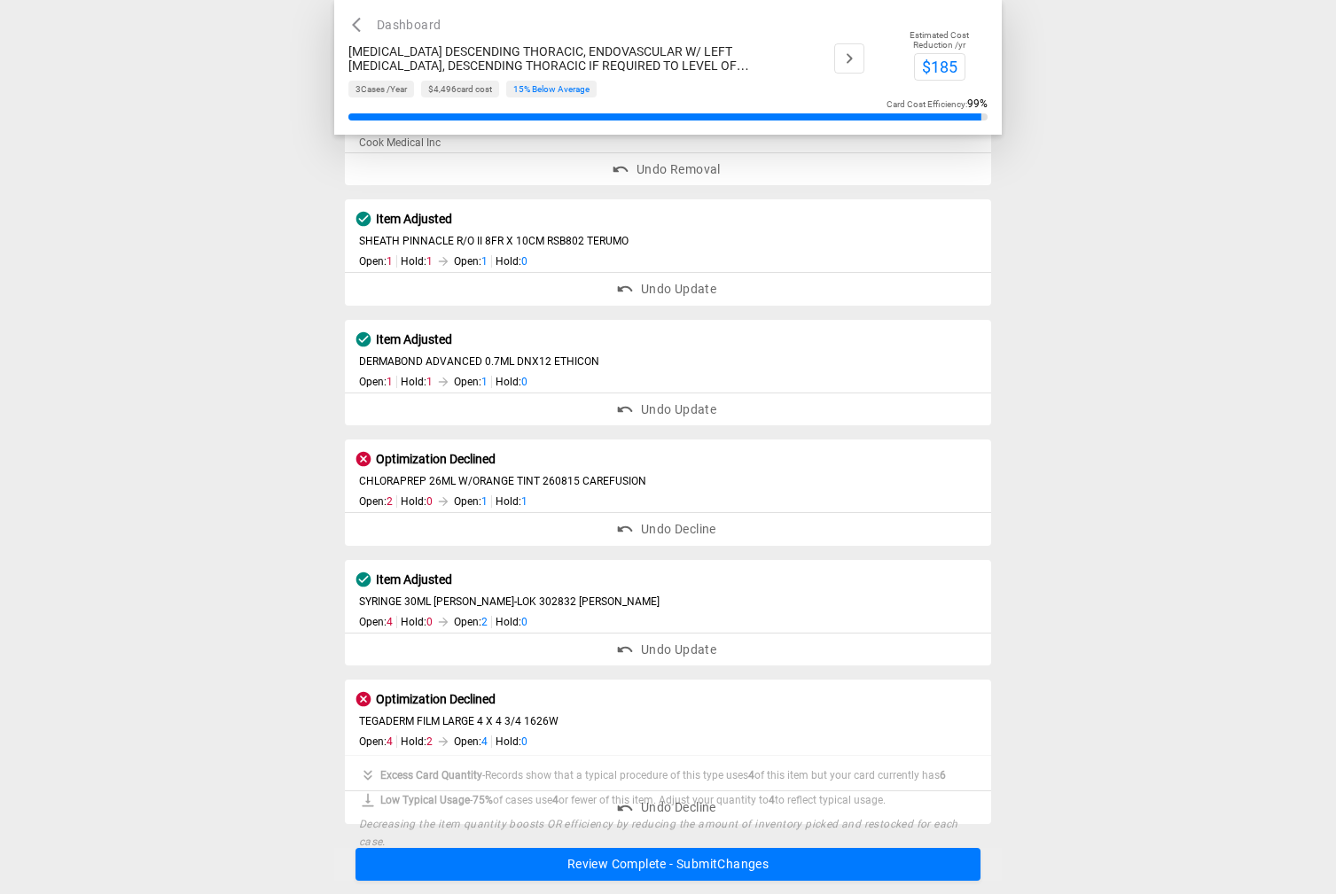
scroll to position [338, 0]
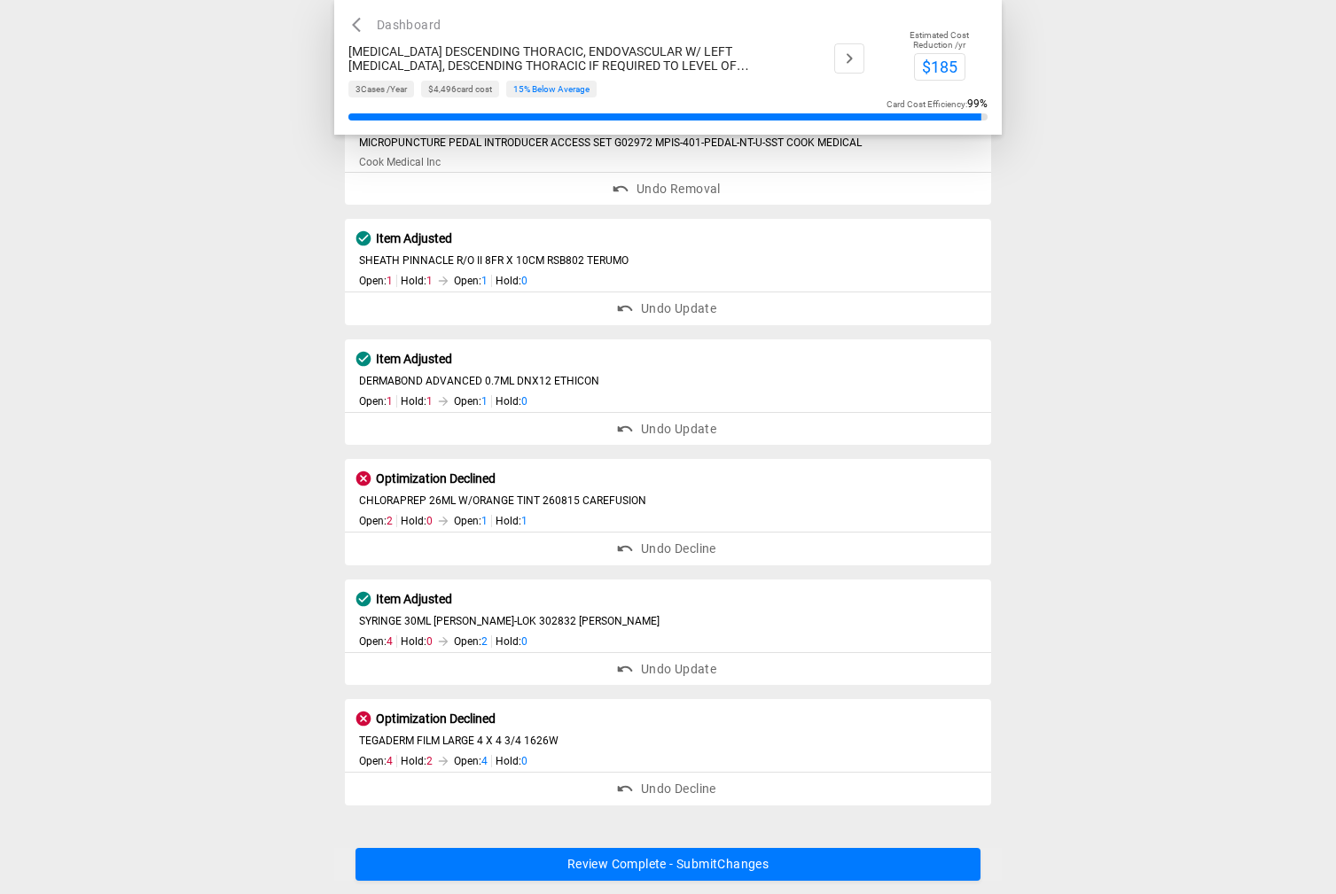
click at [777, 868] on button "Review Complete - Submit Changes" at bounding box center [668, 864] width 626 height 33
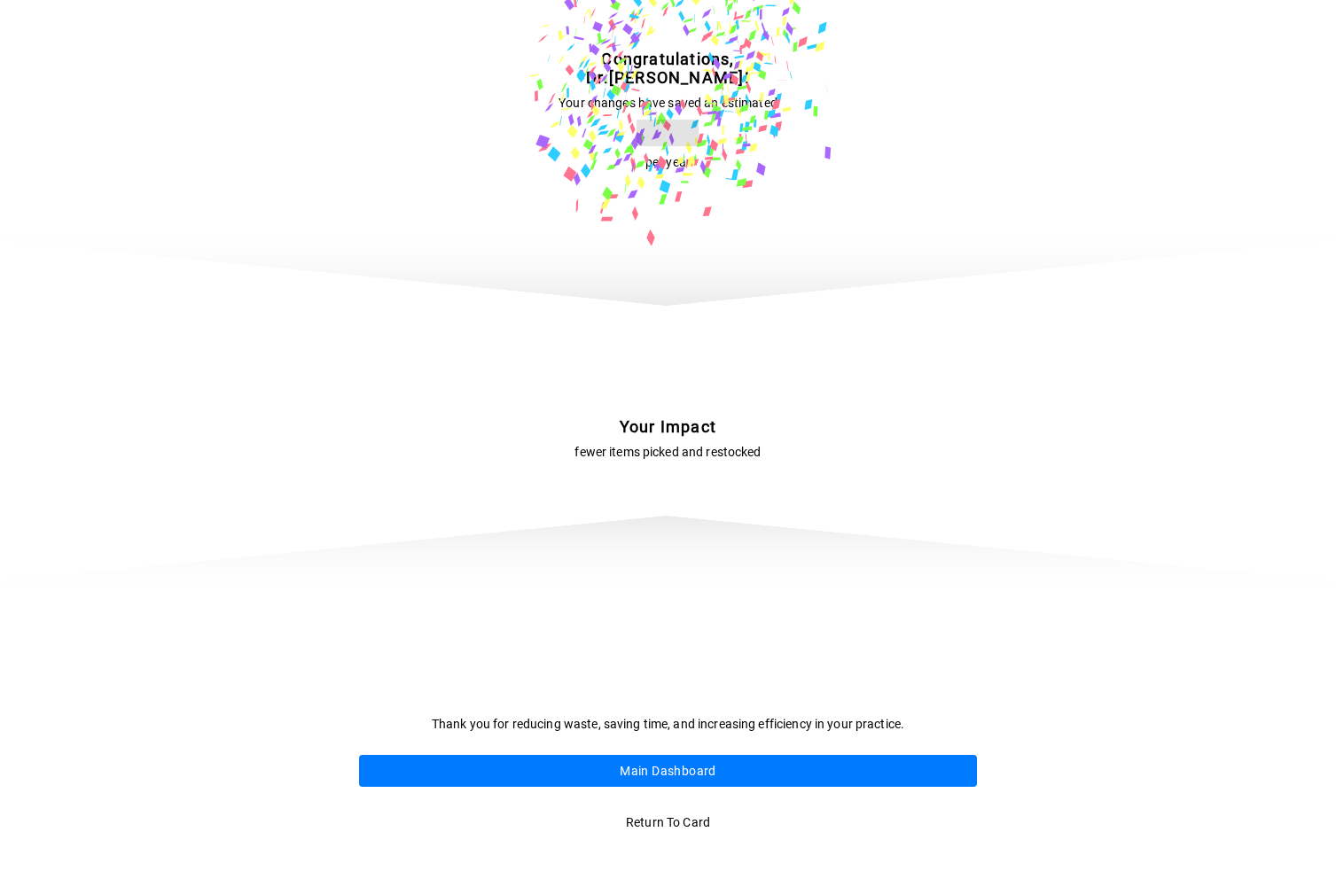
scroll to position [0, 0]
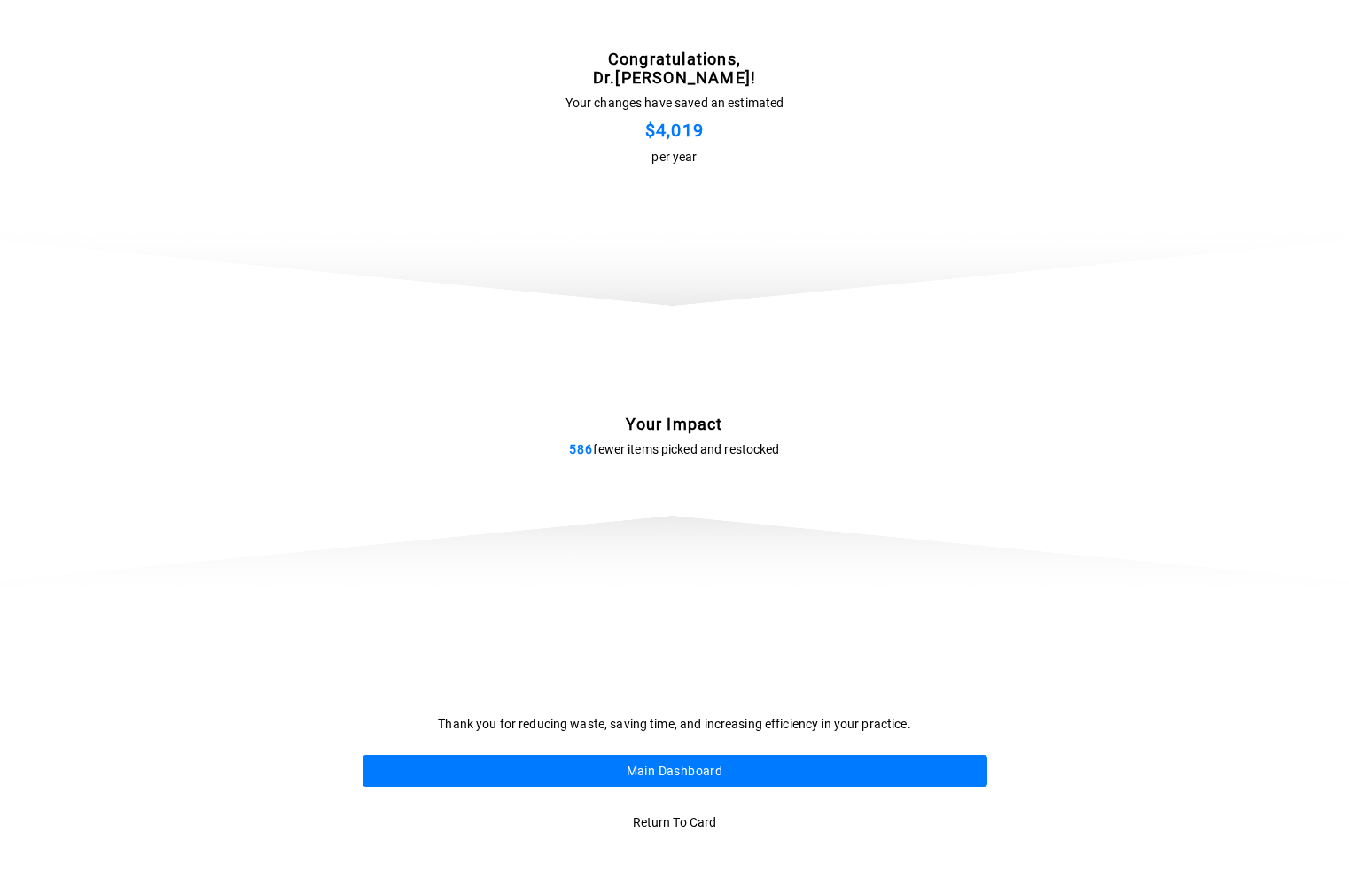
click at [682, 773] on button "Main Dashboard" at bounding box center [675, 771] width 625 height 33
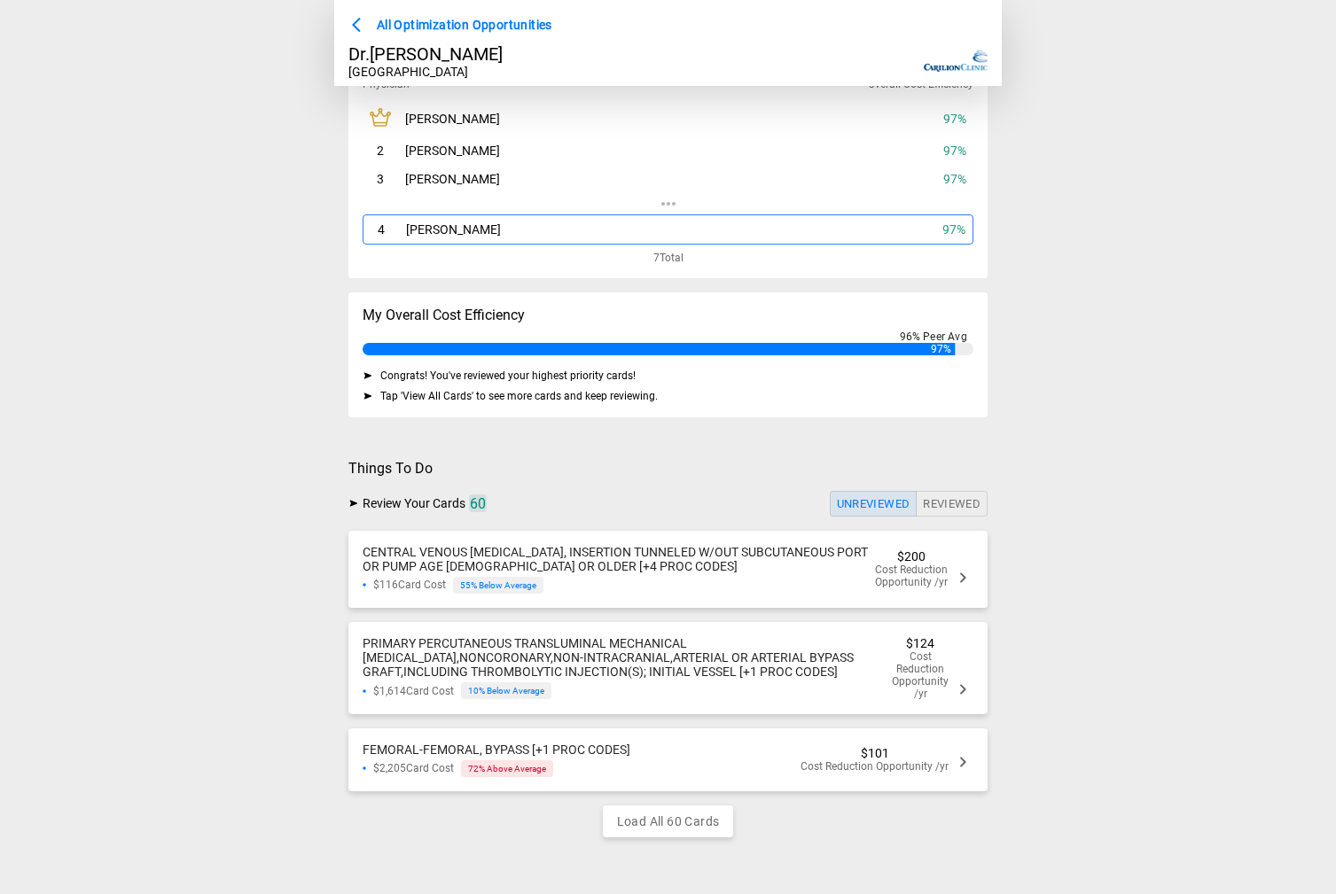
scroll to position [96, 0]
click at [697, 554] on div "CENTRAL VENOUS CATHETER, INSERTION TUNNELED W/OUT SUBCUTANEOUS PORT OR PUMP AGE…" at bounding box center [619, 559] width 512 height 28
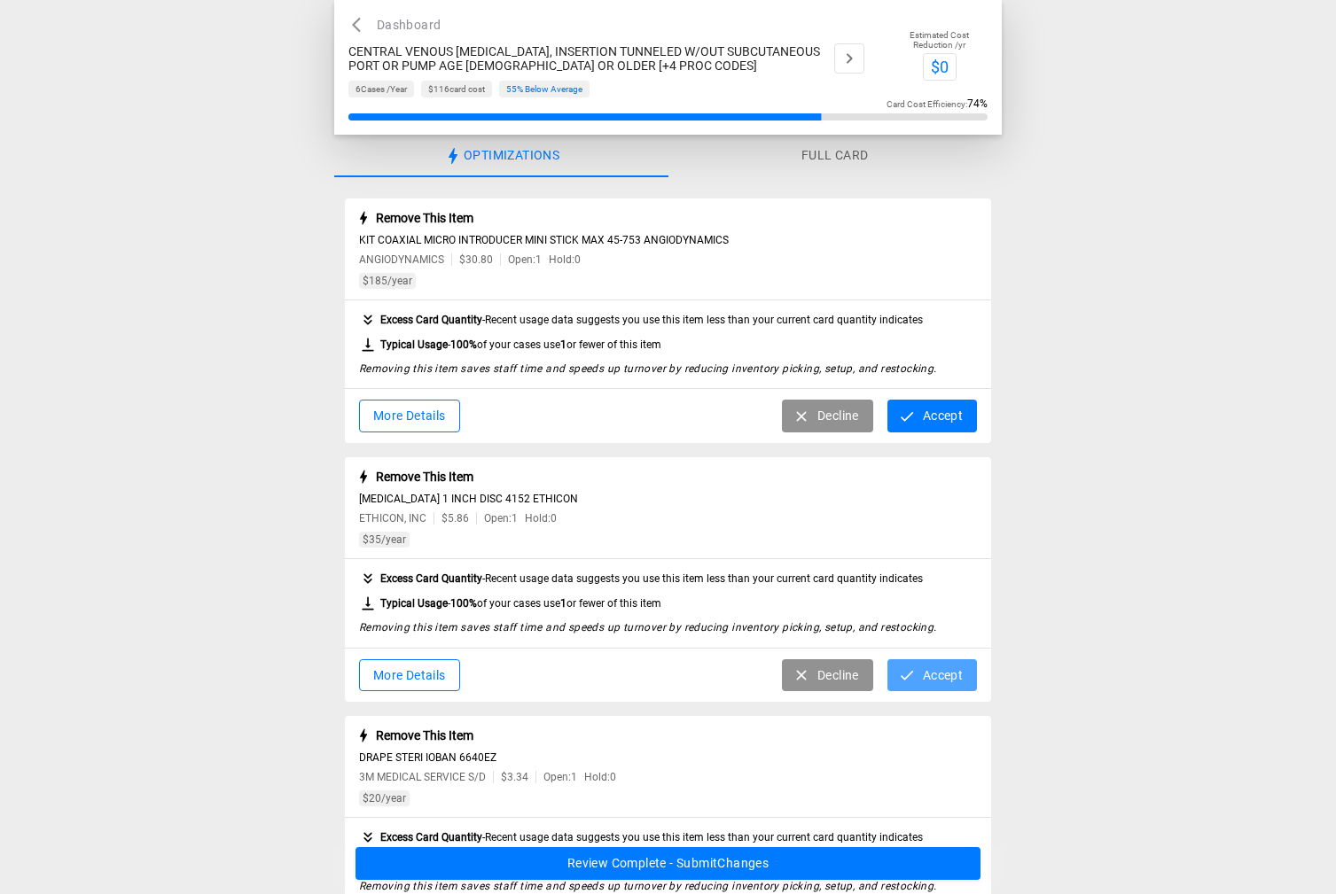
click at [915, 674] on icon "button" at bounding box center [907, 676] width 18 height 18
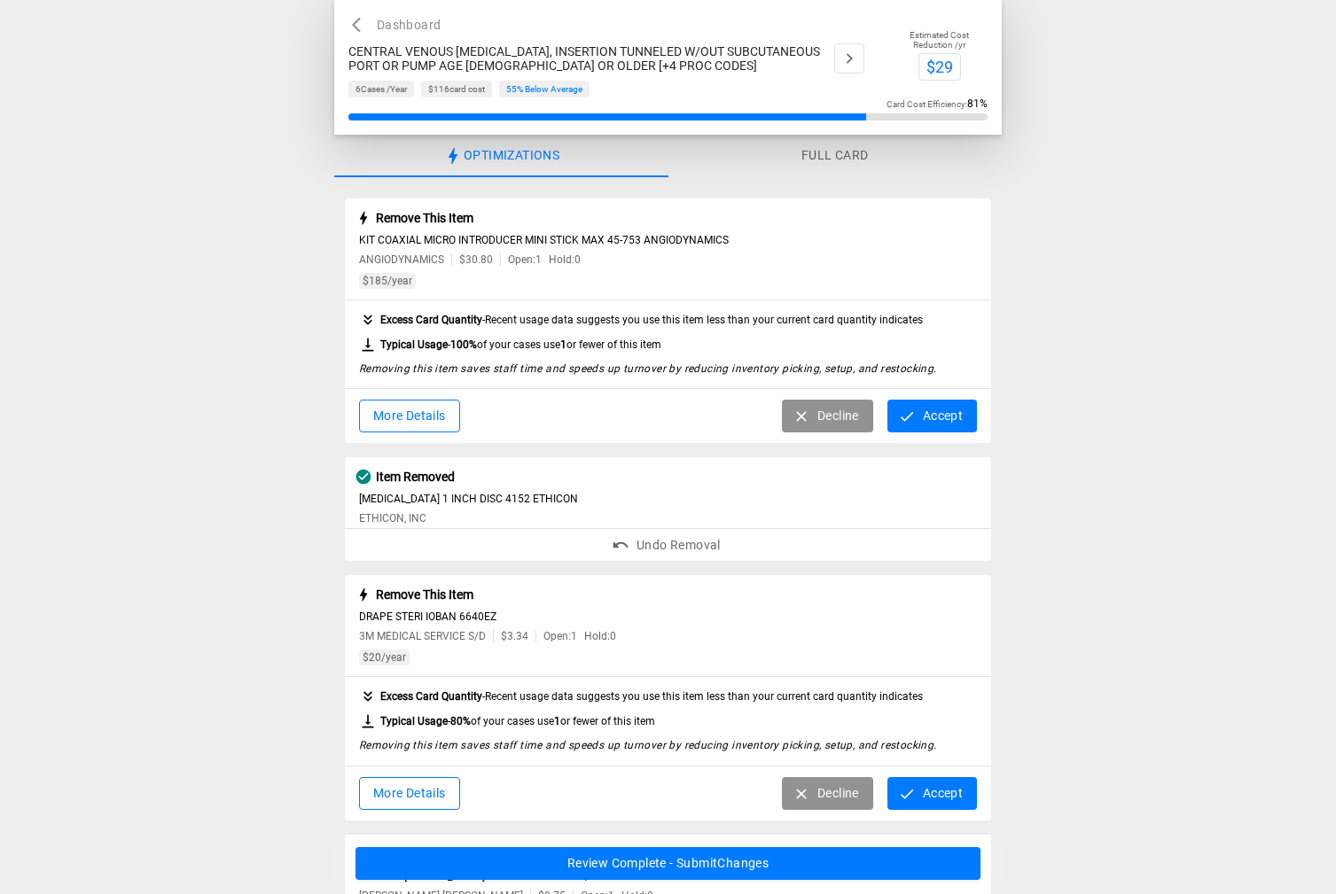
click at [833, 414] on button "Decline" at bounding box center [827, 416] width 91 height 33
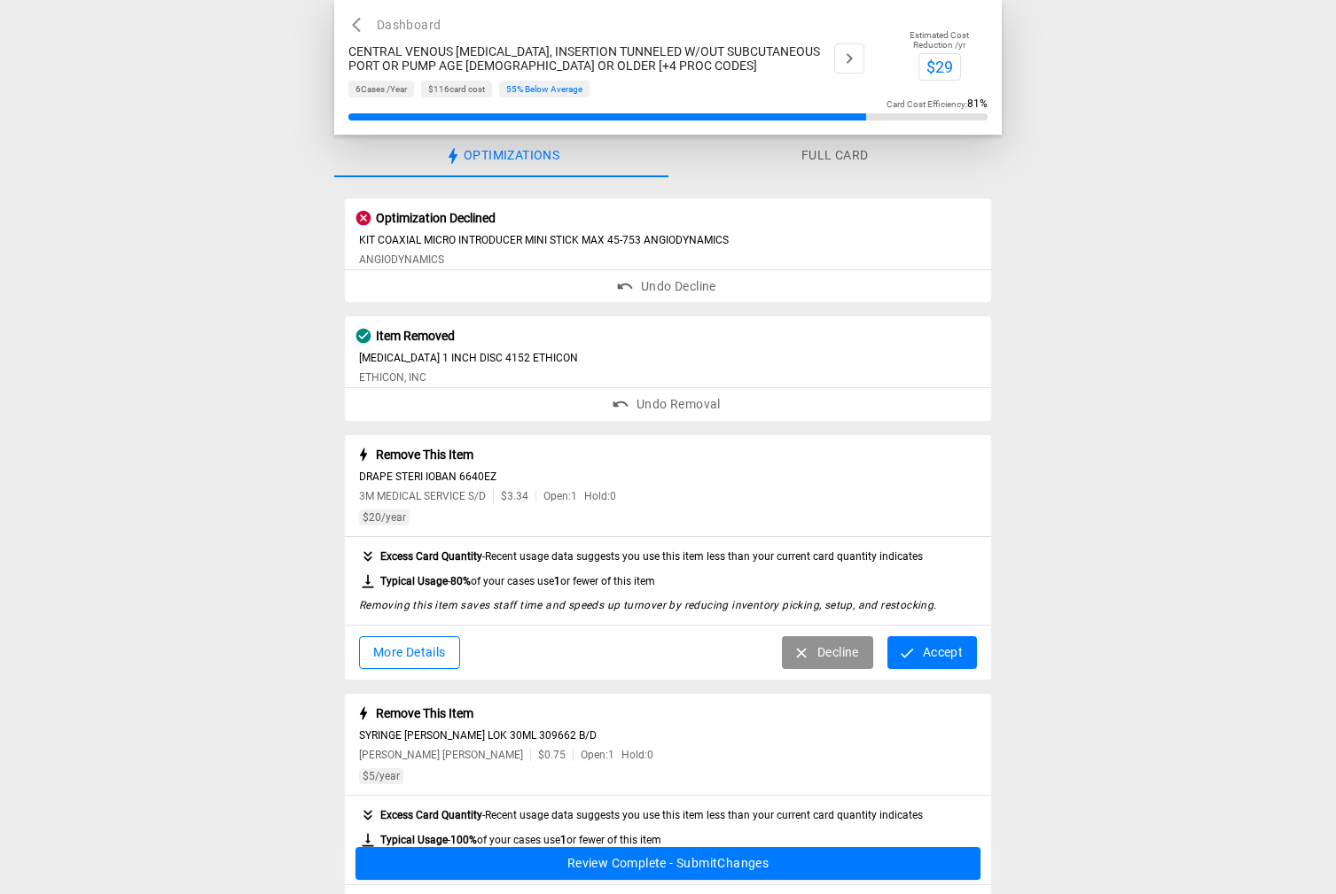
click at [810, 656] on button "Decline" at bounding box center [827, 652] width 91 height 33
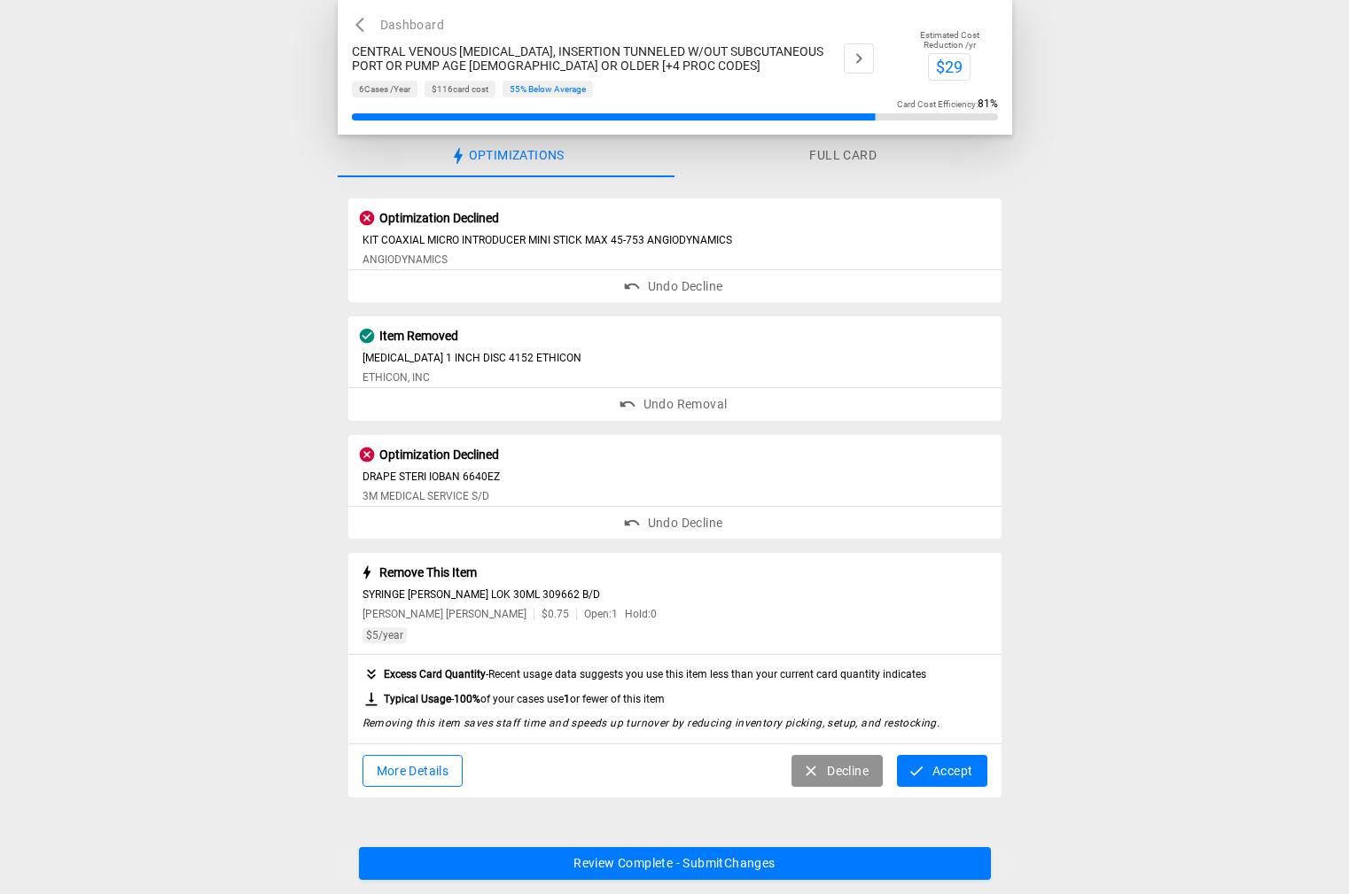
click at [808, 777] on icon "button" at bounding box center [811, 771] width 18 height 18
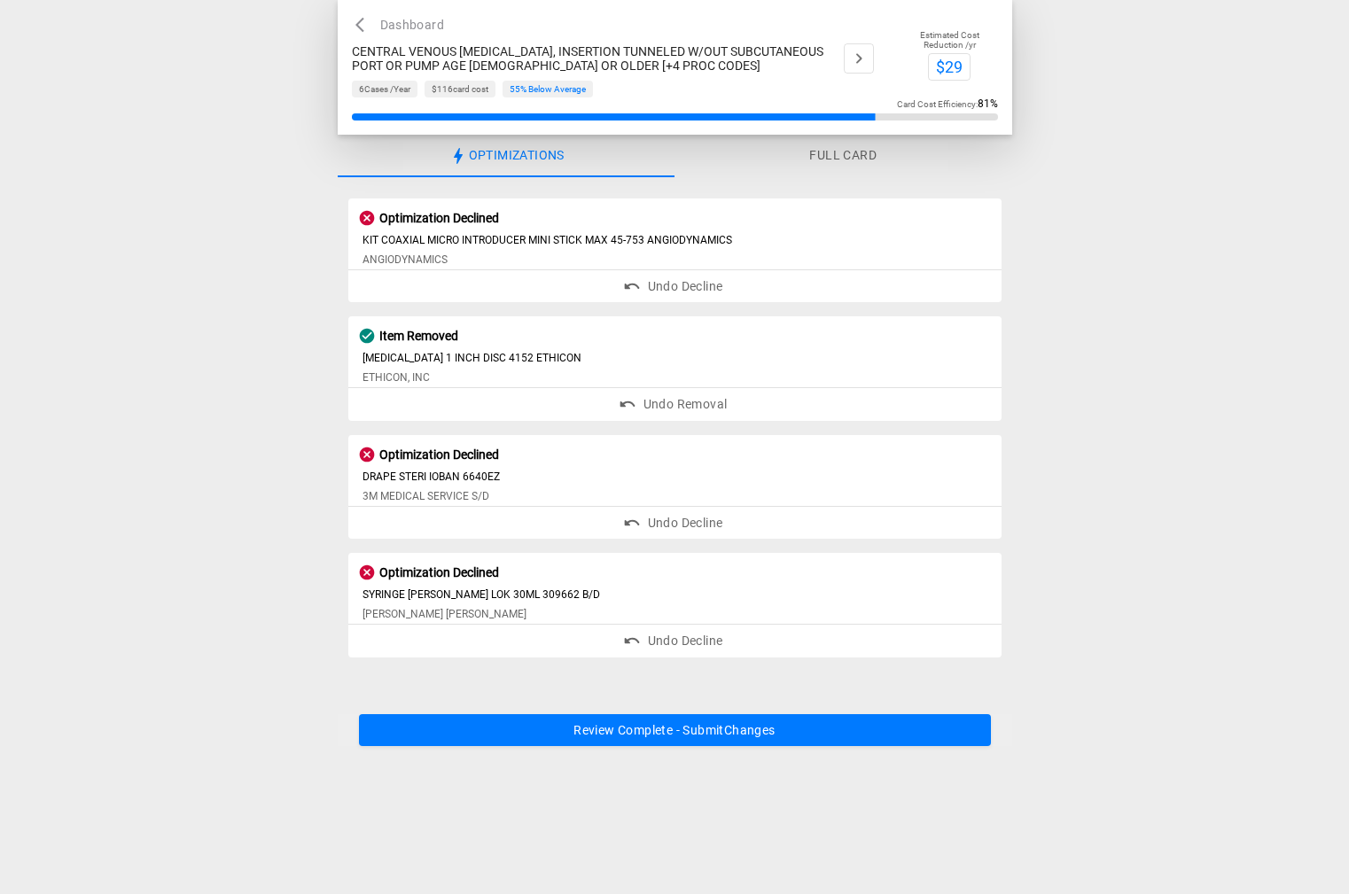
click at [767, 728] on button "Review Complete - Submit Changes" at bounding box center [675, 731] width 632 height 33
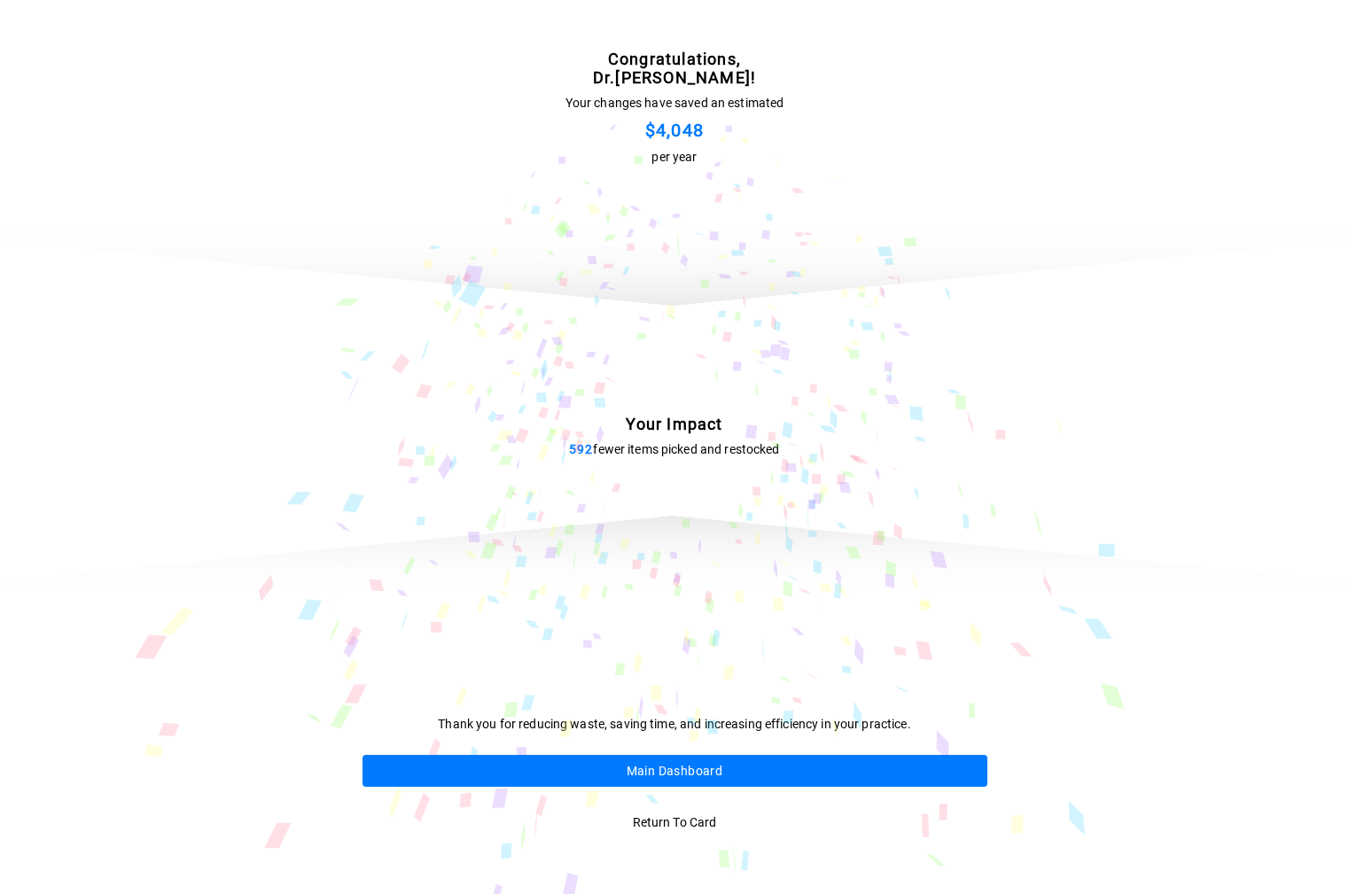
click at [725, 765] on button "Main Dashboard" at bounding box center [675, 771] width 625 height 33
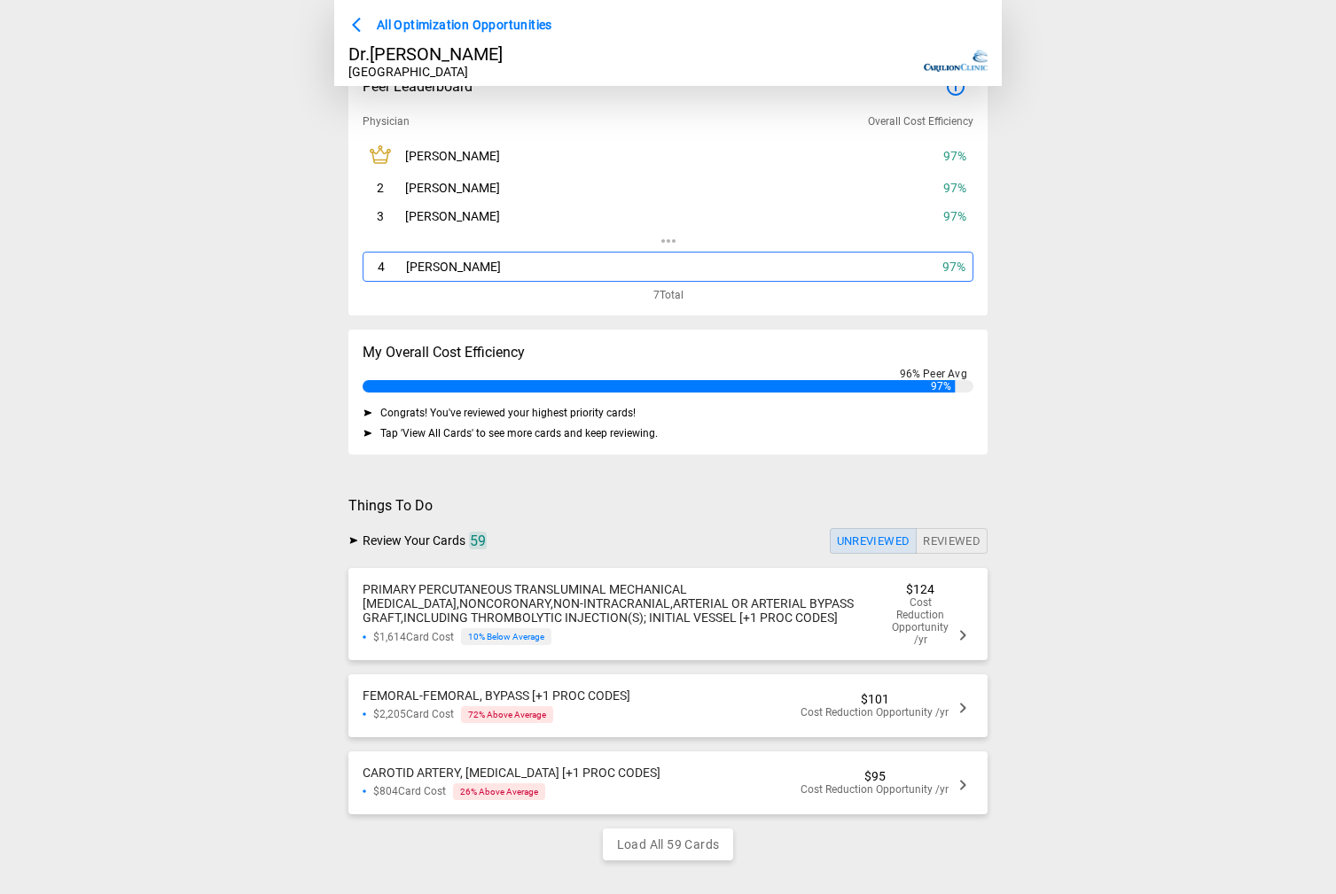
scroll to position [81, 0]
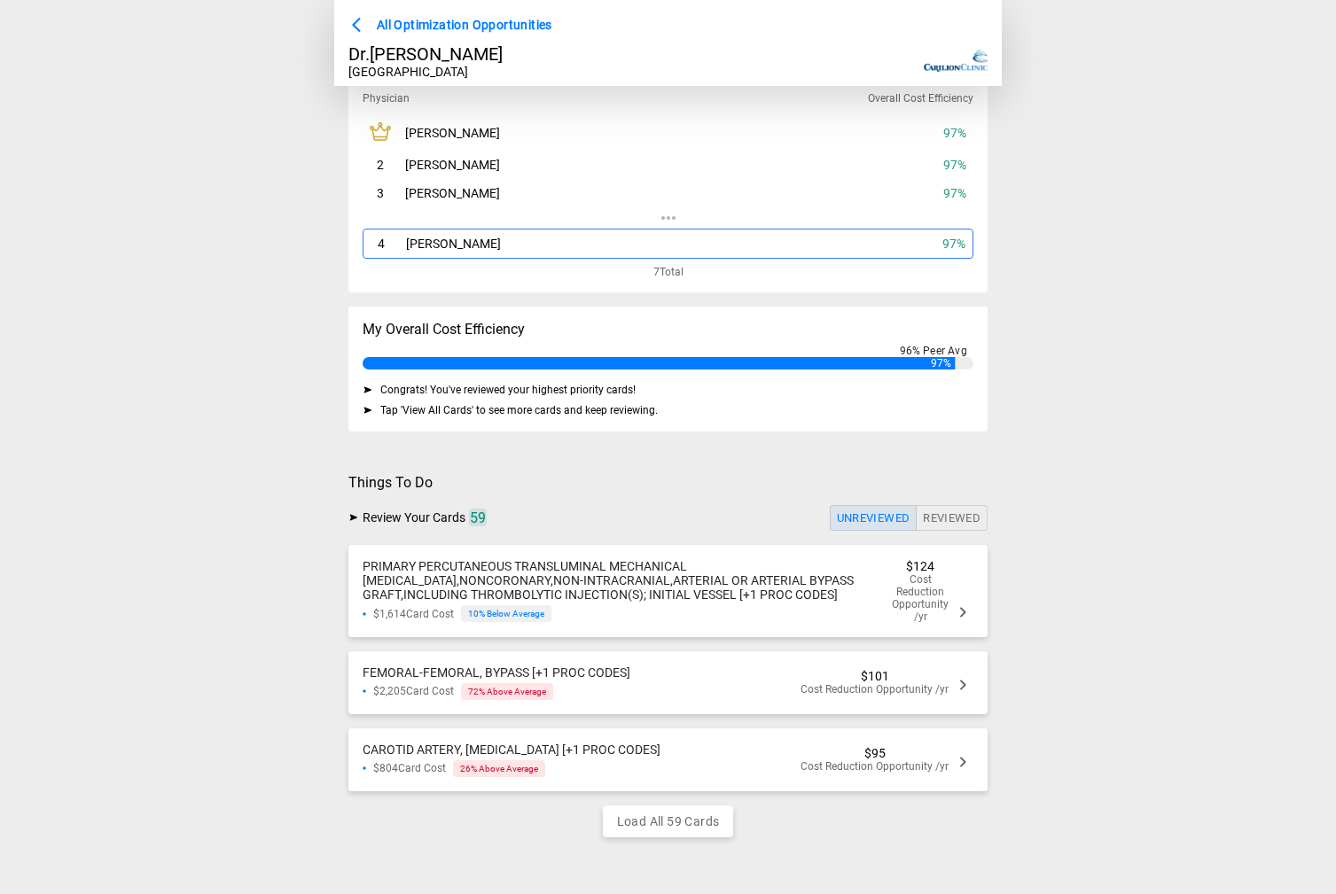
click at [726, 605] on div "$1,614 Card Cost 10 % Below Average" at bounding box center [628, 613] width 530 height 17
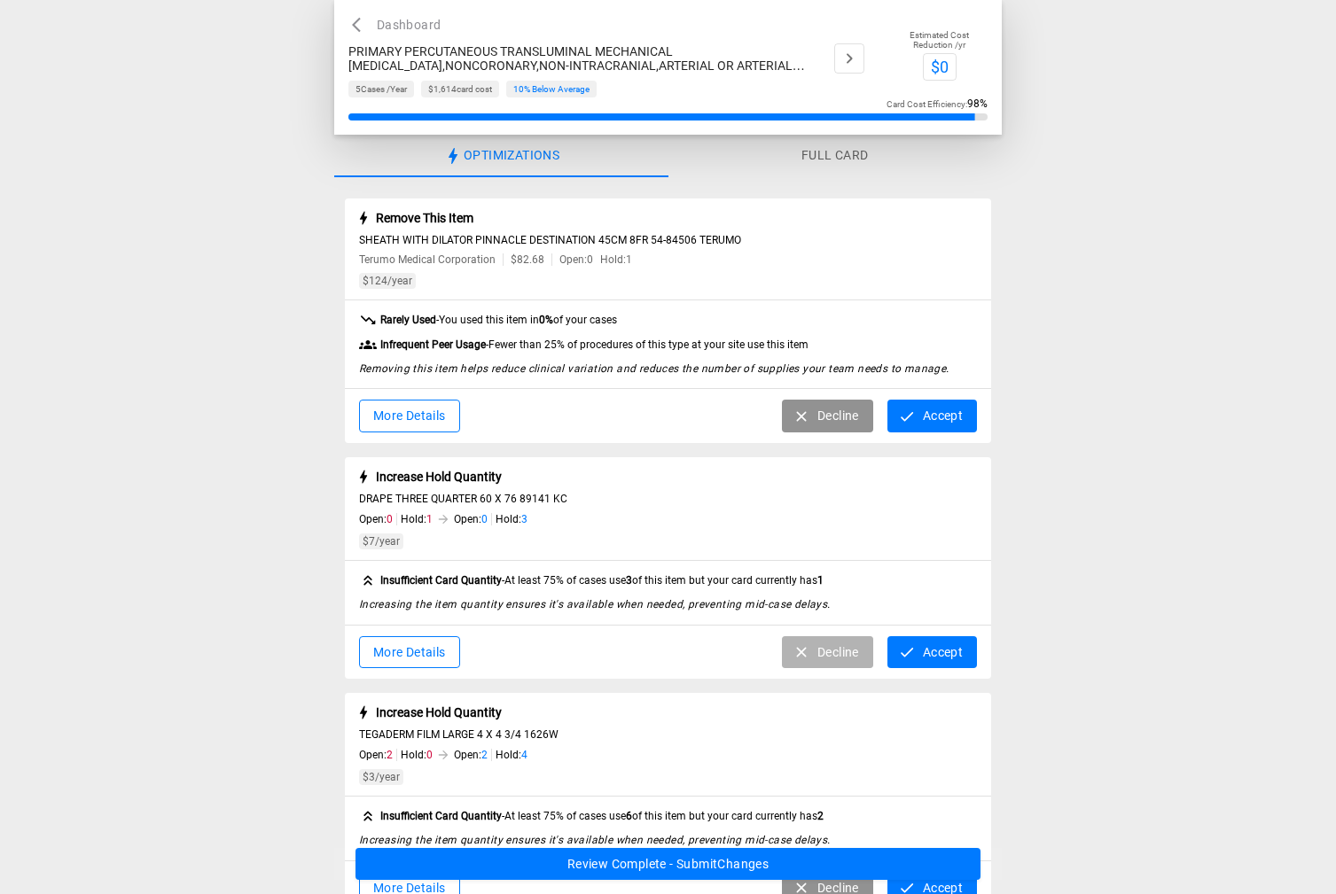
click at [842, 655] on button "Decline" at bounding box center [827, 652] width 91 height 33
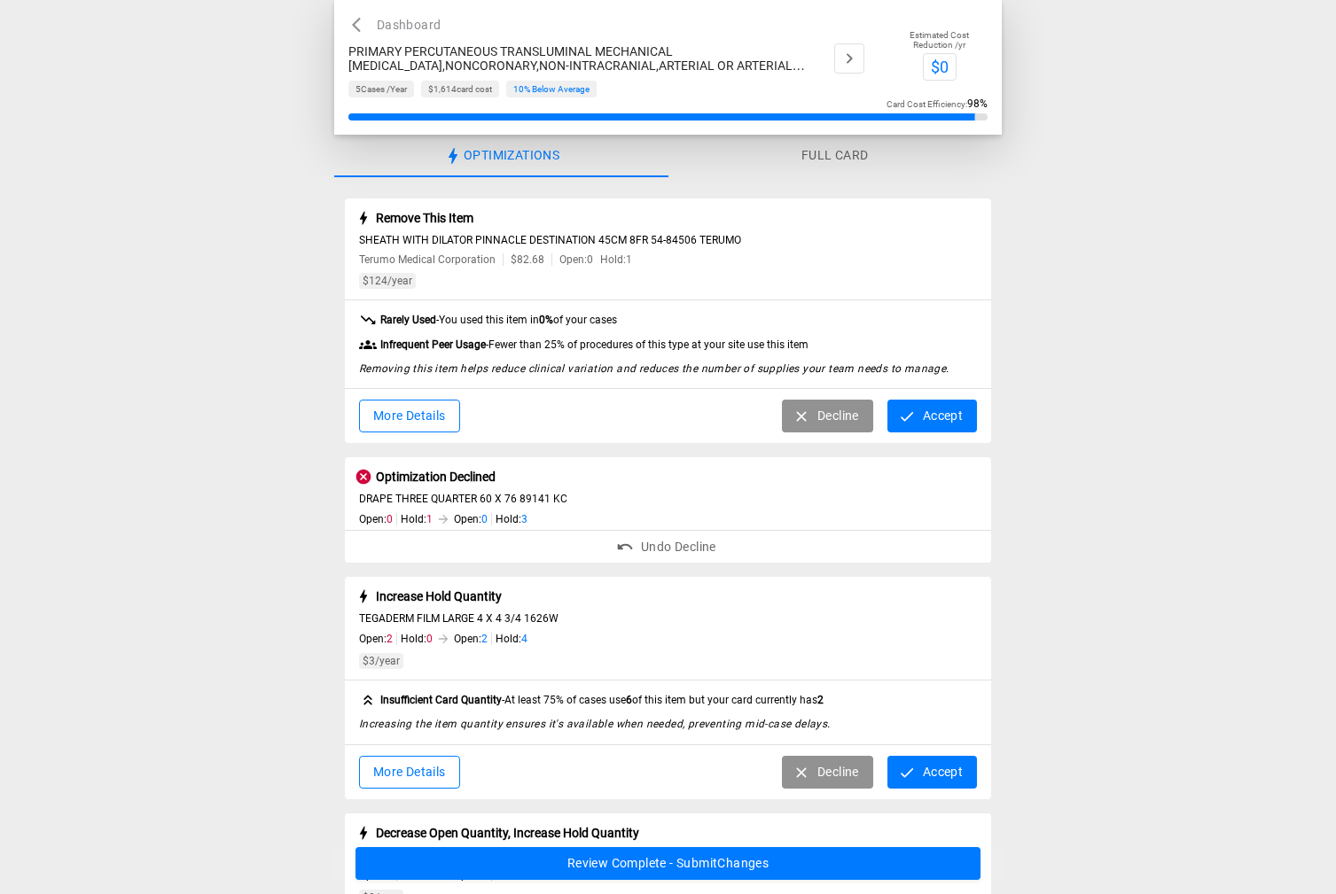
click at [911, 414] on icon "button" at bounding box center [907, 416] width 12 height 9
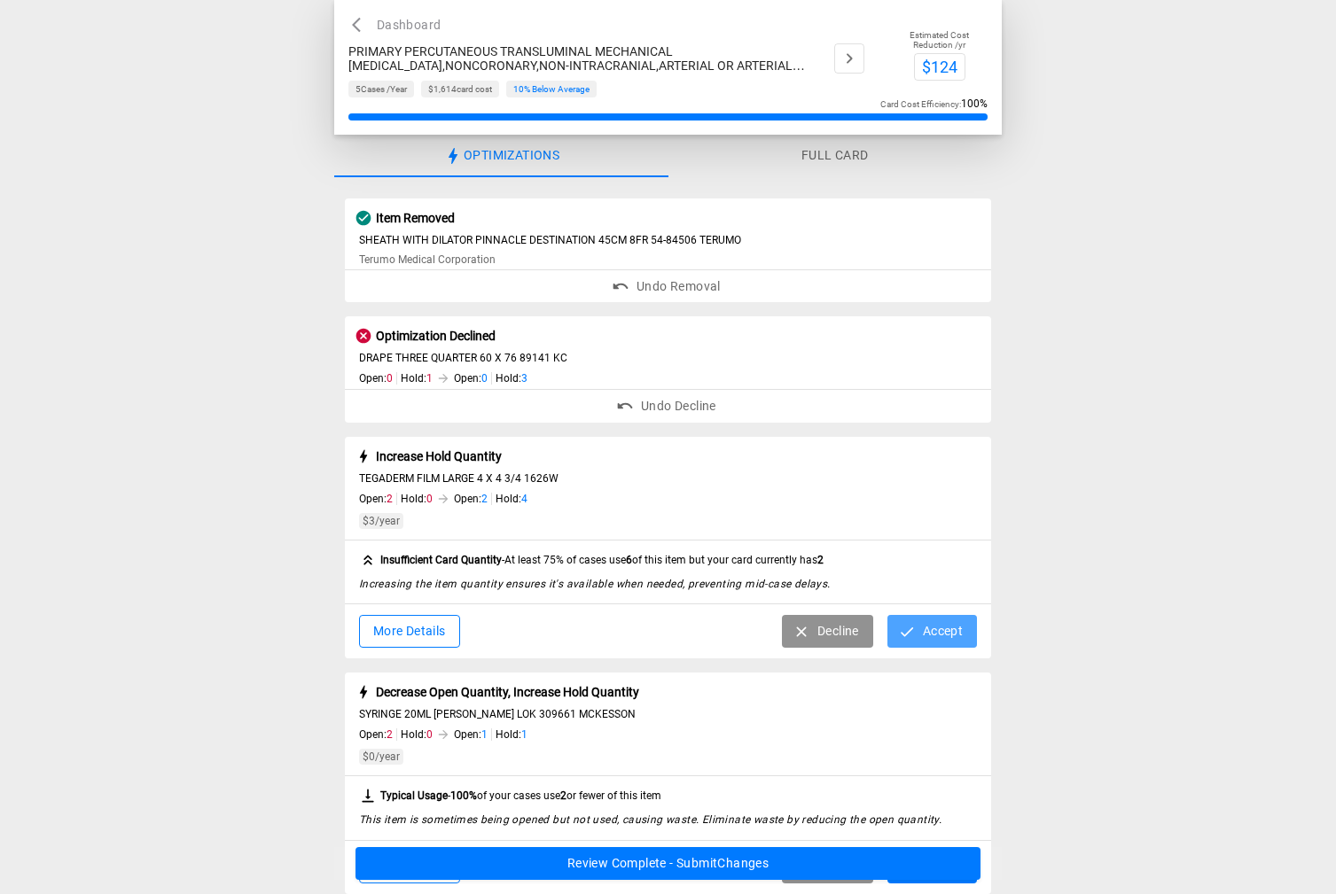
click at [918, 636] on button "Accept" at bounding box center [932, 631] width 90 height 33
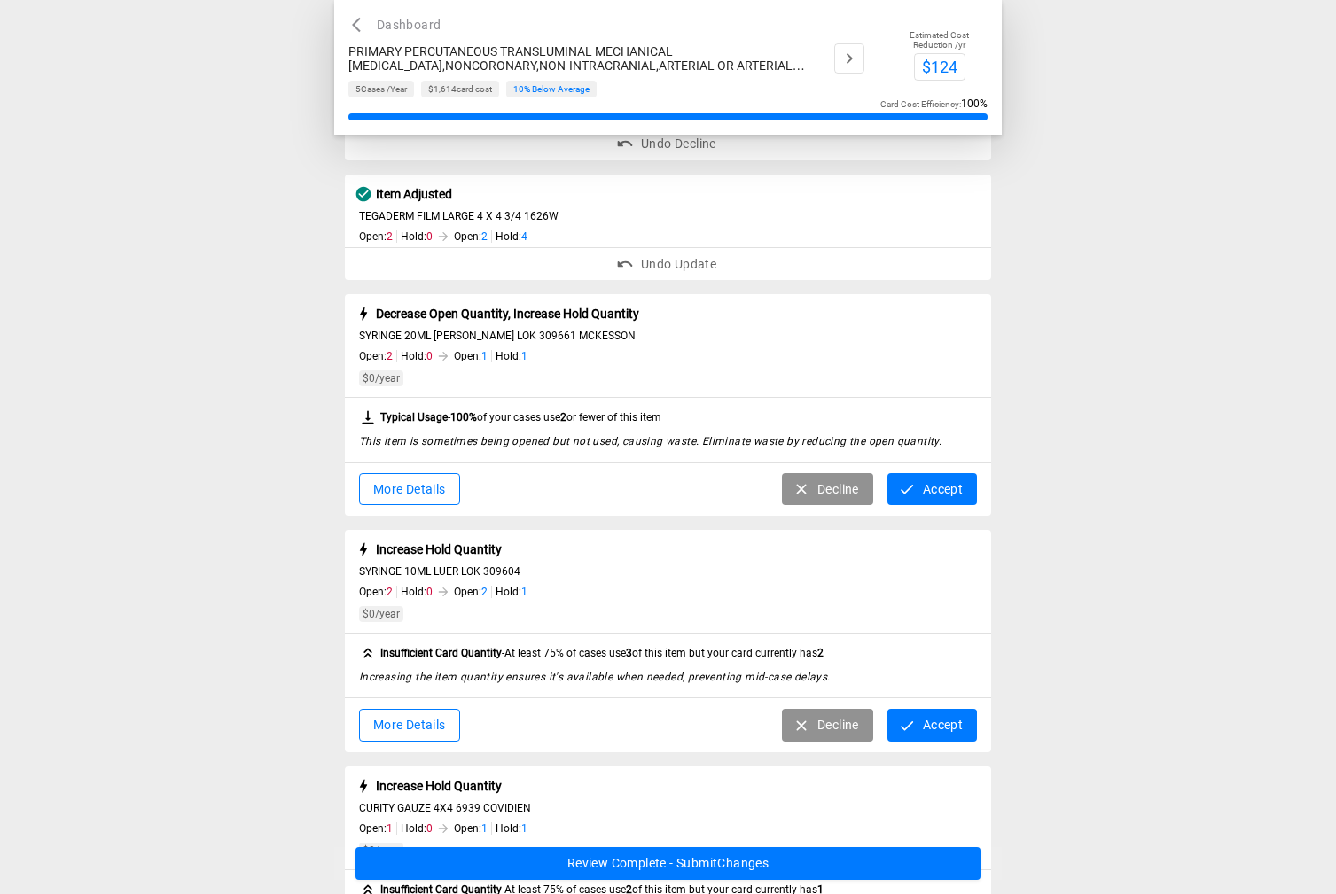
scroll to position [266, 0]
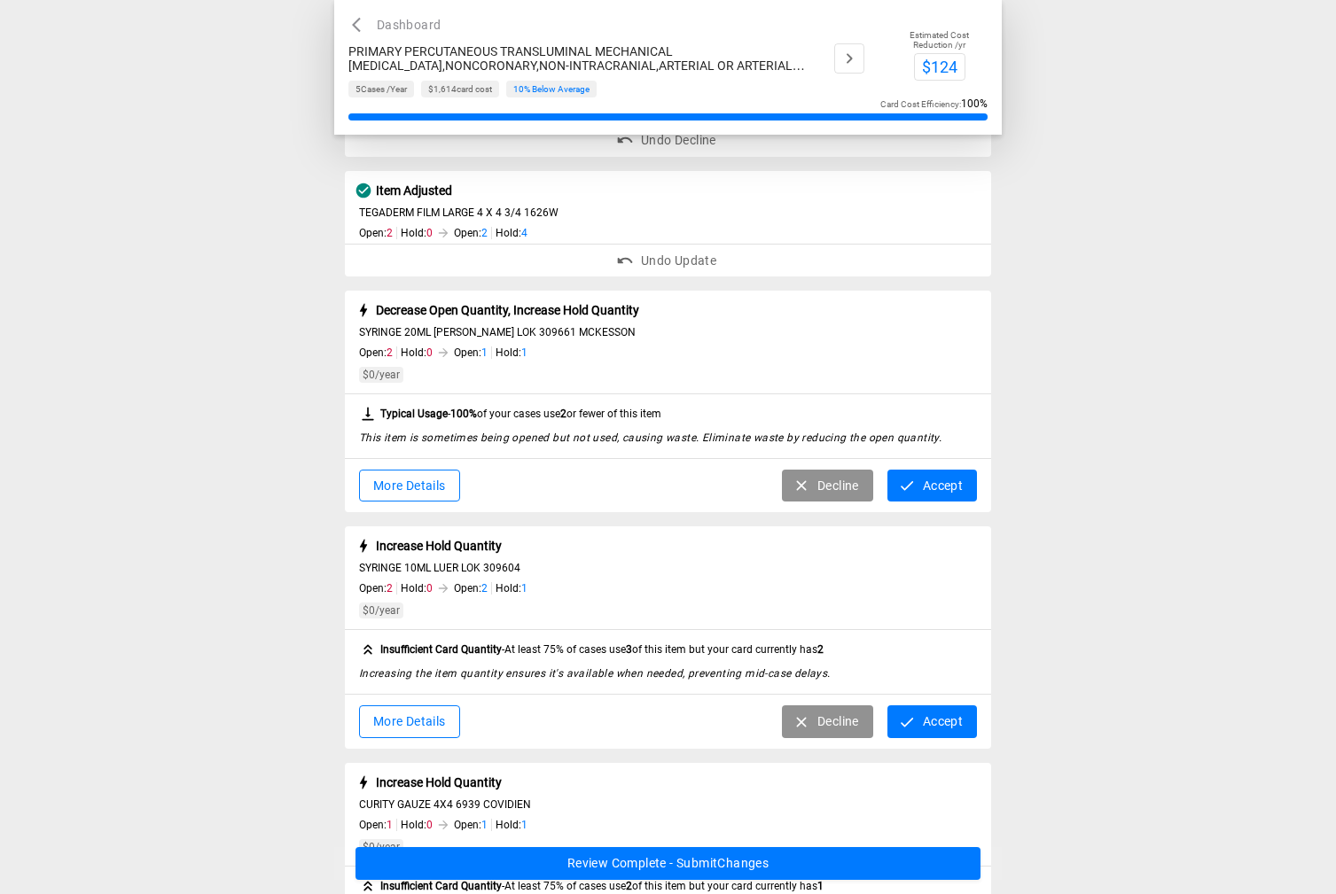
click at [816, 479] on button "Decline" at bounding box center [827, 486] width 91 height 33
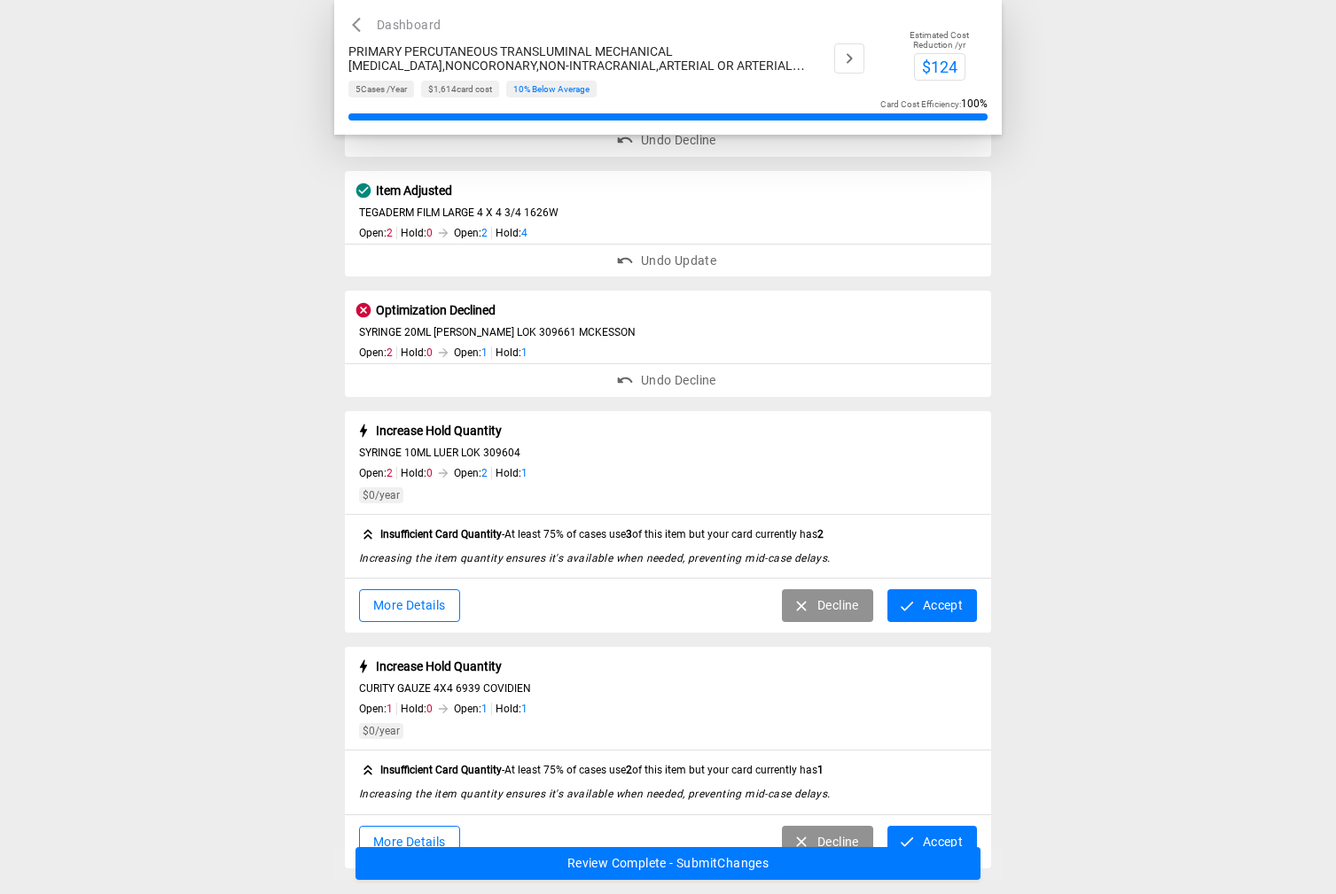
click at [799, 593] on button "Decline" at bounding box center [827, 606] width 91 height 33
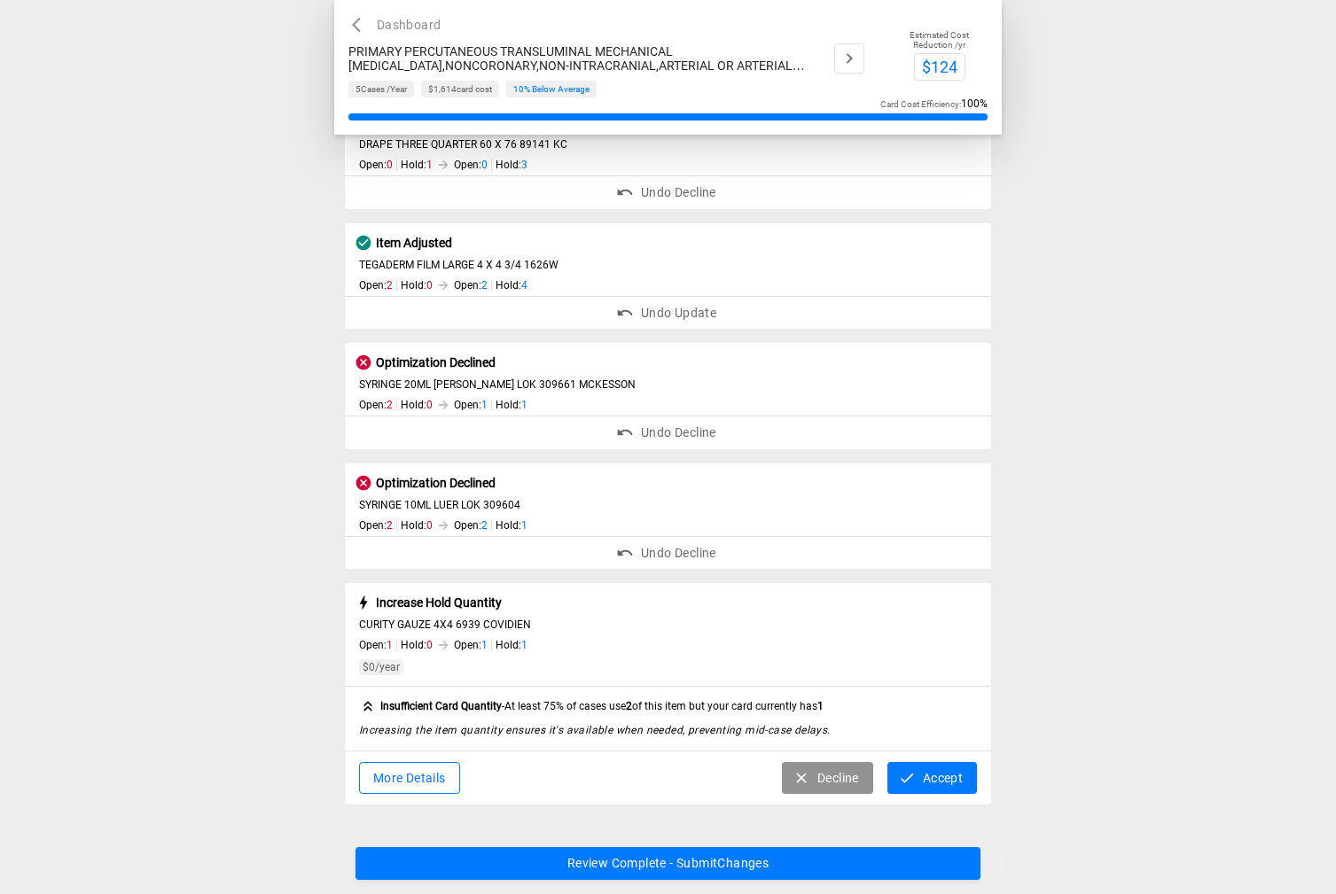
scroll to position [215, 0]
click at [814, 777] on button "Decline" at bounding box center [827, 778] width 91 height 33
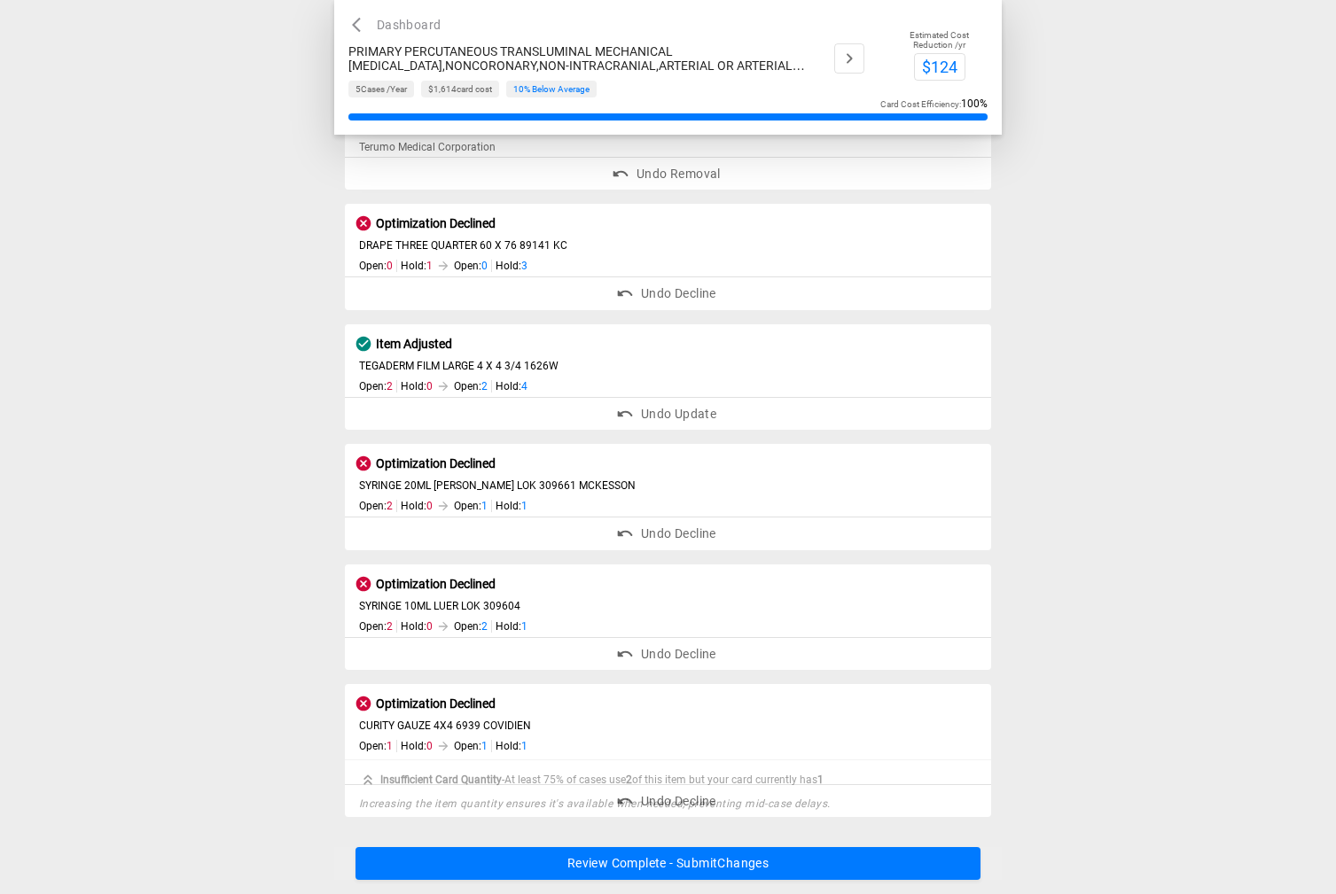
scroll to position [99, 0]
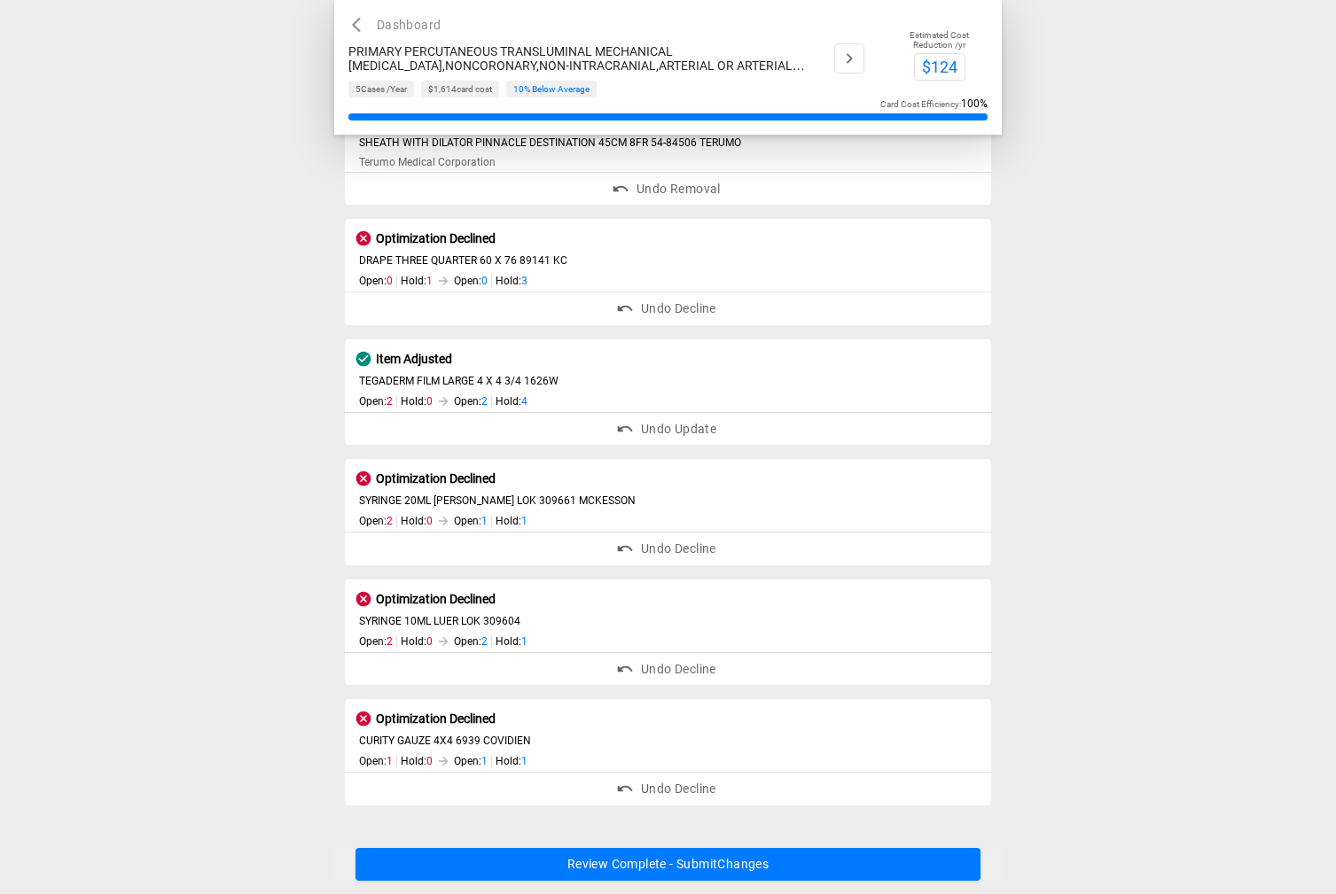
click at [780, 855] on button "Review Complete - Submit Changes" at bounding box center [668, 864] width 626 height 33
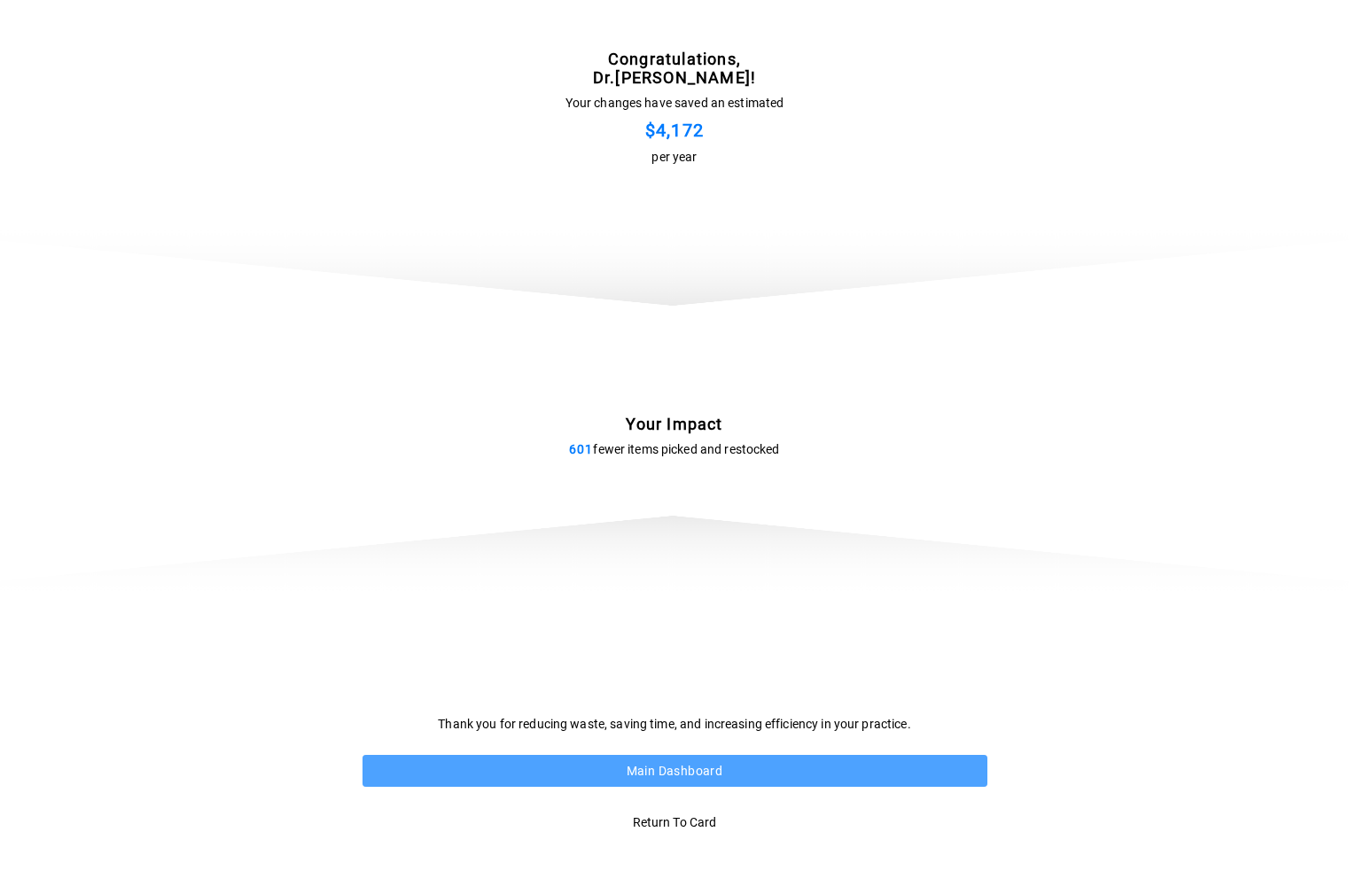
click at [677, 759] on button "Main Dashboard" at bounding box center [675, 771] width 625 height 33
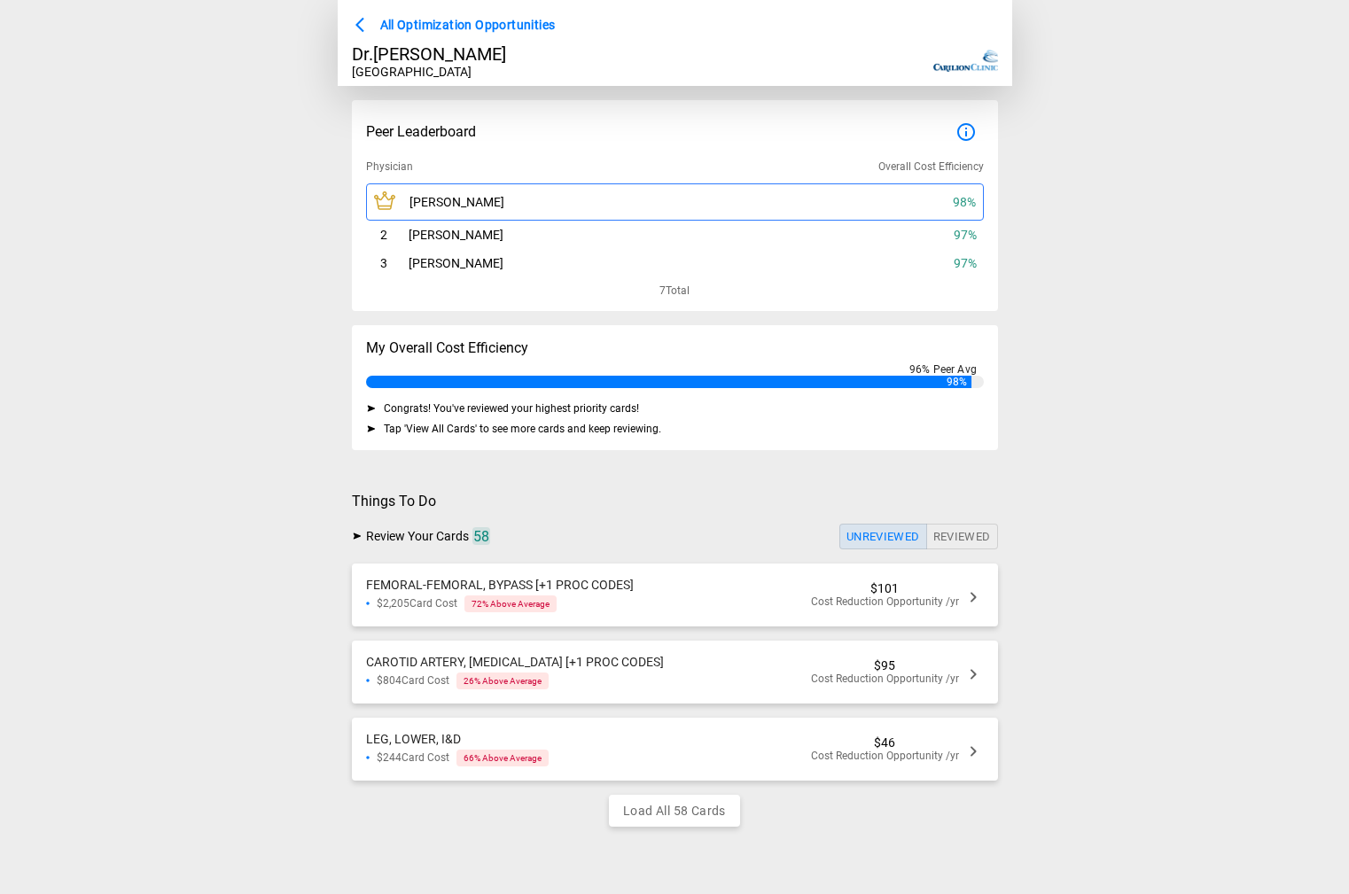
click at [621, 599] on div "$2,205 Card Cost 72 % Above Average" at bounding box center [500, 604] width 268 height 17
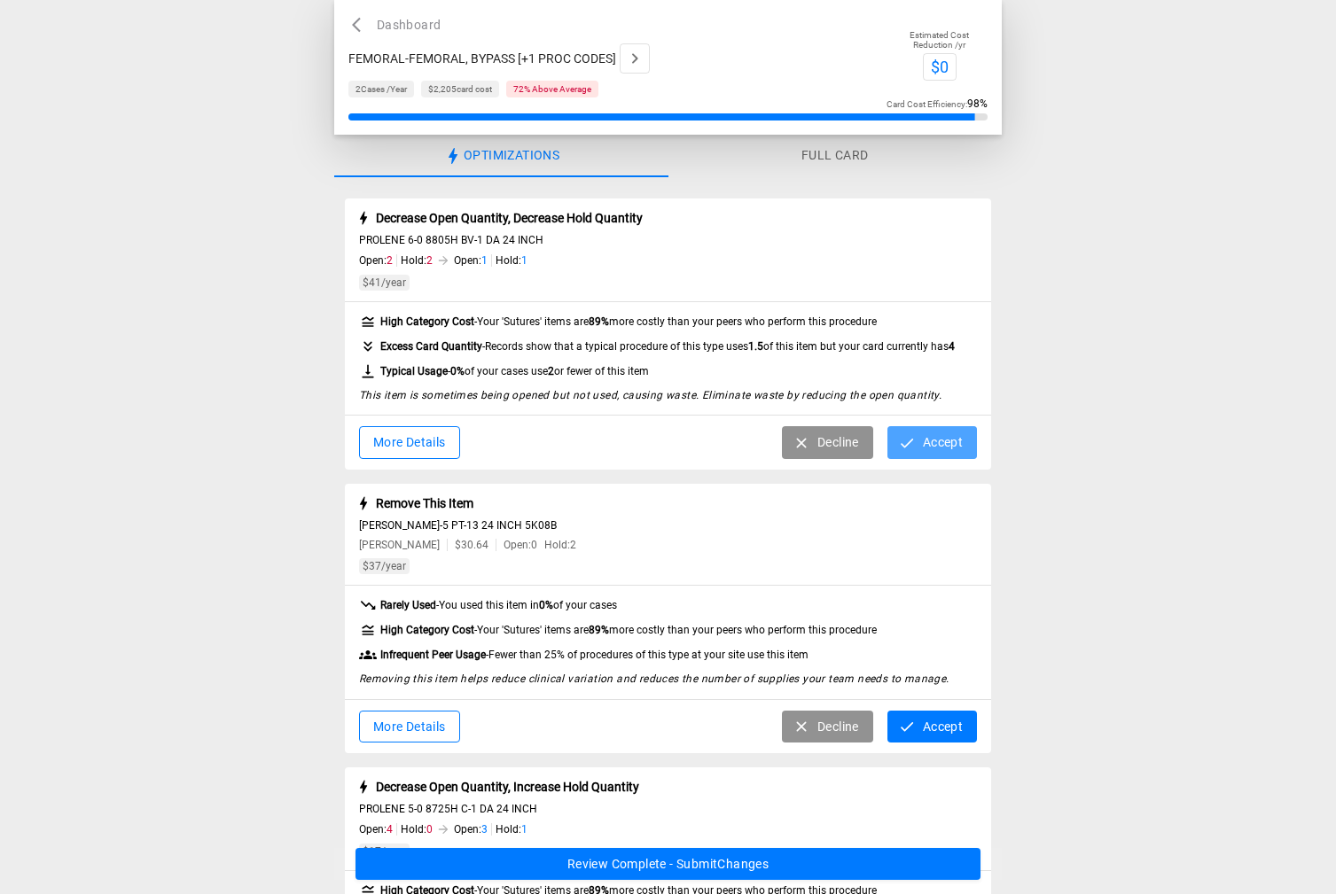
click at [932, 436] on button "Accept" at bounding box center [932, 442] width 90 height 33
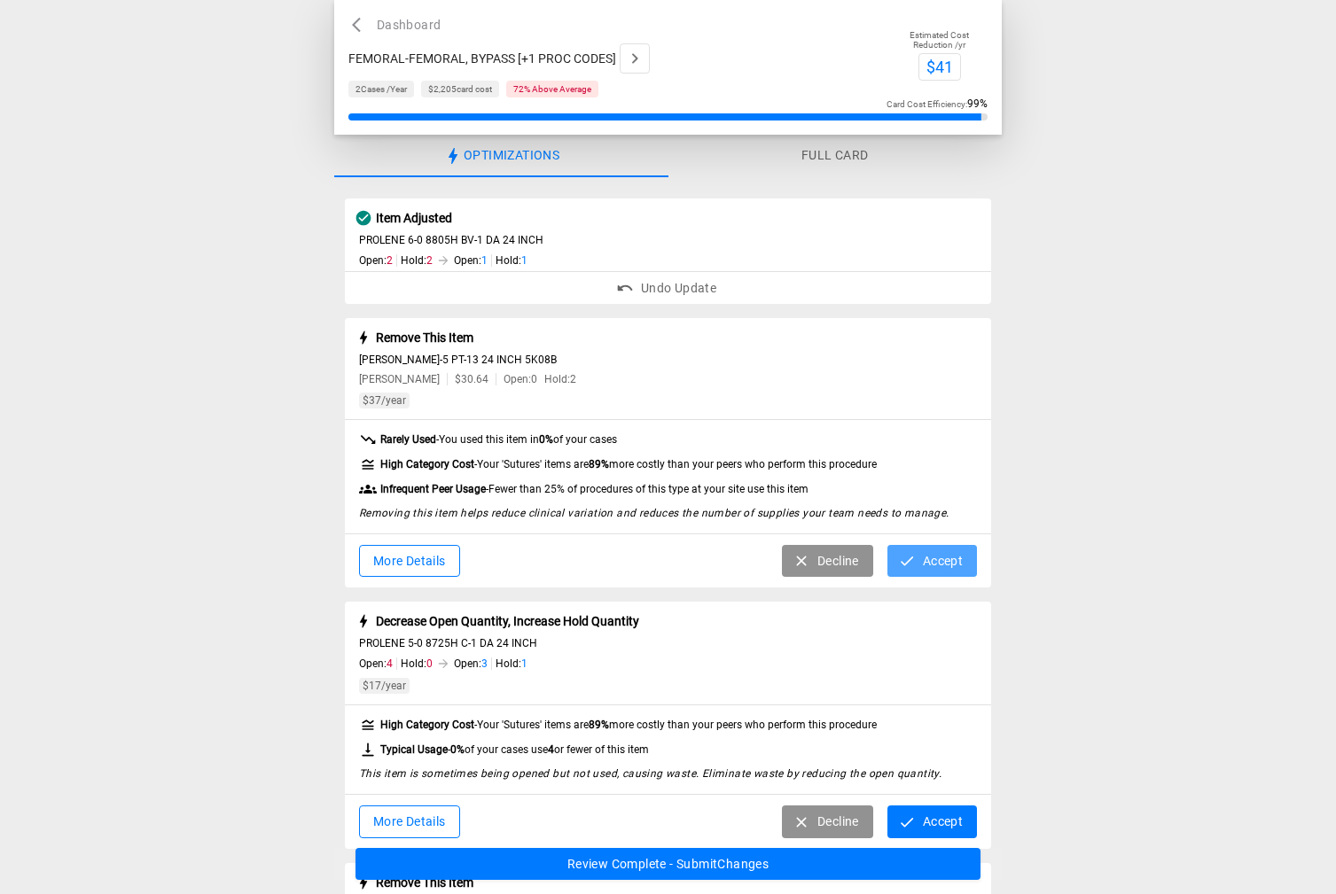
click at [942, 566] on button "Accept" at bounding box center [932, 561] width 90 height 33
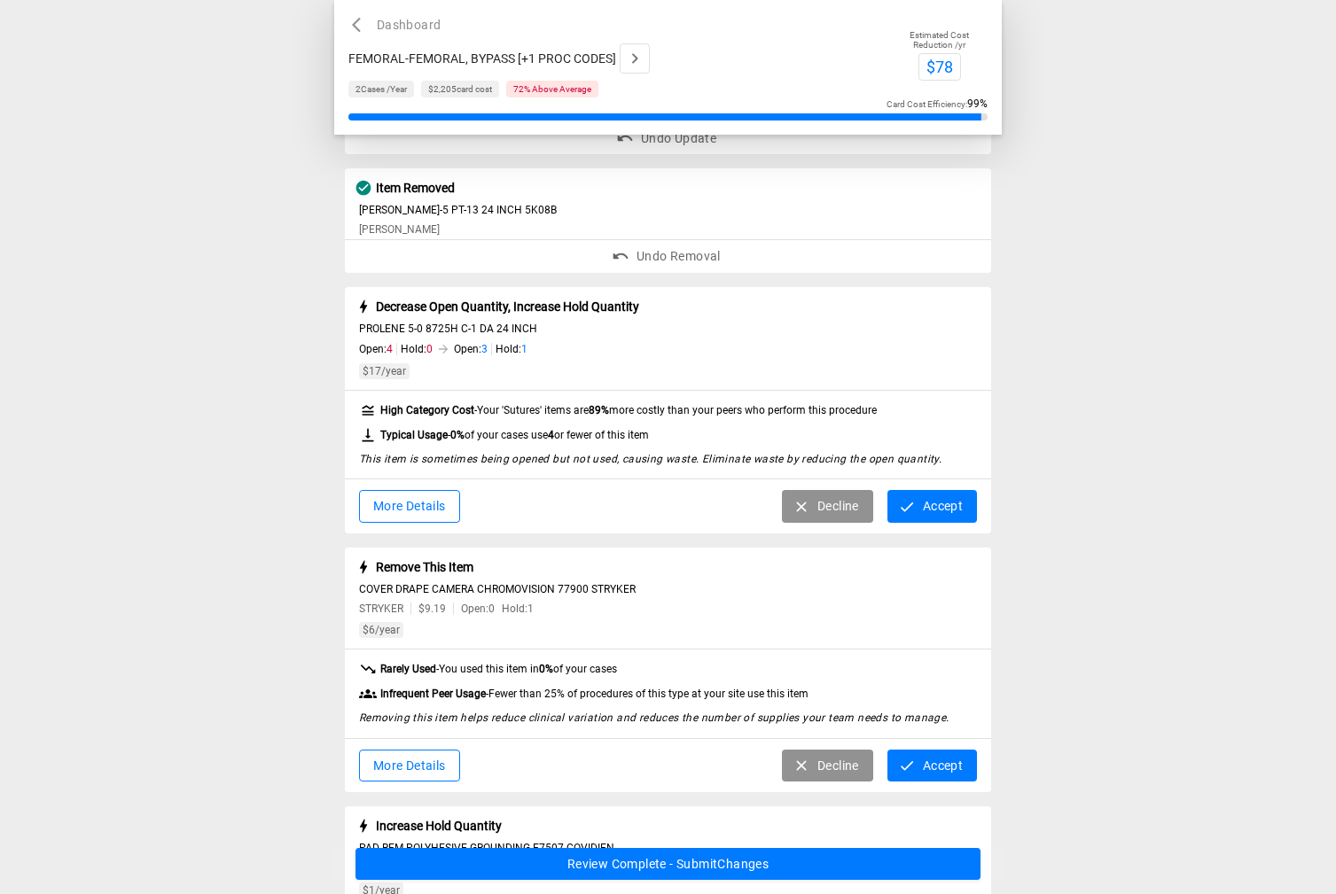
scroll to position [177, 0]
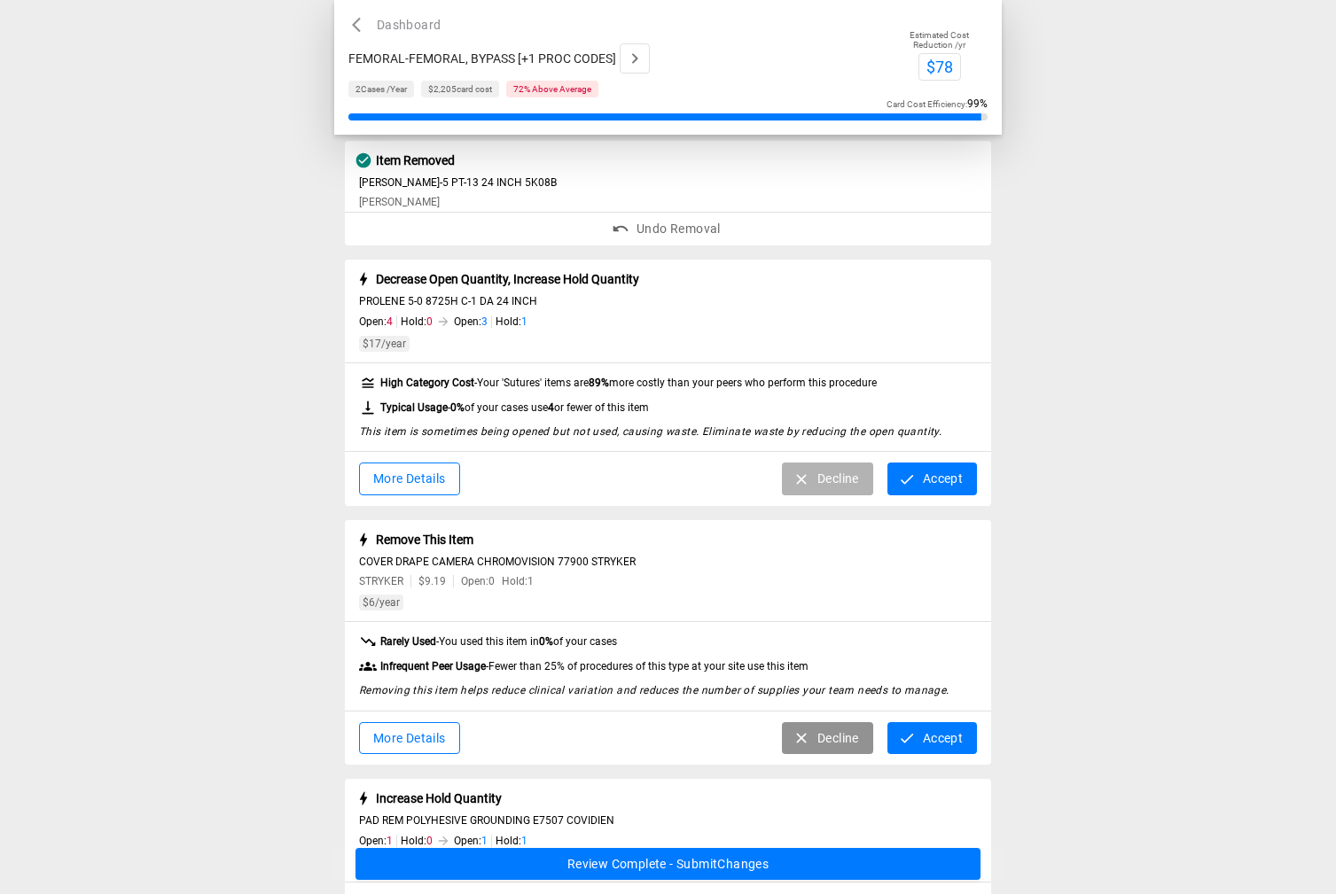
click at [808, 474] on button "Decline" at bounding box center [827, 479] width 91 height 33
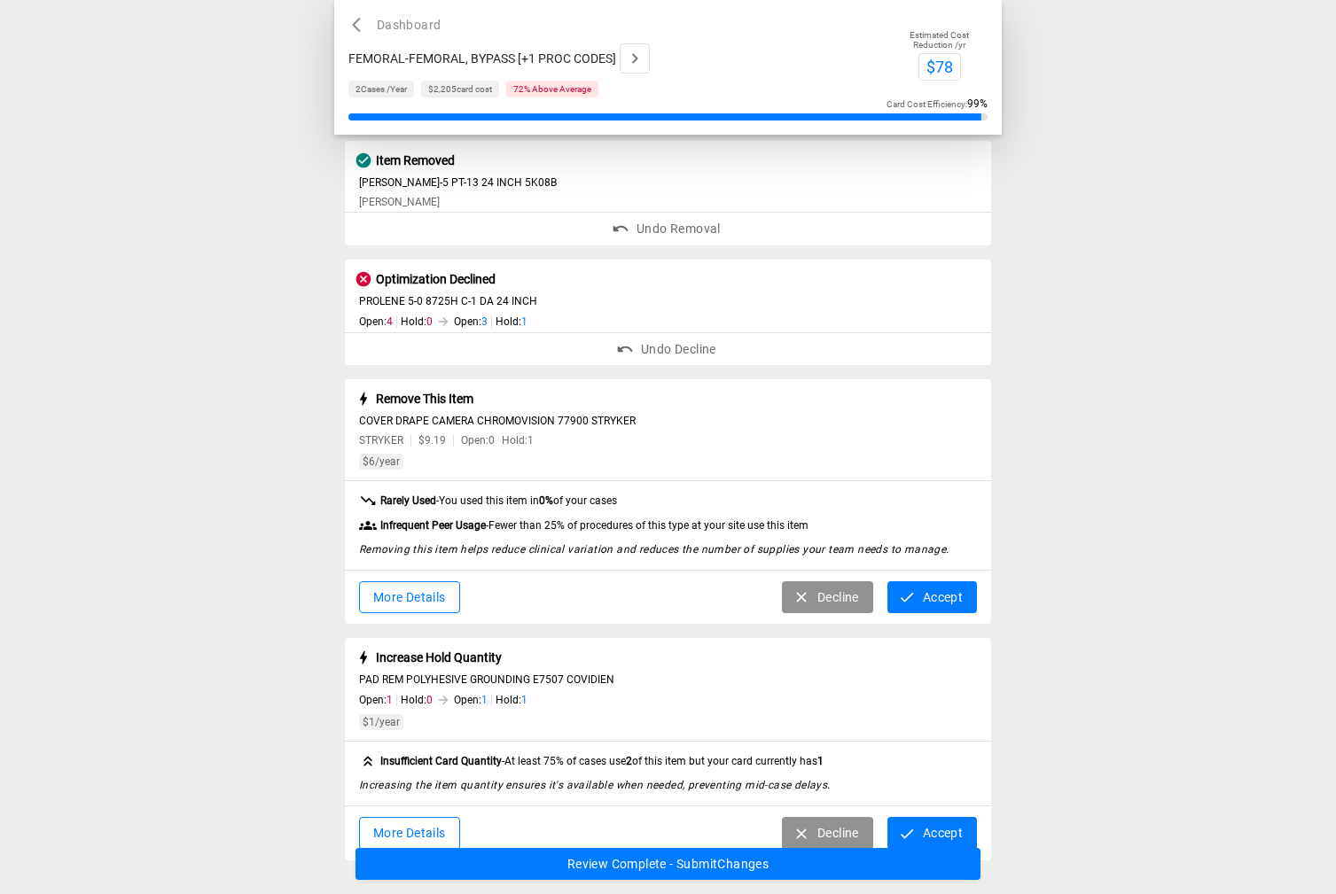
click at [802, 573] on div "Remove This Item COVER DRAPE CAMERA CHROMOVISION 77900 STRYKER STRYKER $9.19 Op…" at bounding box center [668, 501] width 647 height 245
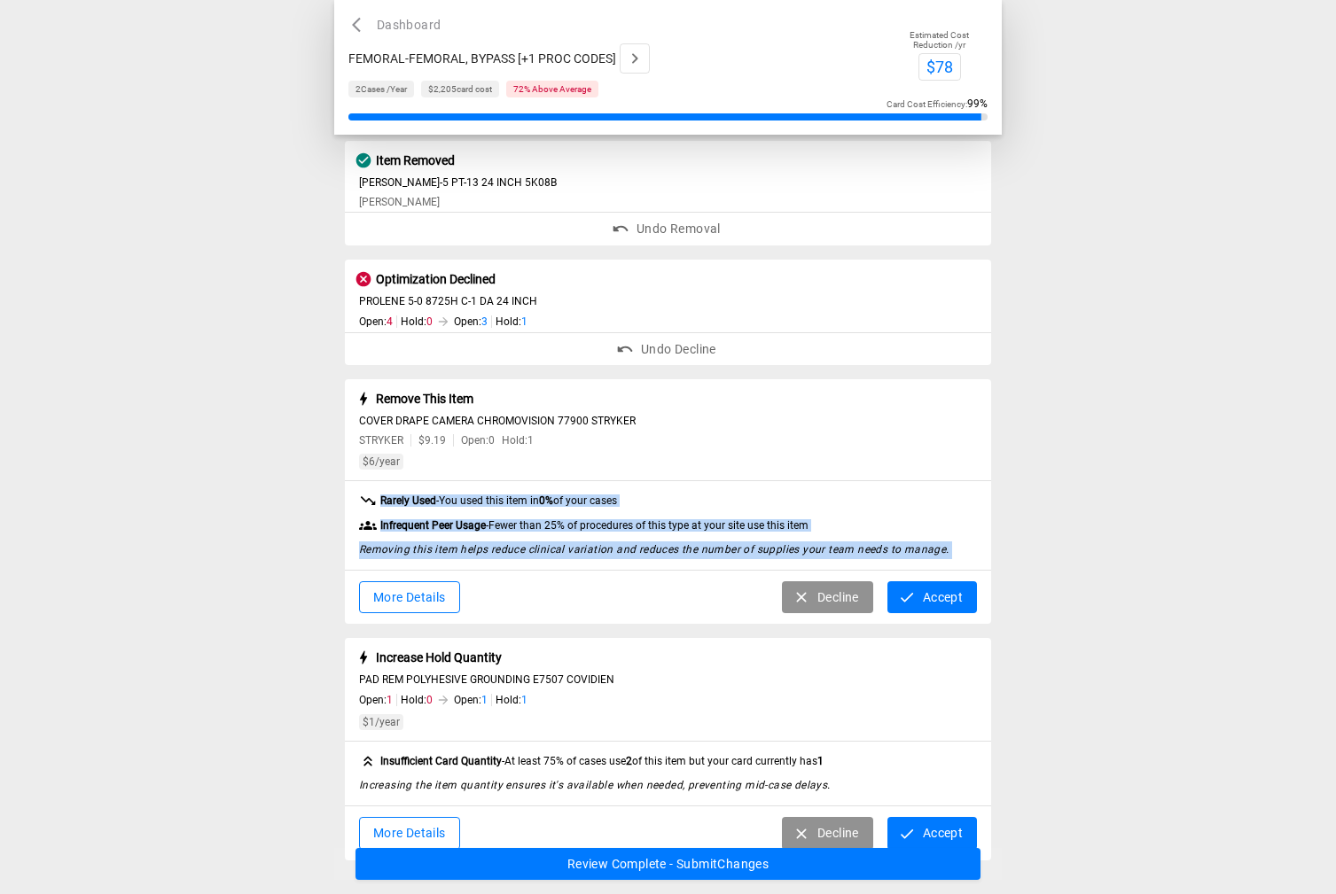
drag, startPoint x: 802, startPoint y: 573, endPoint x: 808, endPoint y: 600, distance: 28.0
click at [807, 600] on icon "button" at bounding box center [802, 598] width 18 height 18
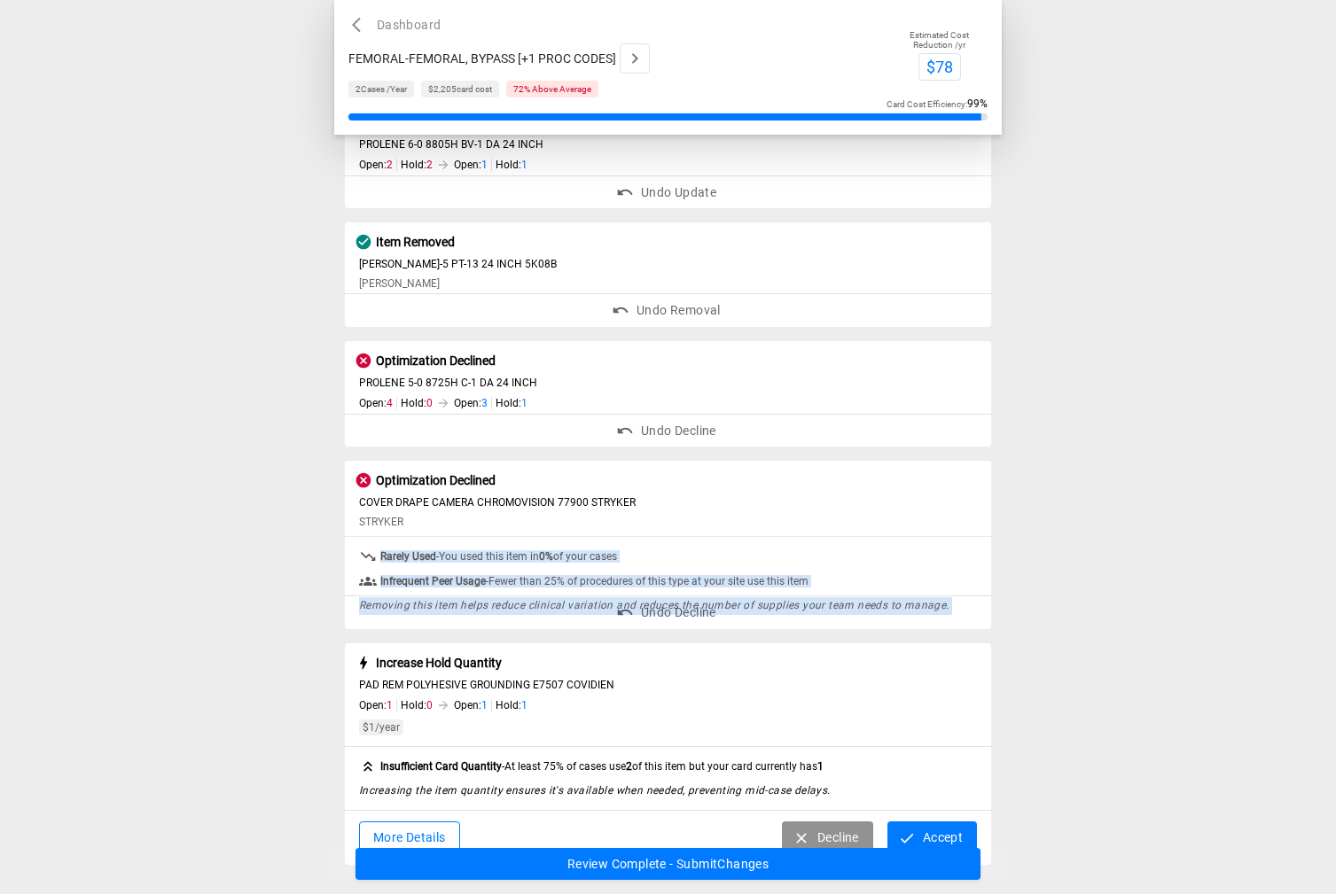
scroll to position [93, 0]
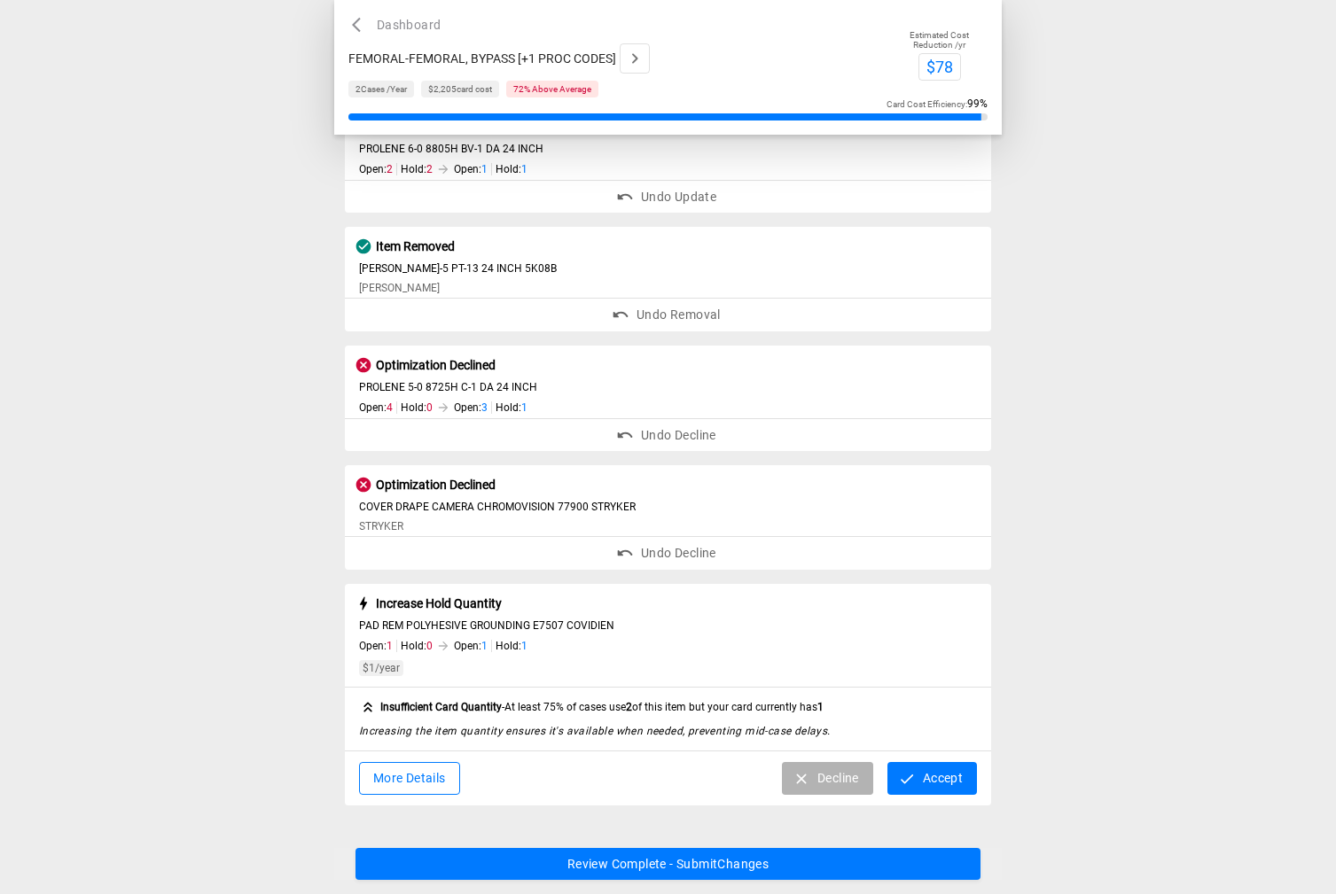
click at [810, 785] on button "Decline" at bounding box center [827, 778] width 91 height 33
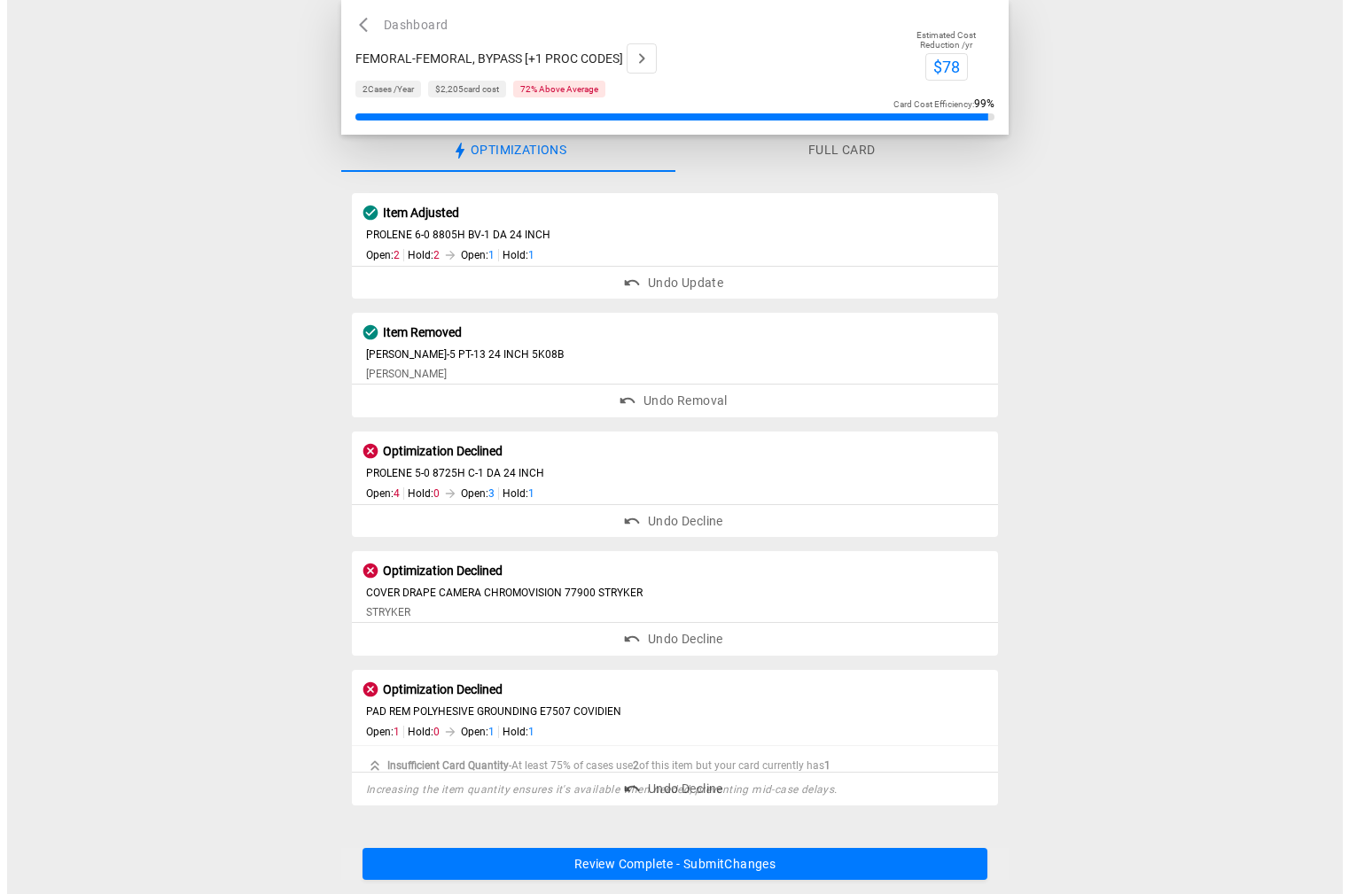
scroll to position [0, 0]
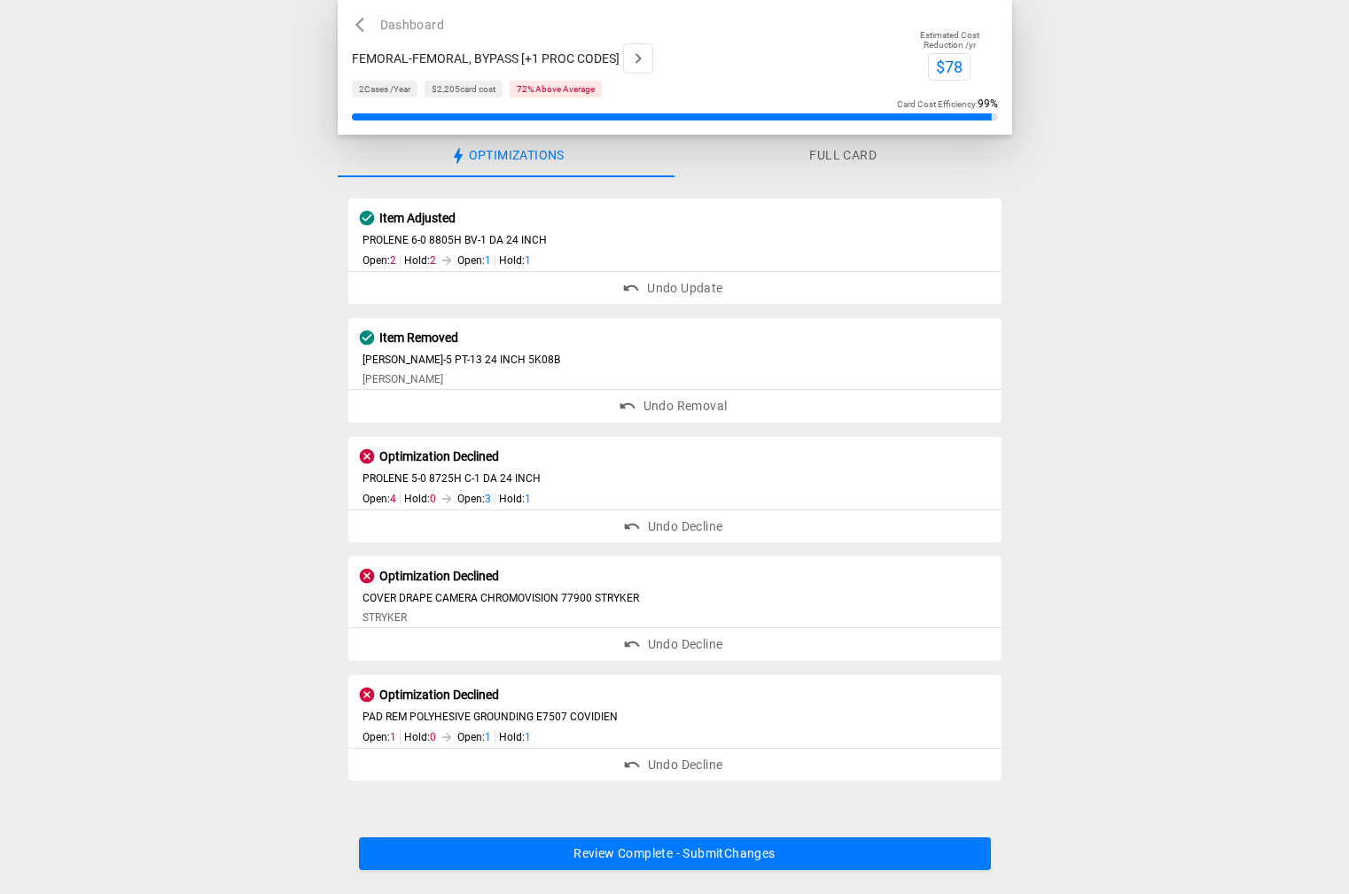
click at [750, 855] on button "Review Complete - Submit Changes" at bounding box center [675, 854] width 632 height 33
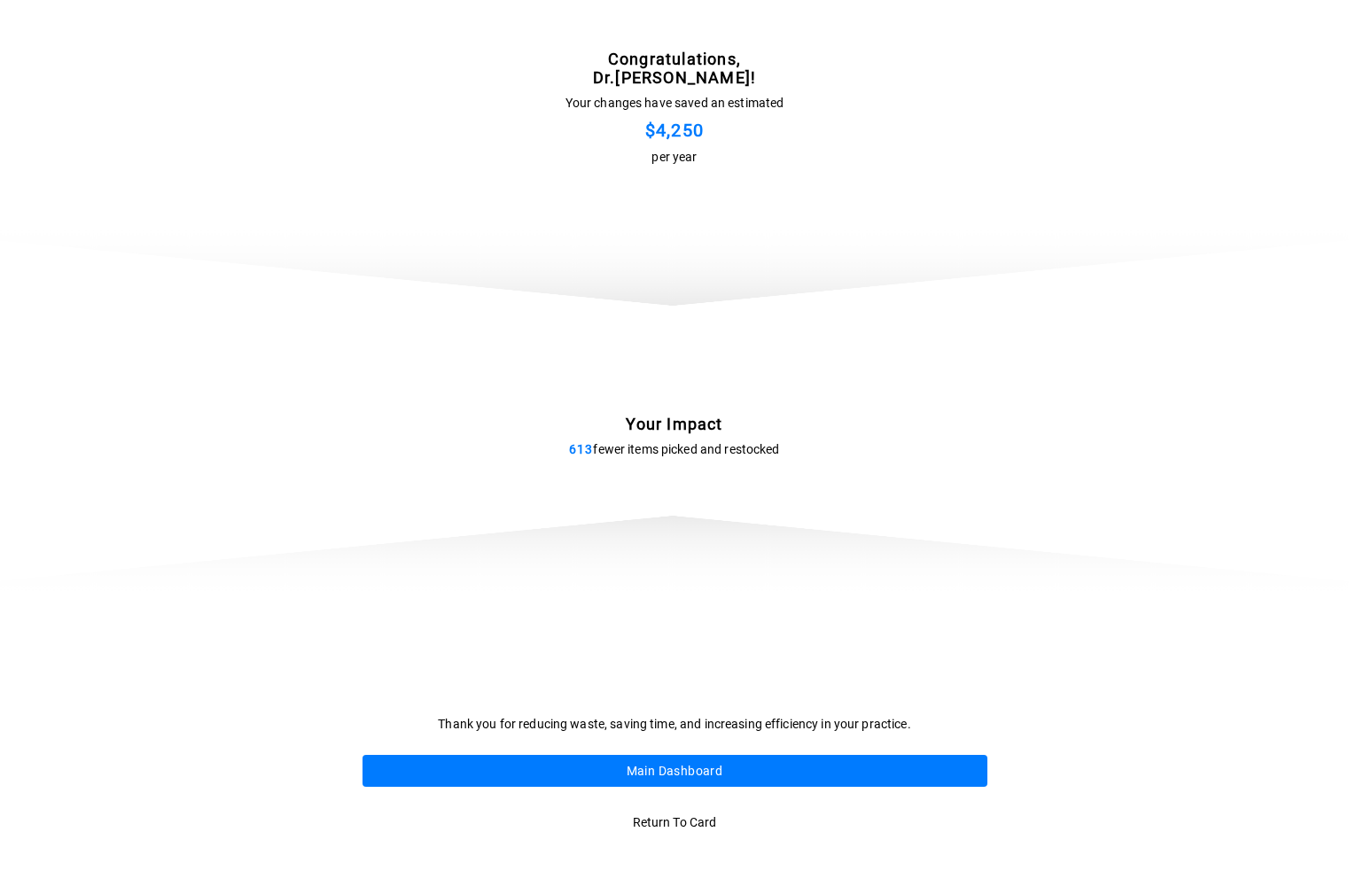
click at [660, 782] on button "Main Dashboard" at bounding box center [675, 771] width 625 height 33
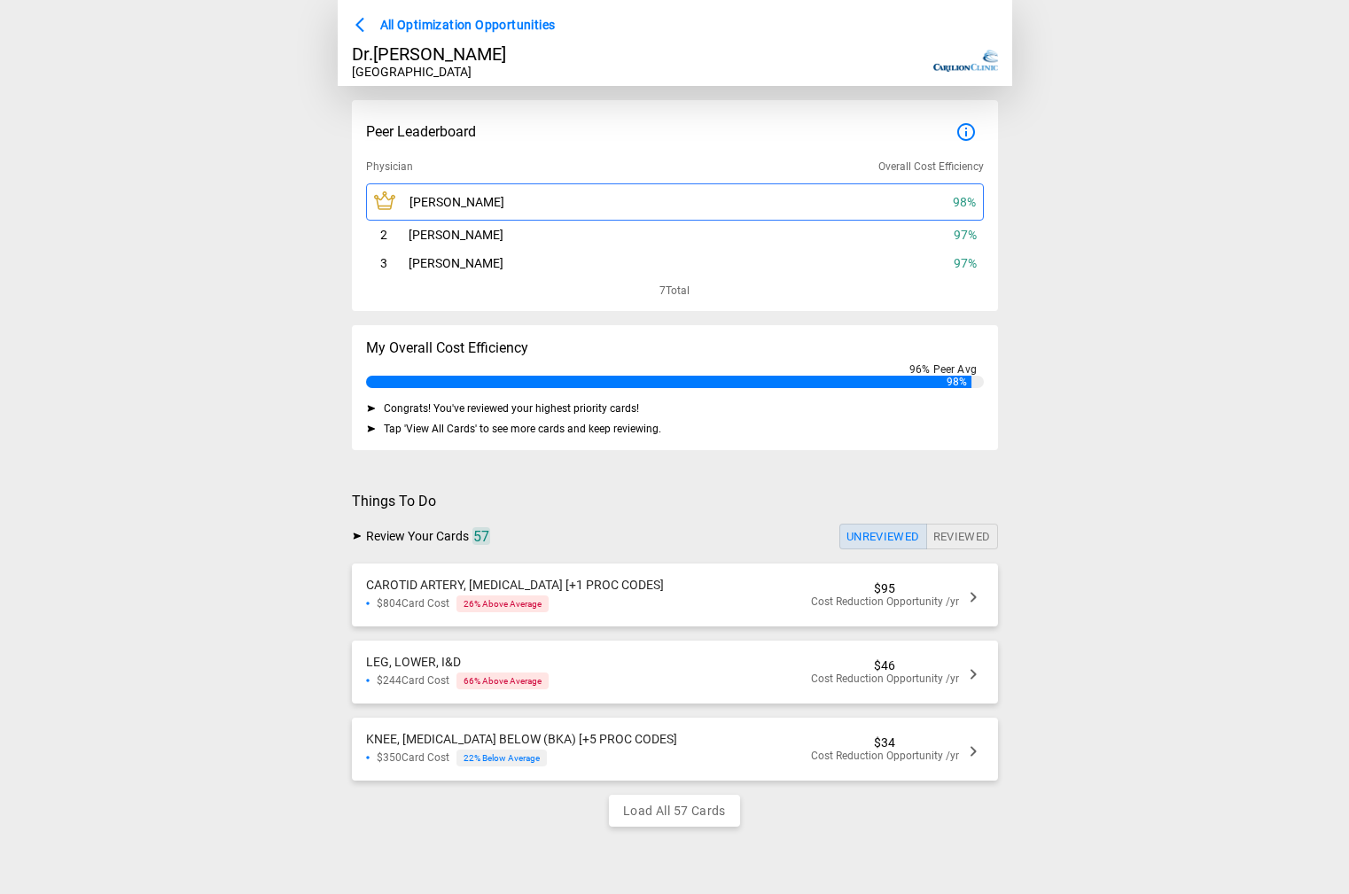
drag, startPoint x: 584, startPoint y: 50, endPoint x: 519, endPoint y: 19, distance: 71.8
click at [582, 48] on div "[PERSON_NAME][GEOGRAPHIC_DATA]" at bounding box center [675, 61] width 675 height 50
click at [454, 20] on span "All Optimization Opportunities" at bounding box center [468, 25] width 176 height 22
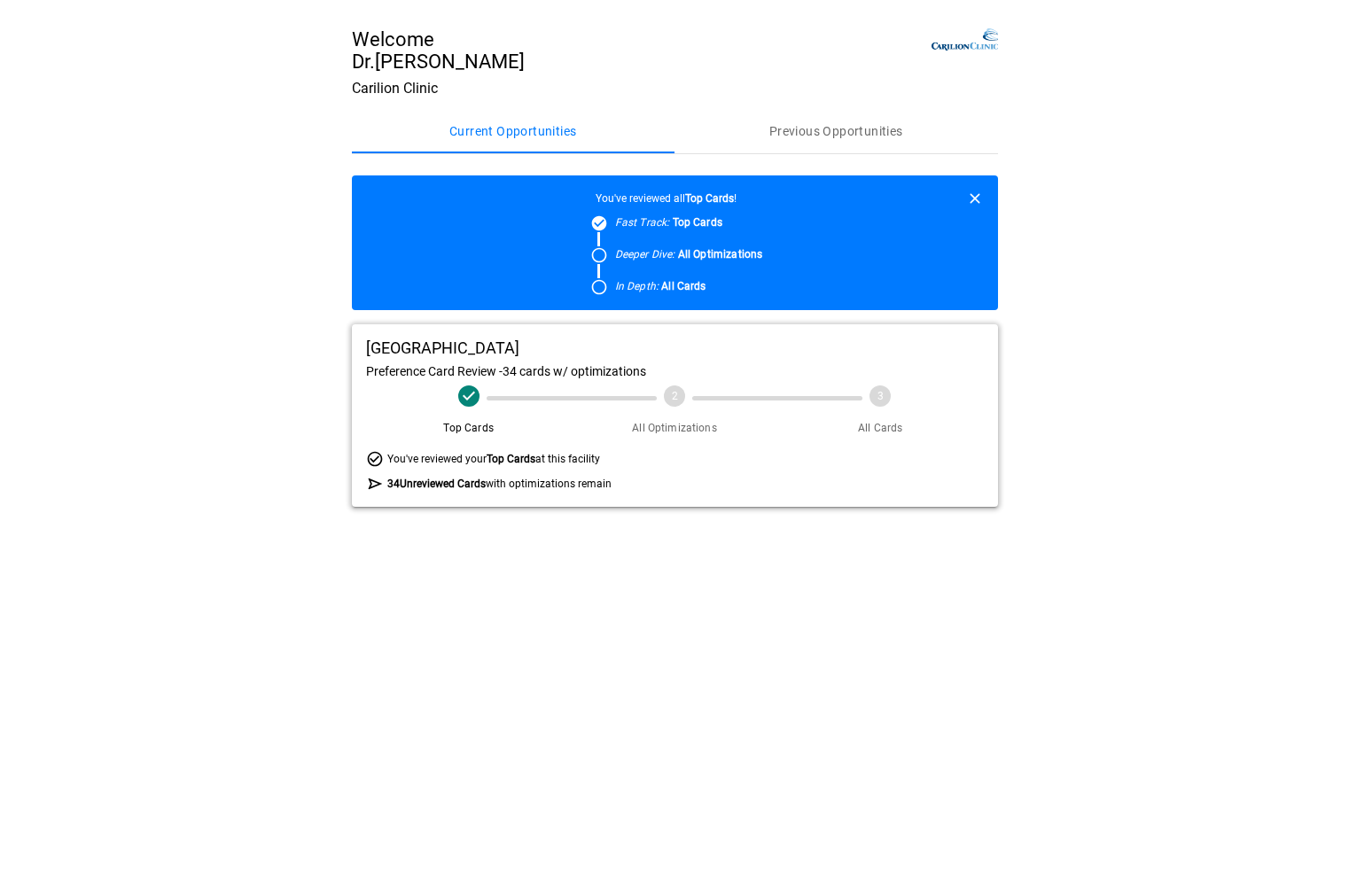
click at [973, 200] on icon "button" at bounding box center [975, 199] width 10 height 10
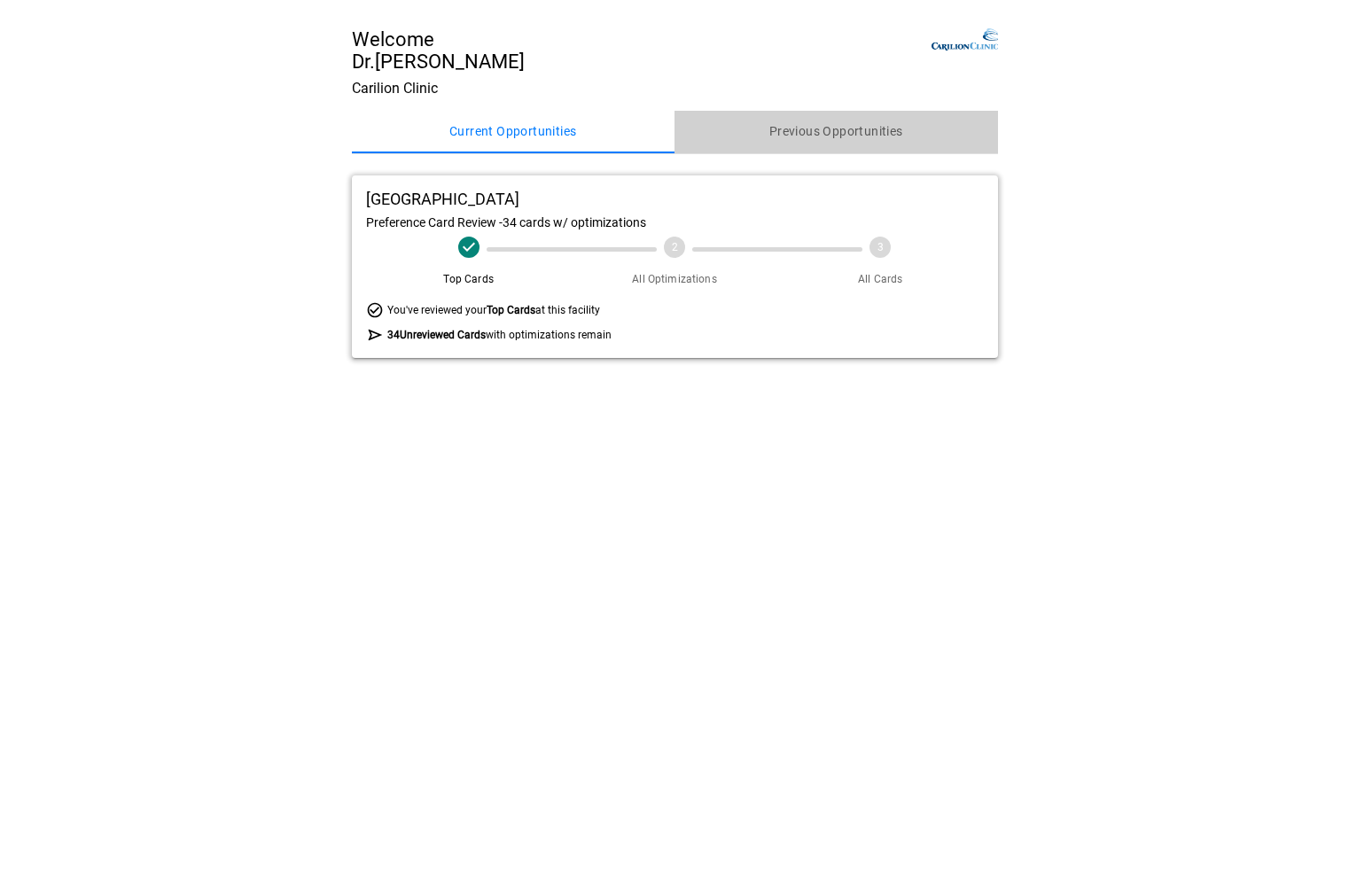
click at [813, 125] on button "Previous Opportunities" at bounding box center [837, 132] width 324 height 43
